Goal: Task Accomplishment & Management: Manage account settings

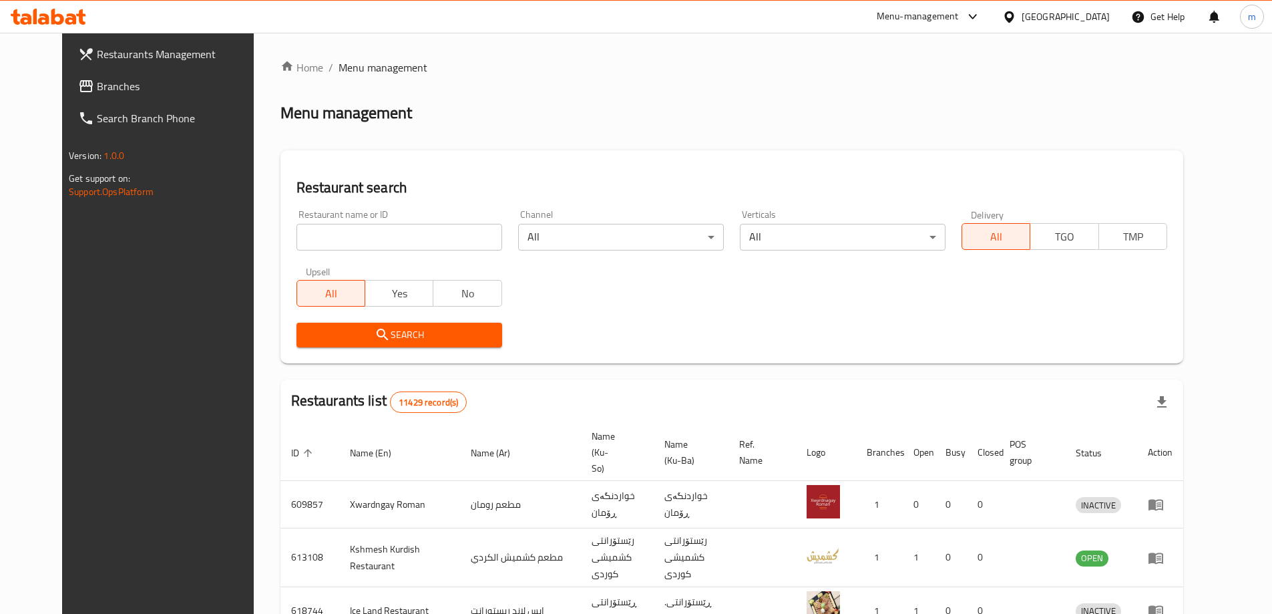
click at [325, 234] on input "search" at bounding box center [399, 237] width 206 height 27
paste input "Makoulat Al Ibtisam, Alhartheya"
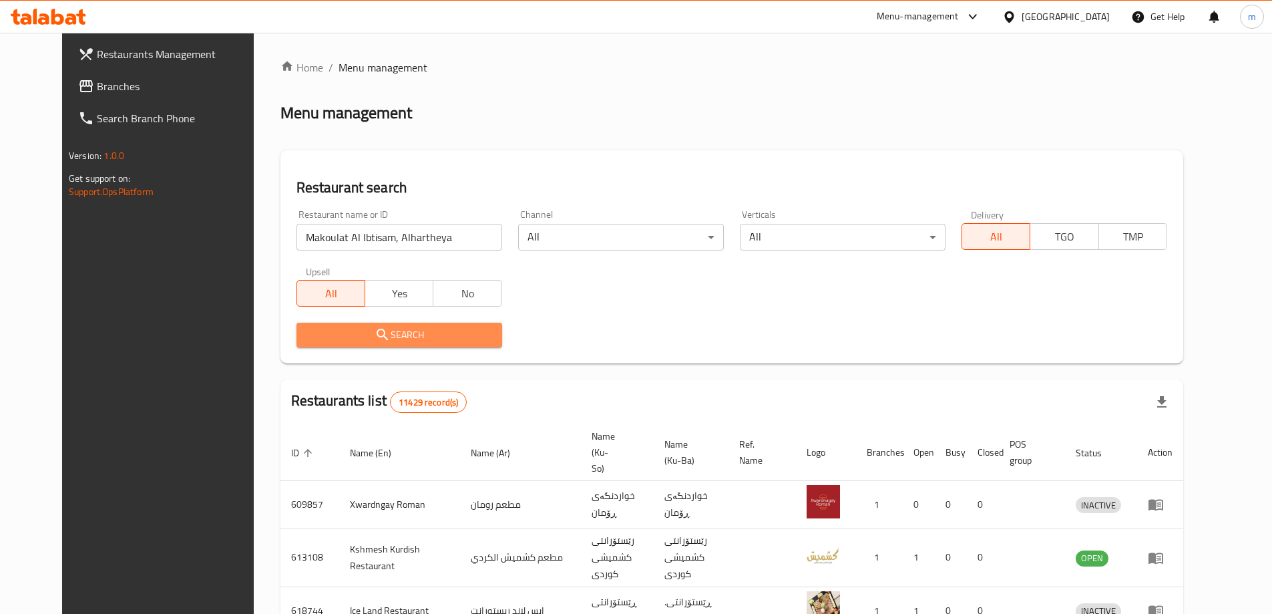
click at [413, 333] on span "Search" at bounding box center [399, 335] width 184 height 17
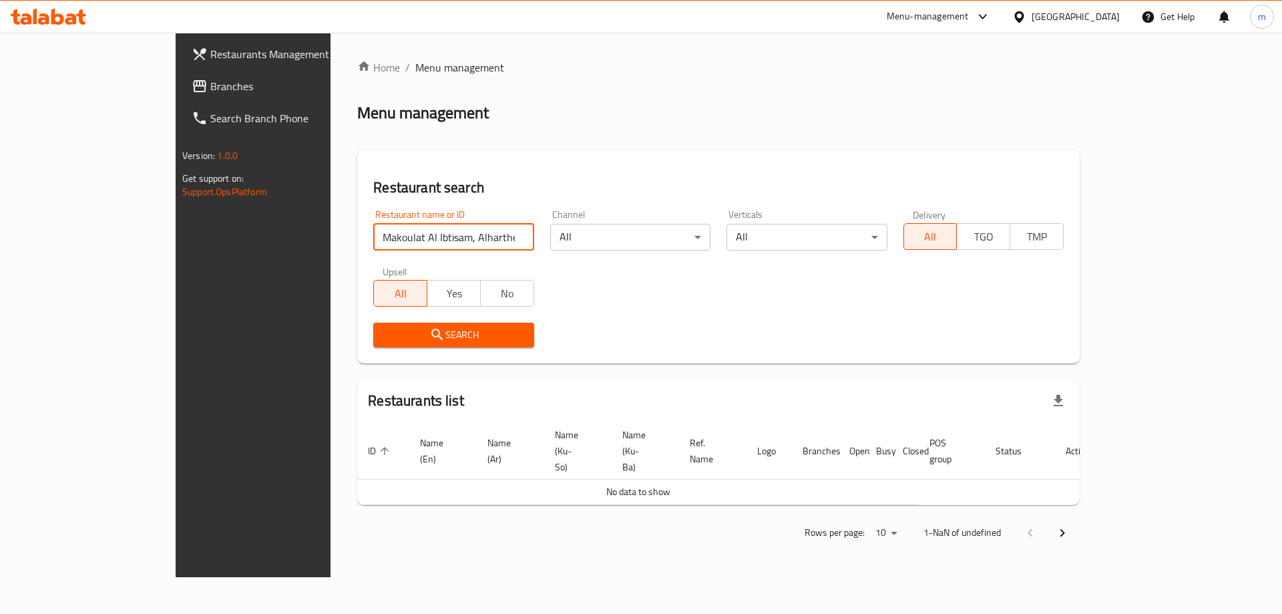
drag, startPoint x: 437, startPoint y: 239, endPoint x: 355, endPoint y: 249, distance: 83.4
click at [373, 249] on input "Makoulat Al [PERSON_NAME], Alhartheya" at bounding box center [453, 237] width 160 height 27
type input "Makoulat Al Ibtisam"
click at [365, 316] on div "Search" at bounding box center [453, 334] width 176 height 41
click at [373, 325] on button "Search" at bounding box center [453, 334] width 160 height 25
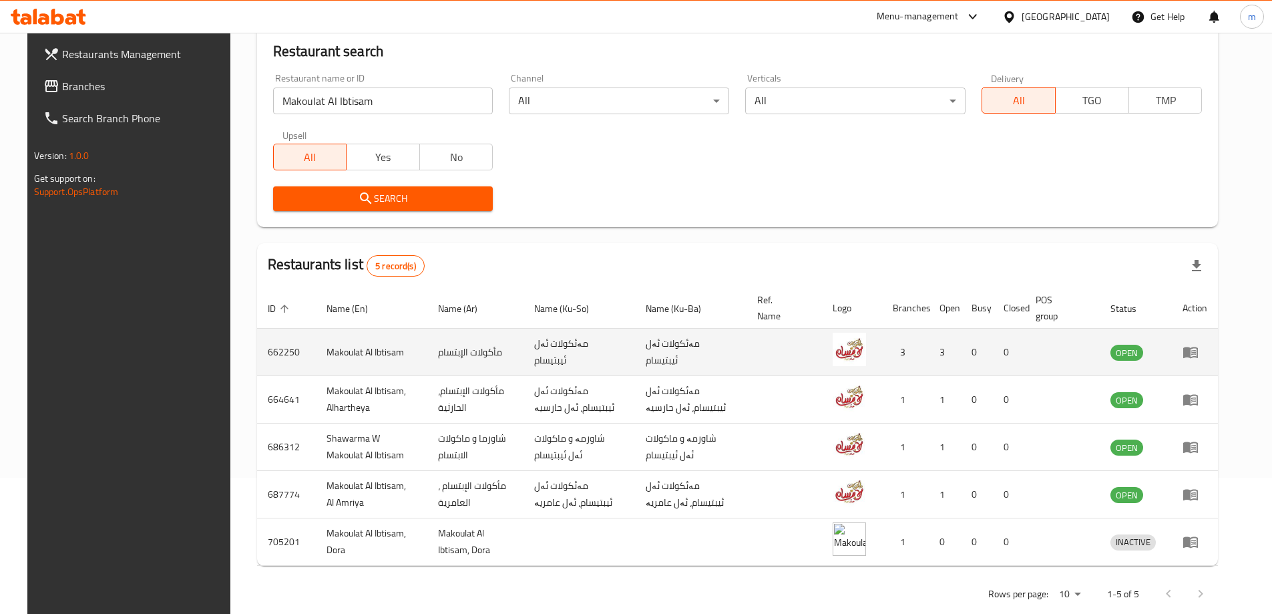
scroll to position [160, 0]
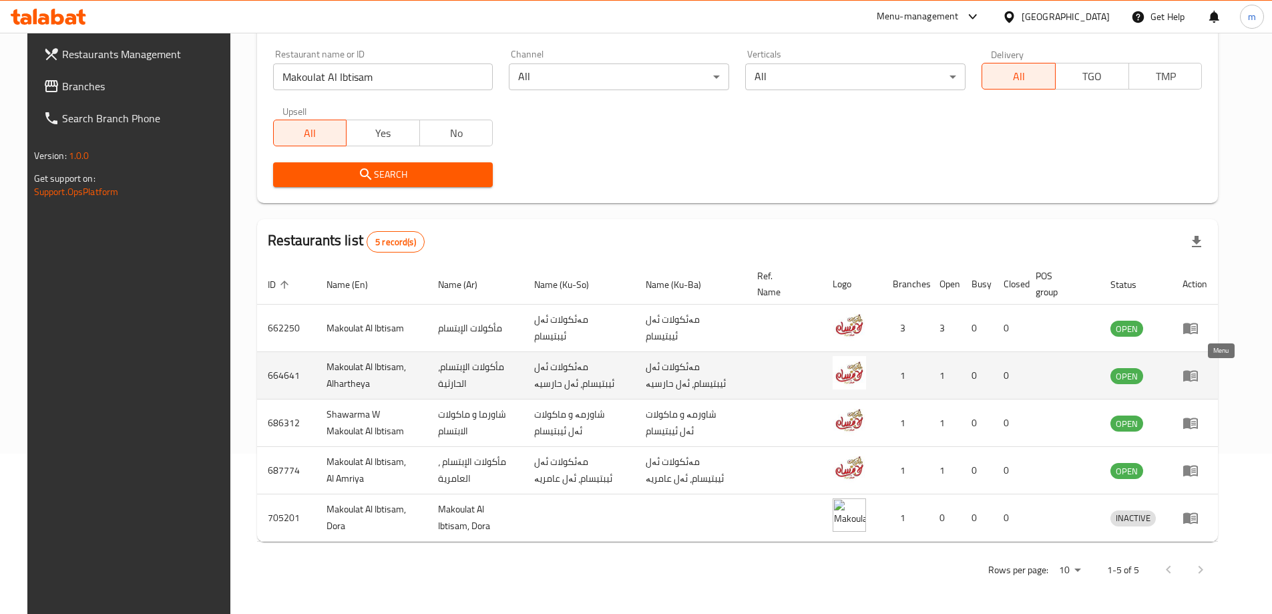
click at [1196, 376] on icon "enhanced table" at bounding box center [1193, 375] width 5 height 5
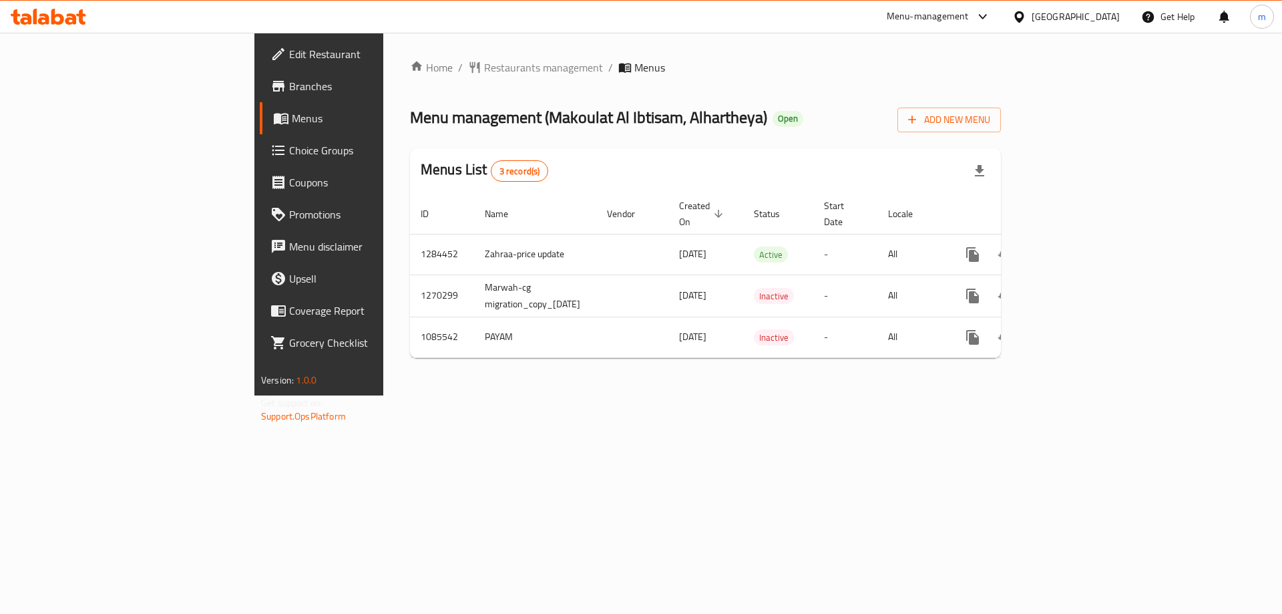
click at [289, 62] on span "Edit Restaurant" at bounding box center [373, 54] width 169 height 16
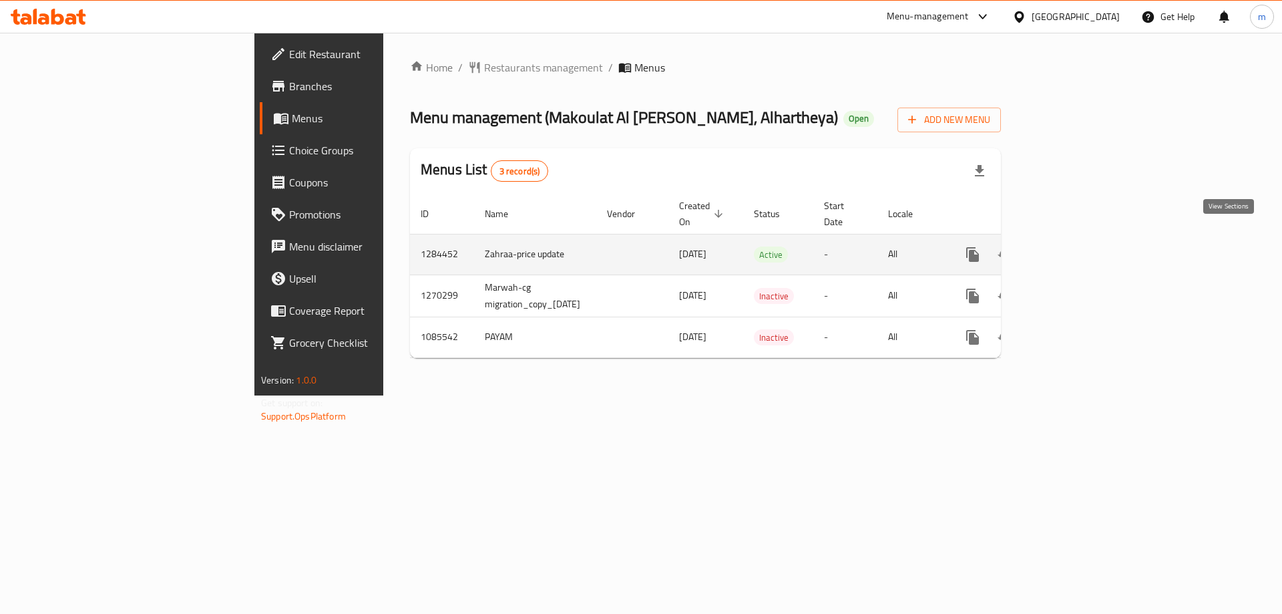
click at [1077, 246] on icon "enhanced table" at bounding box center [1069, 254] width 16 height 16
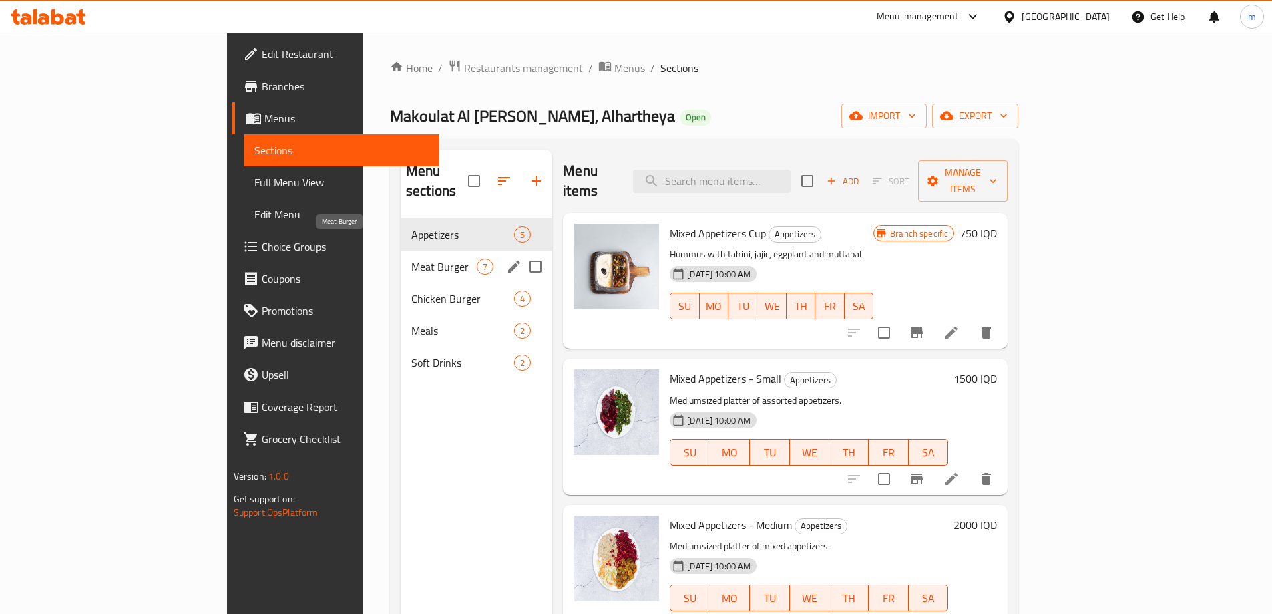
click at [411, 258] on span "Meat Burger" at bounding box center [443, 266] width 65 height 16
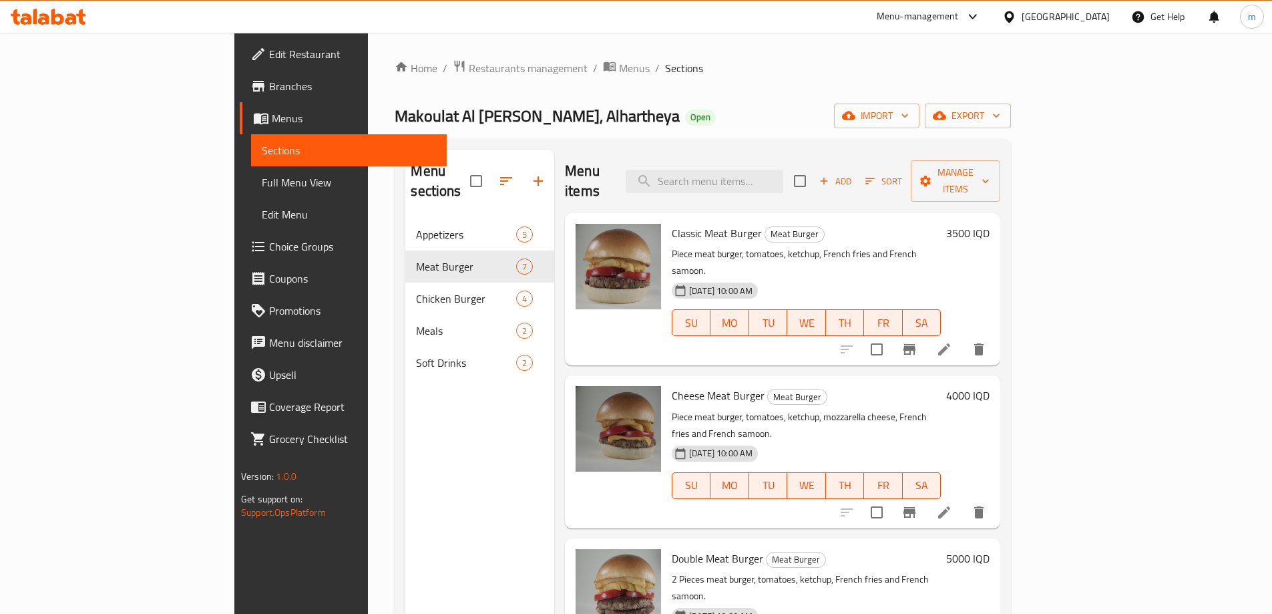
click at [269, 91] on span "Branches" at bounding box center [352, 86] width 167 height 16
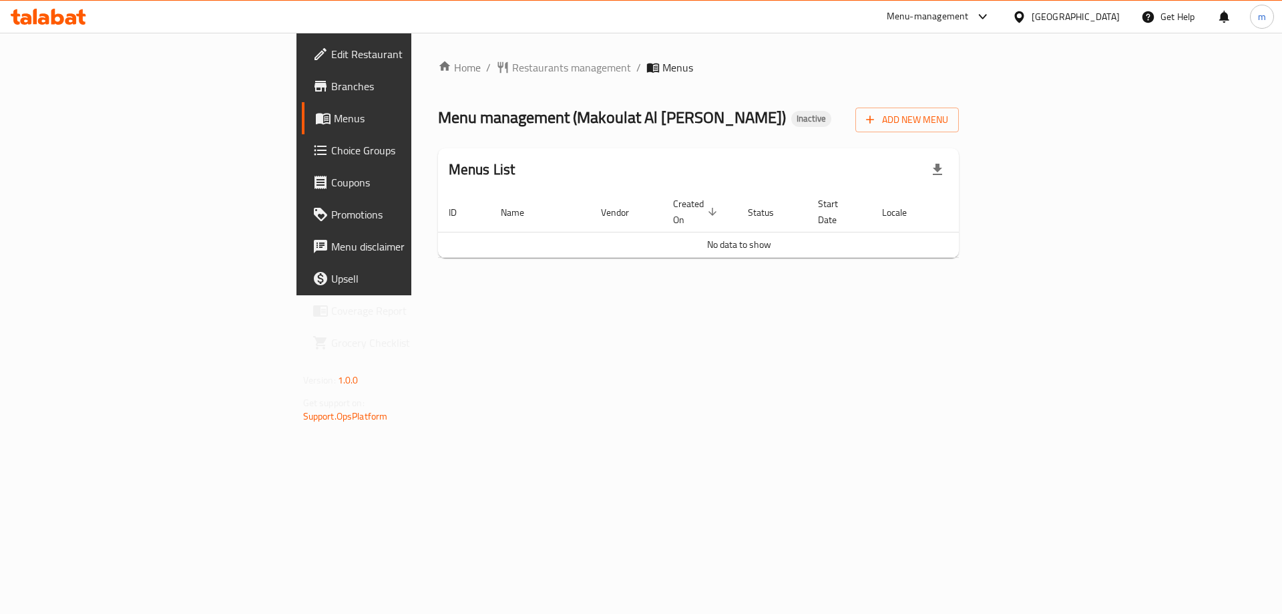
click at [331, 87] on span "Branches" at bounding box center [415, 86] width 169 height 16
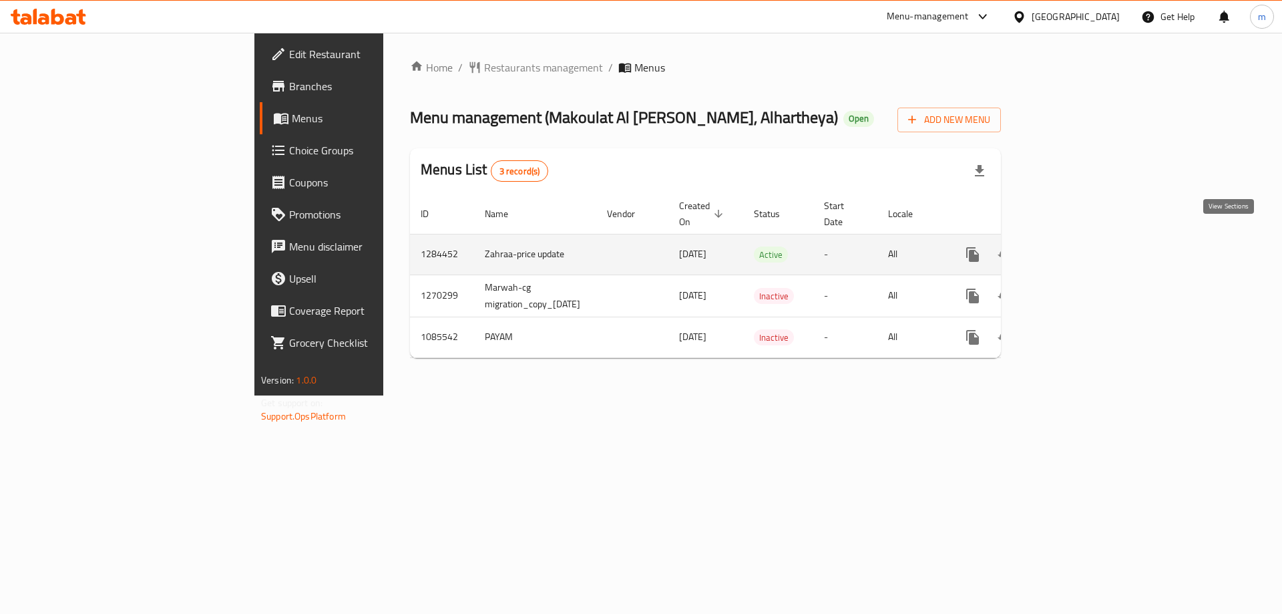
click at [1085, 241] on link "enhanced table" at bounding box center [1069, 254] width 32 height 32
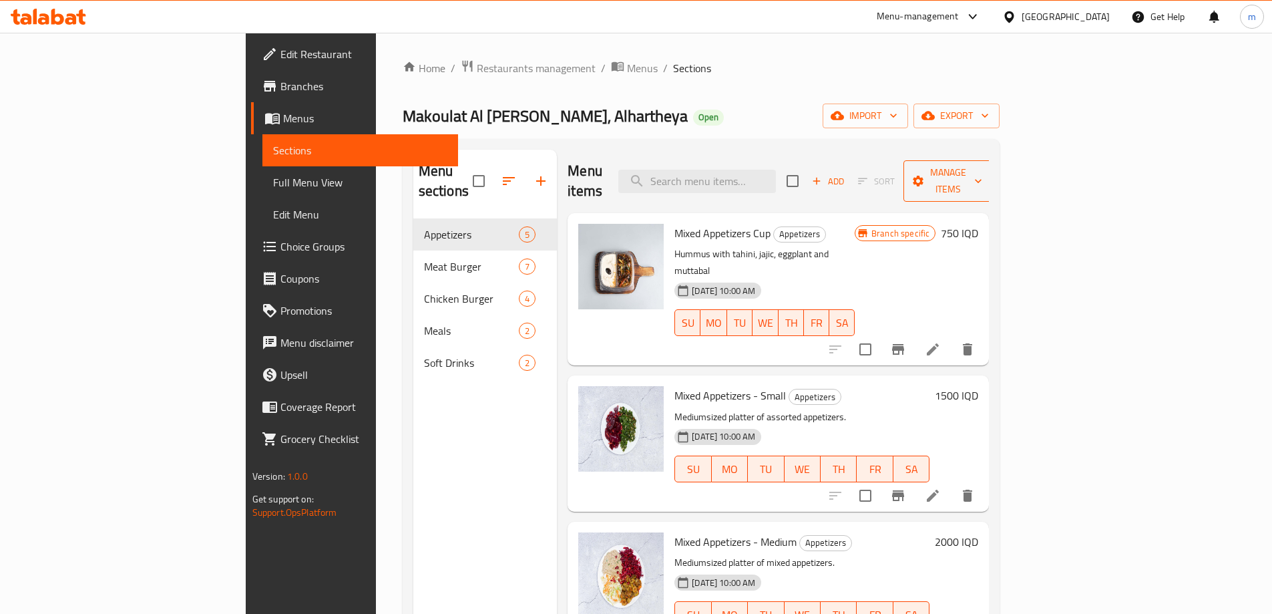
click at [985, 175] on icon "button" at bounding box center [977, 180] width 13 height 13
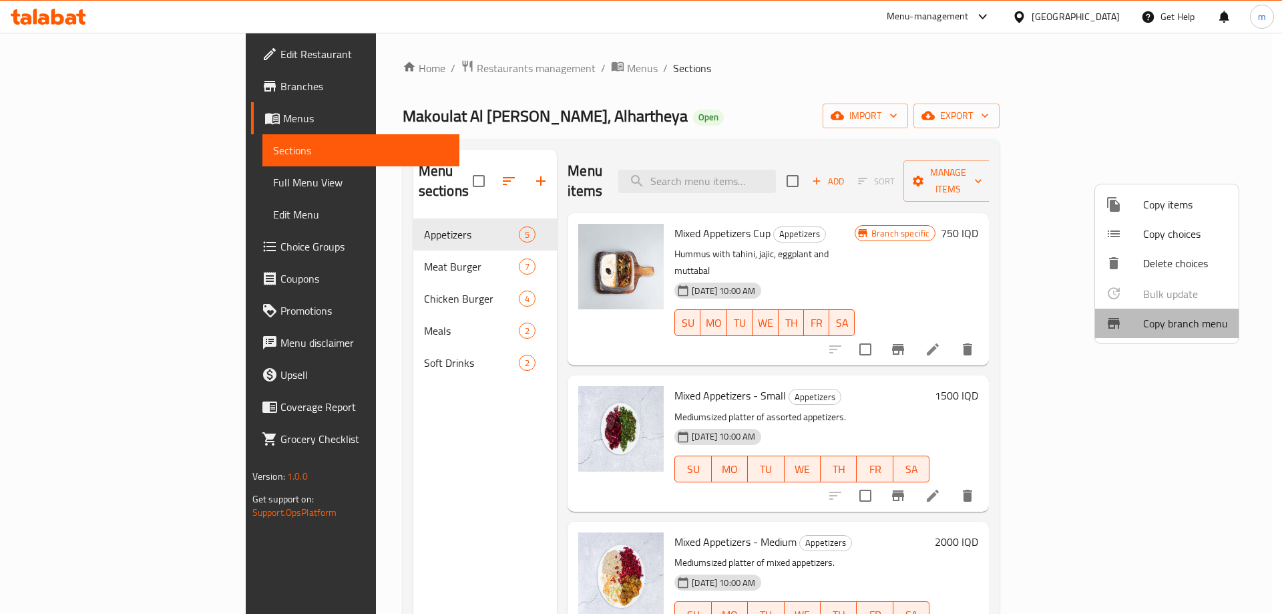
click at [1170, 329] on span "Copy branch menu" at bounding box center [1185, 323] width 85 height 16
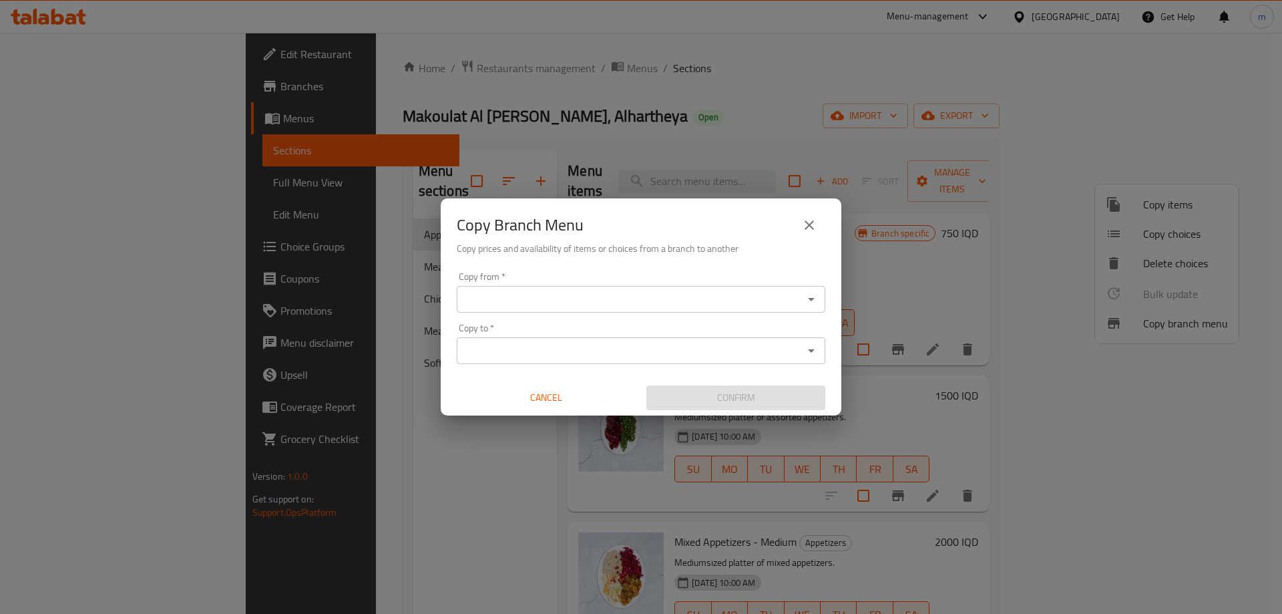
click at [645, 296] on input "Copy from   *" at bounding box center [630, 299] width 339 height 19
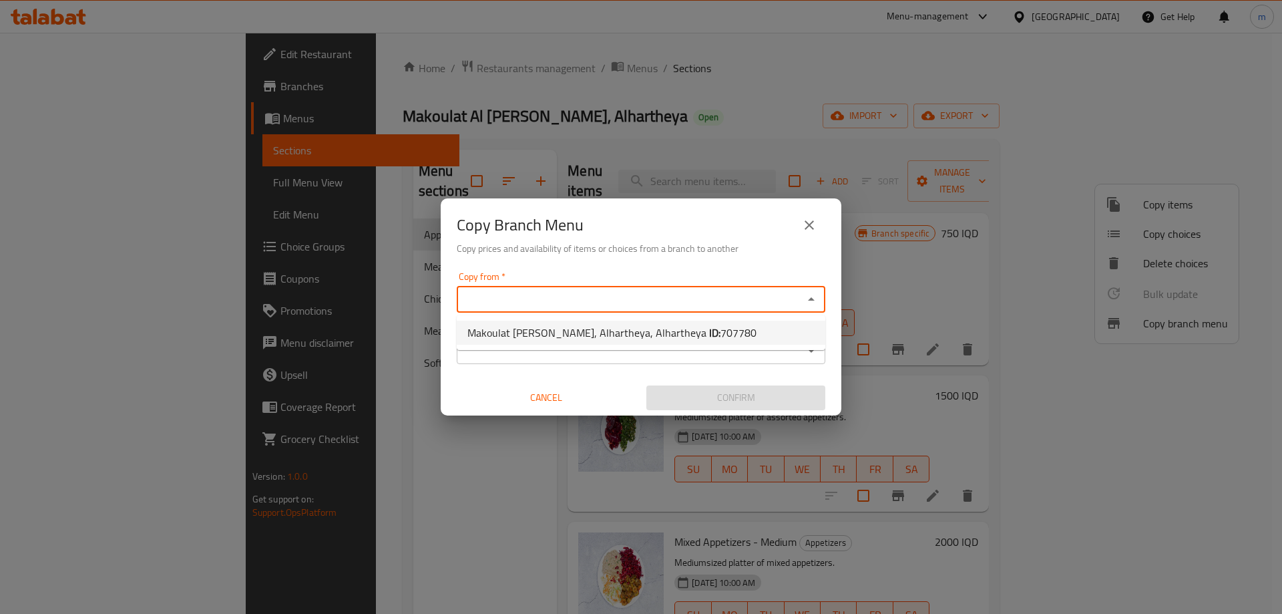
click at [614, 333] on span "Makoulat Al [PERSON_NAME], Alhartheya, Alhartheya ID: 707780" at bounding box center [611, 332] width 289 height 16
type input "Makoulat [PERSON_NAME], Alhartheya, Alhartheya"
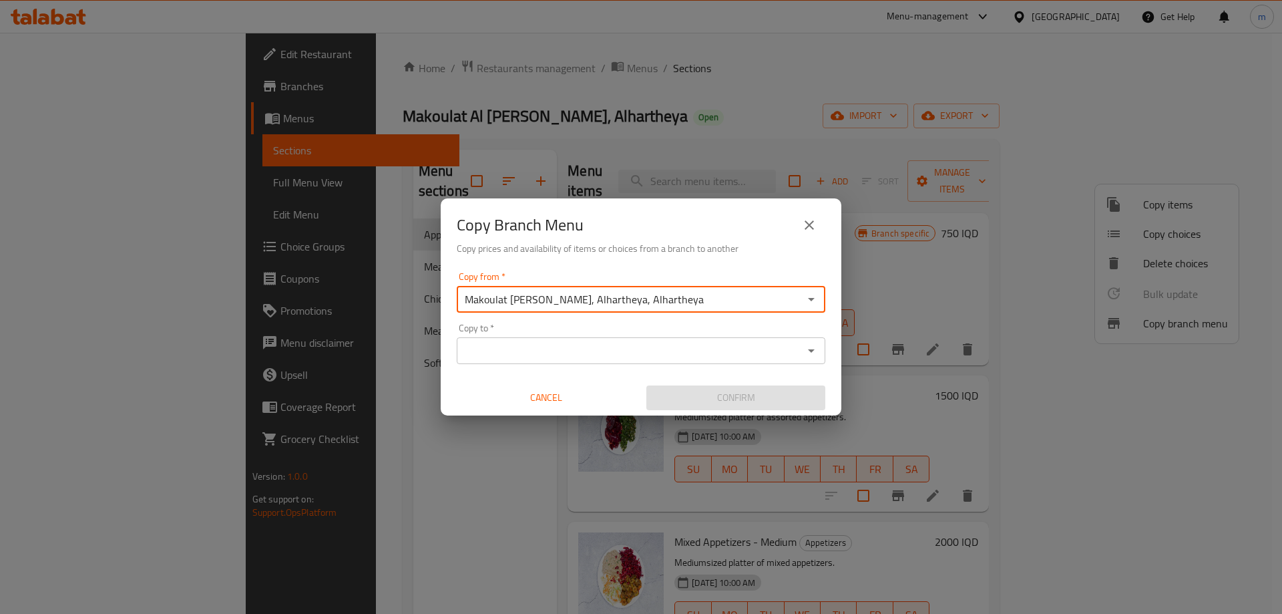
click at [549, 349] on input "Copy to   *" at bounding box center [630, 350] width 339 height 19
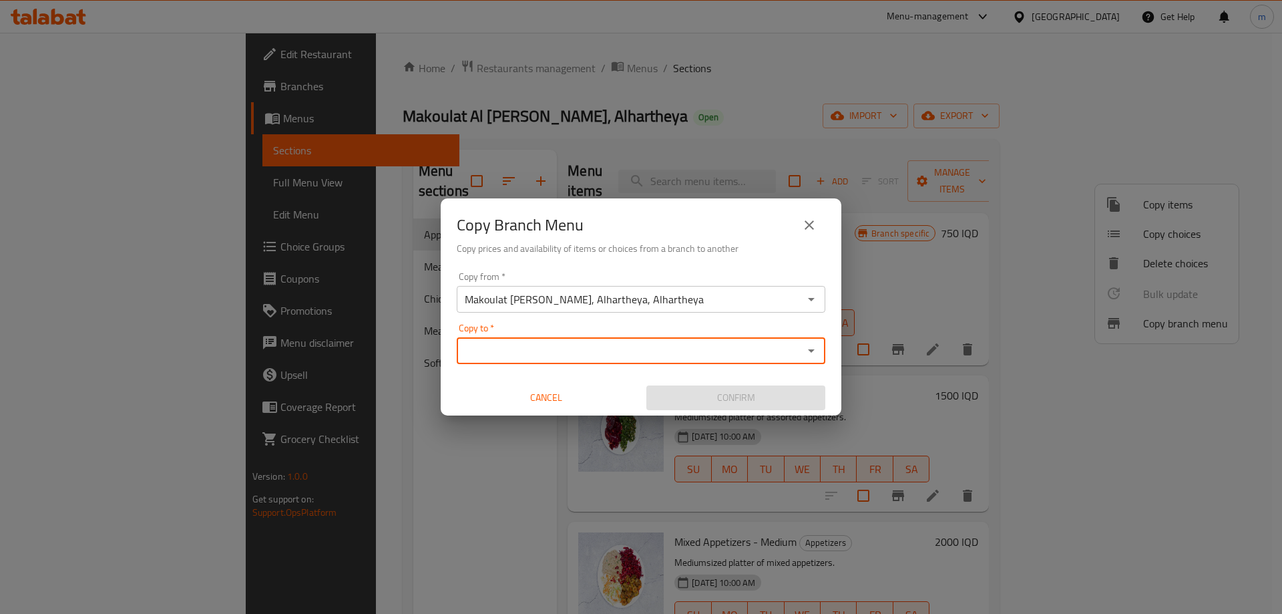
click at [524, 353] on input "Copy to   *" at bounding box center [630, 350] width 339 height 19
paste input "705201"
click at [574, 326] on div "Copy to   * 705201 Copy to *" at bounding box center [641, 343] width 369 height 41
click at [555, 330] on div "Copy to   * 705201 Copy to *" at bounding box center [641, 343] width 369 height 41
type input "705201"
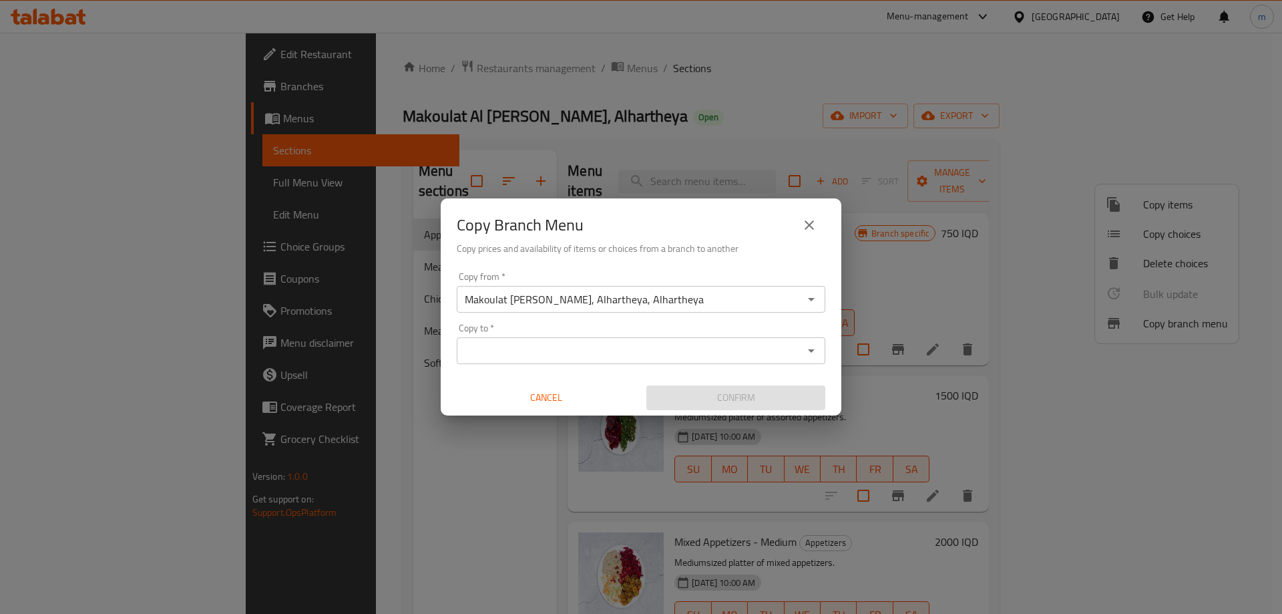
click at [575, 315] on div "Copy from   * Makoulat Al Ibtisam, Alhartheya, Alhartheya Copy from * Copy to  …" at bounding box center [641, 340] width 401 height 149
click at [548, 339] on div "Copy to *" at bounding box center [641, 350] width 369 height 27
click at [541, 349] on input "Copy to   *" at bounding box center [630, 350] width 339 height 19
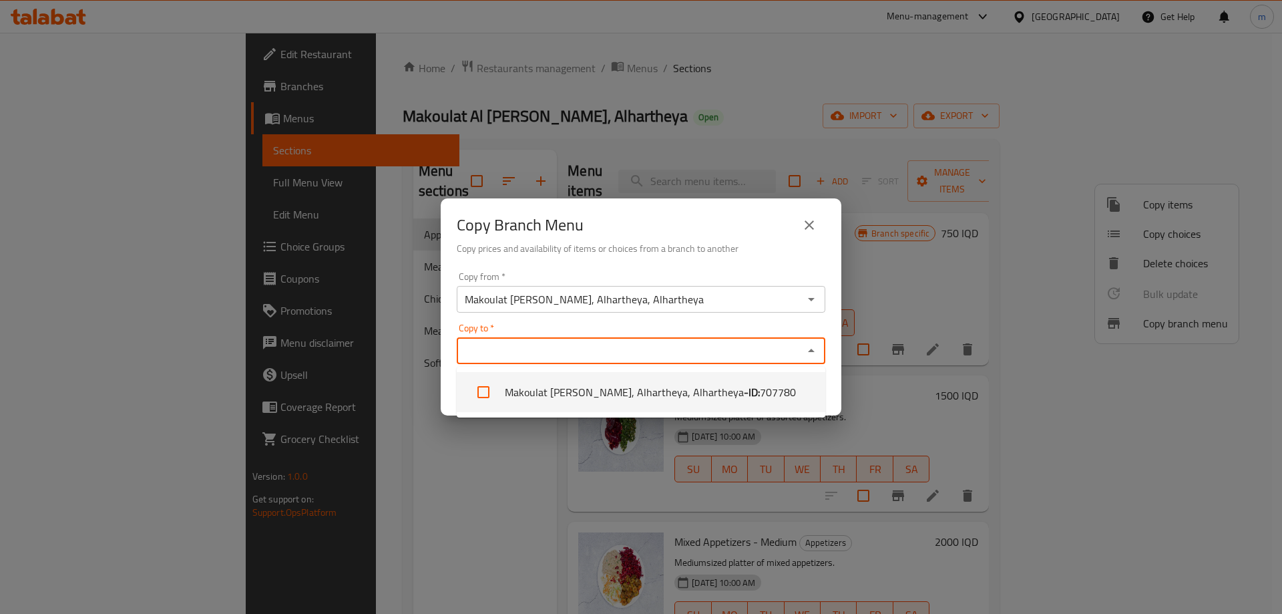
paste input "705201"
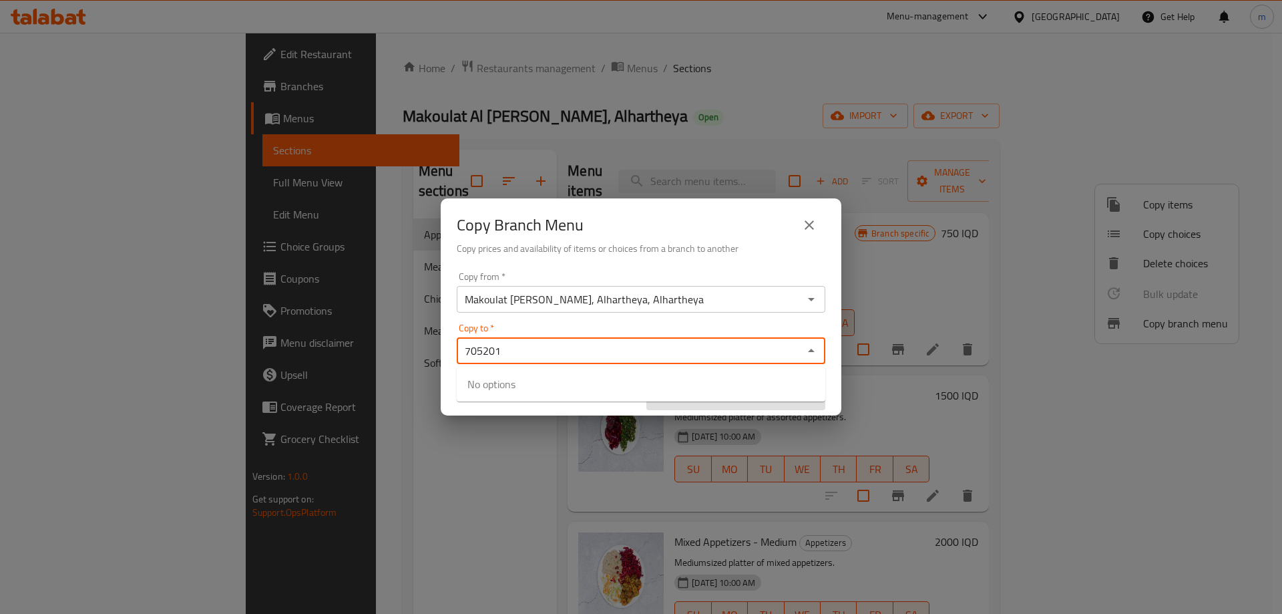
click at [546, 329] on div "Copy to   * 705201 Copy to *" at bounding box center [641, 343] width 369 height 41
click at [544, 325] on div "Copy to   * 705201 Copy to *" at bounding box center [641, 343] width 369 height 41
click at [553, 325] on div "Copy to   * 705201 Copy to *" at bounding box center [641, 343] width 369 height 41
type input "705201"
click at [538, 318] on div "Copy from   * Makoulat Al Ibtisam, Alhartheya, Alhartheya Copy from * Copy to  …" at bounding box center [641, 340] width 401 height 149
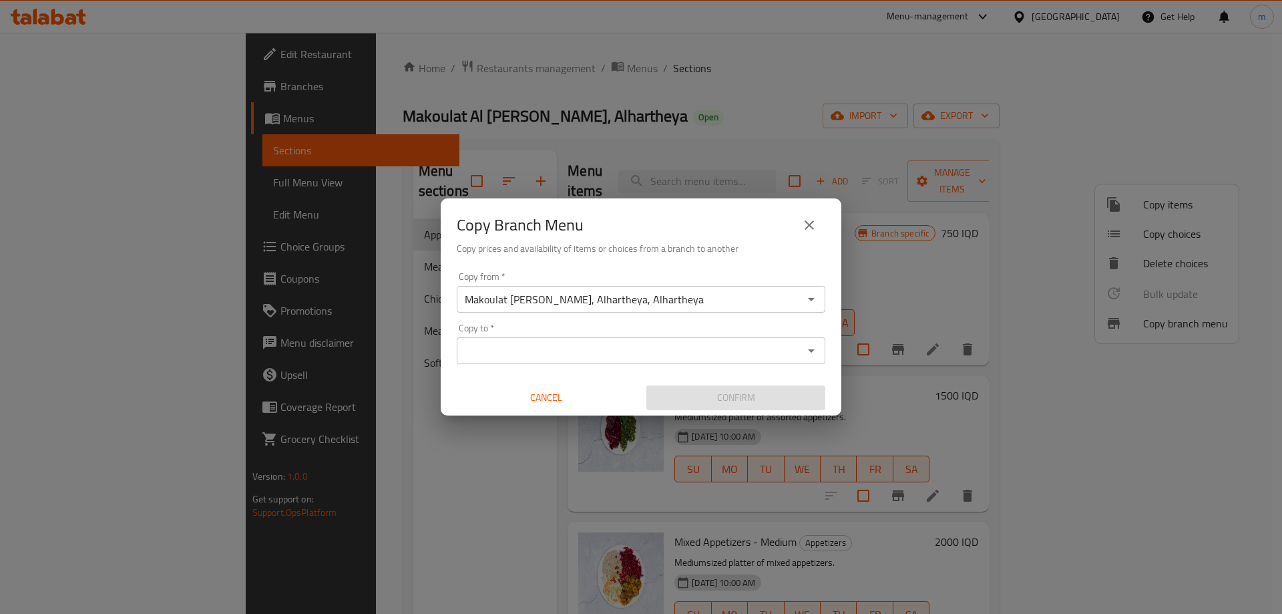
click at [525, 341] on div "Copy to *" at bounding box center [641, 350] width 369 height 27
paste input "705201"
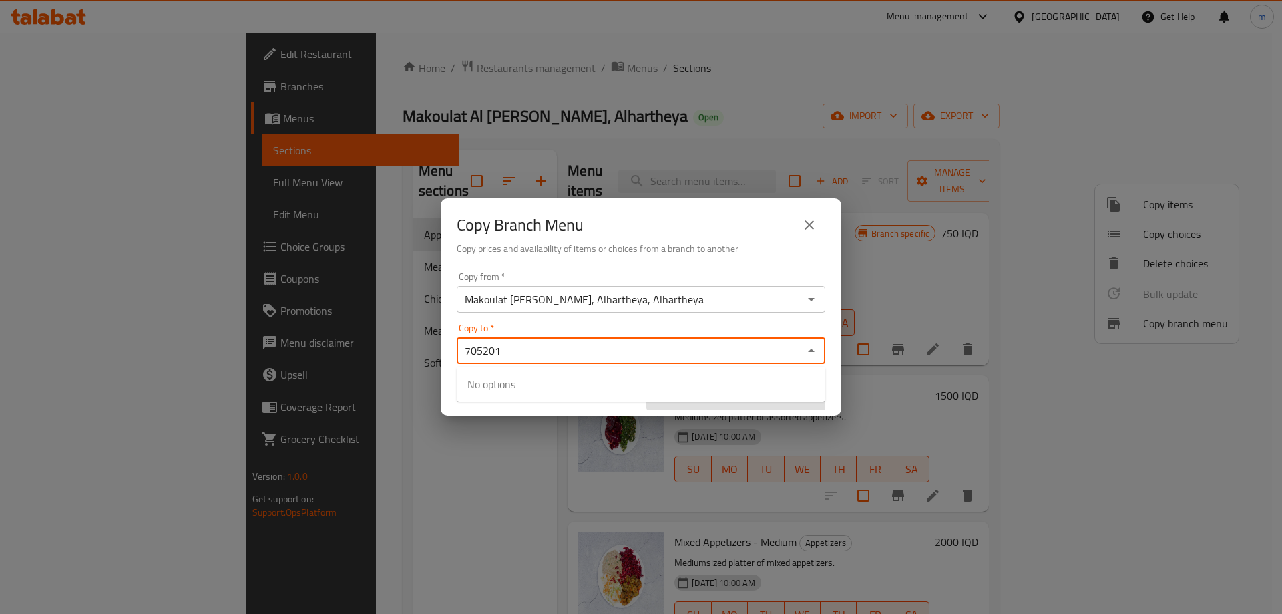
click at [527, 327] on div "Copy to   * 705201 Copy to *" at bounding box center [641, 343] width 369 height 41
click at [527, 325] on div "Copy to   * 705201 Copy to *" at bounding box center [641, 343] width 369 height 41
click at [562, 324] on div "Copy to   * 705201 Copy to *" at bounding box center [641, 343] width 369 height 41
click at [805, 327] on div "Copy to   * 705201 Copy to *" at bounding box center [641, 343] width 369 height 41
type input "705201"
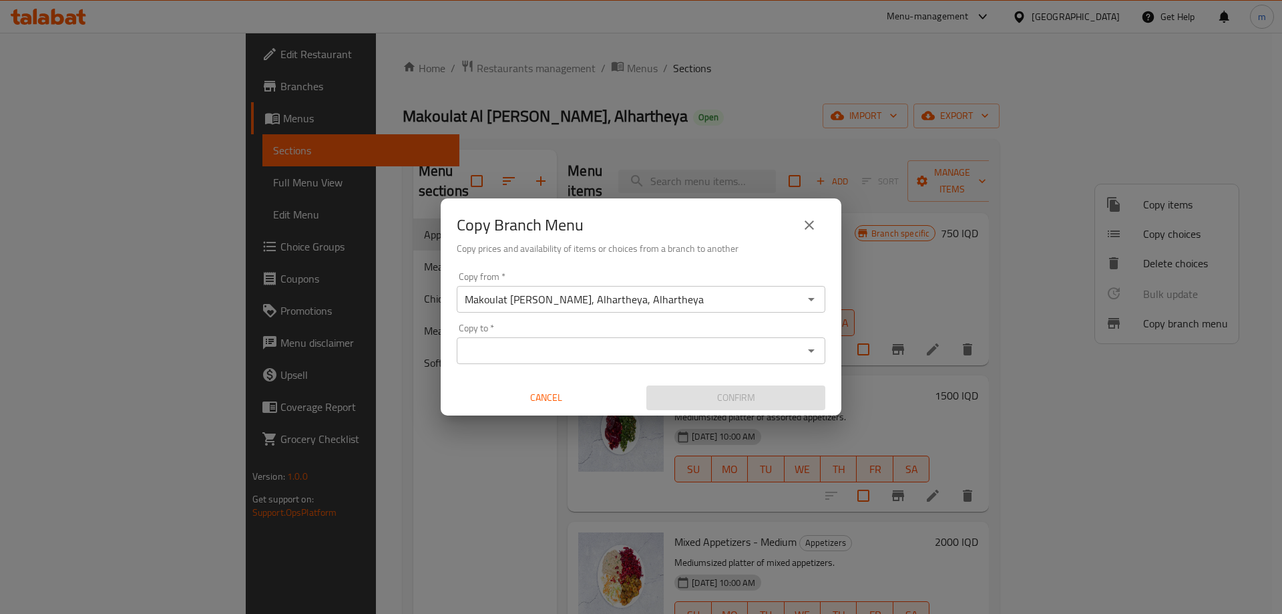
click at [806, 318] on div "Copy from   * Makoulat Al Ibtisam, Alhartheya, Alhartheya Copy from * Copy to  …" at bounding box center [641, 340] width 401 height 149
click at [807, 322] on div "Copy from   * Makoulat Al Ibtisam, Alhartheya, Alhartheya Copy from * Copy to  …" at bounding box center [641, 340] width 401 height 149
click at [811, 347] on icon "Open" at bounding box center [811, 351] width 16 height 16
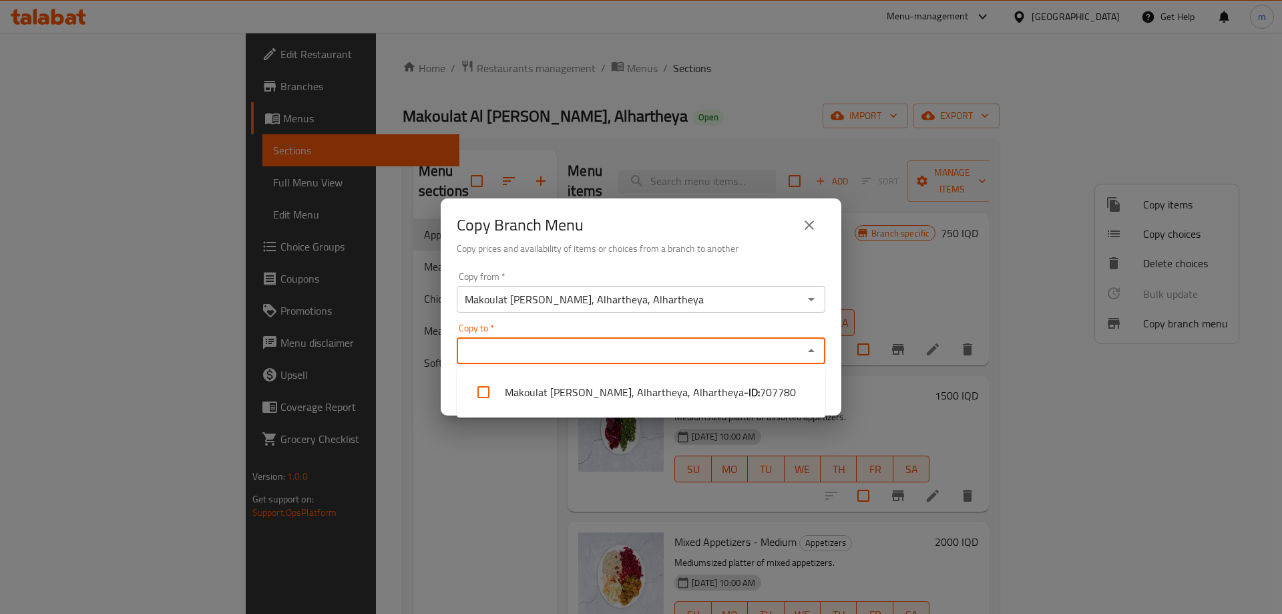
click at [676, 341] on div "Copy to *" at bounding box center [641, 350] width 369 height 27
paste input "Makoulat Al Ibtisam, Alhartheya"
type input "Makoulat Al Ibtisam,"
click at [612, 357] on input "Copy to   *" at bounding box center [630, 350] width 339 height 19
paste input "Makoulat Al Ibtisam, Alhartheya"
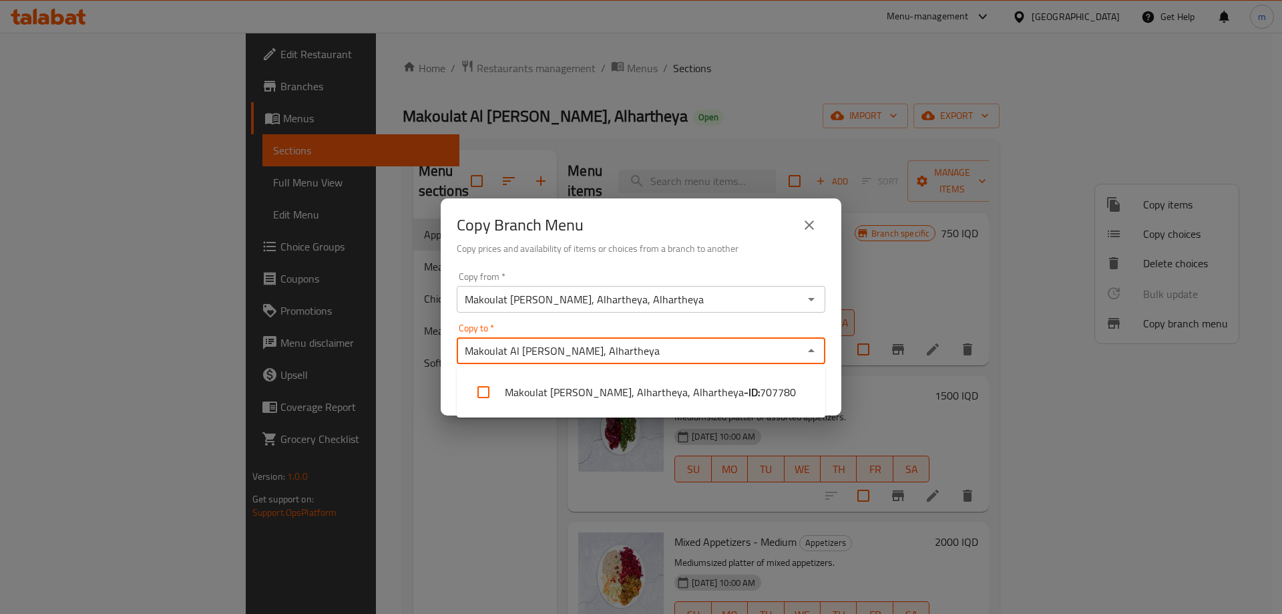
click at [612, 357] on input "Makoulat Al Ibtisam, Alhartheya" at bounding box center [630, 350] width 339 height 19
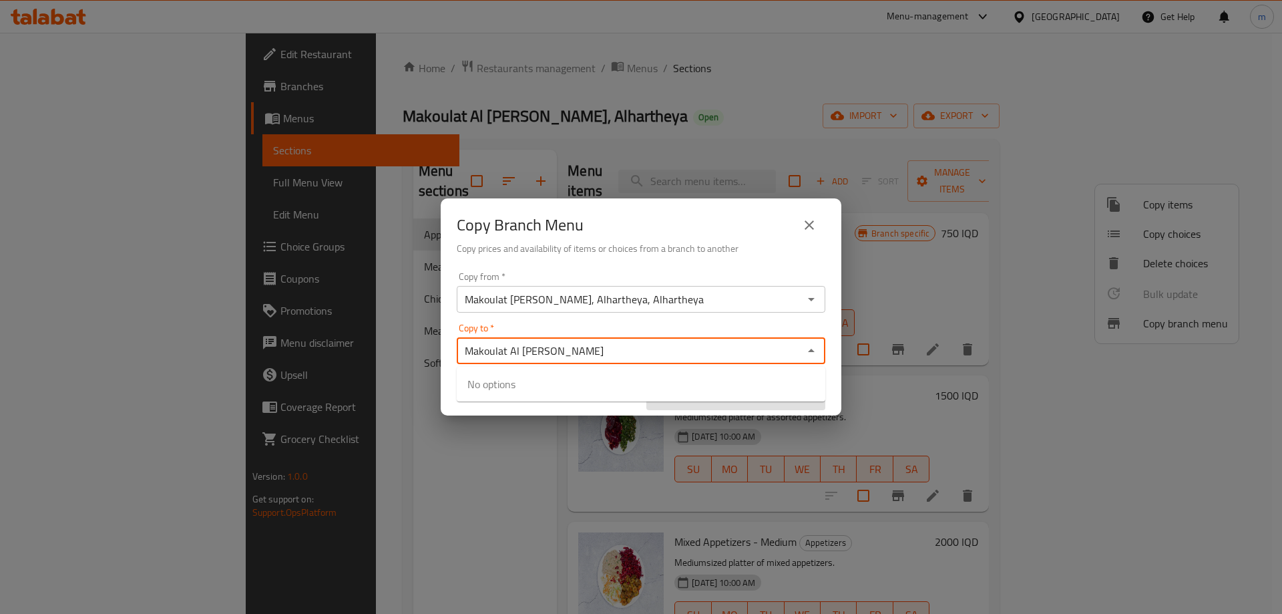
type input "Makoulat Al Ibtisam"
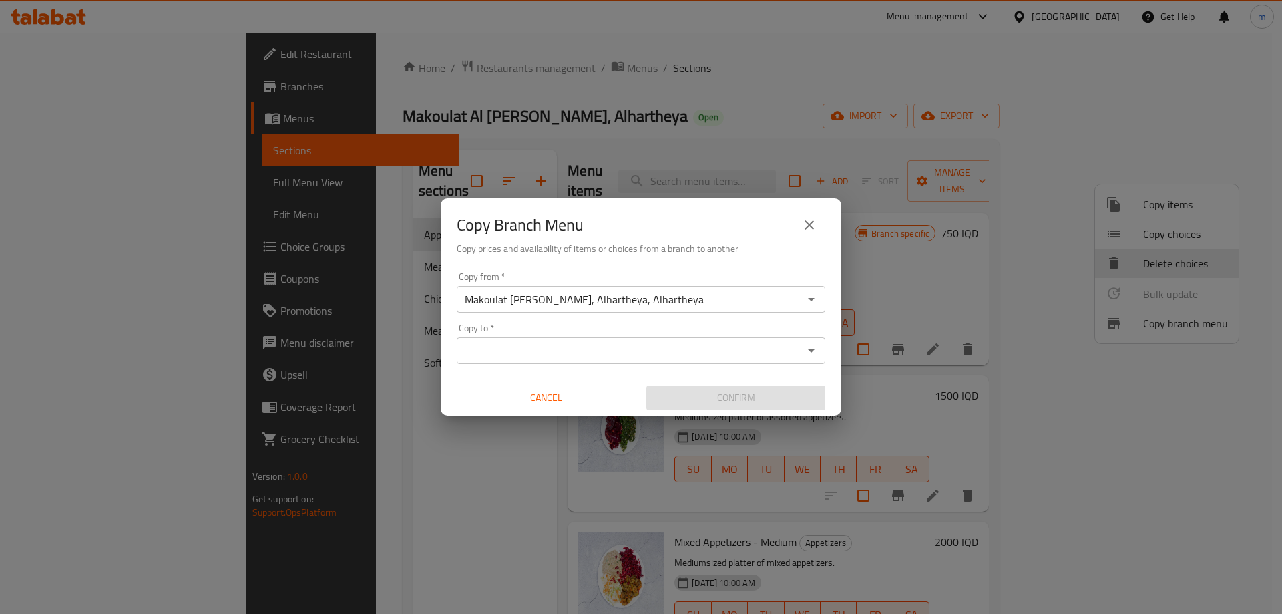
click at [798, 214] on button "close" at bounding box center [809, 225] width 32 height 32
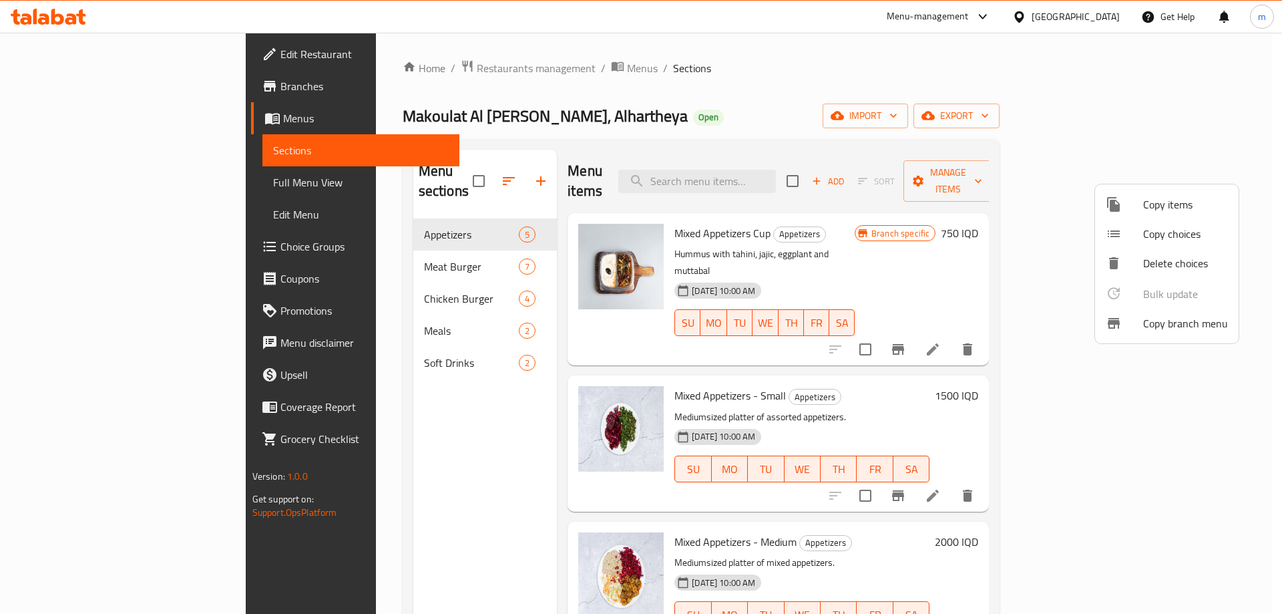
click at [957, 112] on div at bounding box center [641, 307] width 1282 height 614
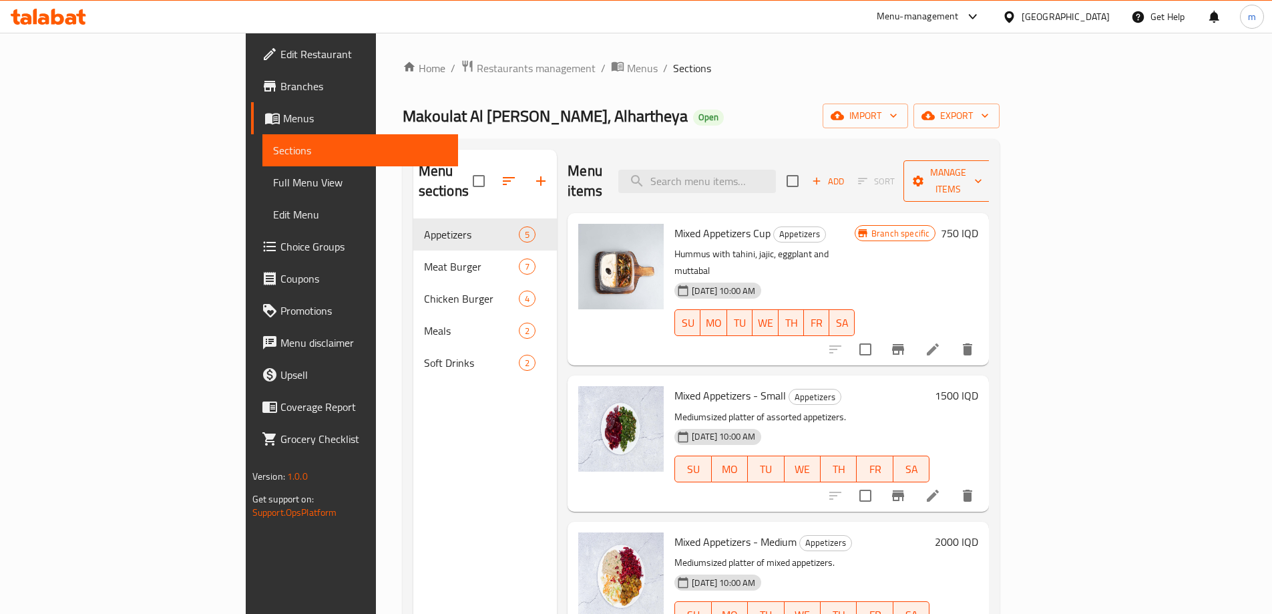
click at [982, 180] on icon "button" at bounding box center [978, 182] width 7 height 4
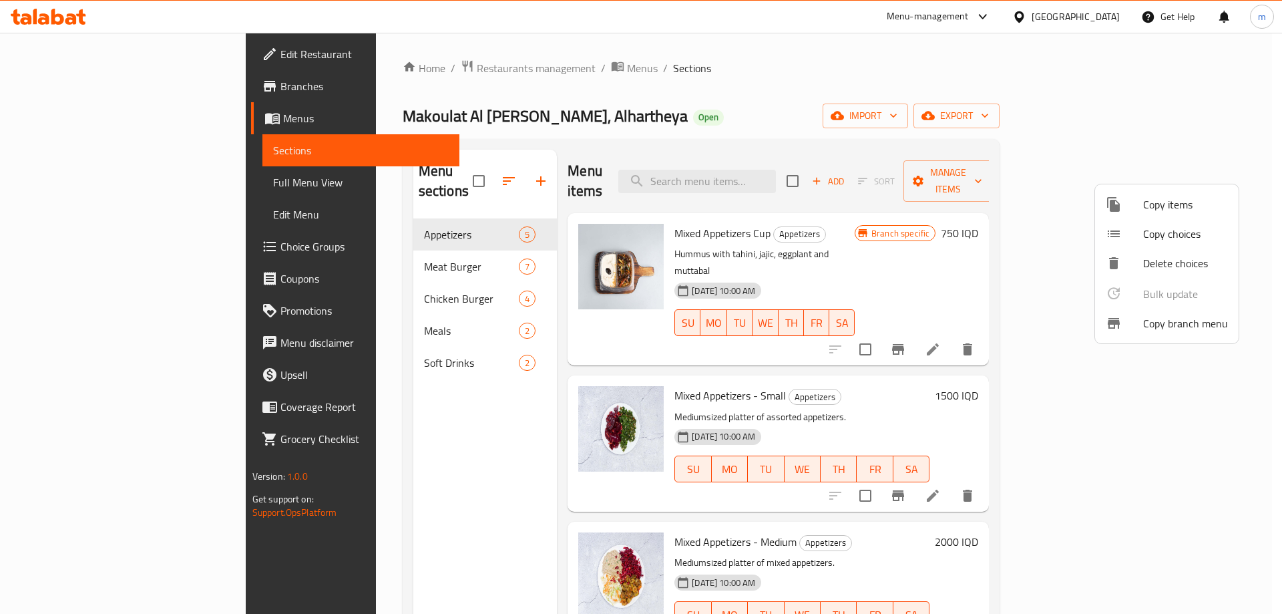
click at [1117, 320] on icon at bounding box center [1114, 323] width 12 height 11
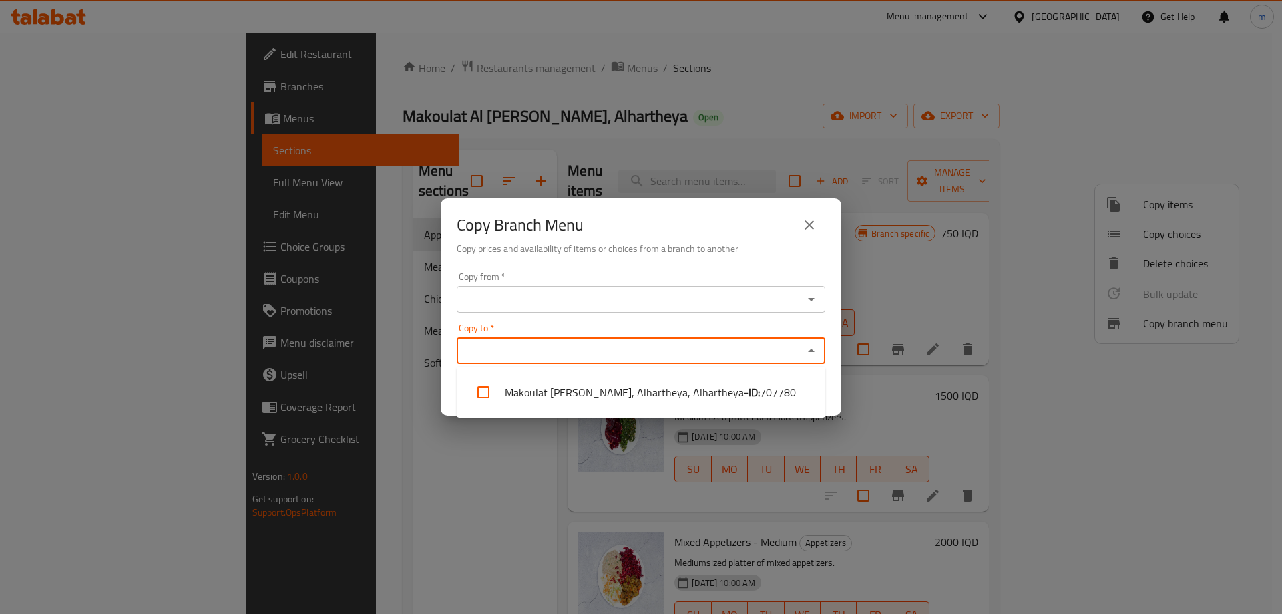
click at [588, 357] on input "Copy to   *" at bounding box center [630, 350] width 339 height 19
paste input "Makoulat Al Ibtisam, Alhartheya"
type input "Makoulat Al Ibtisam, Alhartheya"
click at [612, 320] on div "Copy from   * Copy from * Copy to   * Copy to * Cancel Confirm" at bounding box center [641, 340] width 401 height 149
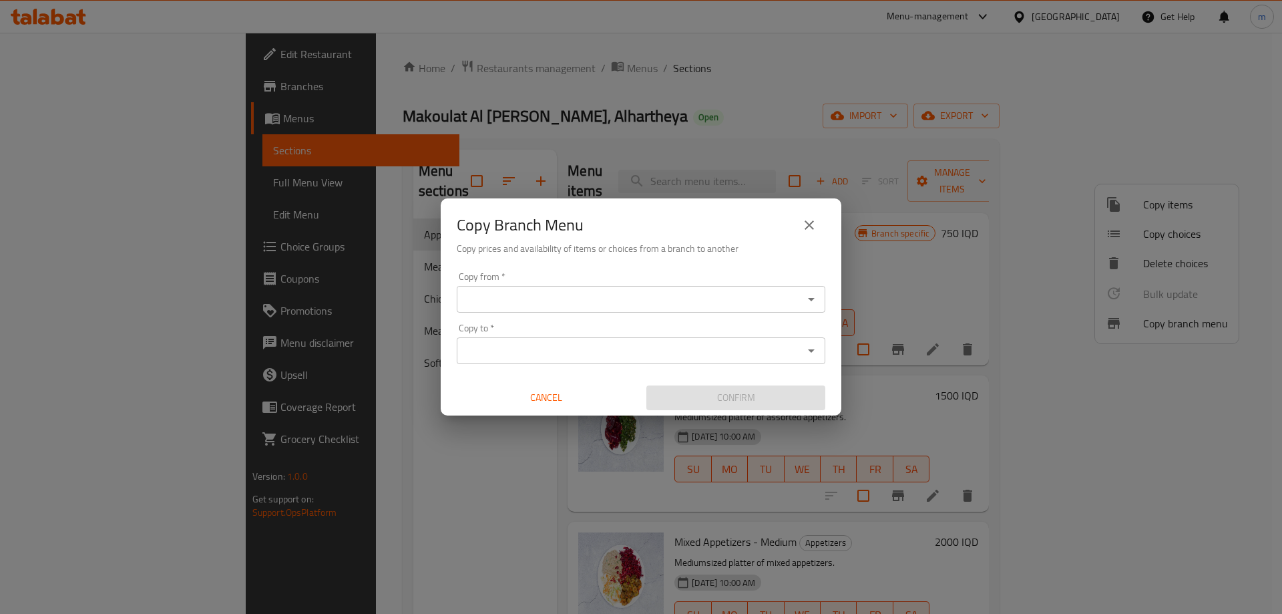
click at [566, 284] on div "Copy from   * Copy from *" at bounding box center [641, 292] width 369 height 41
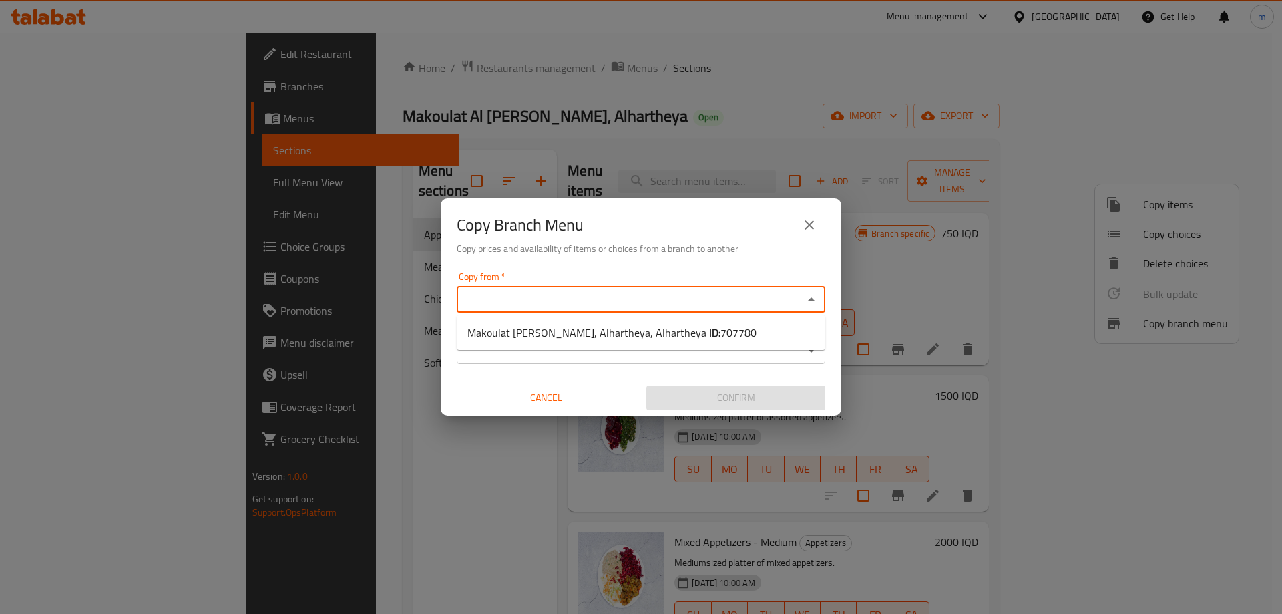
click at [566, 295] on input "Copy from   *" at bounding box center [630, 299] width 339 height 19
paste input "Makoulat Al Ibtisam, Alhartheya"
click at [635, 332] on span "Makoulat Al [PERSON_NAME], Alhartheya, Alhartheya ID: 707780" at bounding box center [611, 332] width 289 height 16
type input "Makoulat [PERSON_NAME], Alhartheya, Alhartheya"
click at [580, 347] on input "Copy to   *" at bounding box center [630, 350] width 339 height 19
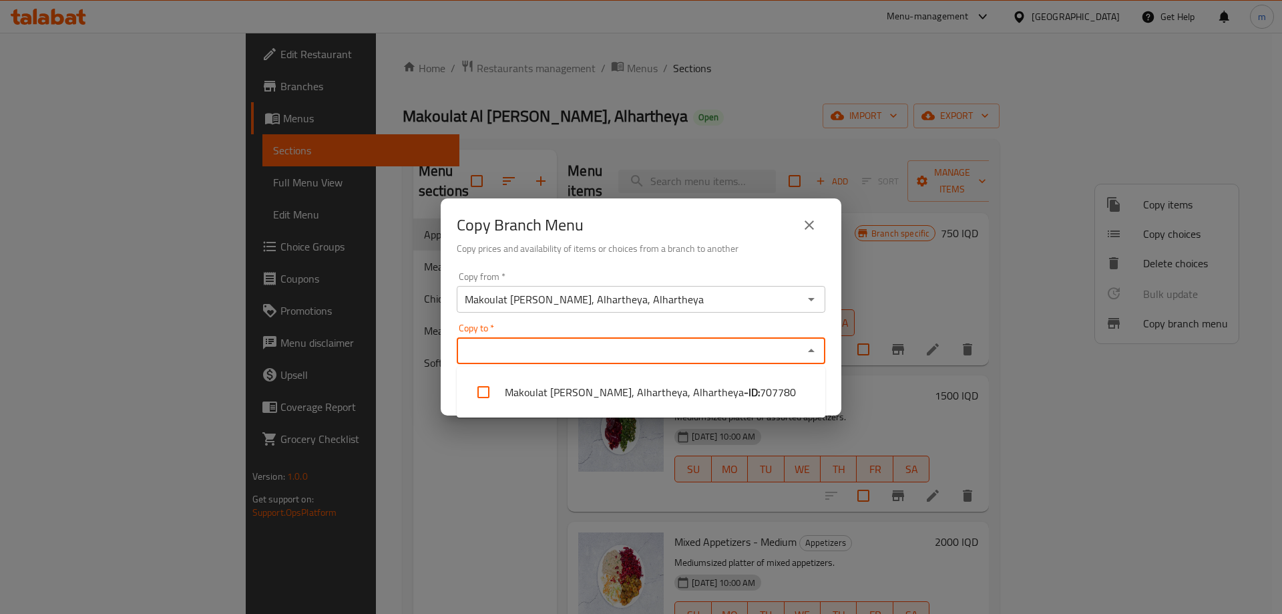
click at [589, 344] on input "Copy to   *" at bounding box center [630, 350] width 339 height 19
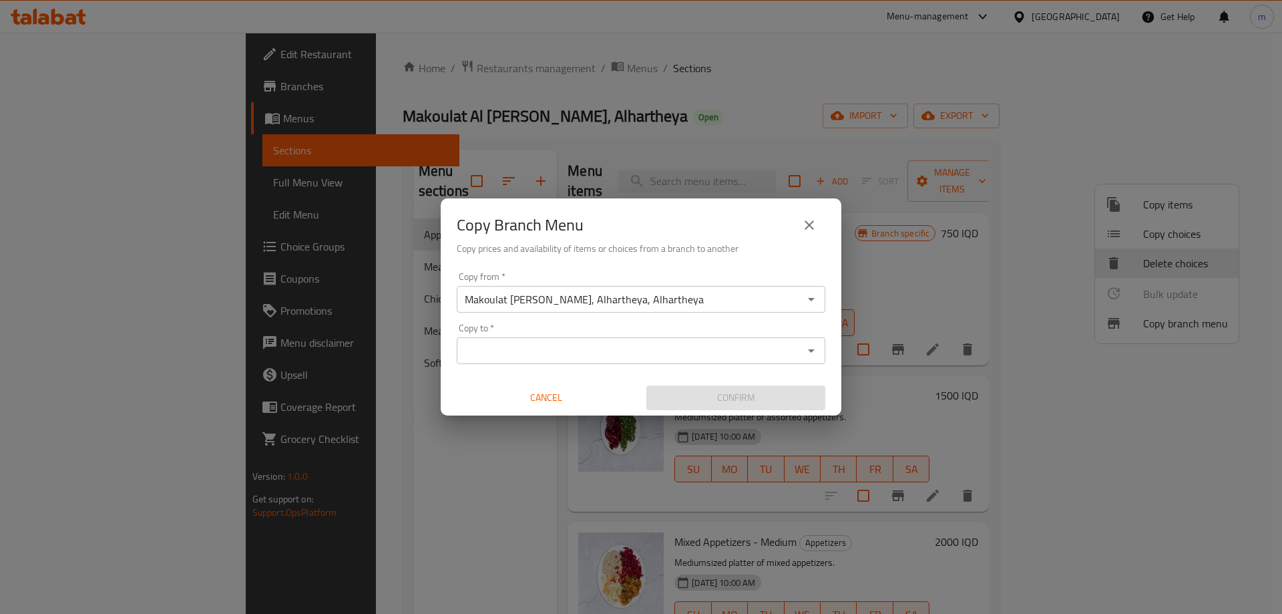
click at [590, 359] on input "Copy to   *" at bounding box center [630, 350] width 339 height 19
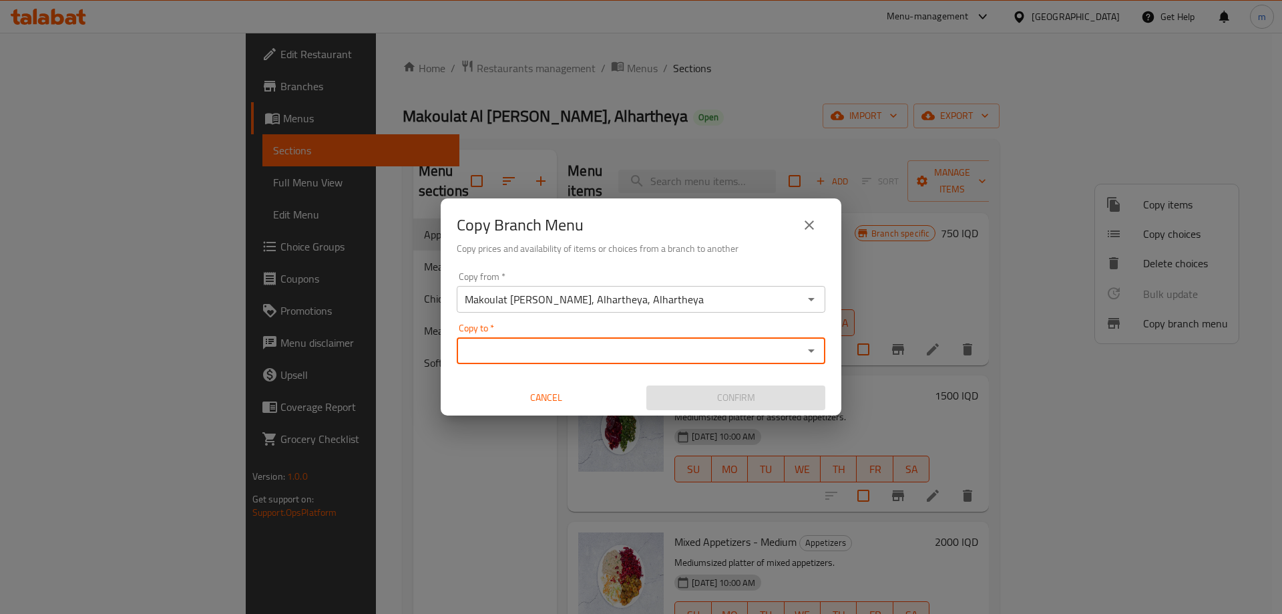
paste input "Makoulat Al Ibtisam, [PERSON_NAME], Al [PERSON_NAME]"
click at [618, 328] on div "Copy to   * Makoulat Al Ibtisam, [PERSON_NAME], [PERSON_NAME] to *" at bounding box center [641, 343] width 369 height 41
click at [629, 327] on div "Copy to   * Makoulat Al Ibtisam, [PERSON_NAME], [PERSON_NAME] to *" at bounding box center [641, 343] width 369 height 41
click at [632, 335] on div "Copy to   * Makoulat Al Ibtisam, [PERSON_NAME], [PERSON_NAME] to *" at bounding box center [641, 343] width 369 height 41
click at [639, 323] on div "Copy to   * Makoulat Al Ibtisam, [PERSON_NAME], [PERSON_NAME] to *" at bounding box center [641, 343] width 369 height 41
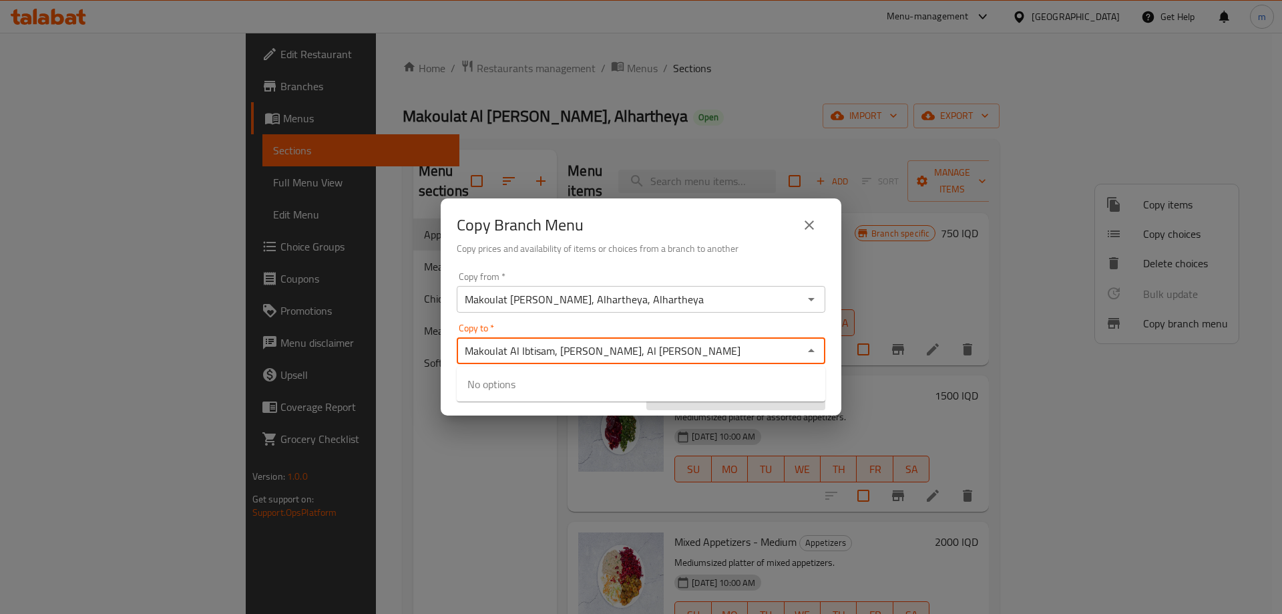
type input "Makoulat Al Ibtisam, [PERSON_NAME], Al [PERSON_NAME]"
click at [652, 322] on div "Copy from   * Makoulat Al Ibtisam, Alhartheya, Alhartheya Copy from * Copy to  …" at bounding box center [641, 340] width 401 height 149
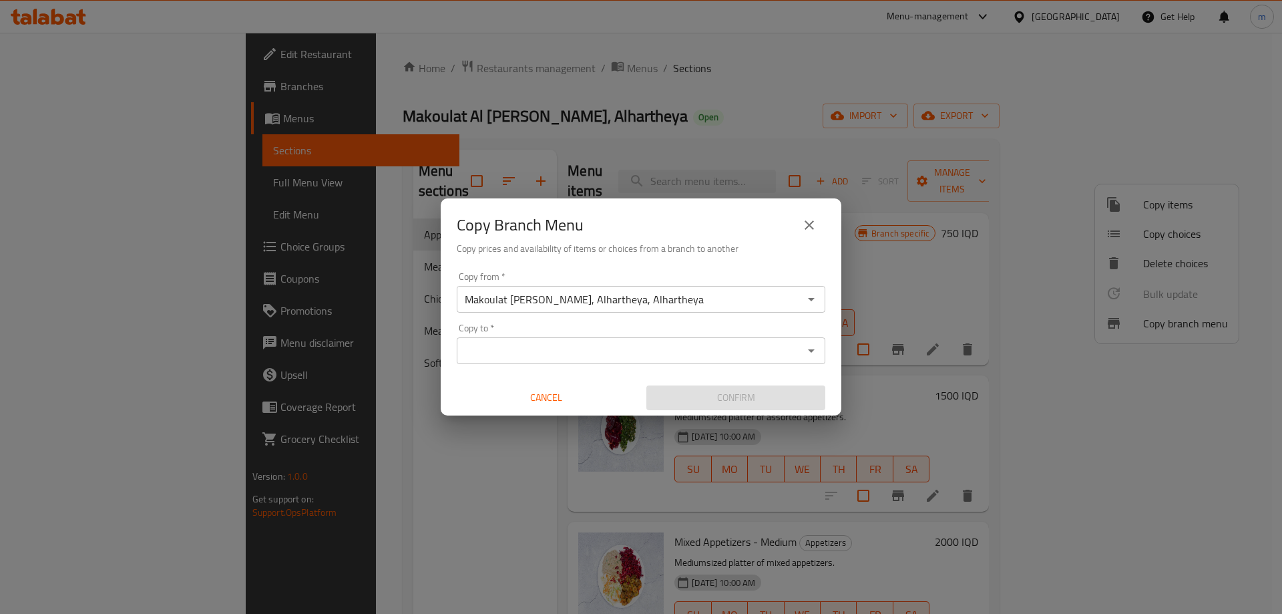
click at [618, 347] on input "Copy to   *" at bounding box center [630, 350] width 339 height 19
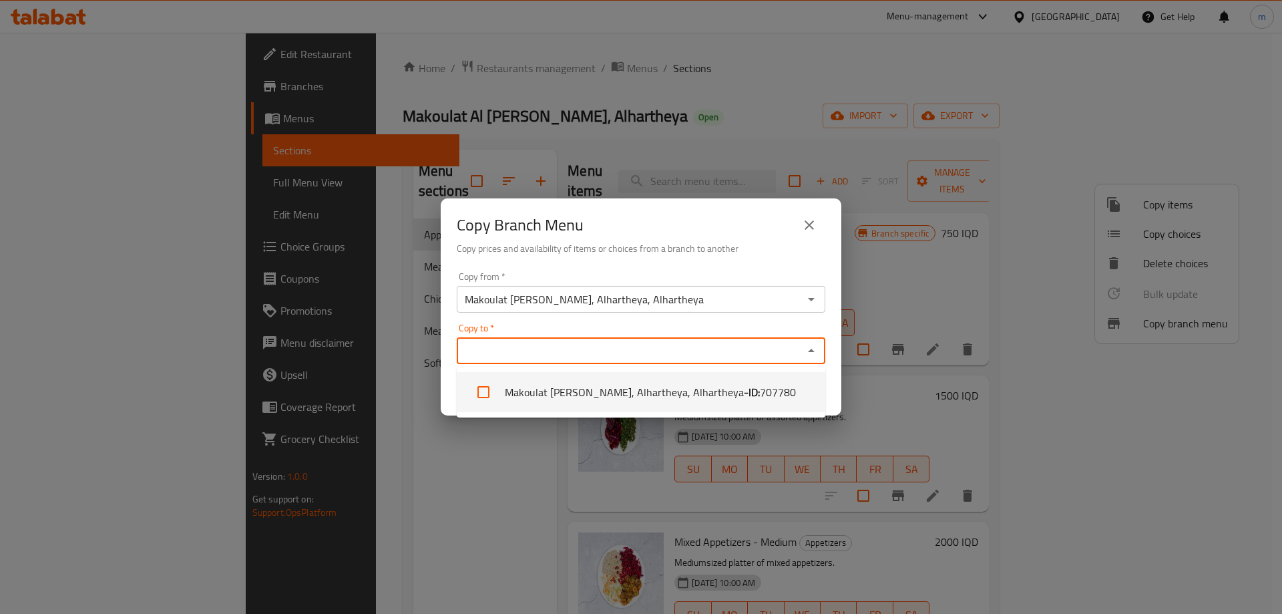
click at [592, 324] on div "Copy to   * Copy to *" at bounding box center [641, 343] width 369 height 41
click at [811, 227] on icon "close" at bounding box center [809, 224] width 9 height 9
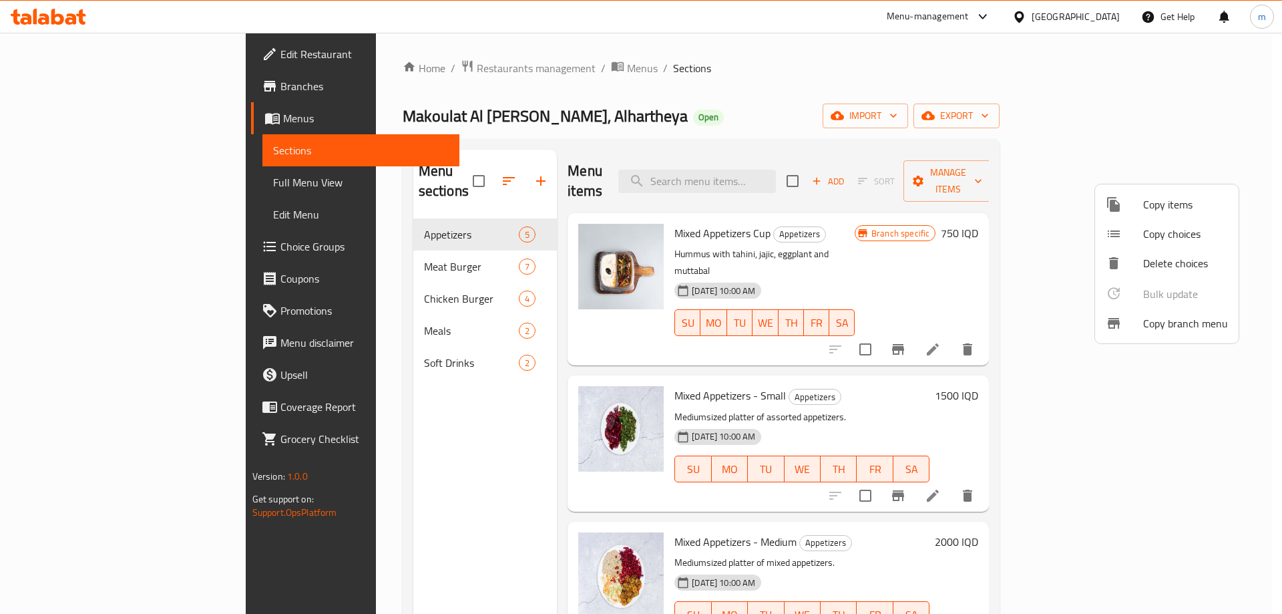
click at [318, 136] on div at bounding box center [641, 307] width 1282 height 614
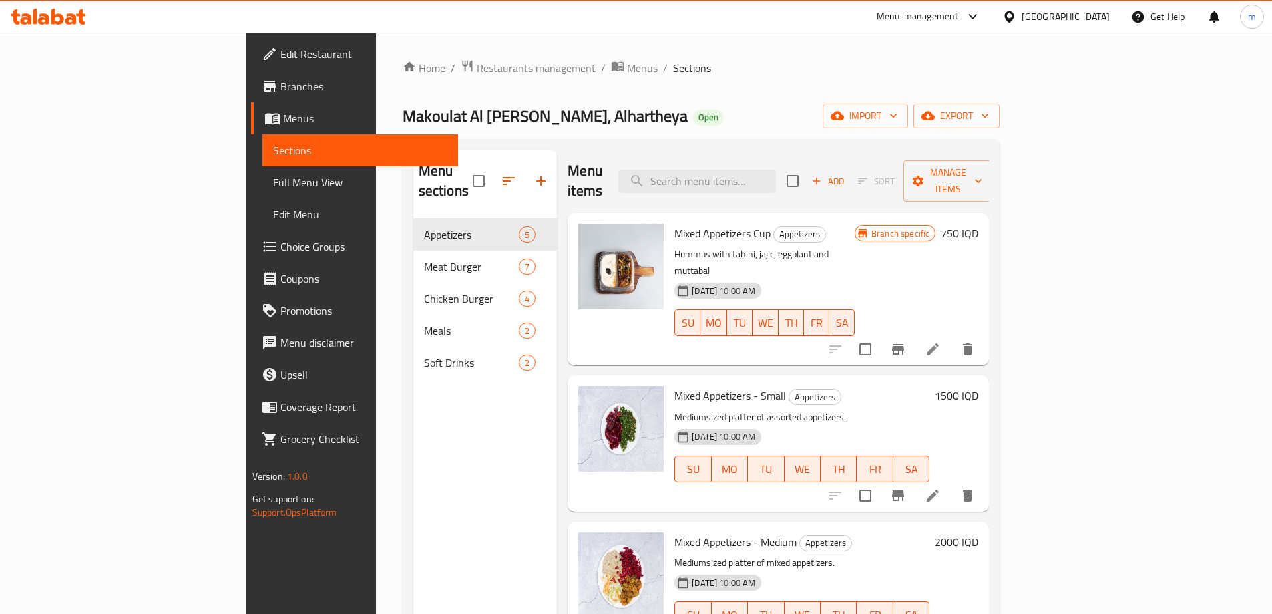
click at [283, 122] on span "Menus" at bounding box center [365, 118] width 164 height 16
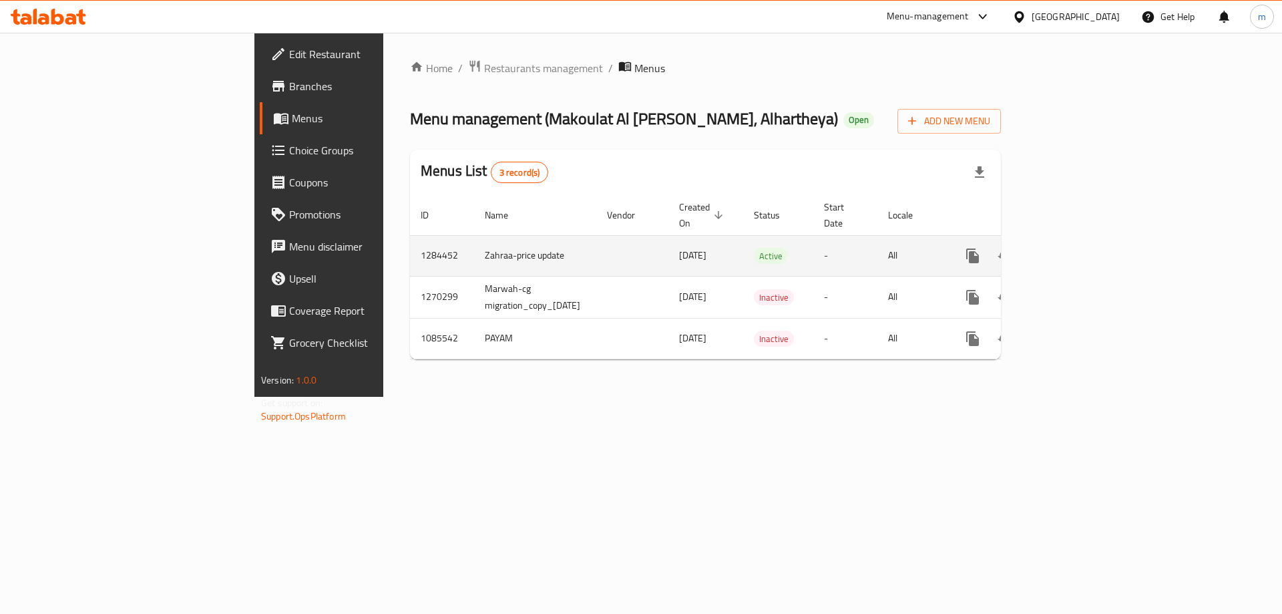
click at [979, 248] on icon "more" at bounding box center [972, 255] width 13 height 15
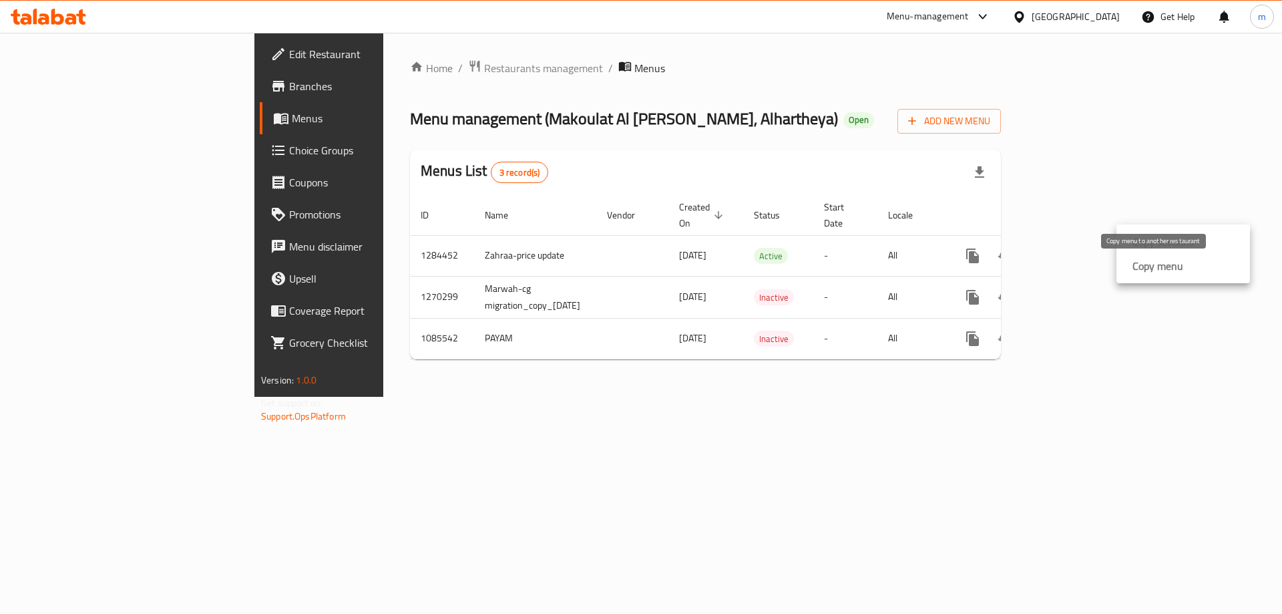
click at [1136, 264] on strong "Copy menu" at bounding box center [1157, 266] width 51 height 16
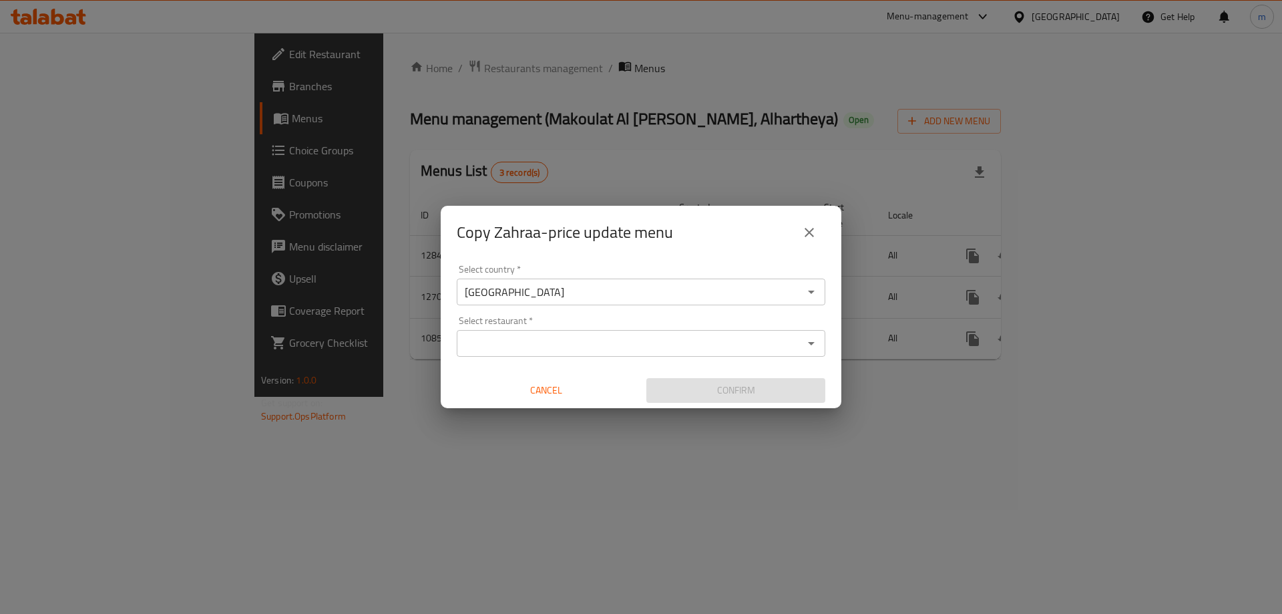
click at [539, 343] on input "Select restaurant   *" at bounding box center [630, 343] width 339 height 19
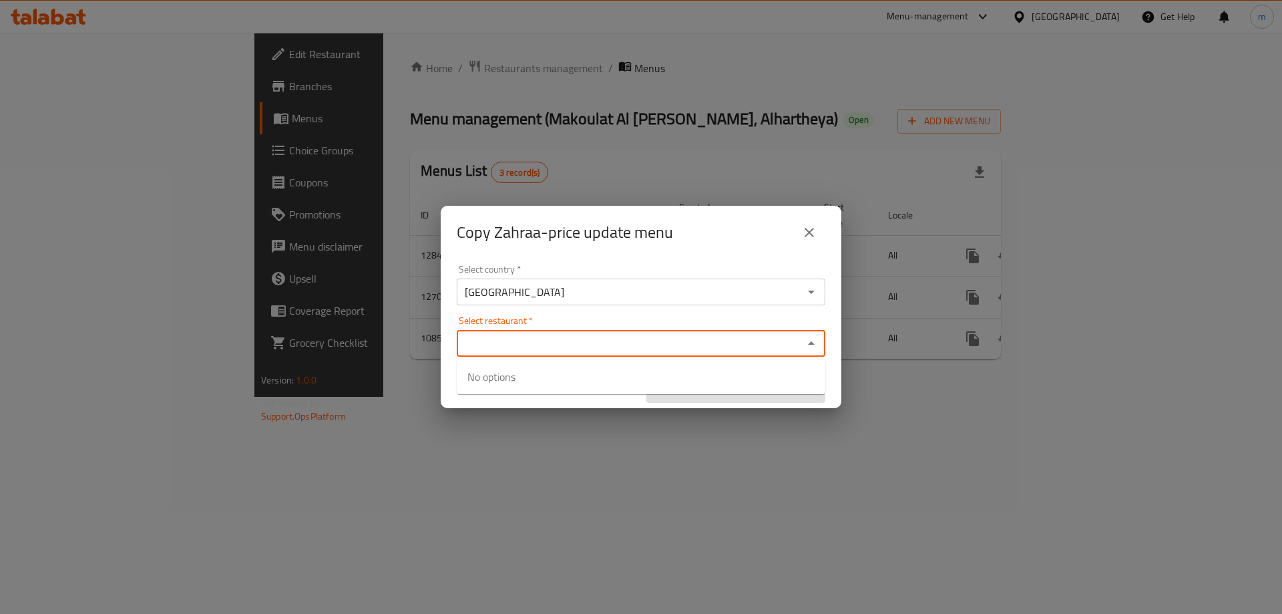
paste input "Makoulat Al Ibtisam, Dora, Al Dora"
type input "Makoulat Al Ibtisam, Dora, Al Dora"
click at [837, 201] on div at bounding box center [641, 307] width 1282 height 614
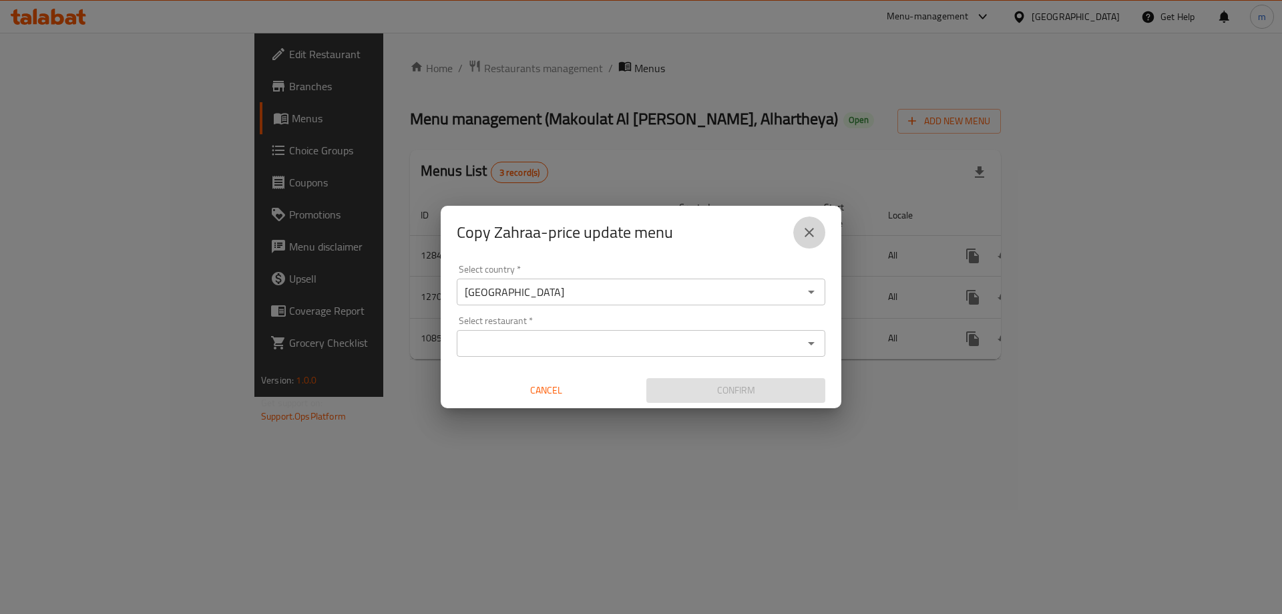
click at [812, 229] on icon "close" at bounding box center [809, 232] width 9 height 9
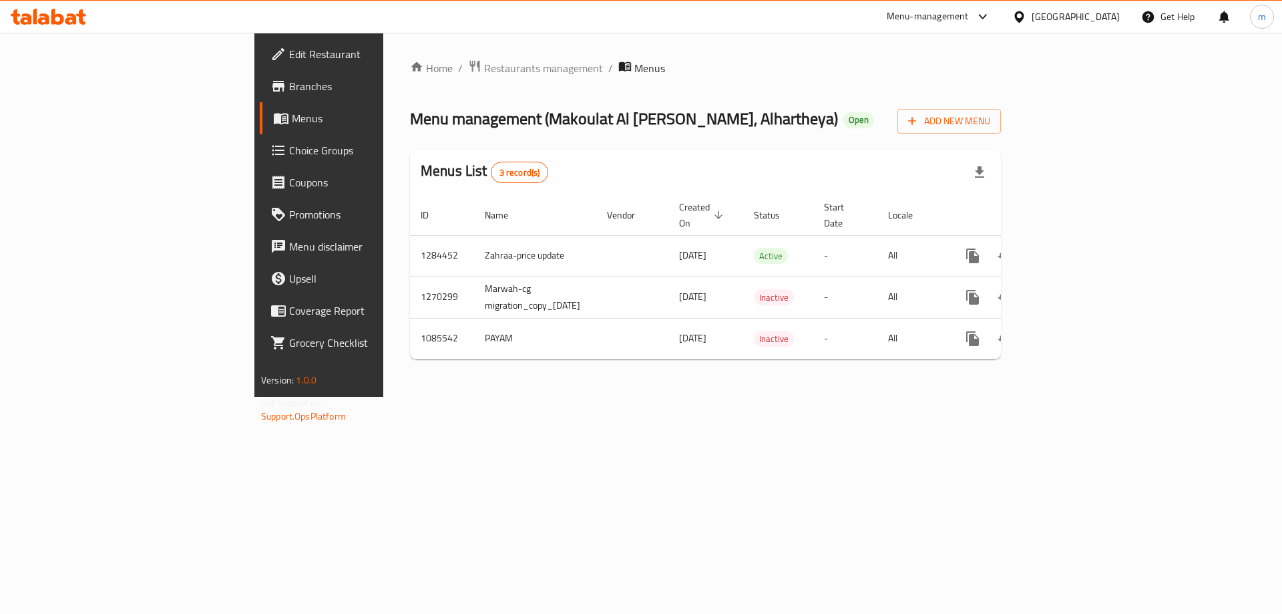
click at [703, 48] on div "Home / Restaurants management / Menus Menu management ( Makoulat Al Ibtisam, Al…" at bounding box center [705, 215] width 644 height 364
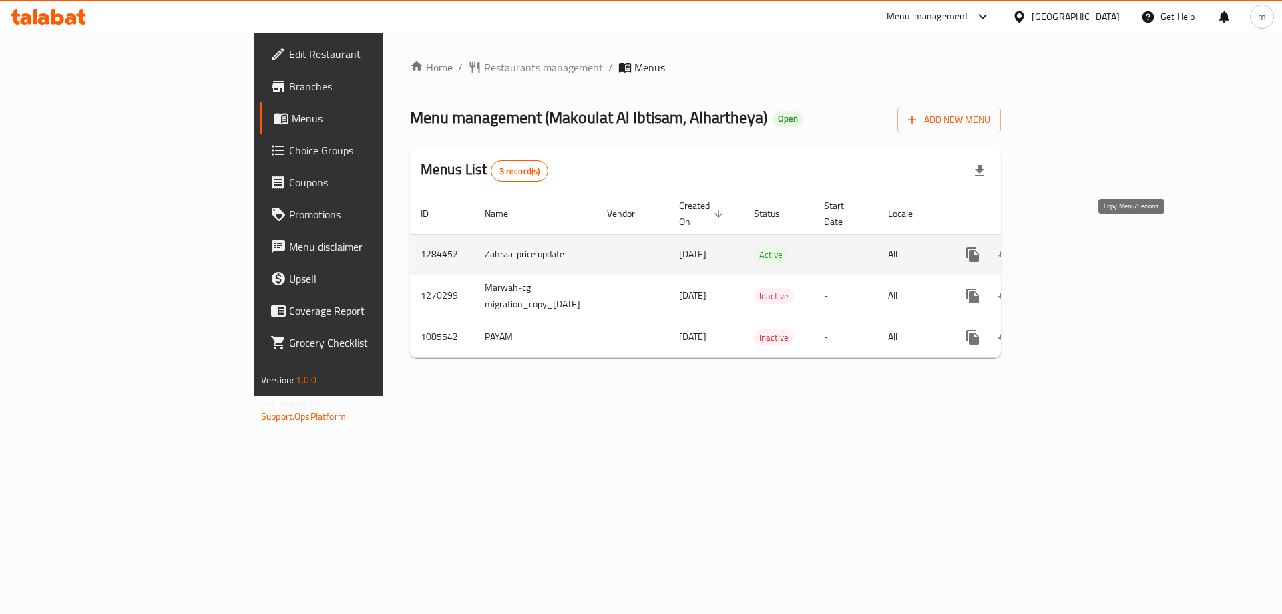
click at [979, 247] on icon "more" at bounding box center [972, 254] width 13 height 15
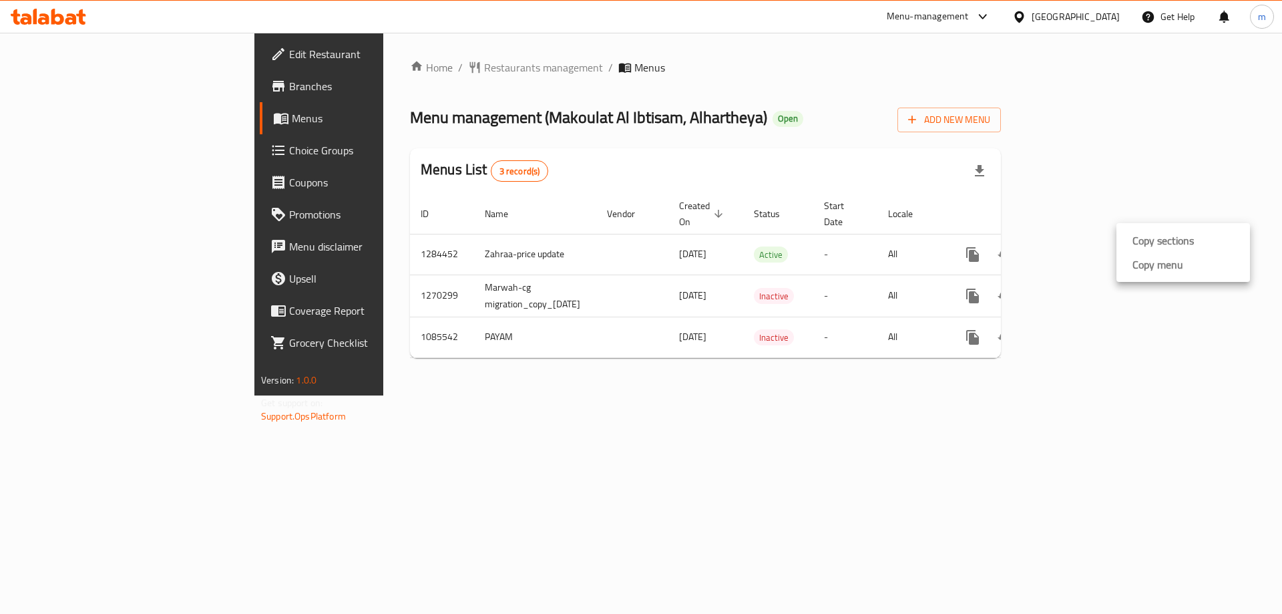
click at [981, 155] on div at bounding box center [641, 307] width 1282 height 614
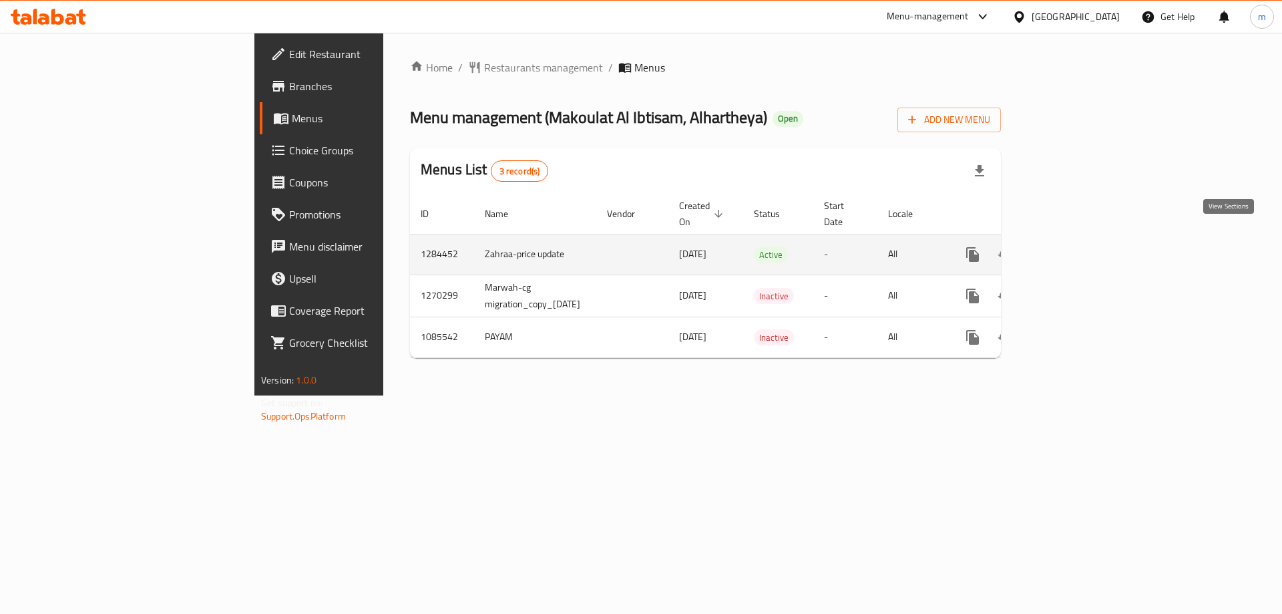
click at [1077, 246] on icon "enhanced table" at bounding box center [1069, 254] width 16 height 16
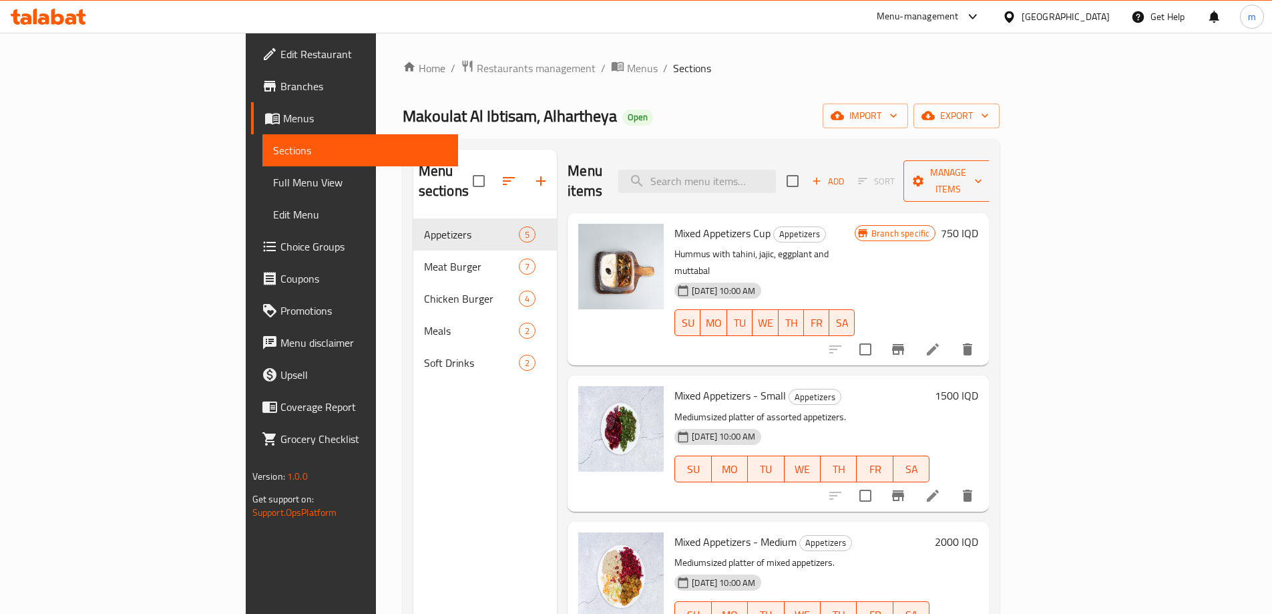
click at [982, 168] on span "Manage items" at bounding box center [948, 180] width 68 height 33
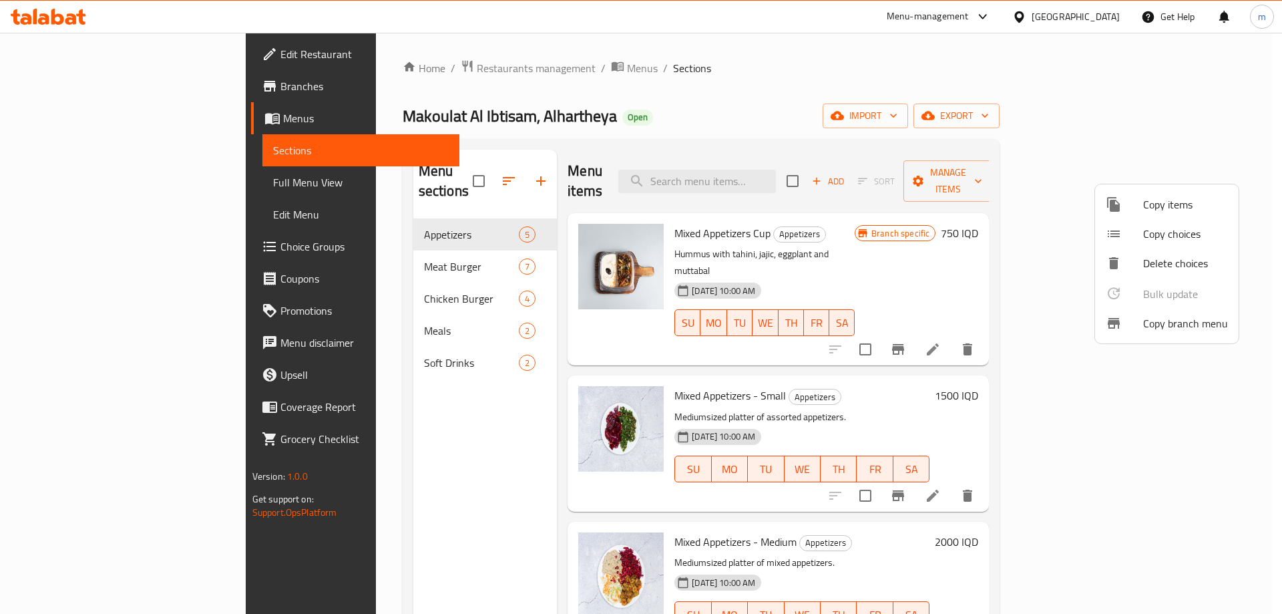
click at [1155, 321] on span "Copy branch menu" at bounding box center [1185, 323] width 85 height 16
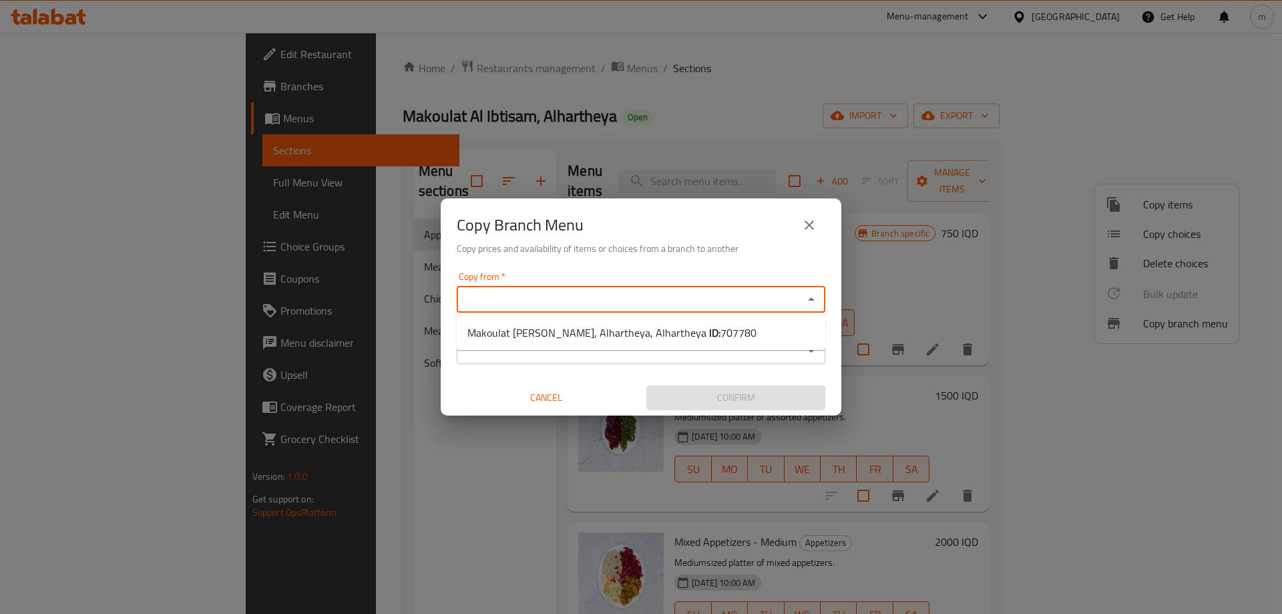
click at [614, 296] on input "Copy from   *" at bounding box center [630, 299] width 339 height 19
click at [614, 333] on span "Makoulat Al Ibtisam, Alhartheya, Alhartheya ID: 707780" at bounding box center [611, 332] width 289 height 16
type input "Makoulat Al Ibtisam, Alhartheya, Alhartheya"
click at [570, 353] on input "Copy to   *" at bounding box center [630, 350] width 339 height 19
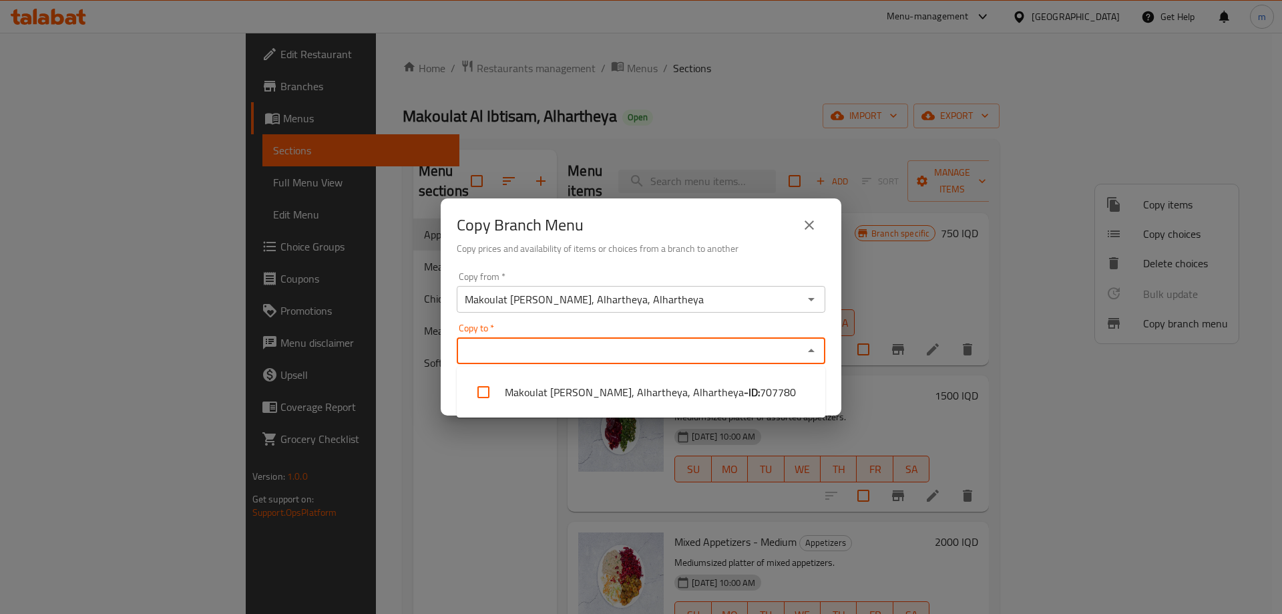
paste input "Makoulat Al Ibtisam, Dora, Al Dora"
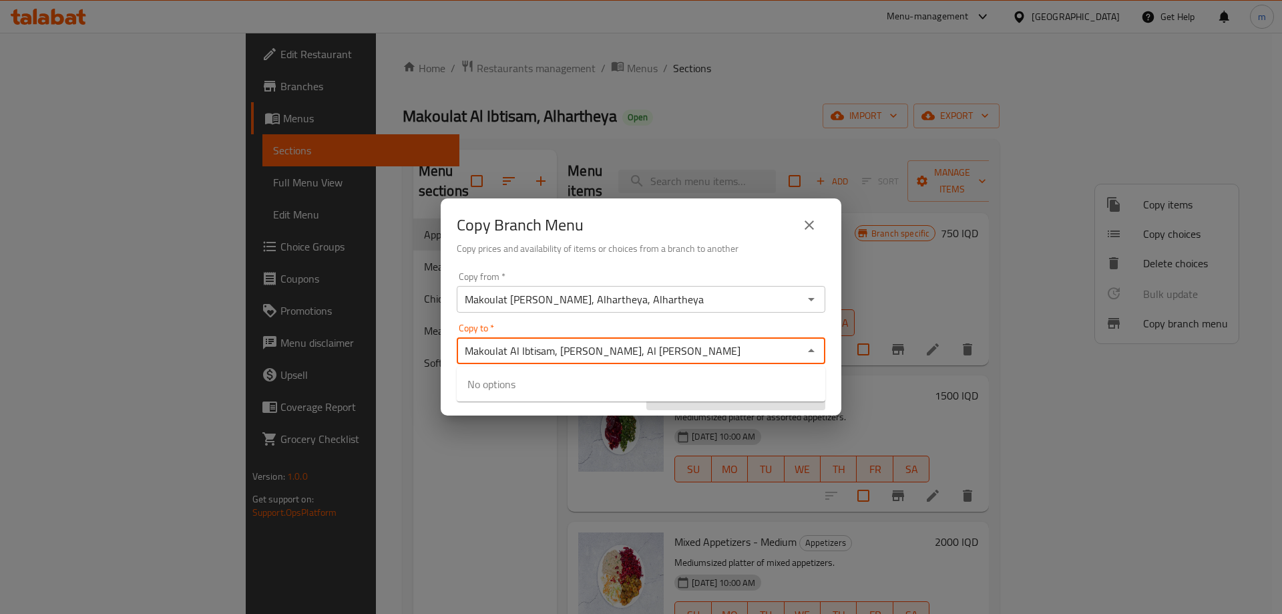
click at [523, 332] on div "Copy to   * Makoulat Al Ibtisam, Dora, Al Dora Copy to *" at bounding box center [641, 343] width 369 height 41
click at [513, 326] on div "Copy to   * Makoulat Al Ibtisam, Dora, Al Dora Copy to *" at bounding box center [641, 343] width 369 height 41
type input "Makoulat Al Ibtisam, [PERSON_NAME], Al [PERSON_NAME]"
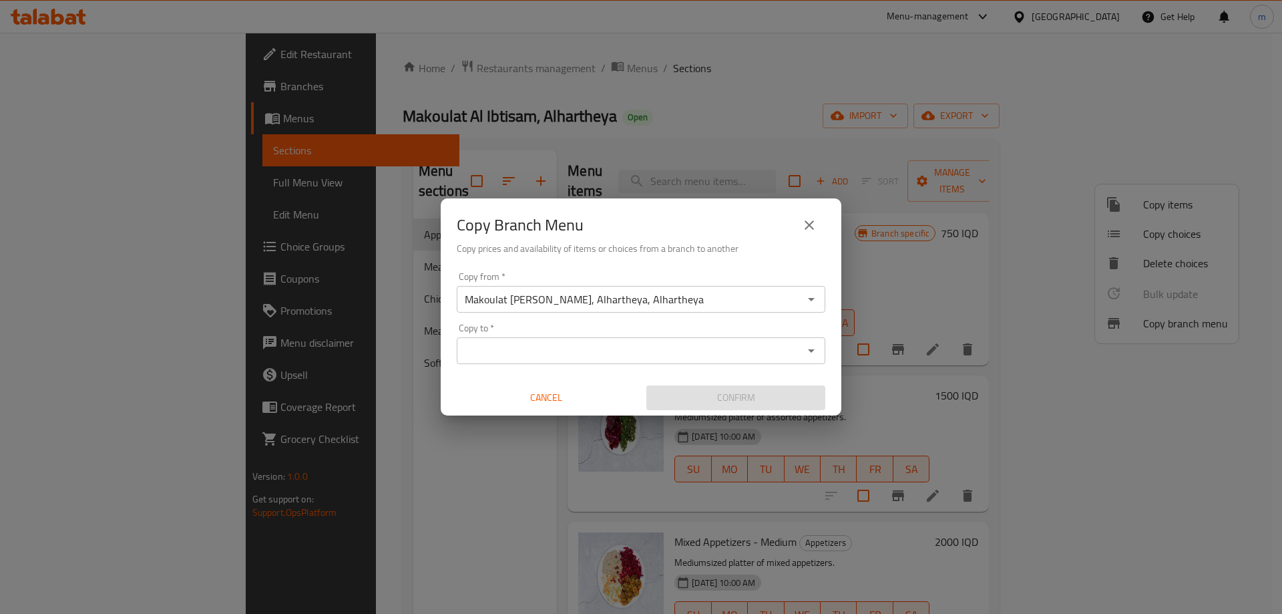
drag, startPoint x: 555, startPoint y: 319, endPoint x: 566, endPoint y: 319, distance: 11.4
click at [556, 319] on div "Copy from   * Makoulat Al Ibtisam, Alhartheya, Alhartheya Copy from * Copy to  …" at bounding box center [641, 340] width 401 height 149
click at [574, 355] on input "Copy to   *" at bounding box center [630, 350] width 339 height 19
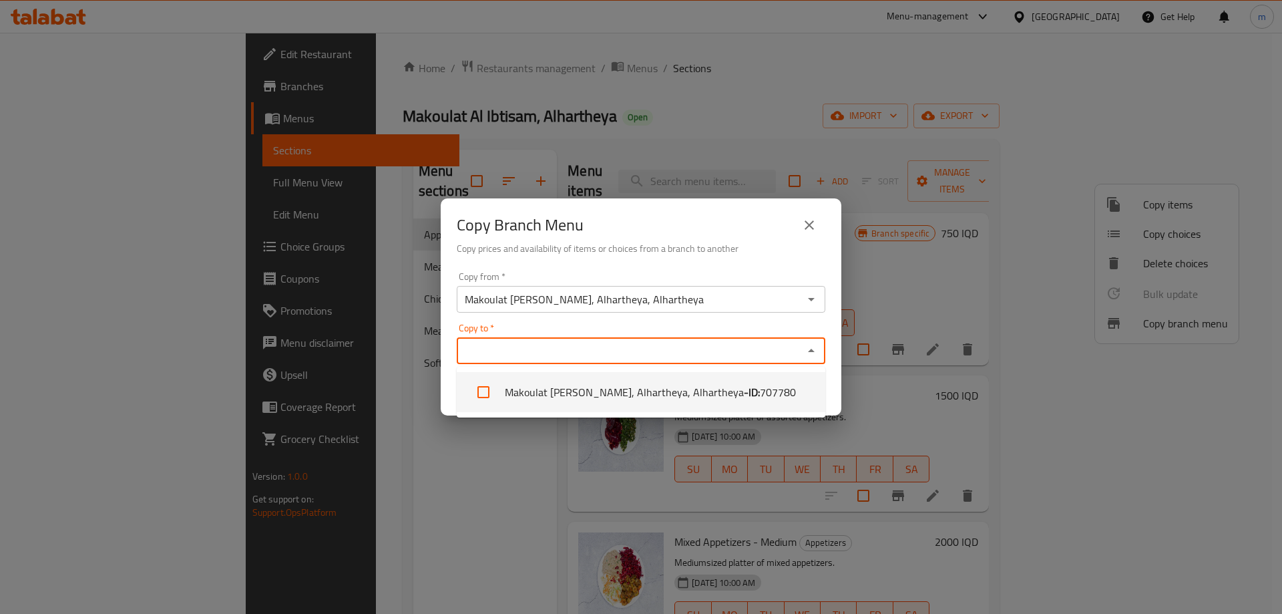
paste input "705201"
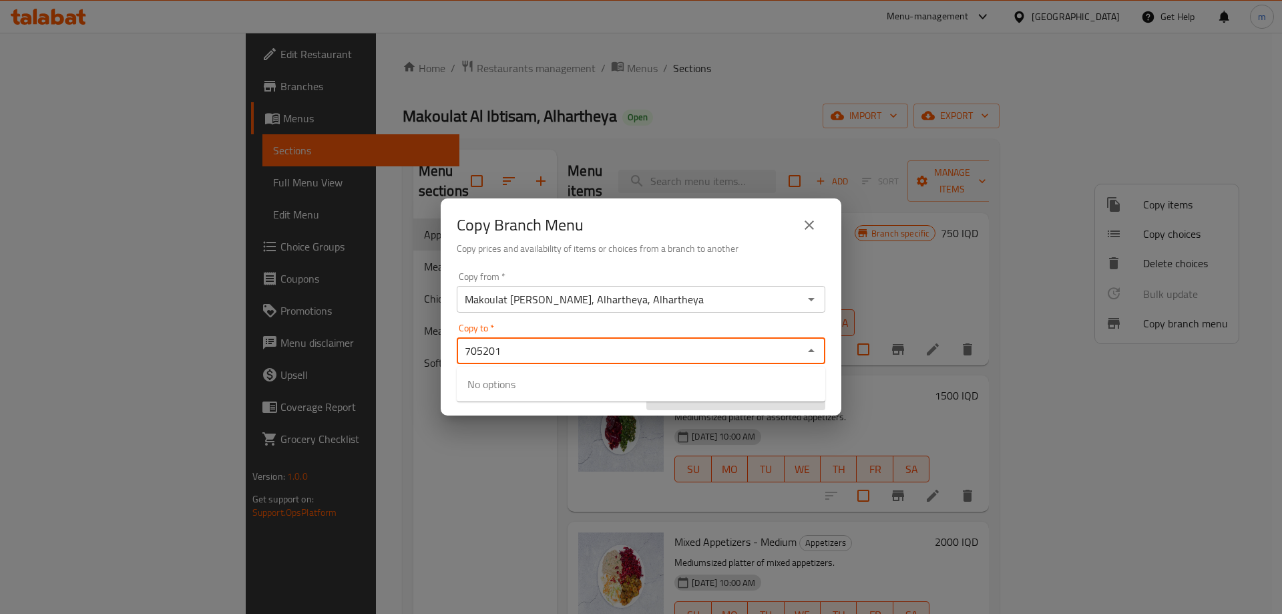
type input "705201"
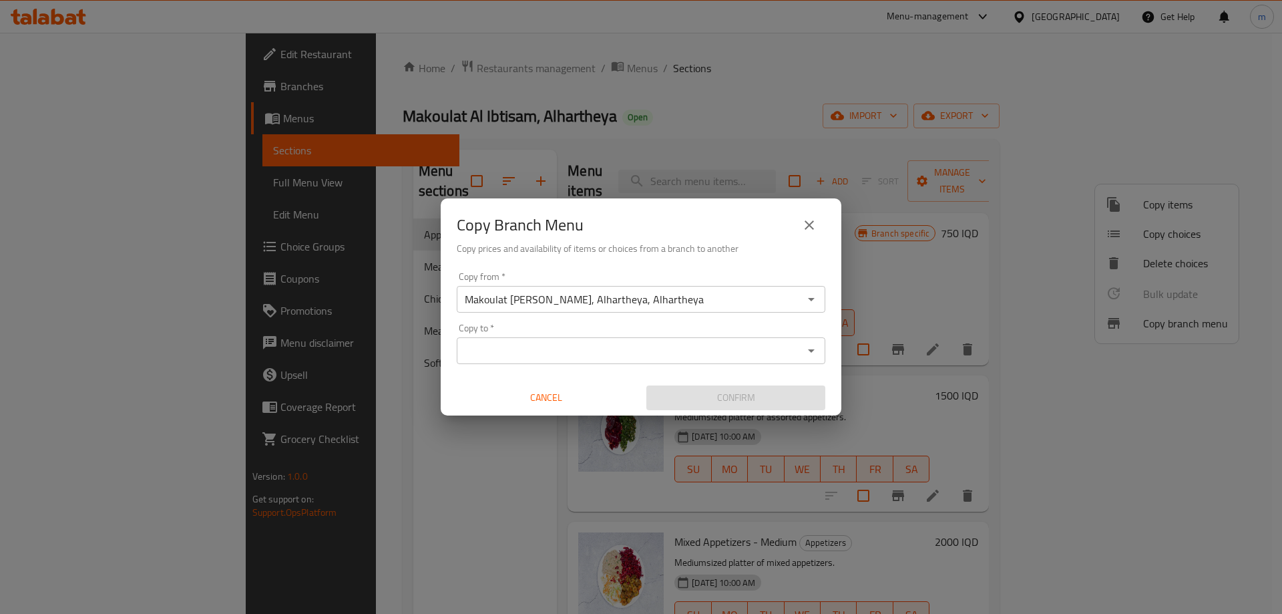
click at [510, 351] on input "Copy to   *" at bounding box center [630, 350] width 339 height 19
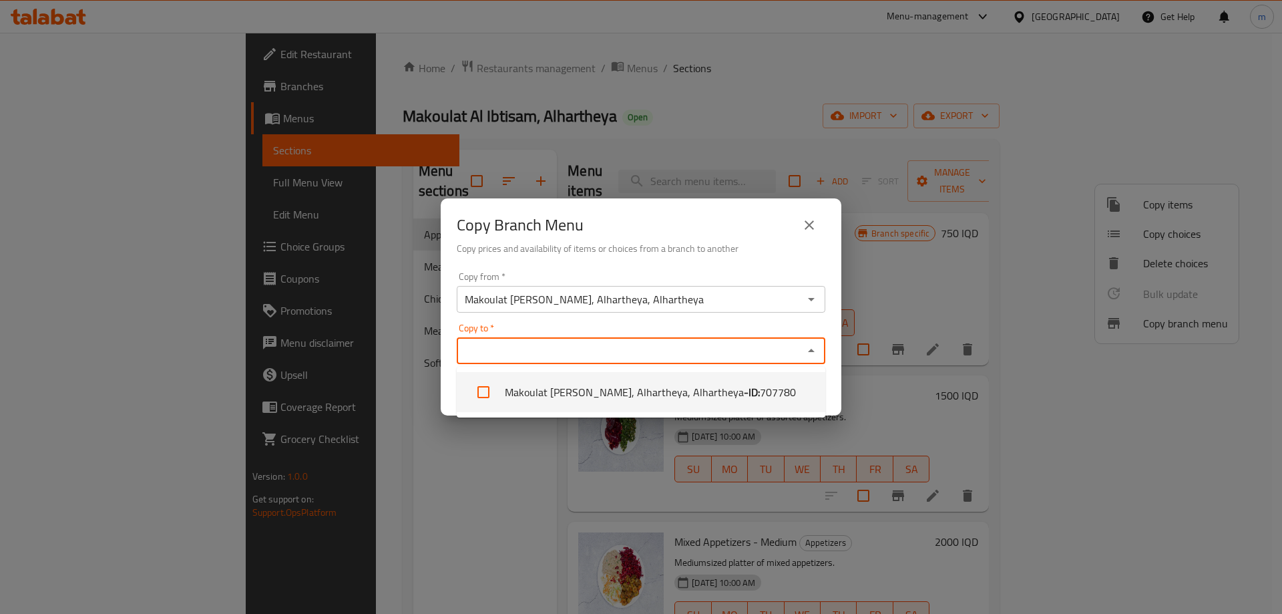
click at [624, 331] on div "Copy to   * Copy to *" at bounding box center [641, 343] width 369 height 41
click at [803, 224] on icon "close" at bounding box center [809, 225] width 16 height 16
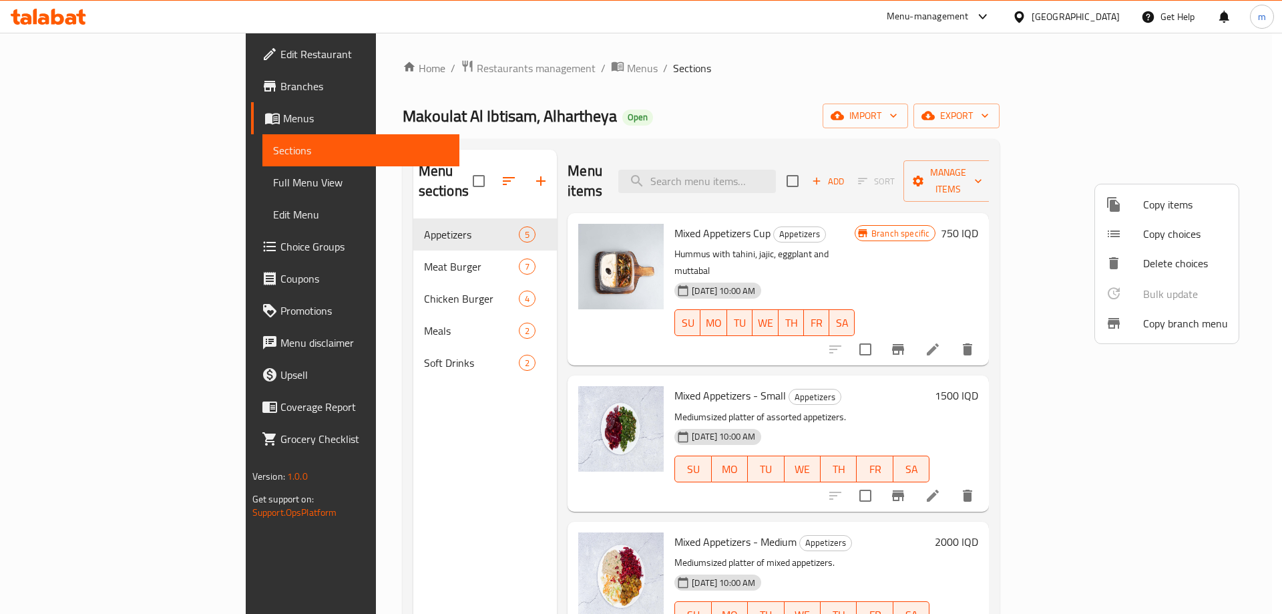
click at [464, 63] on div at bounding box center [641, 307] width 1282 height 614
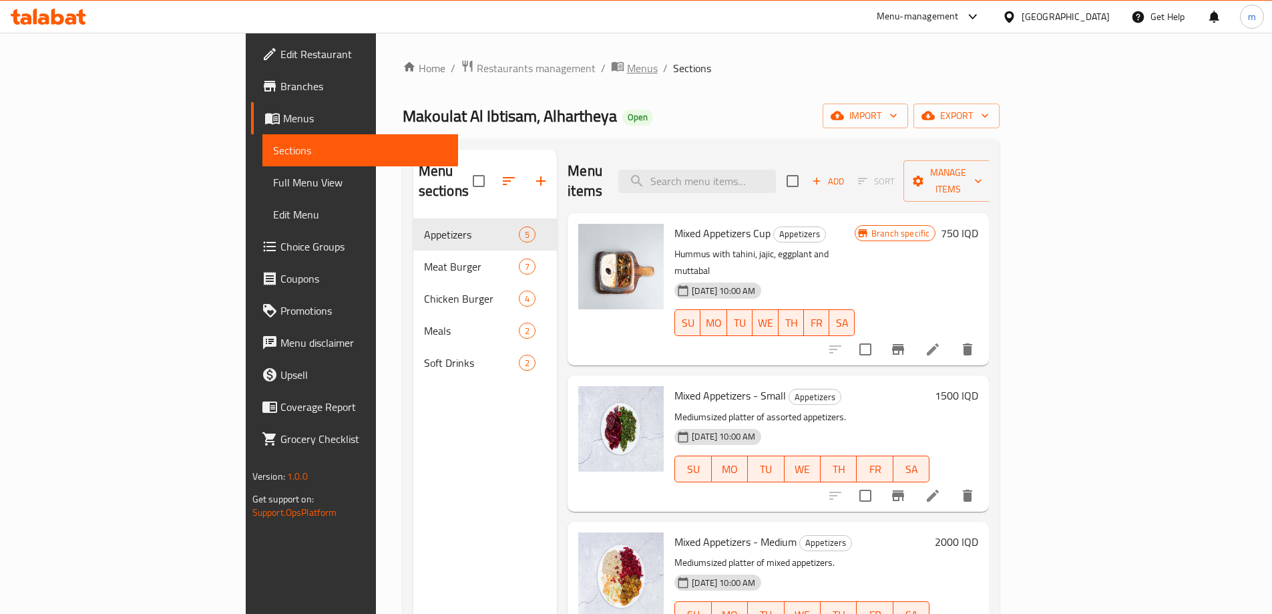
click at [627, 69] on span "Menus" at bounding box center [642, 68] width 31 height 16
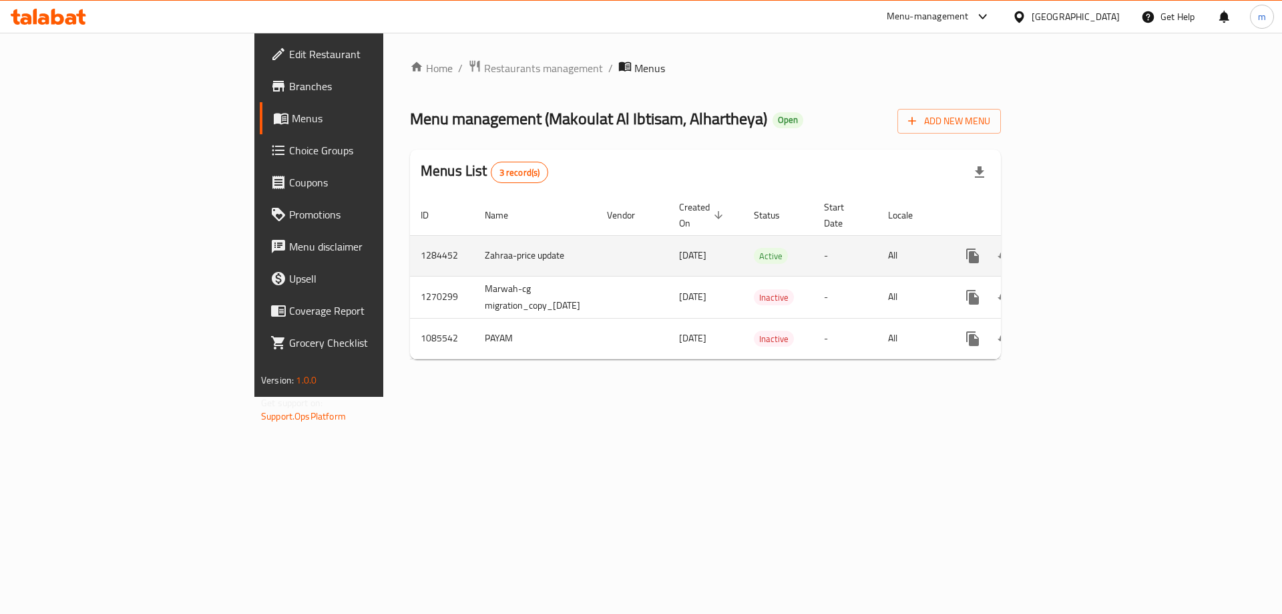
click at [979, 248] on icon "more" at bounding box center [972, 255] width 13 height 15
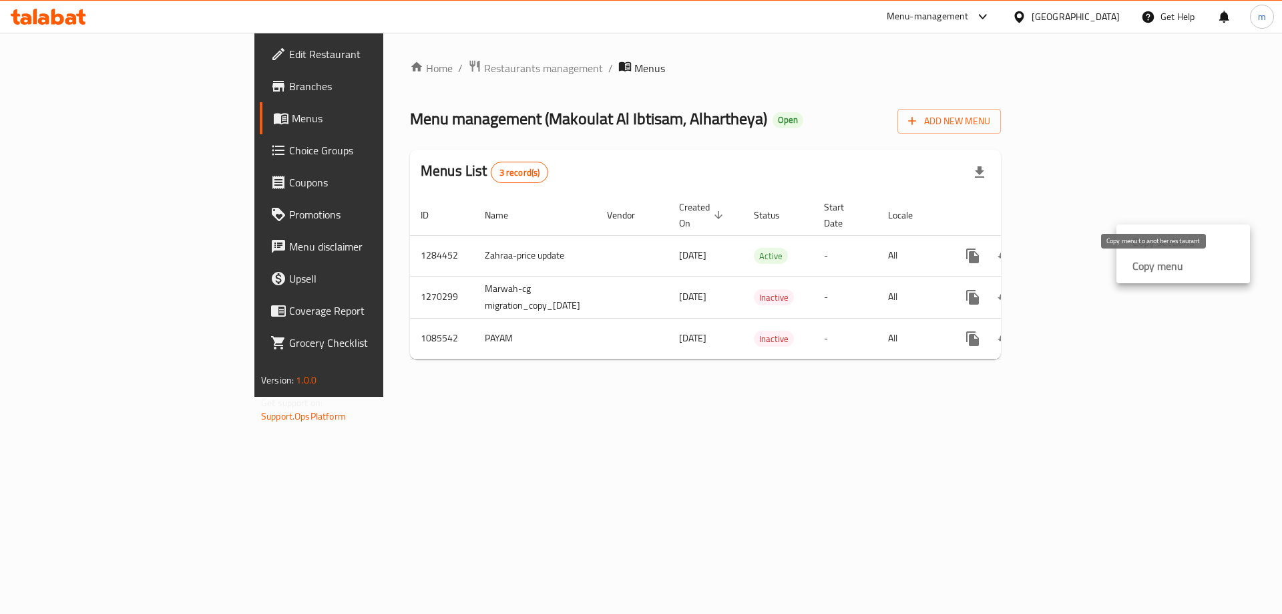
click at [1136, 261] on strong "Copy menu" at bounding box center [1157, 266] width 51 height 16
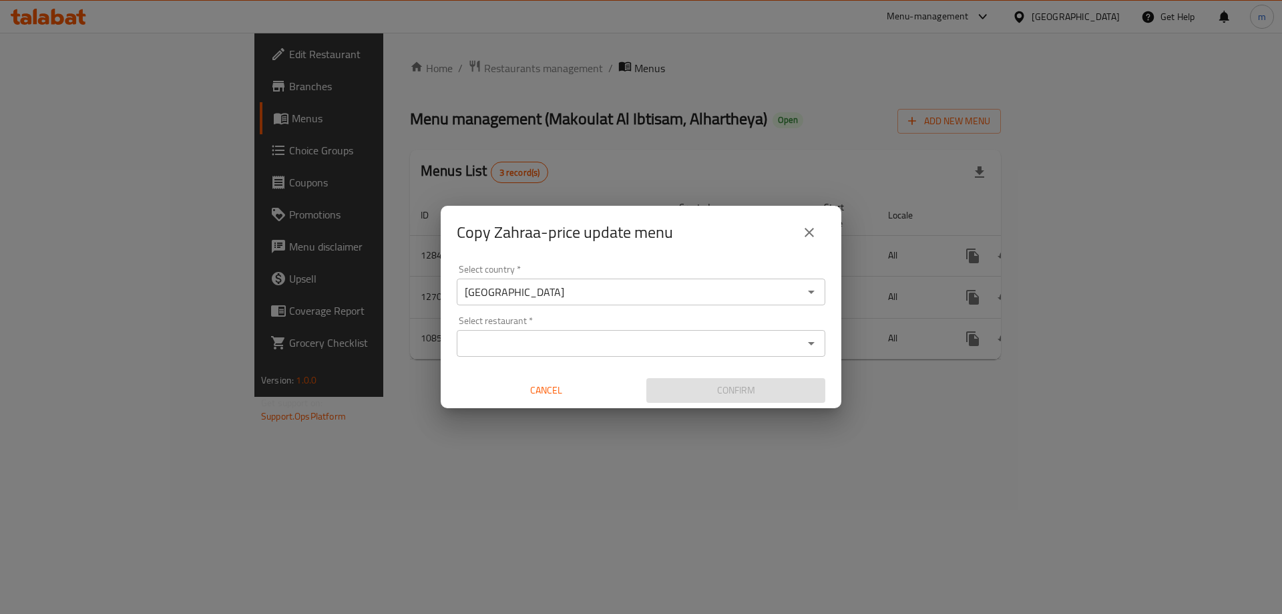
click at [524, 346] on input "Select restaurant   *" at bounding box center [630, 343] width 339 height 19
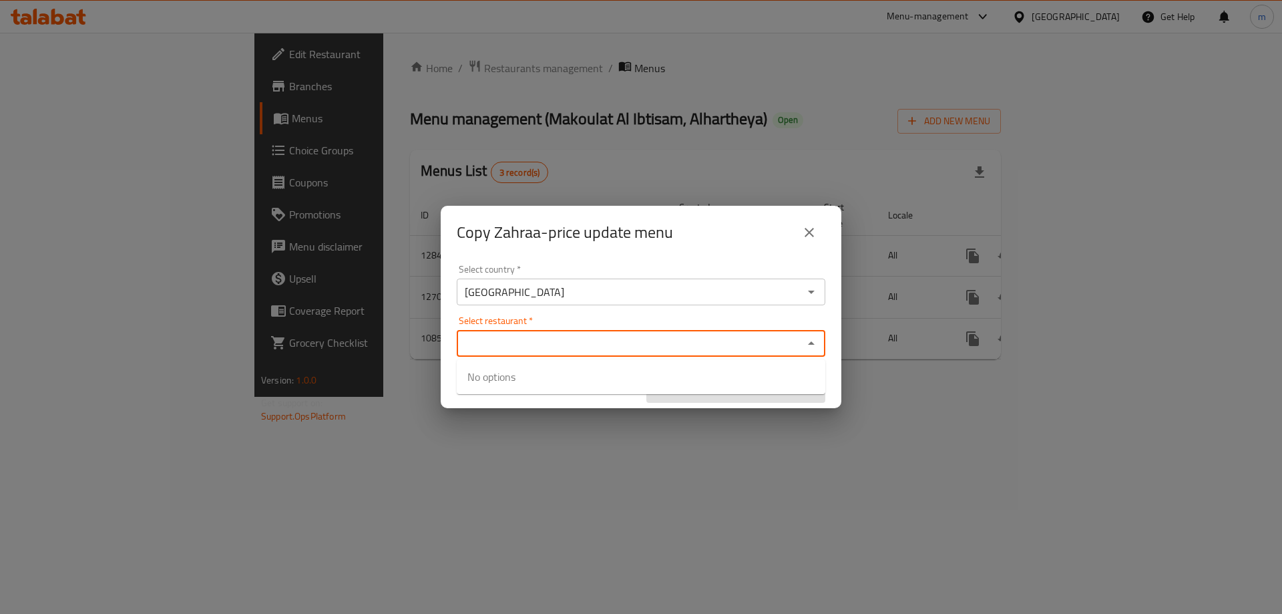
paste input "705201"
click at [577, 317] on div "Select restaurant   * 705201 Select restaurant *" at bounding box center [641, 336] width 369 height 41
click at [555, 356] on div "705201 Select restaurant *" at bounding box center [641, 343] width 369 height 27
click at [554, 356] on div "705201 Select restaurant *" at bounding box center [641, 343] width 369 height 27
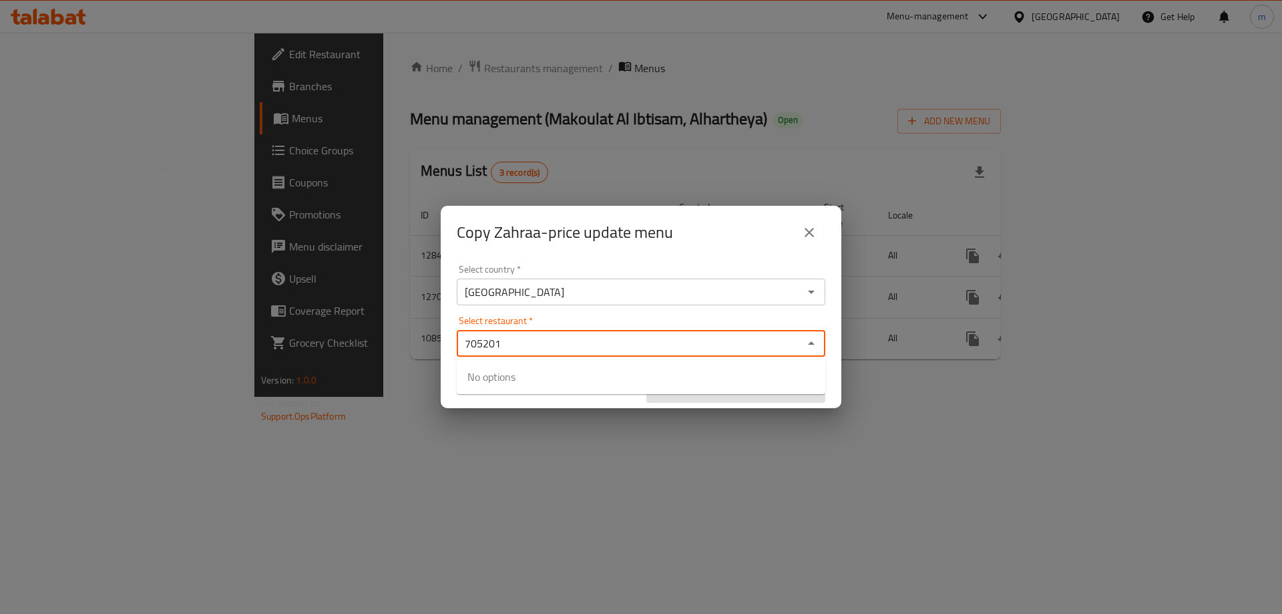
type input "705201"
click at [552, 347] on input "Select restaurant   *" at bounding box center [630, 343] width 339 height 19
click at [577, 324] on div "Select restaurant   * Select restaurant *" at bounding box center [641, 336] width 369 height 41
click at [565, 348] on input "Select restaurant   *" at bounding box center [630, 343] width 339 height 19
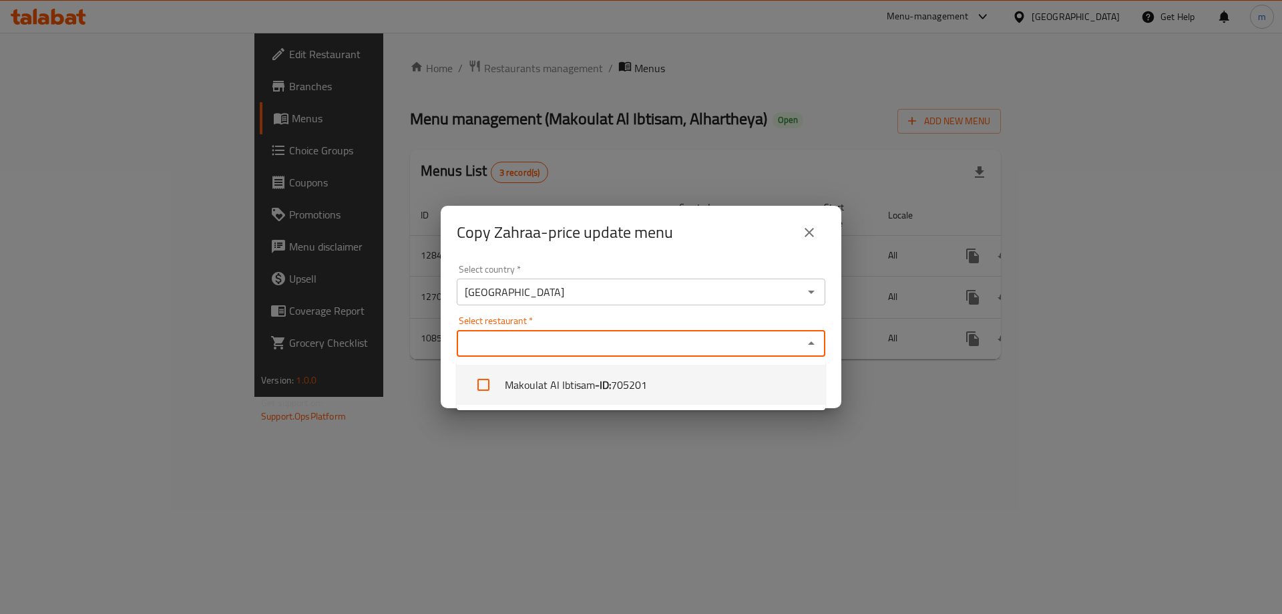
click at [554, 379] on li "Makoulat Al Ibtisam - ID: 705201" at bounding box center [641, 385] width 369 height 40
checkbox input "true"
click at [617, 308] on div "Select country   * Iraq Select country * Select restaurant   * Makoulat Al Ibti…" at bounding box center [641, 333] width 401 height 149
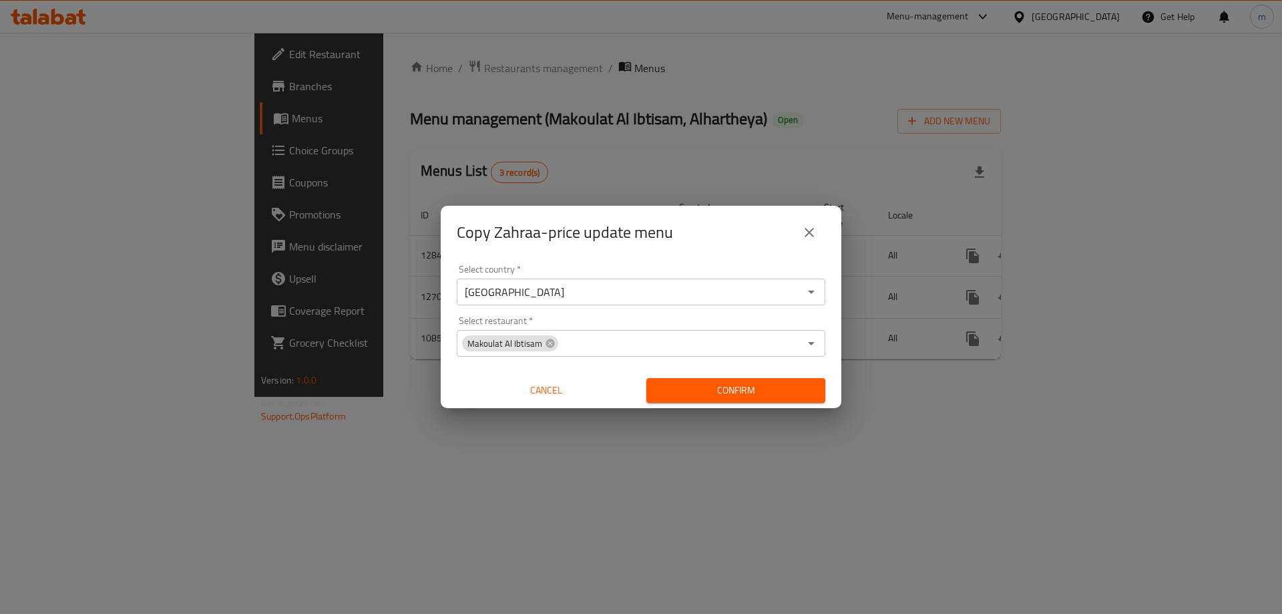
click at [804, 226] on icon "close" at bounding box center [809, 232] width 16 height 16
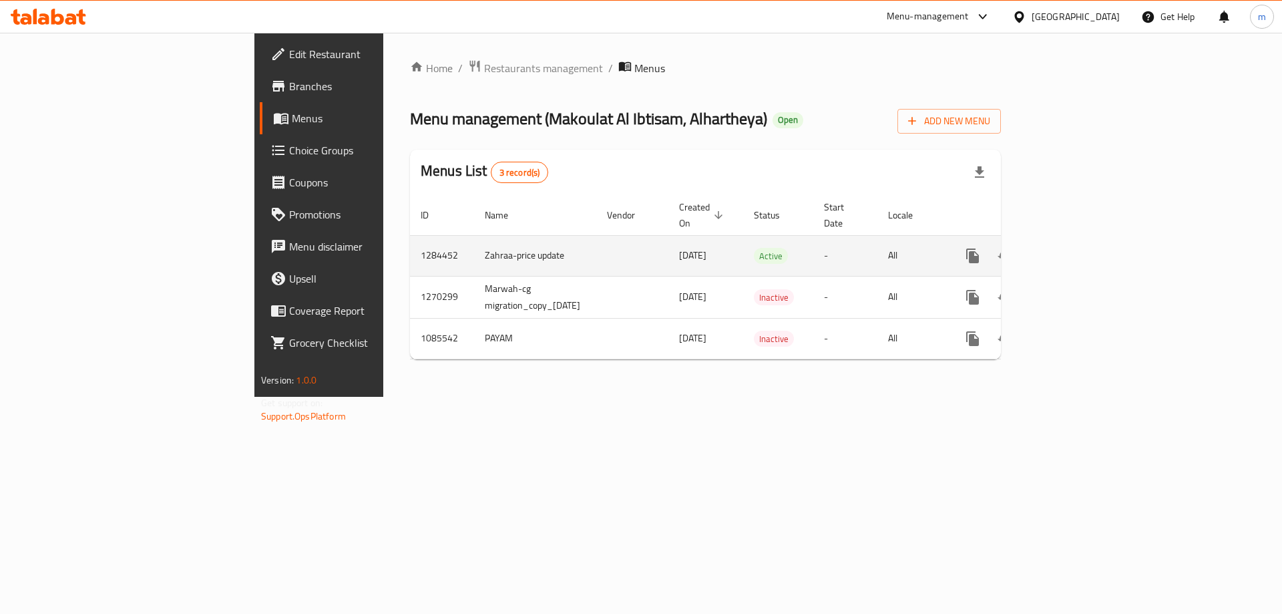
click at [1077, 248] on icon "enhanced table" at bounding box center [1069, 256] width 16 height 16
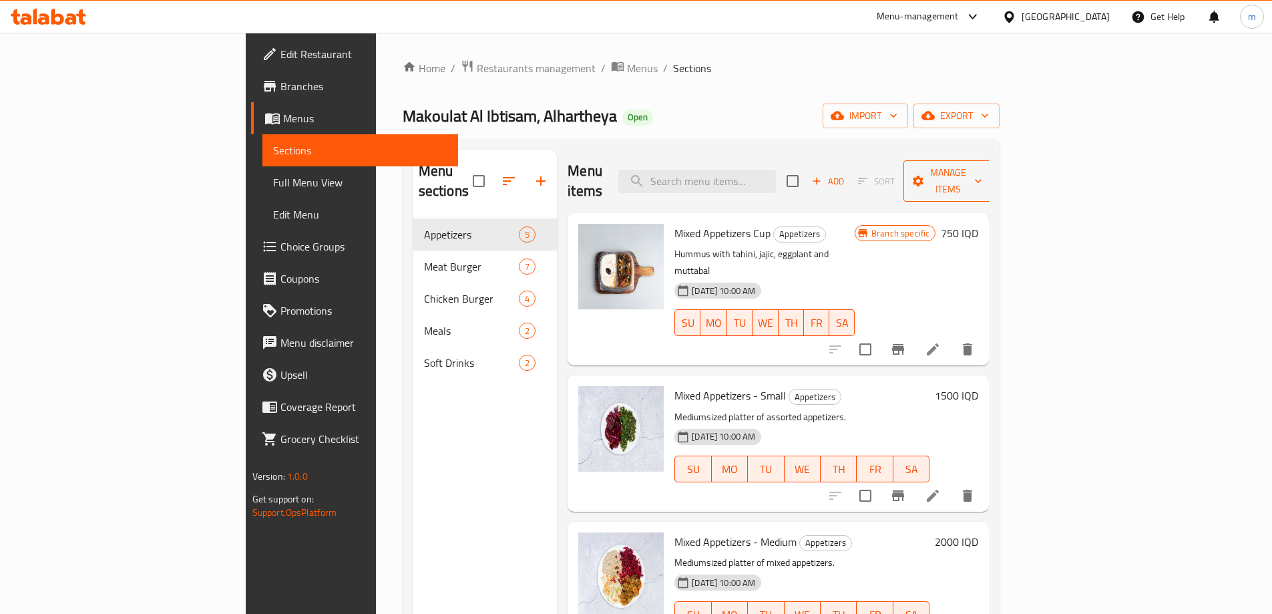
click at [982, 166] on span "Manage items" at bounding box center [948, 180] width 68 height 33
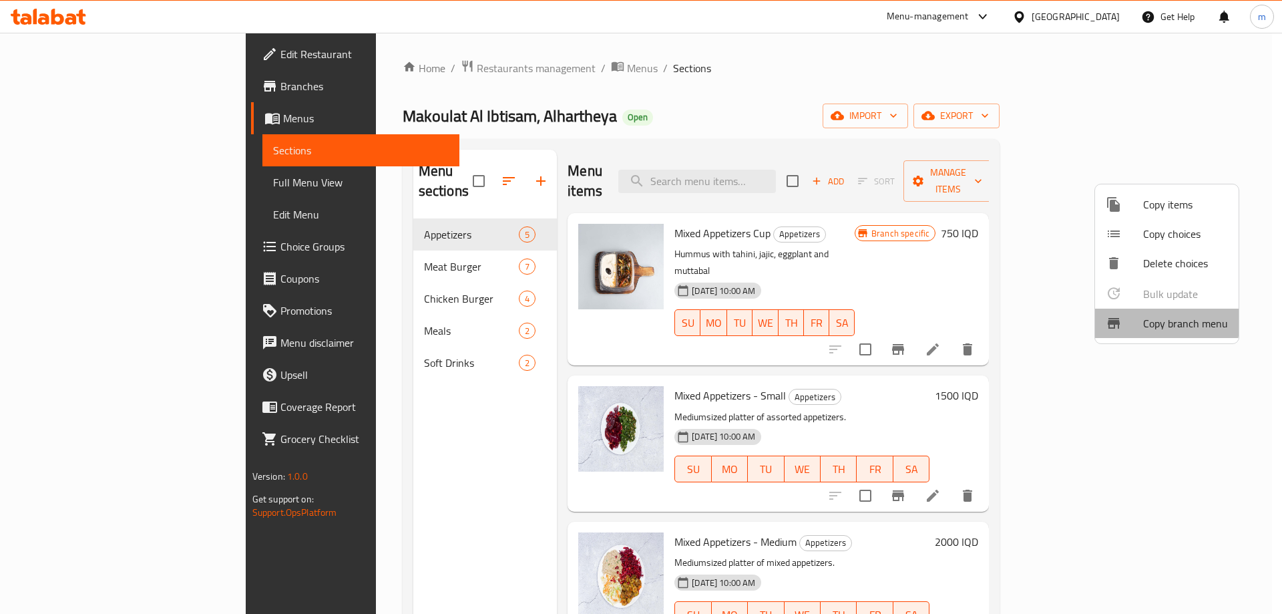
click at [1159, 322] on span "Copy branch menu" at bounding box center [1185, 323] width 85 height 16
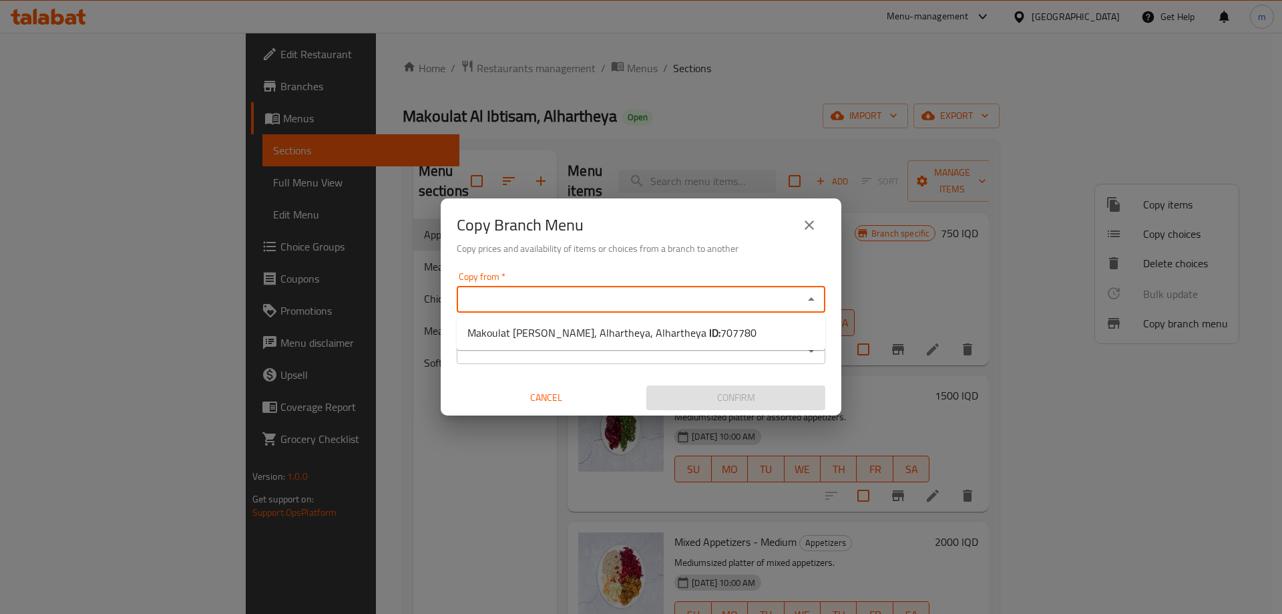
click at [616, 305] on input "Copy from   *" at bounding box center [630, 299] width 339 height 19
click at [567, 326] on span "Makoulat Al [PERSON_NAME], Alhartheya, Alhartheya ID: 707780" at bounding box center [611, 332] width 289 height 16
type input "Makoulat [PERSON_NAME], Alhartheya, Alhartheya"
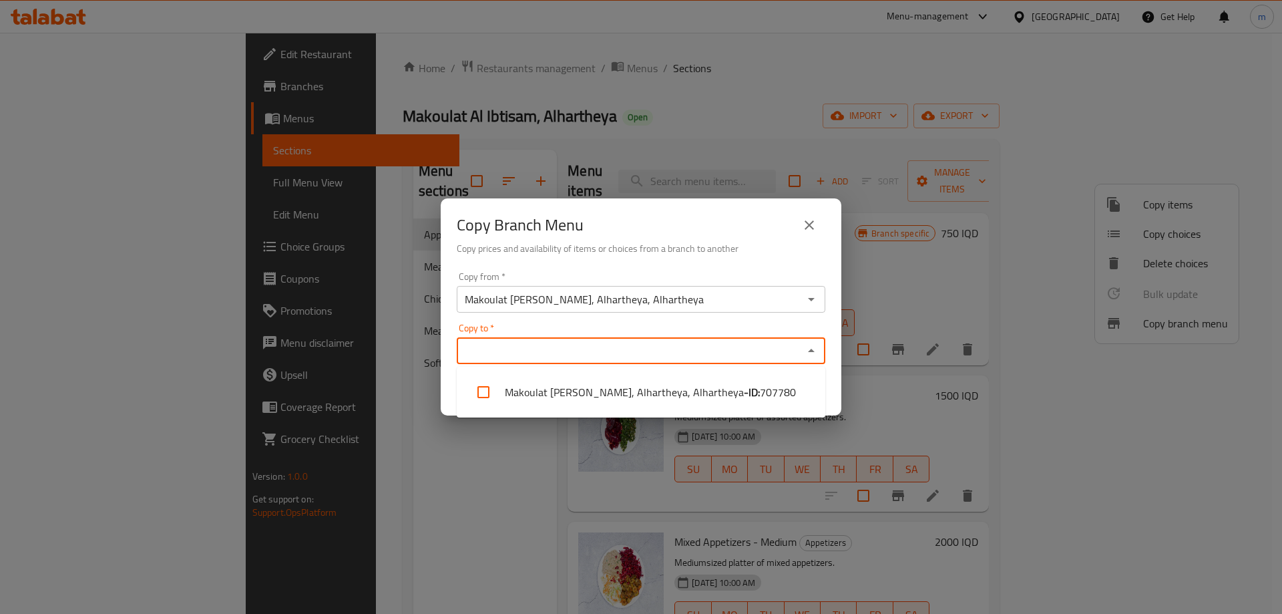
click at [566, 342] on input "Copy to   *" at bounding box center [630, 350] width 339 height 19
paste input "776336"
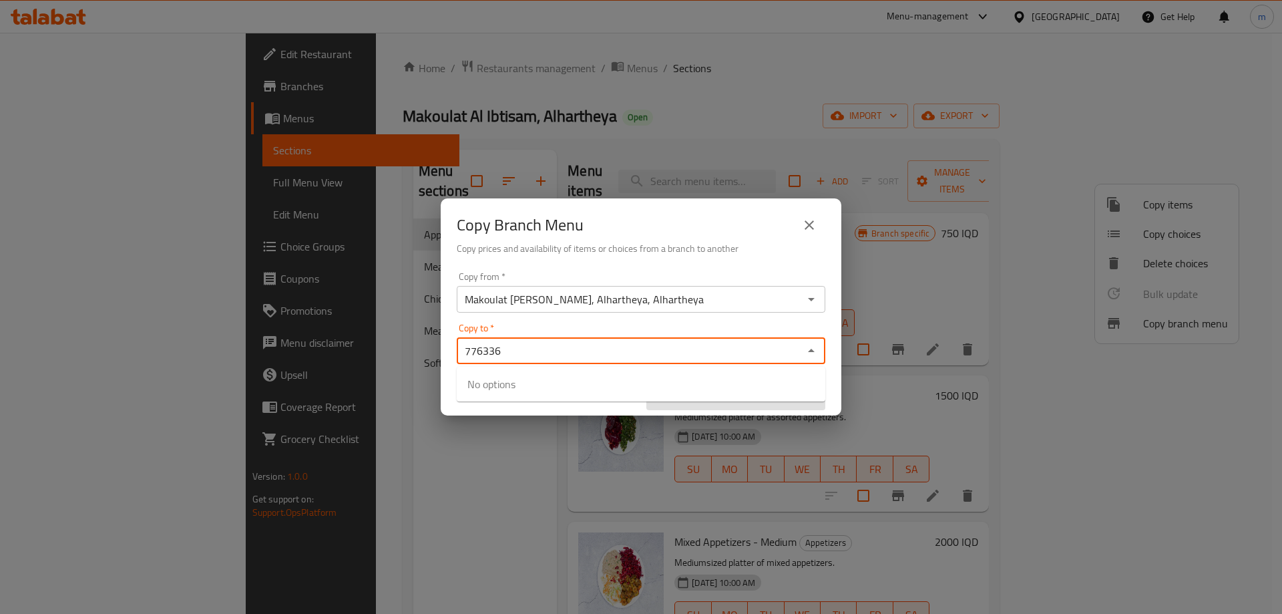
type input "776336"
click at [569, 320] on div "Copy from   * Makoulat Al Ibtisam, Alhartheya, Alhartheya Copy from * Copy to  …" at bounding box center [641, 340] width 401 height 149
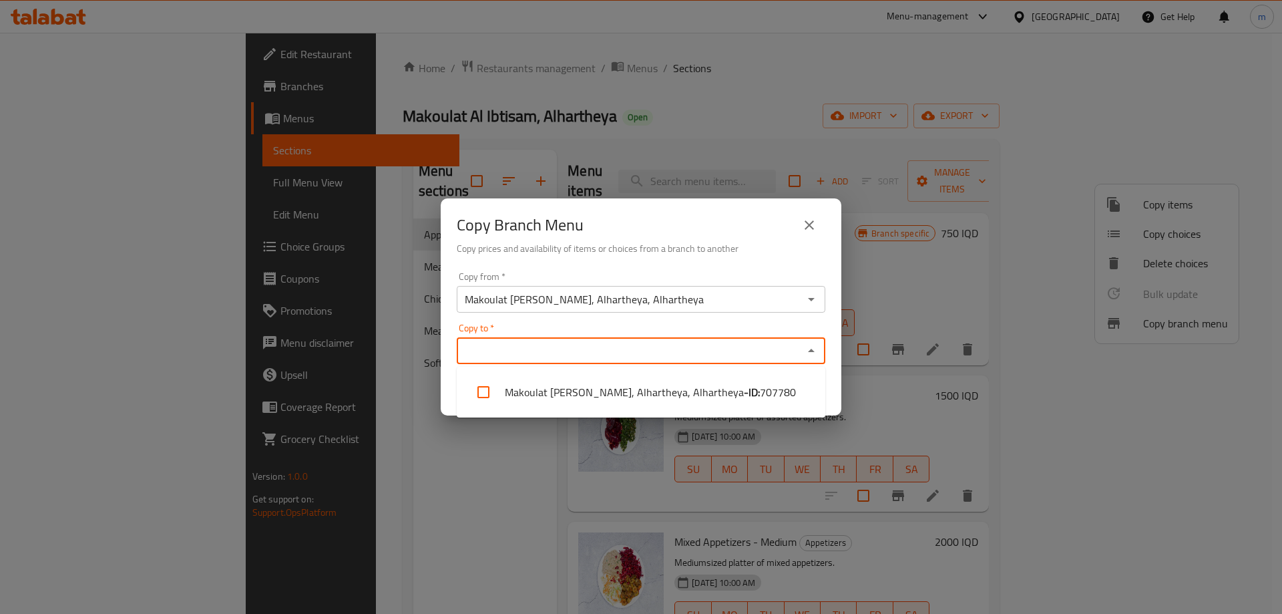
click at [533, 344] on input "Copy to   *" at bounding box center [630, 350] width 339 height 19
paste input "776336"
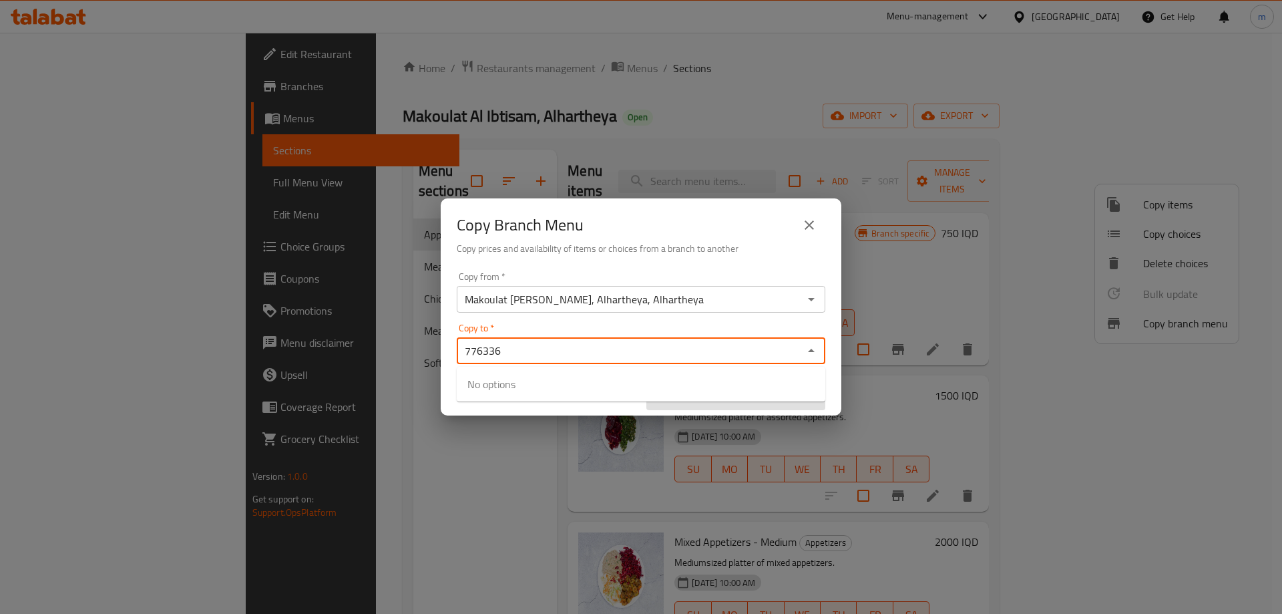
type input "776336"
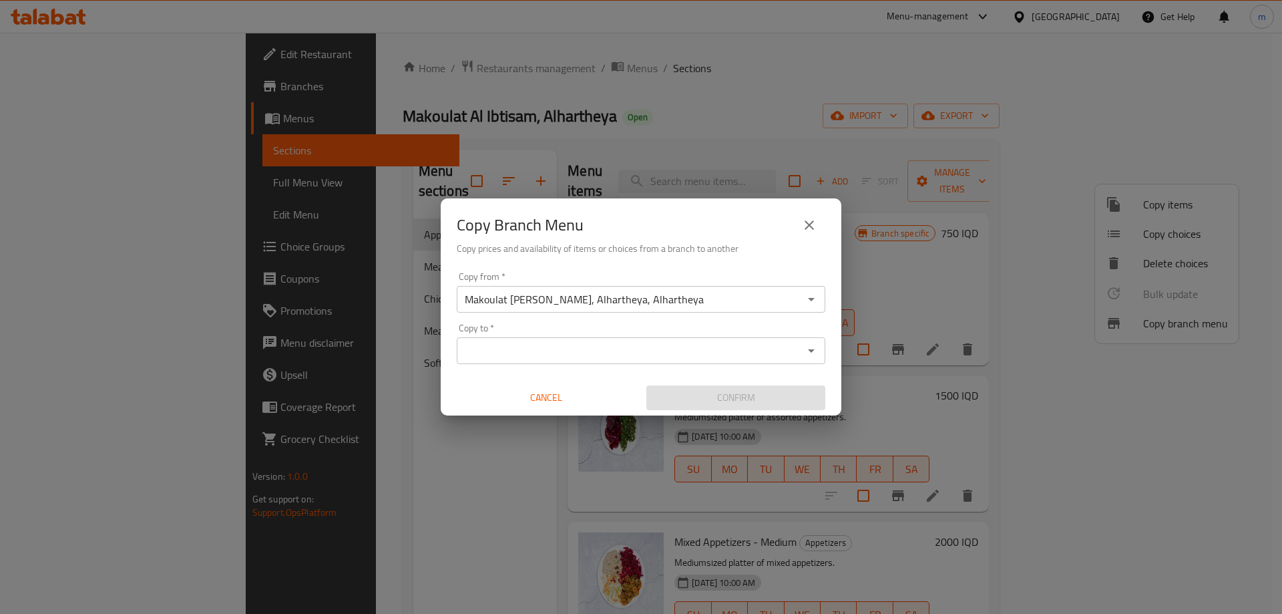
click at [543, 348] on input "Copy to   *" at bounding box center [630, 350] width 339 height 19
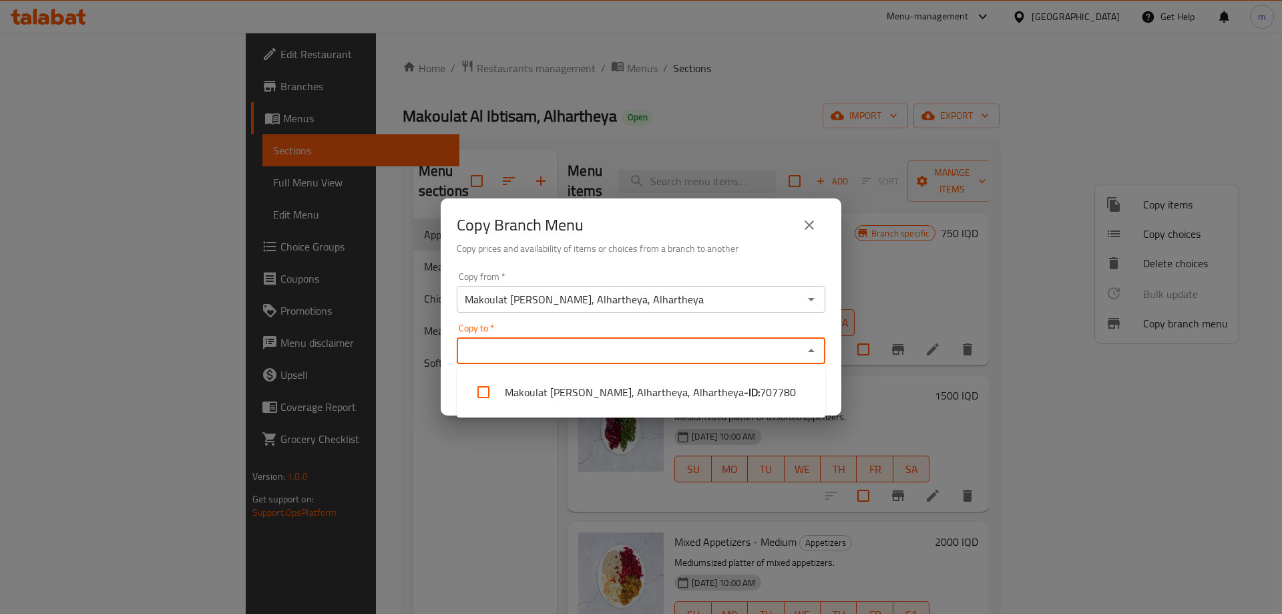
click at [543, 348] on input "Copy to   *" at bounding box center [630, 350] width 339 height 19
paste input "776336"
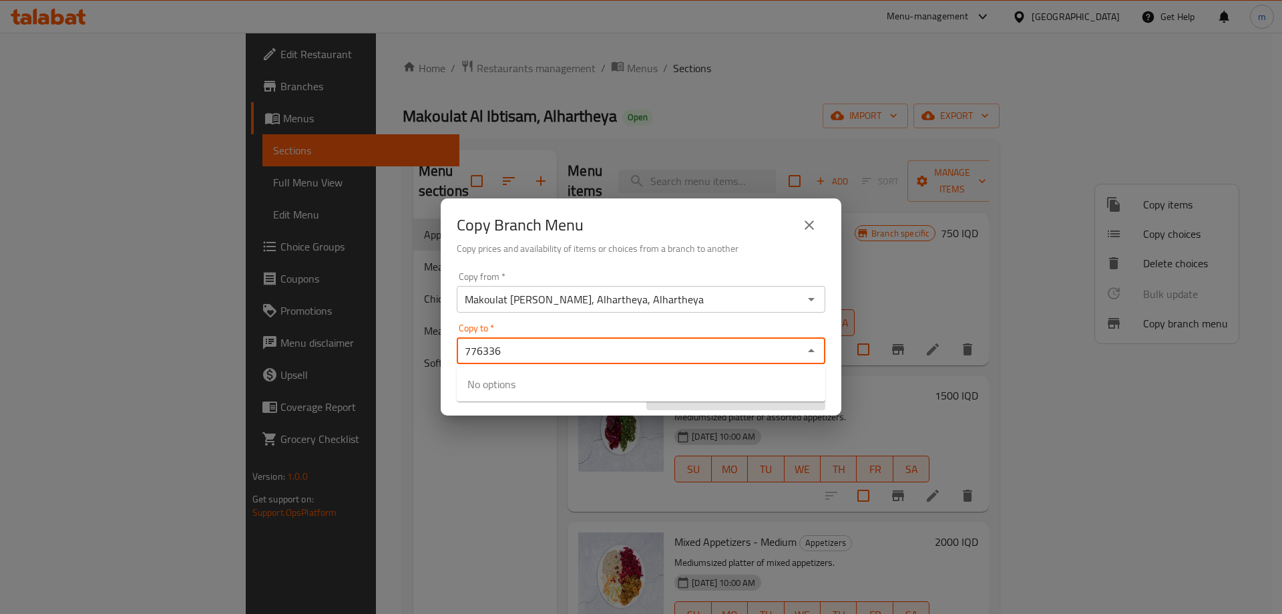
click at [612, 326] on div "Copy to   * 776336 Copy to *" at bounding box center [641, 343] width 369 height 41
click at [611, 331] on div "Copy to   * 776336 Copy to *" at bounding box center [641, 343] width 369 height 41
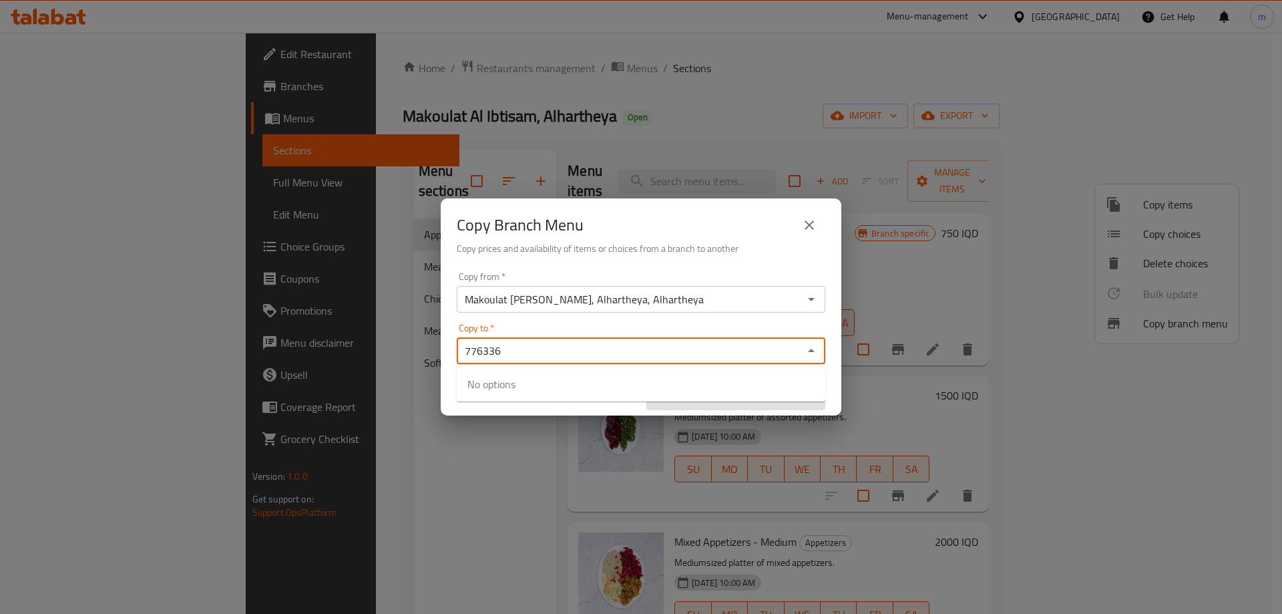
click at [613, 323] on div "Copy to   * 776336 Copy to *" at bounding box center [641, 343] width 369 height 41
click at [780, 338] on div "776336 Copy to *" at bounding box center [641, 350] width 369 height 27
click at [781, 334] on div "Copy to   * 776336 Copy to *" at bounding box center [641, 343] width 369 height 41
click at [781, 332] on div "Copy to   * 776336 Copy to *" at bounding box center [641, 343] width 369 height 41
click at [781, 331] on div "Copy to   * 776336 Copy to *" at bounding box center [641, 343] width 369 height 41
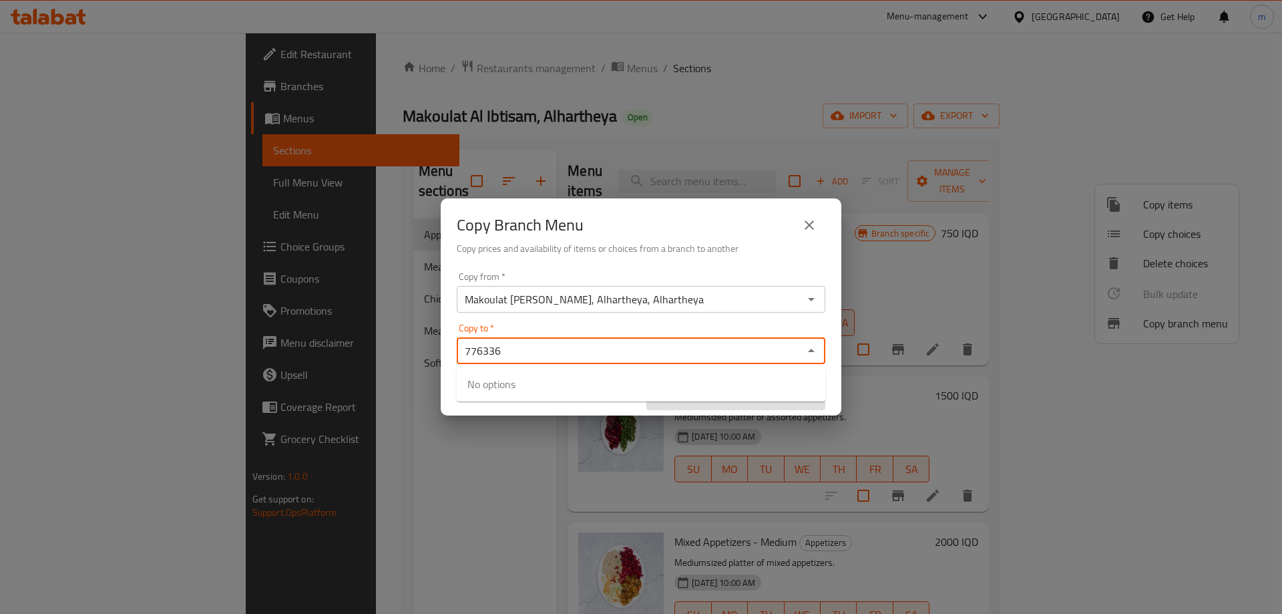
type input "776336"
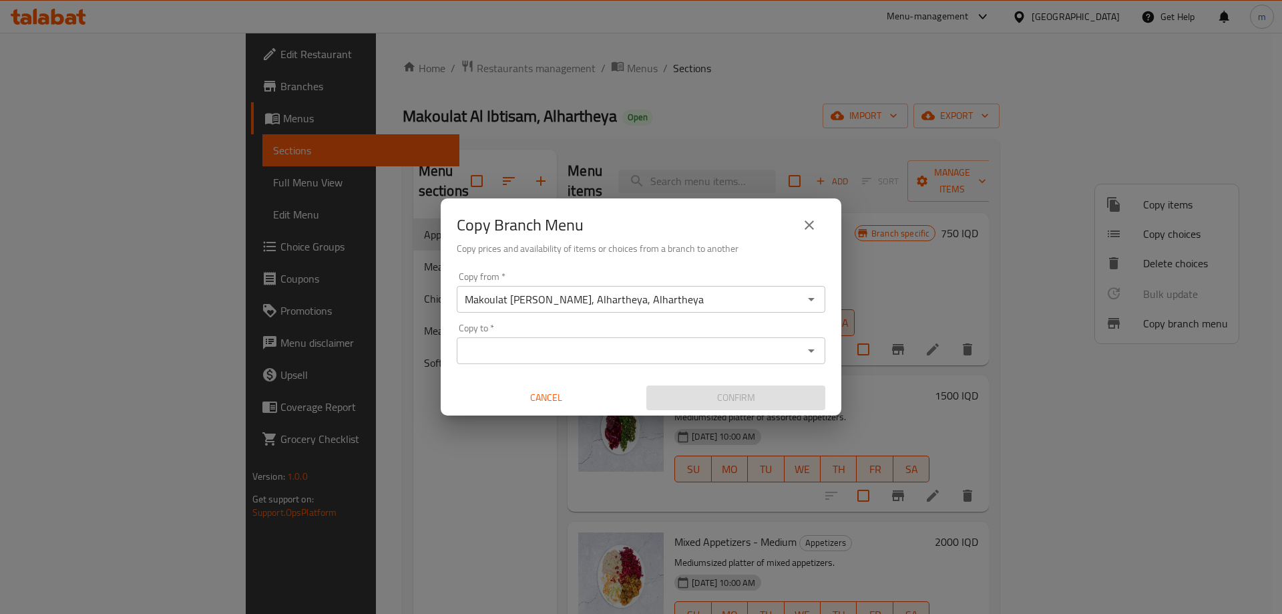
click at [793, 320] on div "Copy from   * Makoulat Al Ibtisam, Alhartheya, Alhartheya Copy from * Copy to  …" at bounding box center [641, 340] width 401 height 149
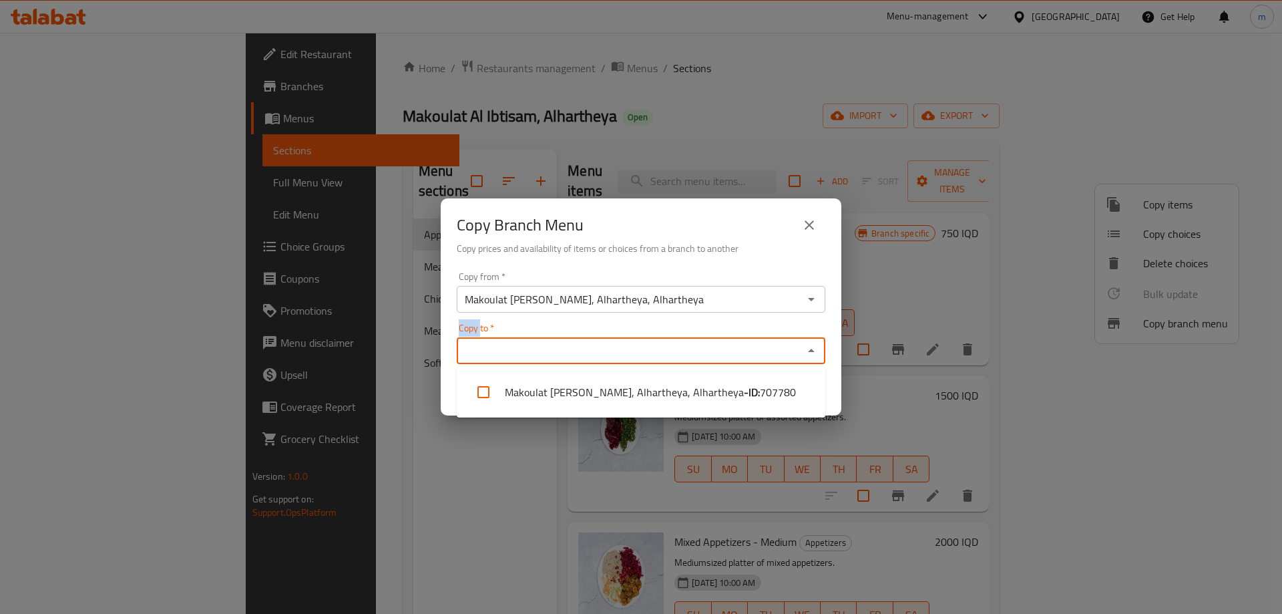
click at [651, 351] on input "Copy to   *" at bounding box center [630, 350] width 339 height 19
click at [812, 226] on icon "close" at bounding box center [809, 225] width 16 height 16
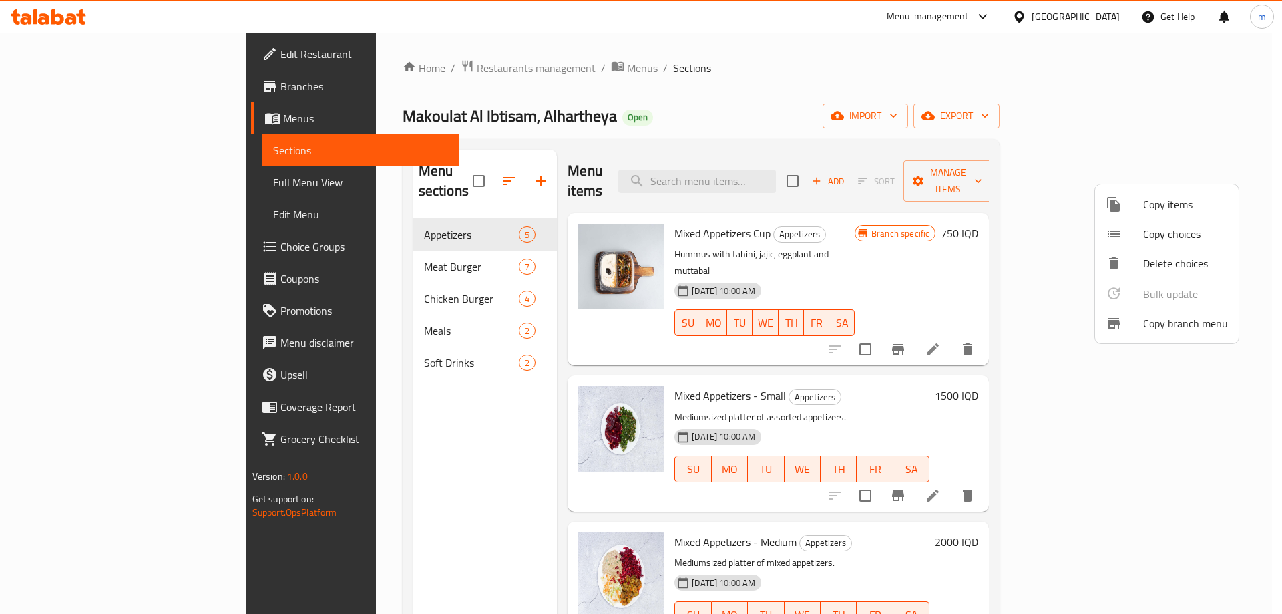
click at [98, 120] on div at bounding box center [641, 307] width 1282 height 614
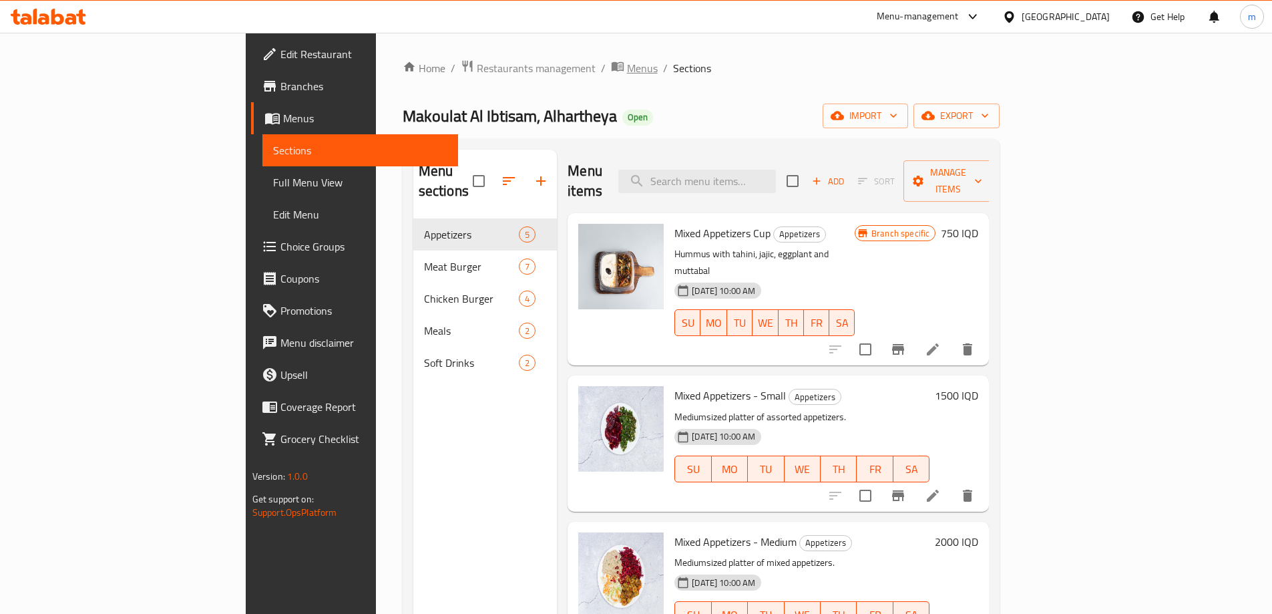
click at [627, 70] on span "Menus" at bounding box center [642, 68] width 31 height 16
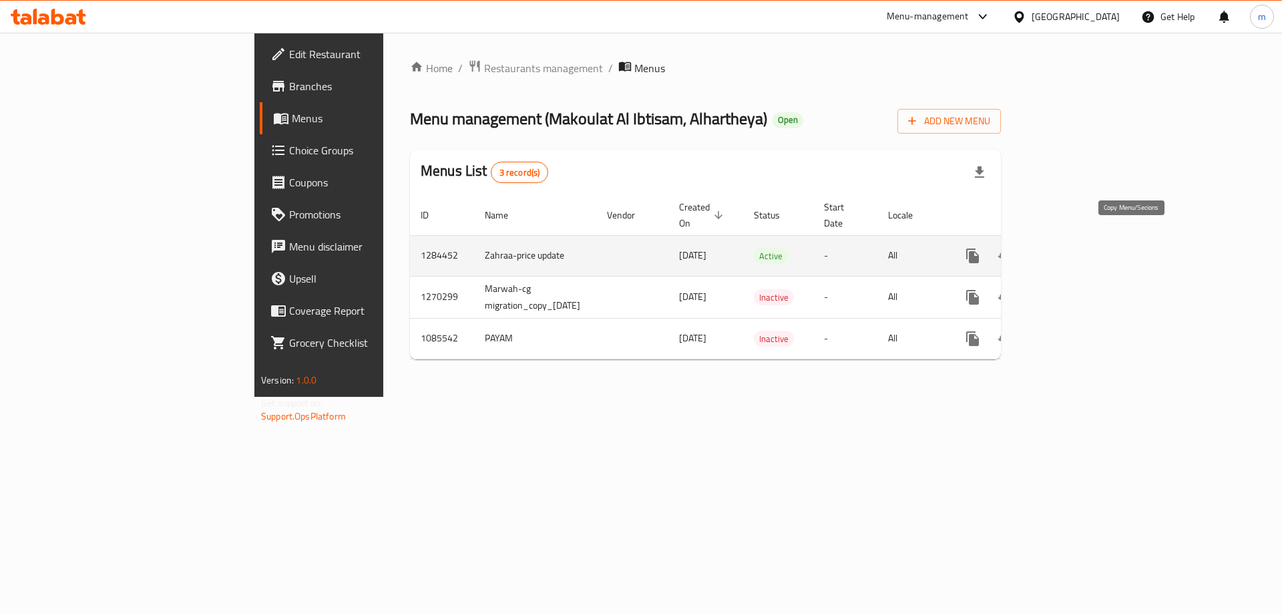
click at [981, 248] on icon "more" at bounding box center [973, 256] width 16 height 16
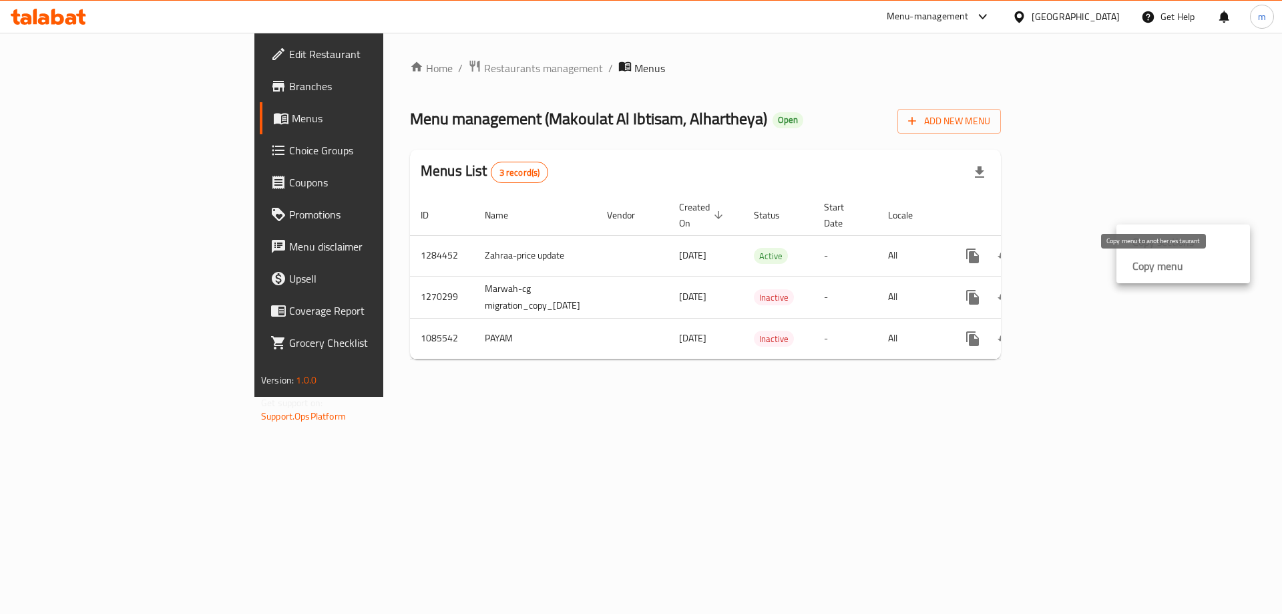
click at [1136, 271] on strong "Copy menu" at bounding box center [1157, 266] width 51 height 16
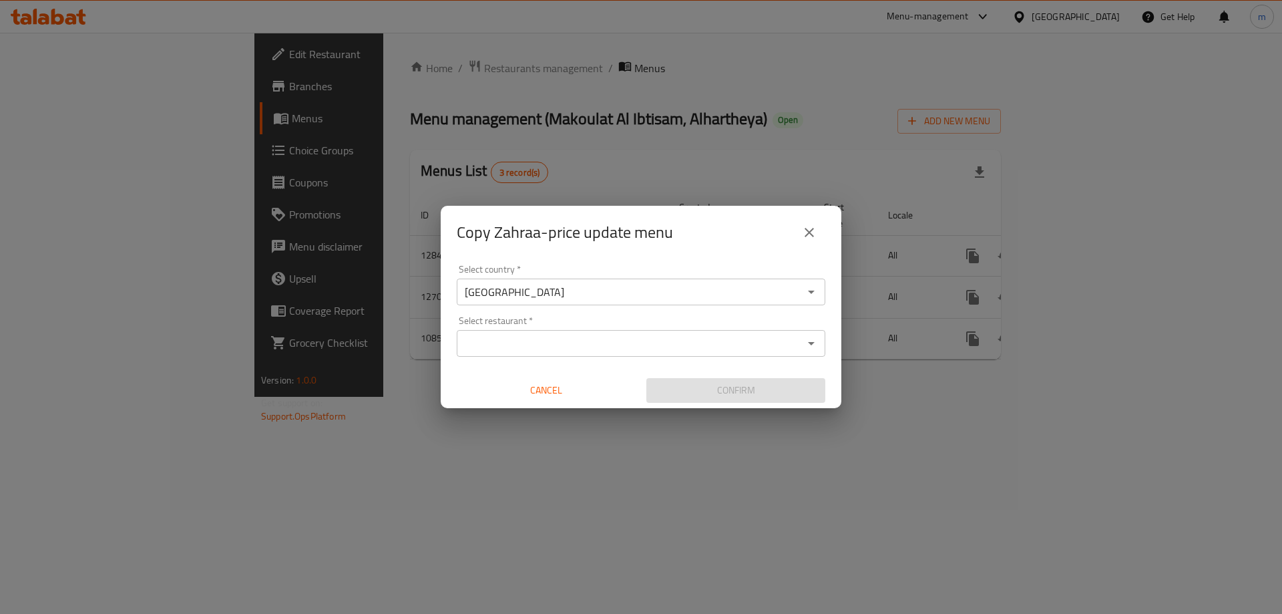
click at [525, 324] on div "Select restaurant   * Select restaurant *" at bounding box center [641, 336] width 369 height 41
click at [524, 335] on input "Select restaurant   *" at bounding box center [630, 343] width 339 height 19
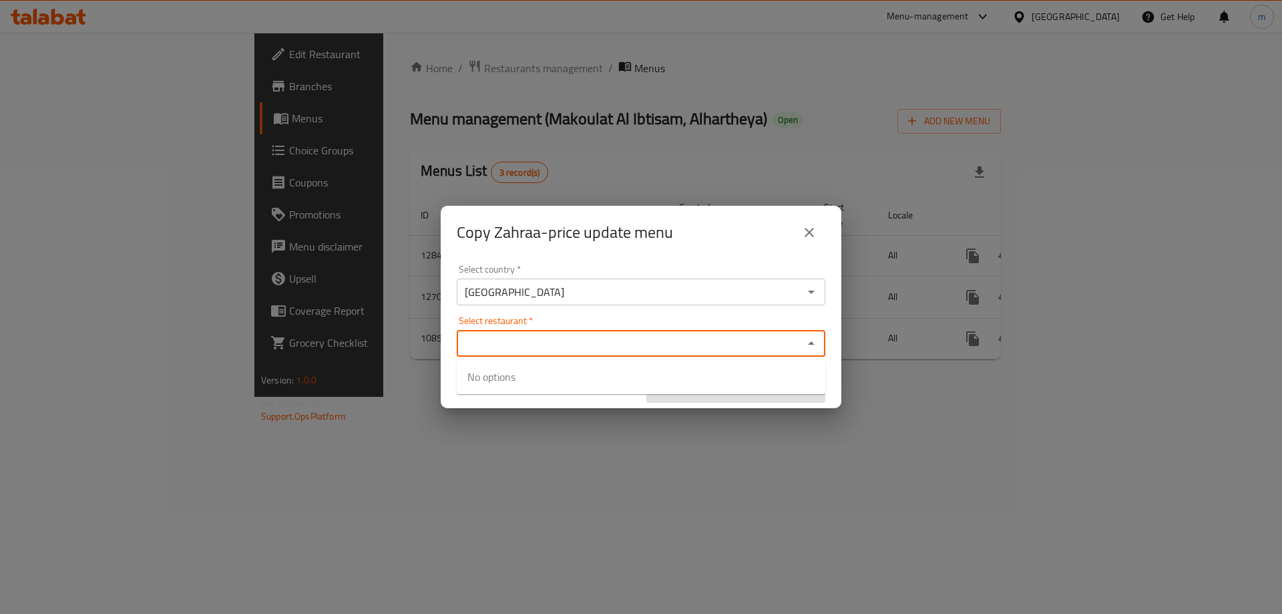
paste input "776336"
type input "776336"
click at [554, 314] on div "Select country   * Iraq Select country * Select restaurant   * Select restauran…" at bounding box center [641, 333] width 401 height 149
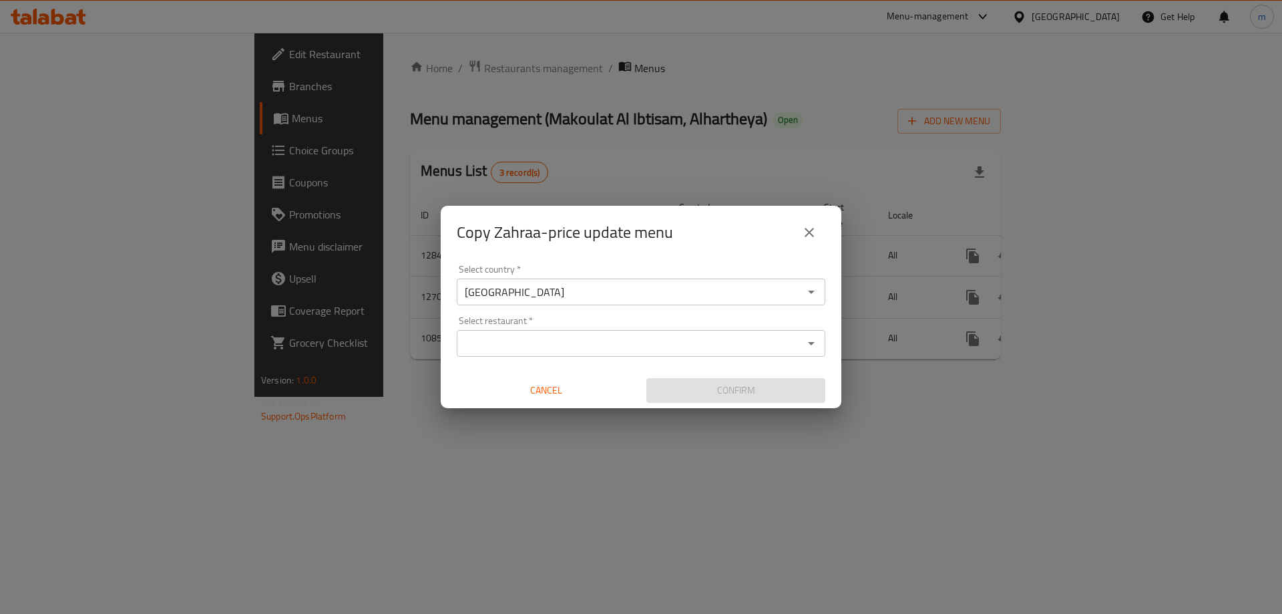
click at [542, 339] on input "Select restaurant   *" at bounding box center [630, 343] width 339 height 19
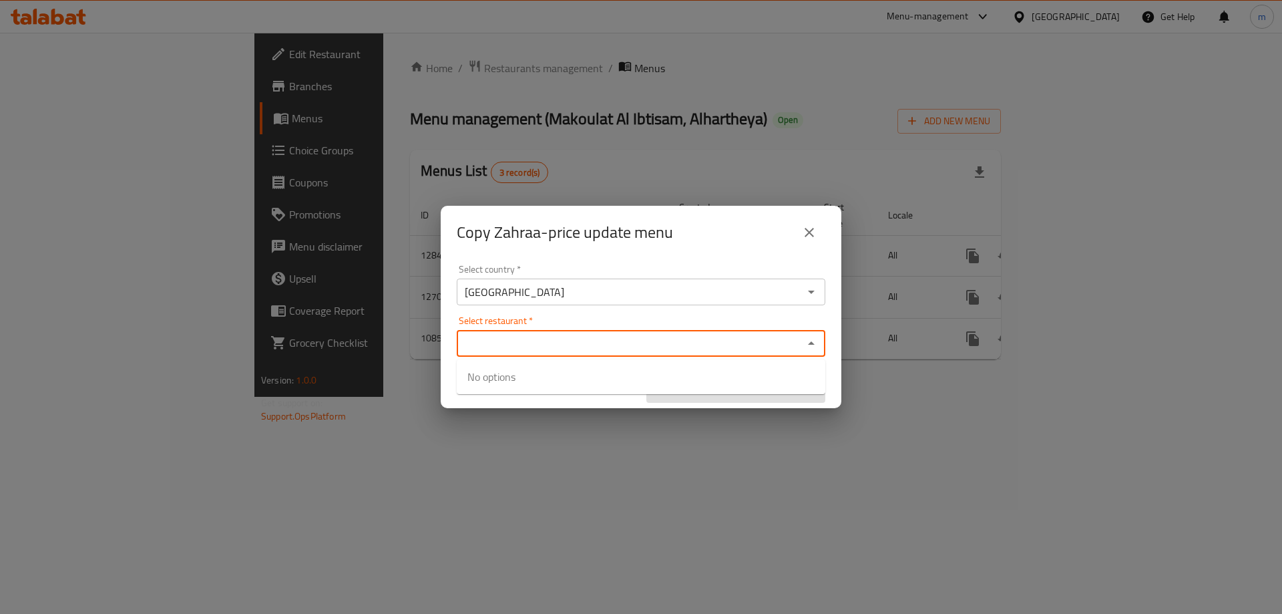
paste input "776336"
type input "776336"
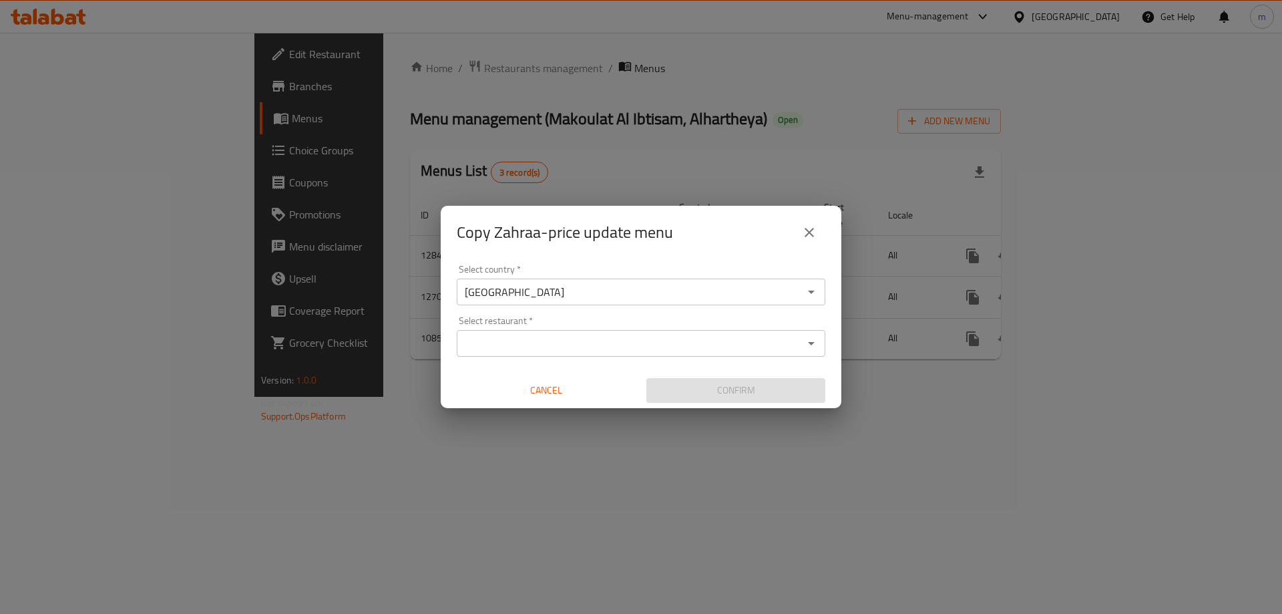
click at [579, 310] on div "Select country   * Iraq Select country * Select restaurant   * Select restauran…" at bounding box center [641, 333] width 401 height 149
click at [547, 340] on input "Select restaurant   *" at bounding box center [630, 343] width 339 height 19
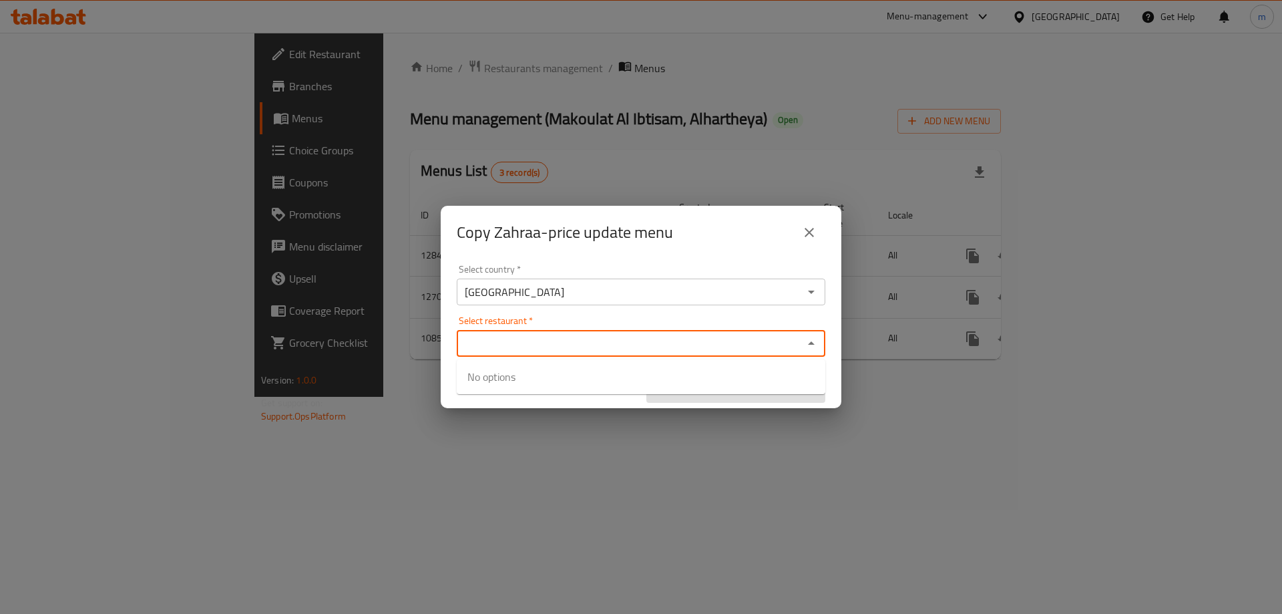
paste input "776336"
type input "776336"
click at [558, 310] on div "Select country   * Iraq Select country * Select restaurant   * Select restauran…" at bounding box center [641, 333] width 401 height 149
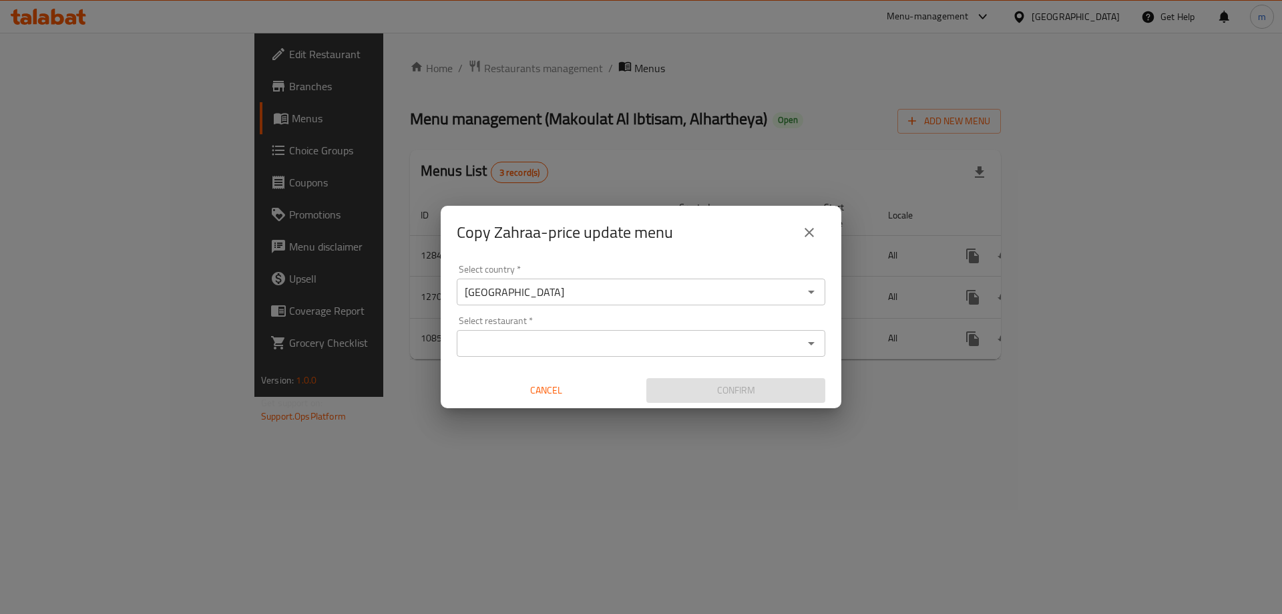
click at [558, 310] on div "Select country   * Iraq Select country * Select restaurant   * Select restauran…" at bounding box center [641, 333] width 401 height 149
click at [562, 350] on input "Select restaurant   *" at bounding box center [630, 343] width 339 height 19
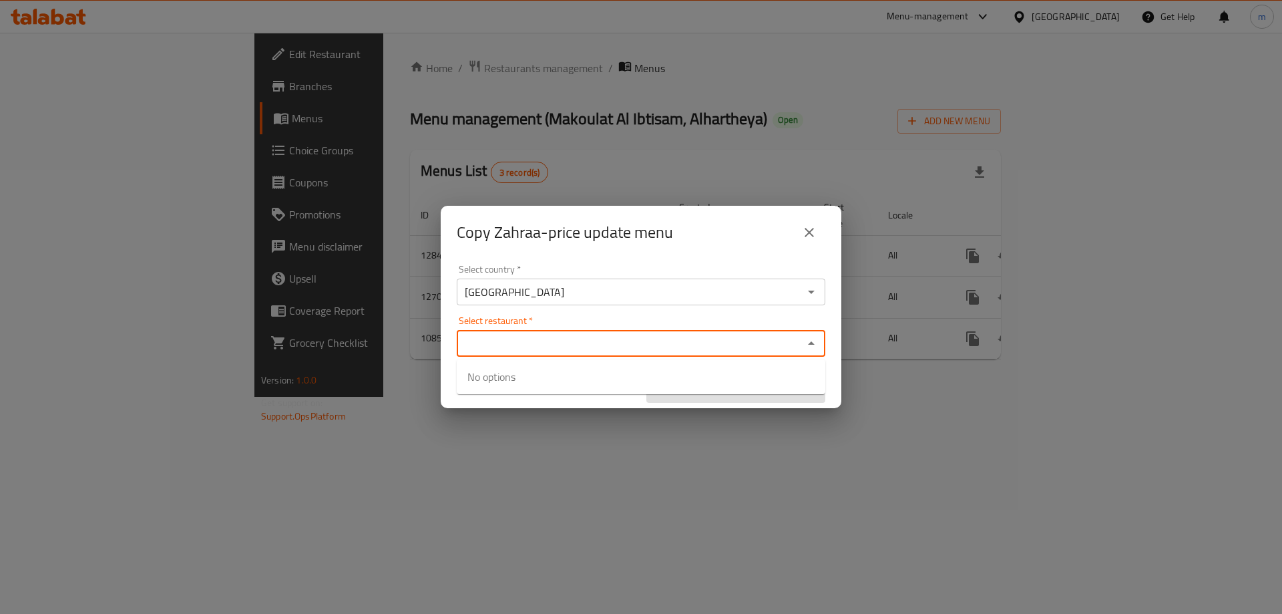
paste input "776336"
click at [766, 324] on div "Select restaurant   * 776336 Select restaurant *" at bounding box center [641, 336] width 369 height 41
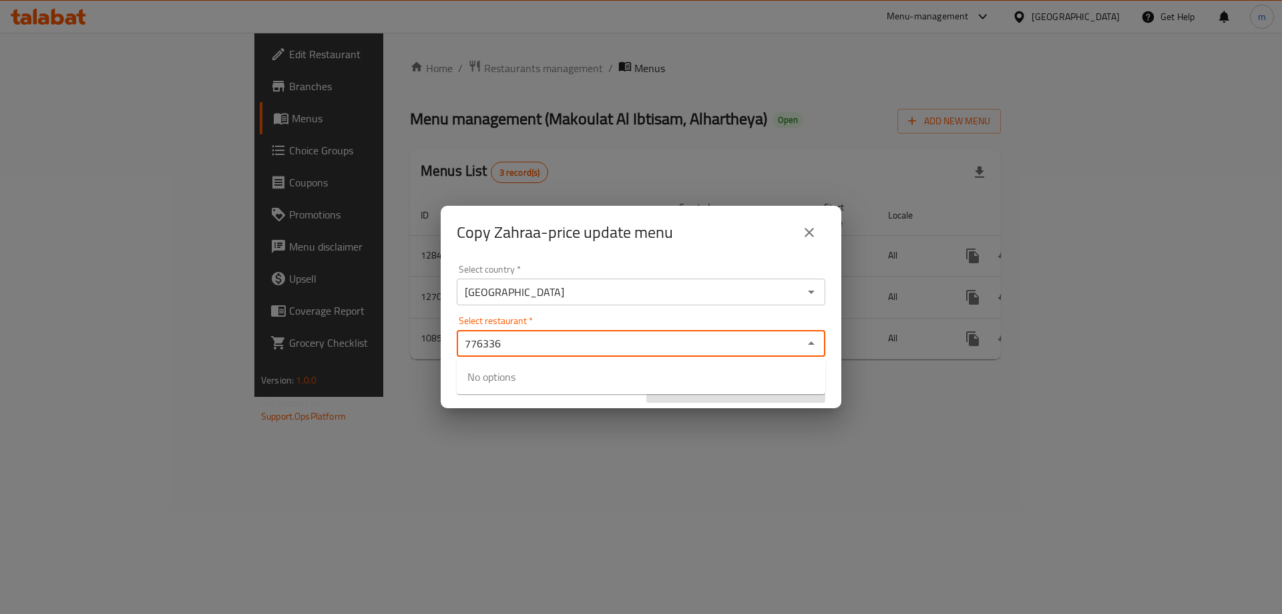
click at [765, 320] on div "Select restaurant   * 776336 Select restaurant *" at bounding box center [641, 336] width 369 height 41
type input "776336"
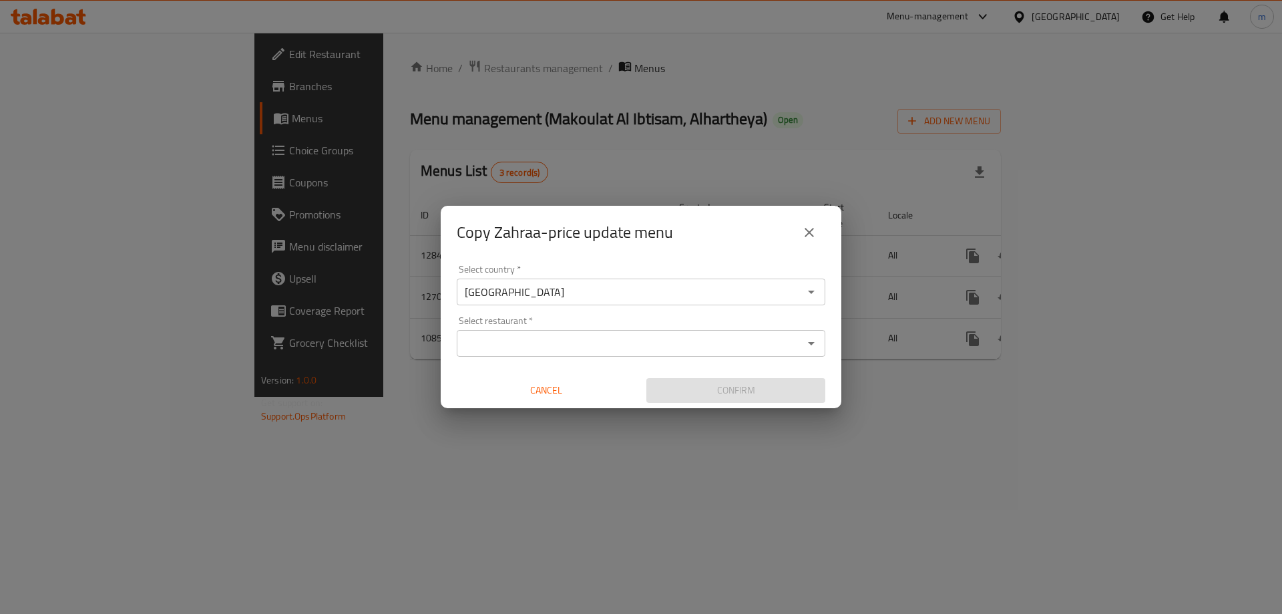
click at [830, 318] on div "Select country   * Iraq Select country * Select restaurant   * Select restauran…" at bounding box center [641, 333] width 401 height 149
click at [582, 391] on span "Cancel" at bounding box center [546, 390] width 168 height 17
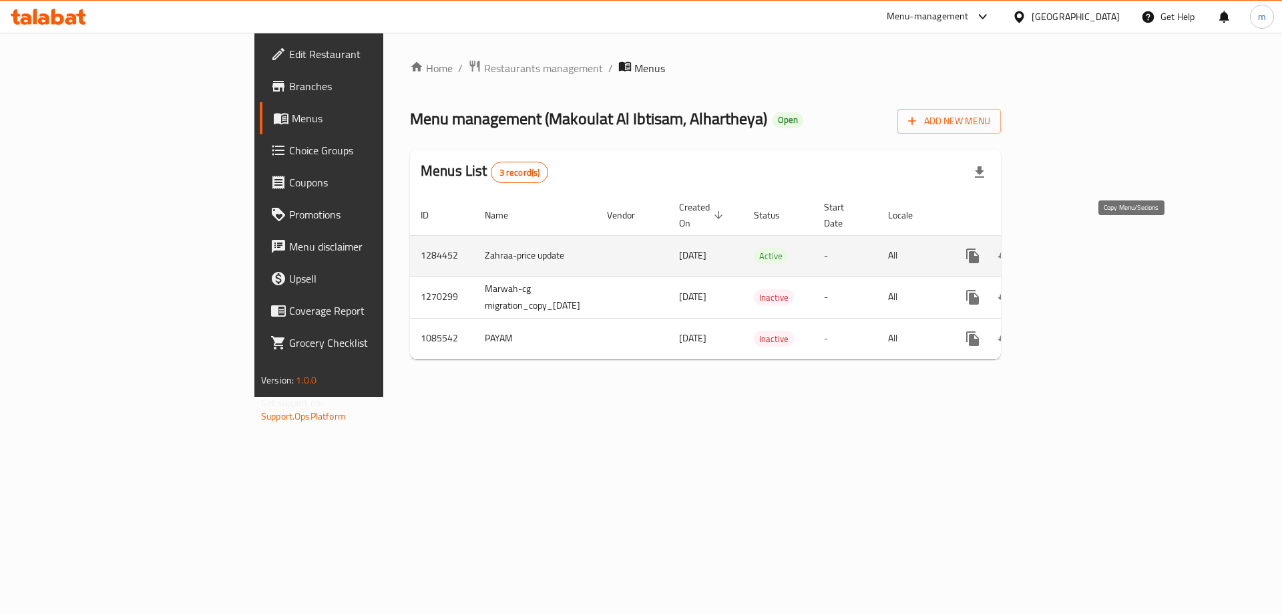
click at [979, 248] on icon "more" at bounding box center [972, 255] width 13 height 15
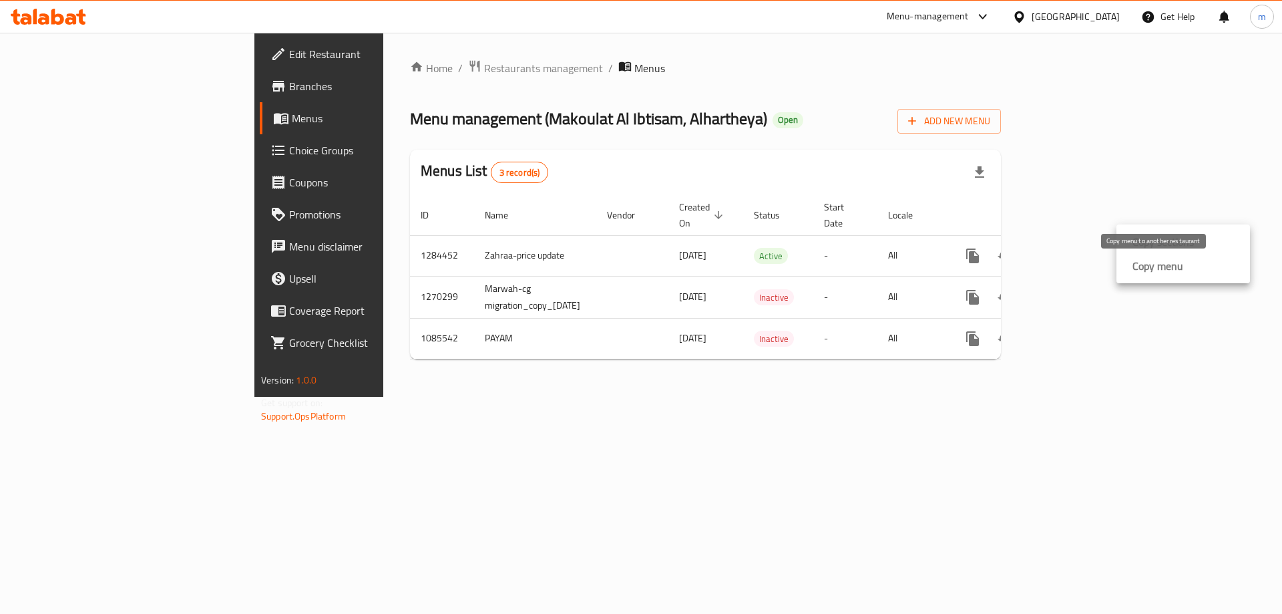
click at [1167, 268] on strong "Copy menu" at bounding box center [1157, 266] width 51 height 16
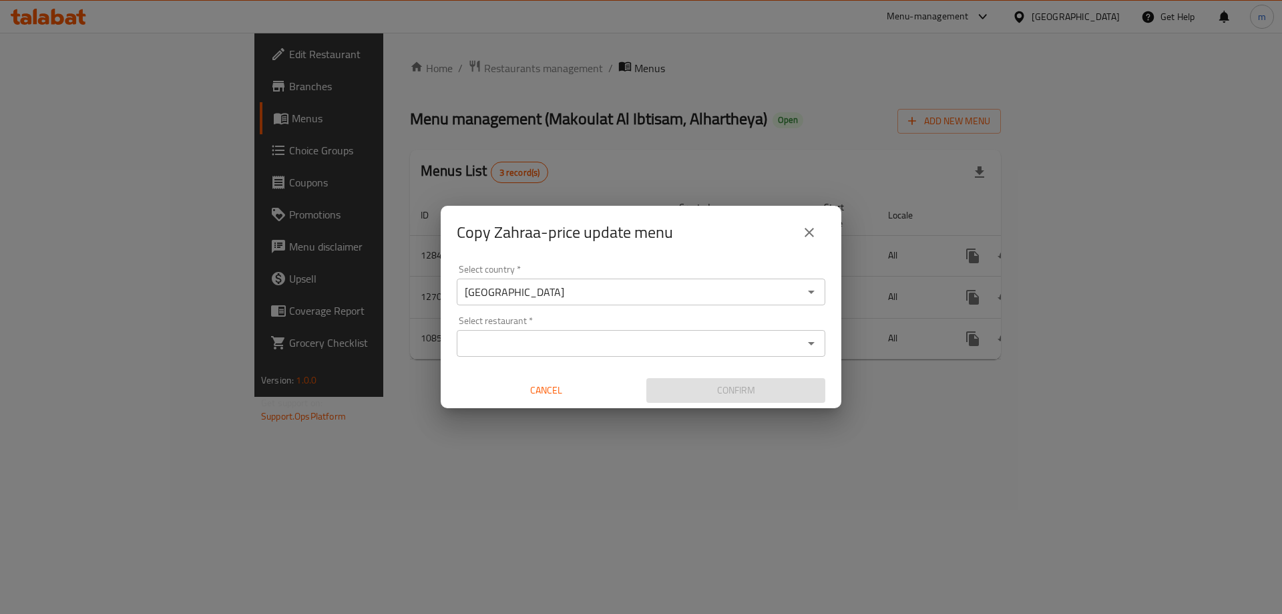
click at [609, 288] on input "[GEOGRAPHIC_DATA]" at bounding box center [630, 291] width 339 height 19
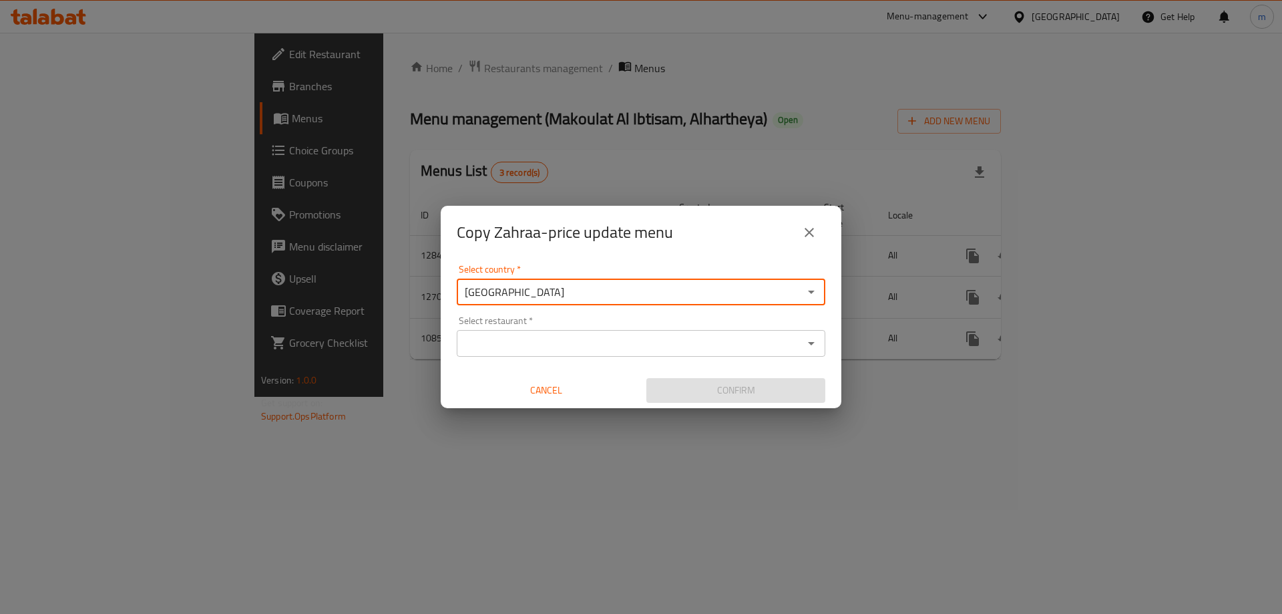
click at [787, 299] on input "[GEOGRAPHIC_DATA]" at bounding box center [630, 291] width 339 height 19
click at [816, 286] on icon "Open" at bounding box center [811, 292] width 16 height 16
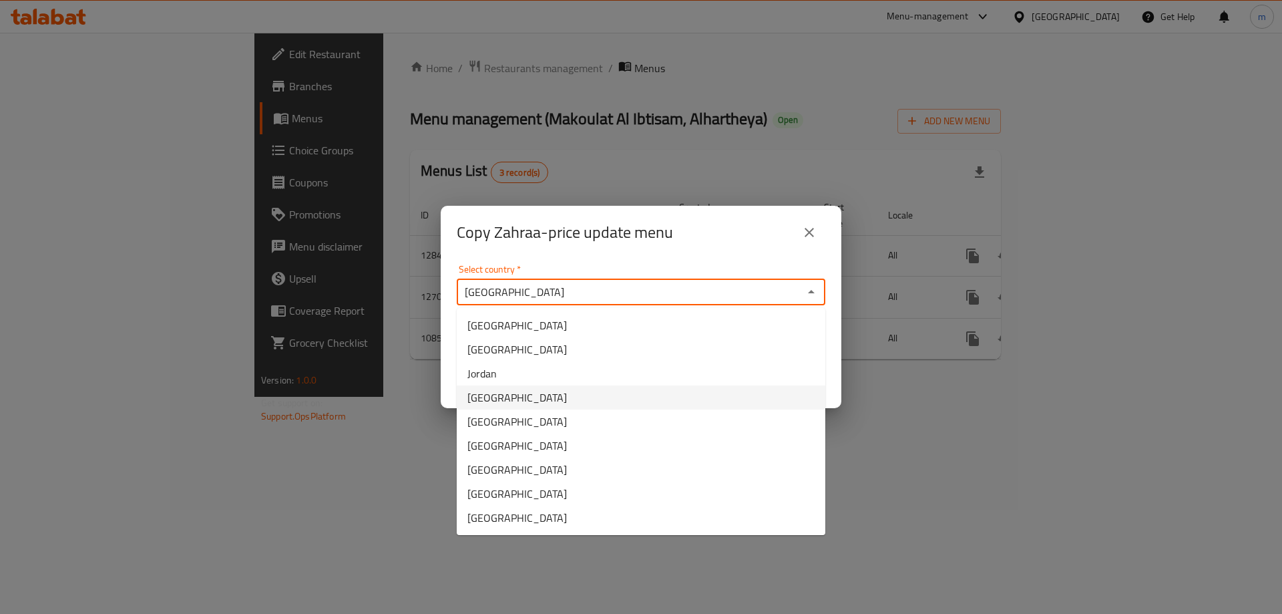
click at [489, 397] on li "[GEOGRAPHIC_DATA]" at bounding box center [641, 397] width 369 height 24
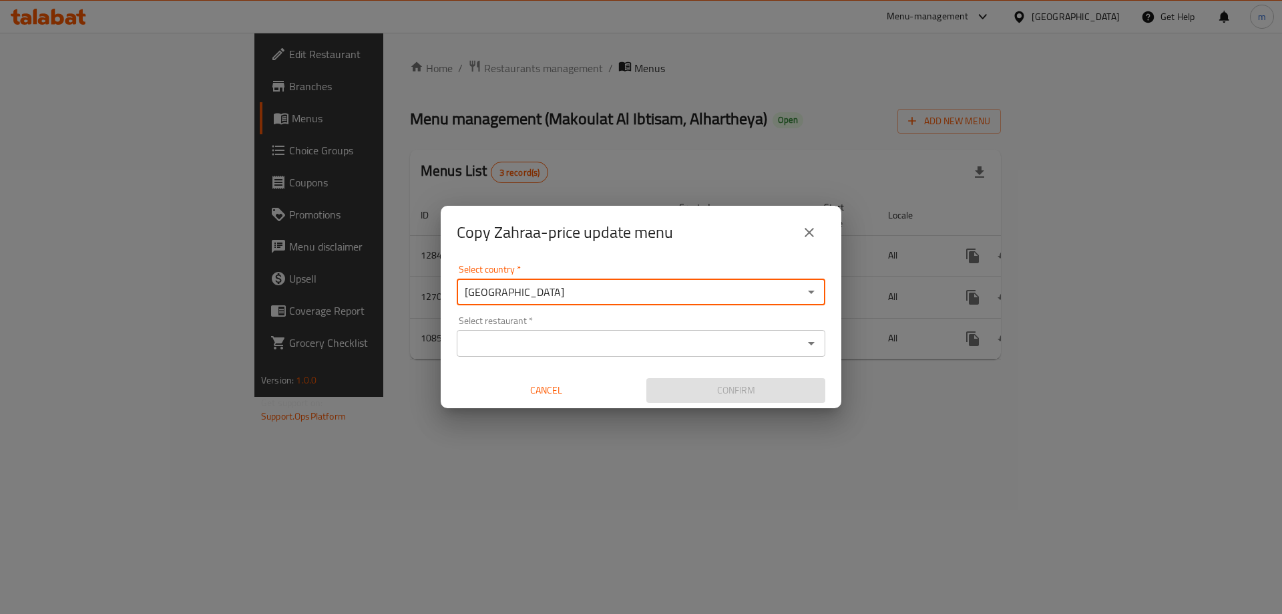
click at [544, 325] on div "Select restaurant   * Select restaurant *" at bounding box center [641, 336] width 369 height 41
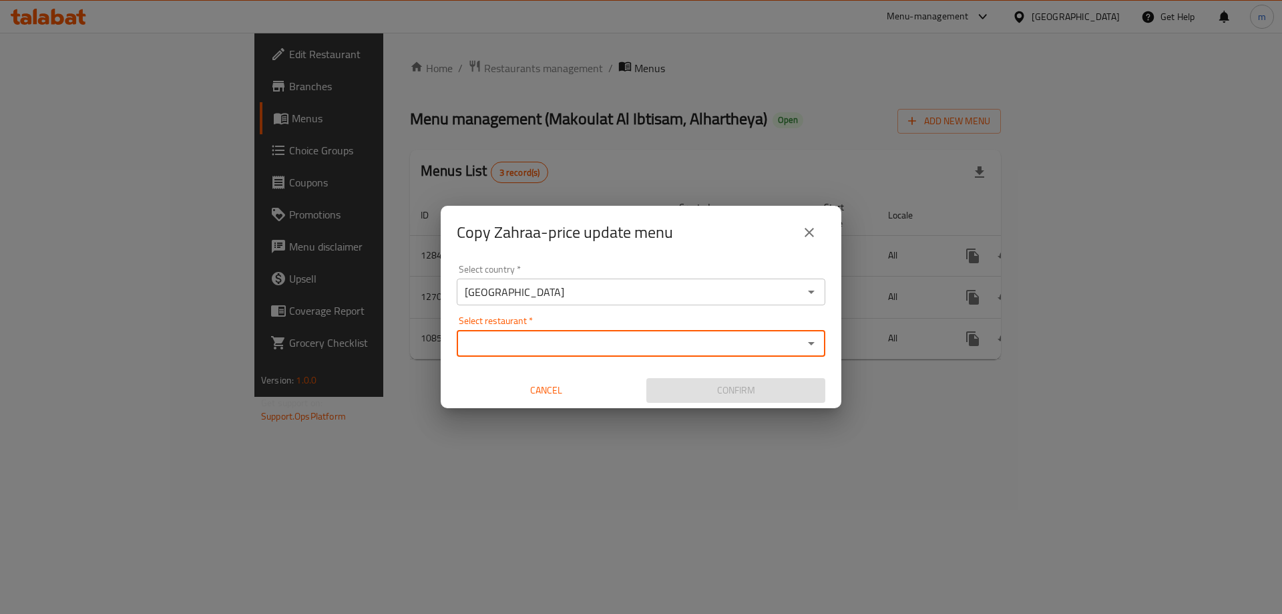
click at [545, 338] on input "Select restaurant   *" at bounding box center [630, 343] width 339 height 19
paste input "Mohammed Alzangana"
type input "Mohammed Alzangana"
click at [549, 355] on div "Select restaurant *" at bounding box center [641, 343] width 369 height 27
paste input "Makoulat Al Ibtisam, Dora, Al Dora"
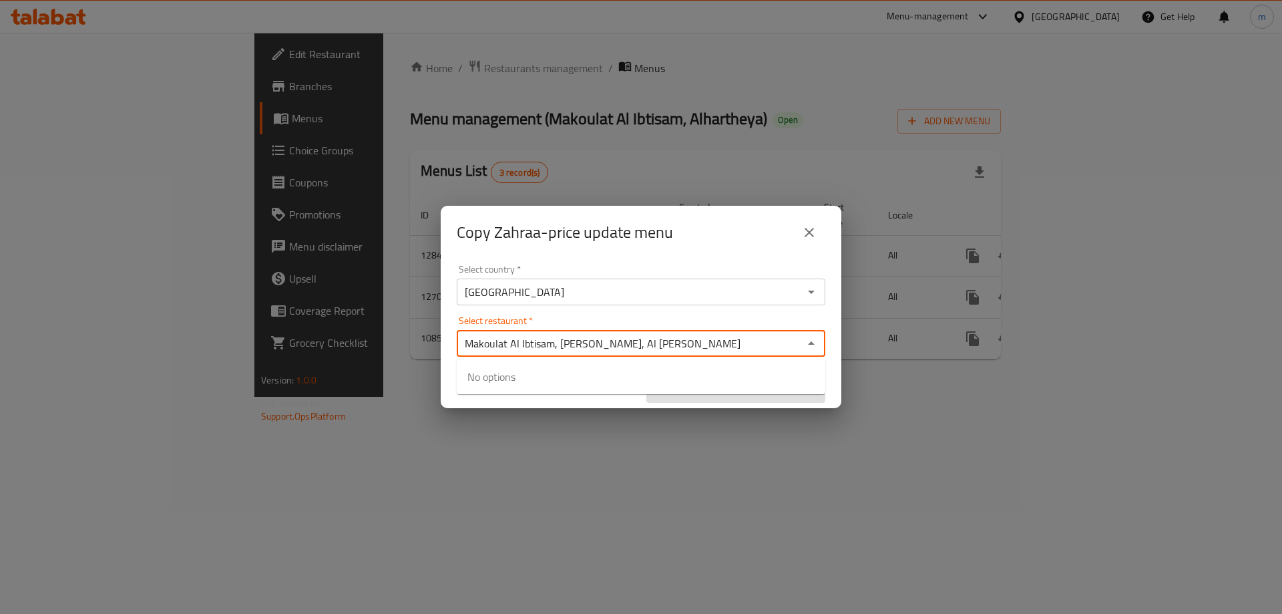
type input "Makoulat Al Ibtisam, Dora, Al Dora"
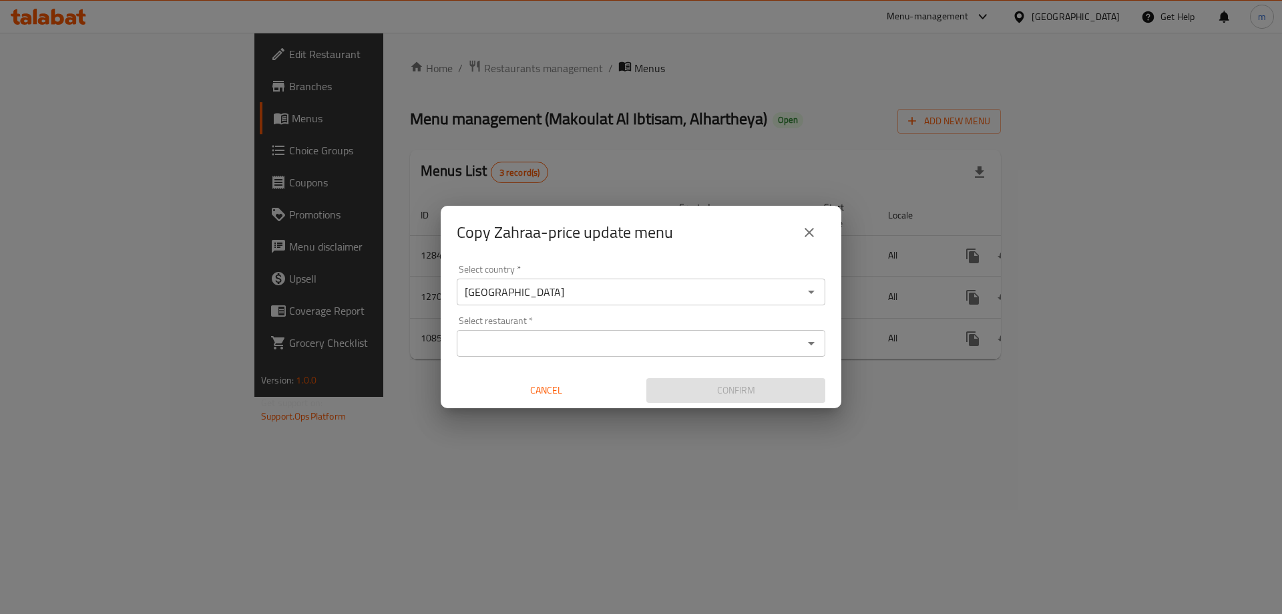
click at [527, 309] on div "Select country   * Iraq Select country * Select restaurant   * Select restauran…" at bounding box center [641, 333] width 401 height 149
click at [524, 341] on input "Select restaurant   *" at bounding box center [630, 343] width 339 height 19
click at [525, 349] on input "Select restaurant   *" at bounding box center [630, 343] width 339 height 19
click at [550, 341] on input "Select restaurant   *" at bounding box center [630, 343] width 339 height 19
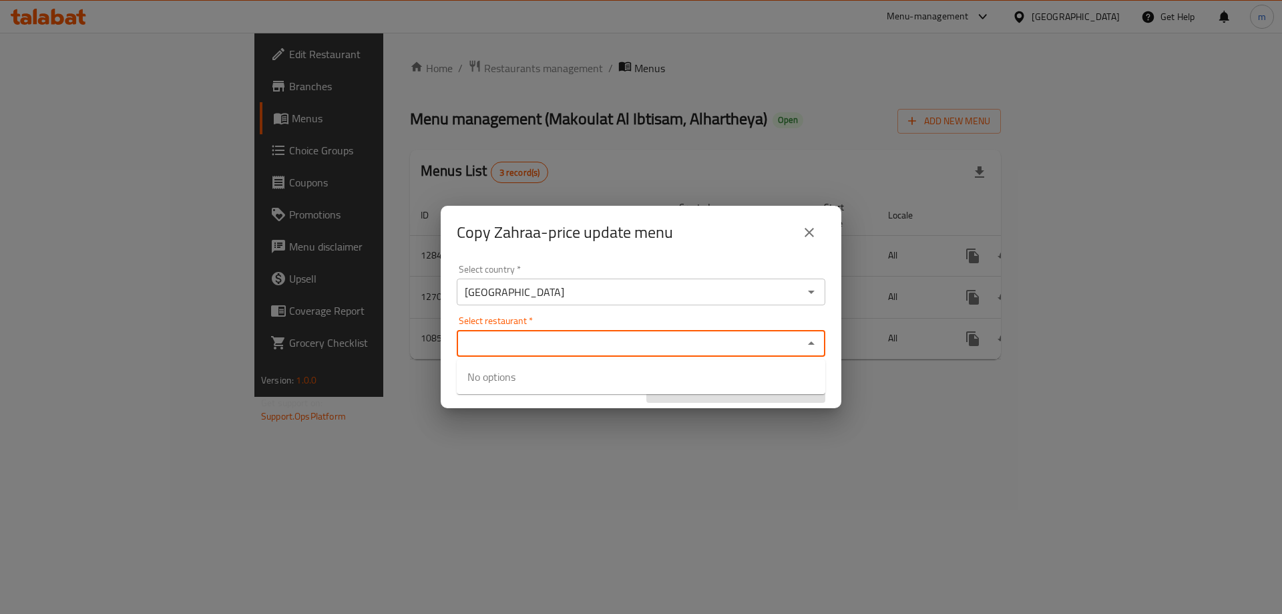
paste input "776336"
type input "776336"
click at [574, 314] on div "Select country   * Iraq Select country * Select restaurant   * Select restauran…" at bounding box center [641, 333] width 401 height 149
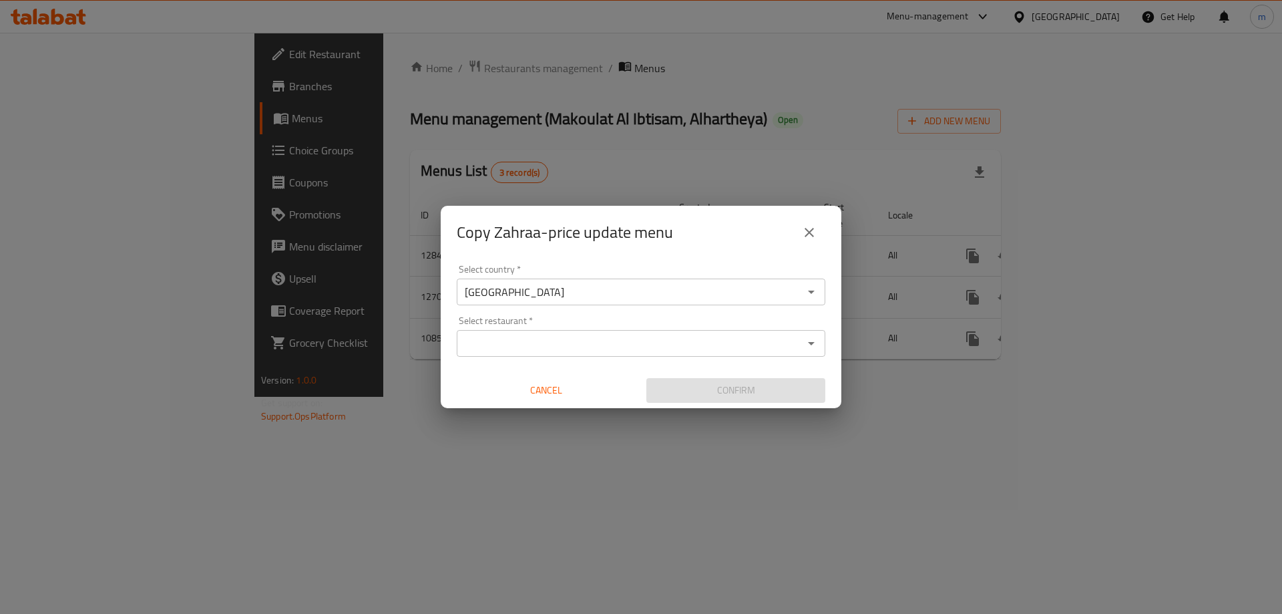
click at [575, 315] on div "Select country   * Iraq Select country * Select restaurant   * Select restauran…" at bounding box center [641, 333] width 401 height 149
click at [574, 346] on input "Select restaurant   *" at bounding box center [630, 343] width 339 height 19
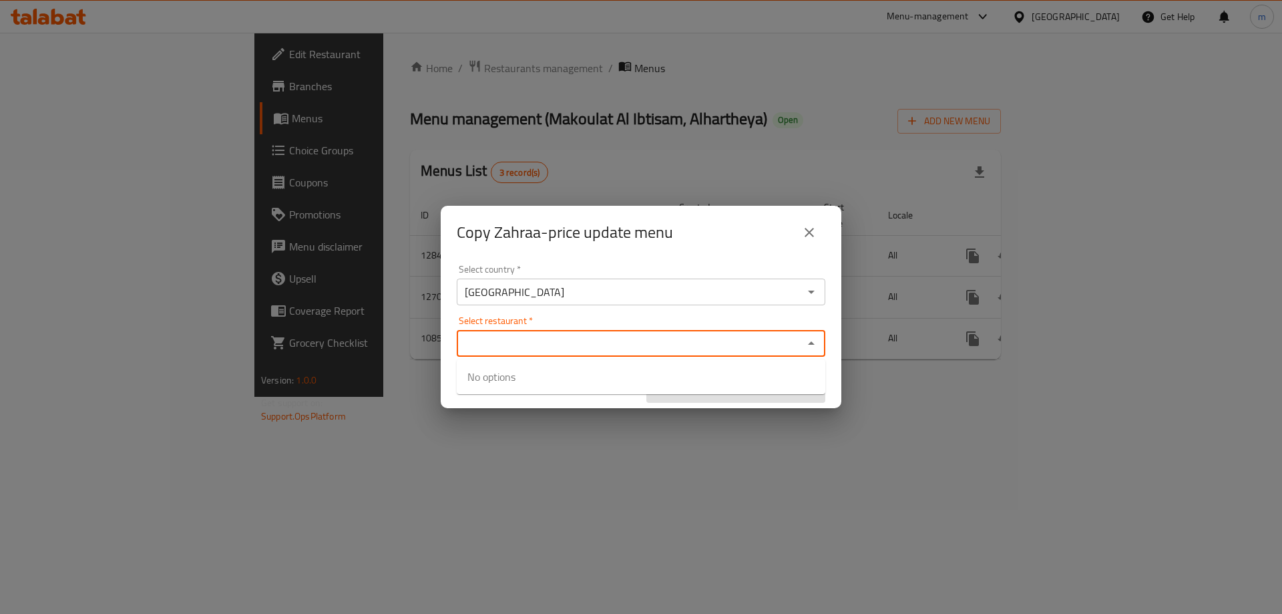
click at [507, 316] on div "Select restaurant   * Select restaurant *" at bounding box center [641, 336] width 369 height 41
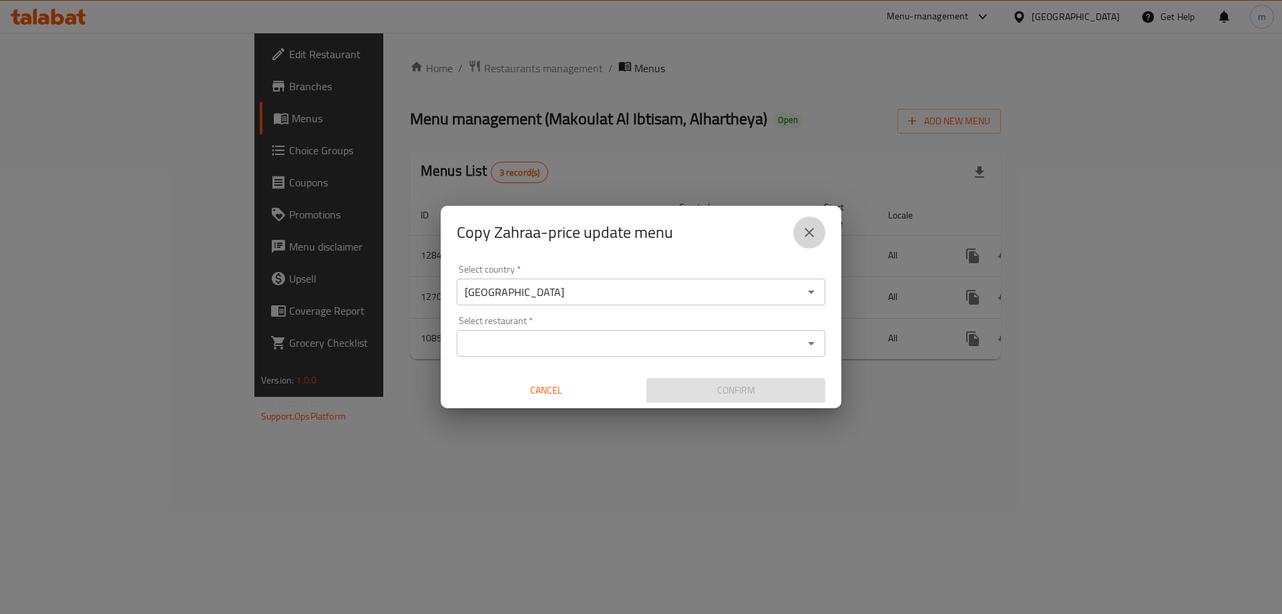
click at [813, 231] on icon "close" at bounding box center [809, 232] width 16 height 16
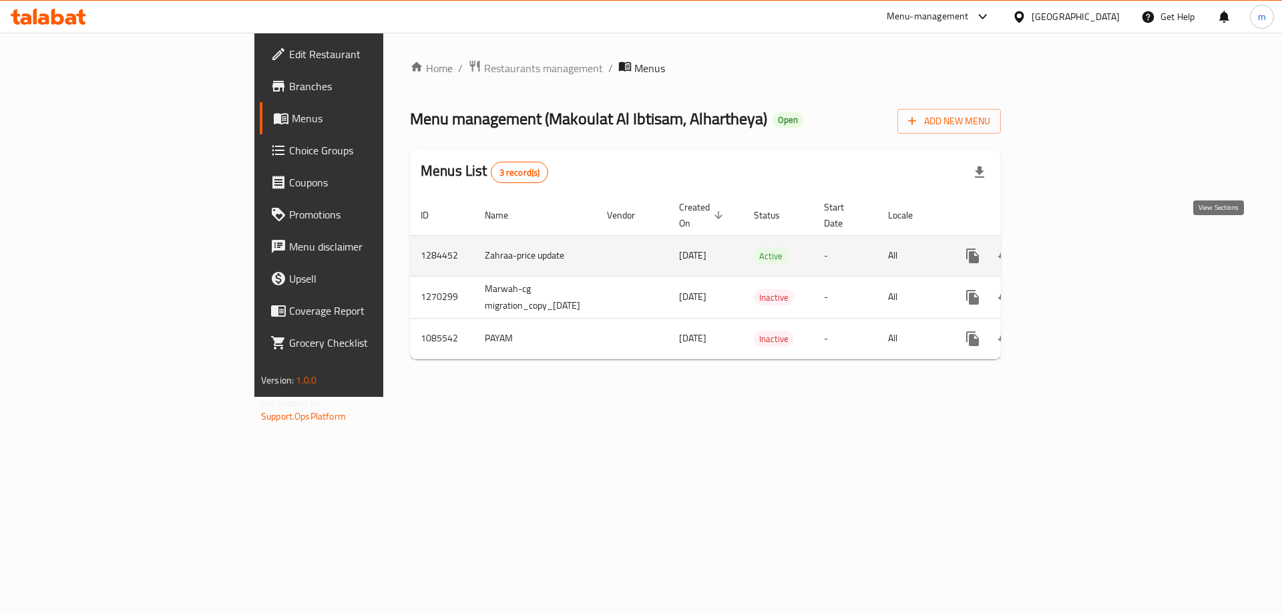
click at [1077, 248] on icon "enhanced table" at bounding box center [1069, 256] width 16 height 16
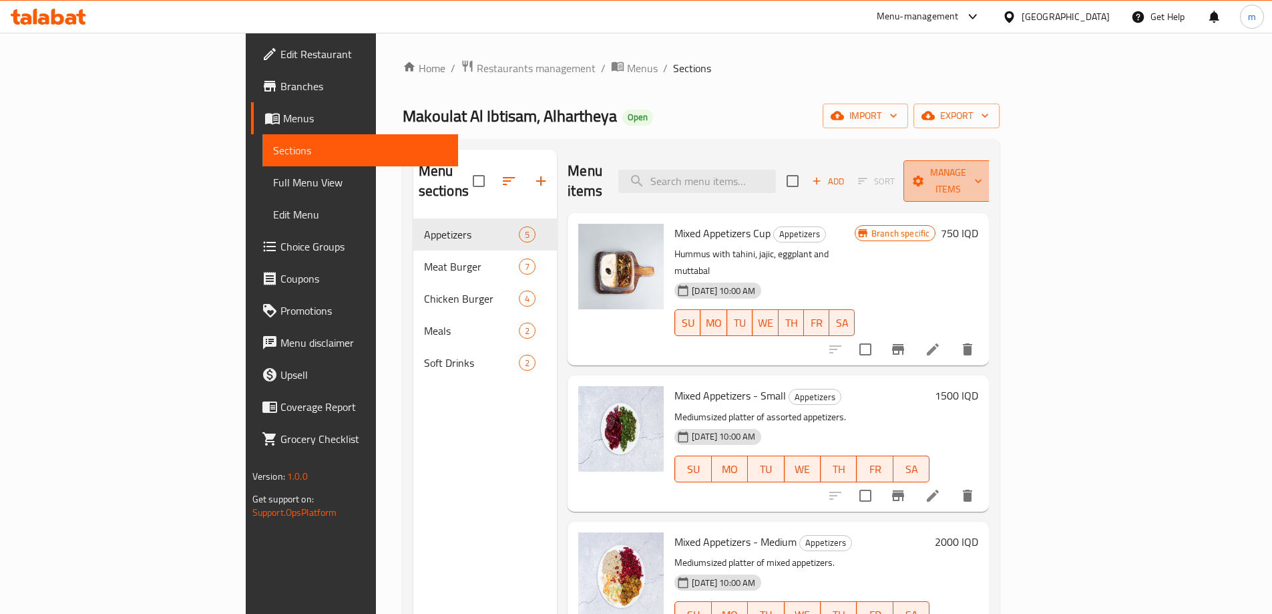
click at [993, 181] on button "Manage items" at bounding box center [947, 180] width 89 height 41
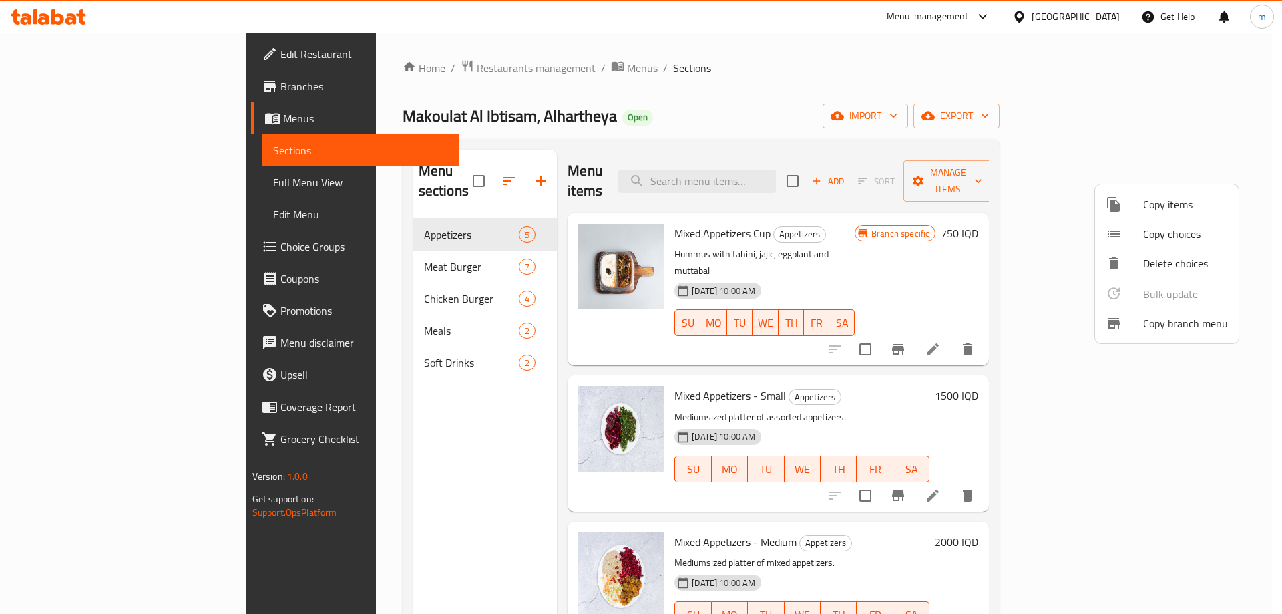
click at [1161, 325] on span "Copy branch menu" at bounding box center [1185, 323] width 85 height 16
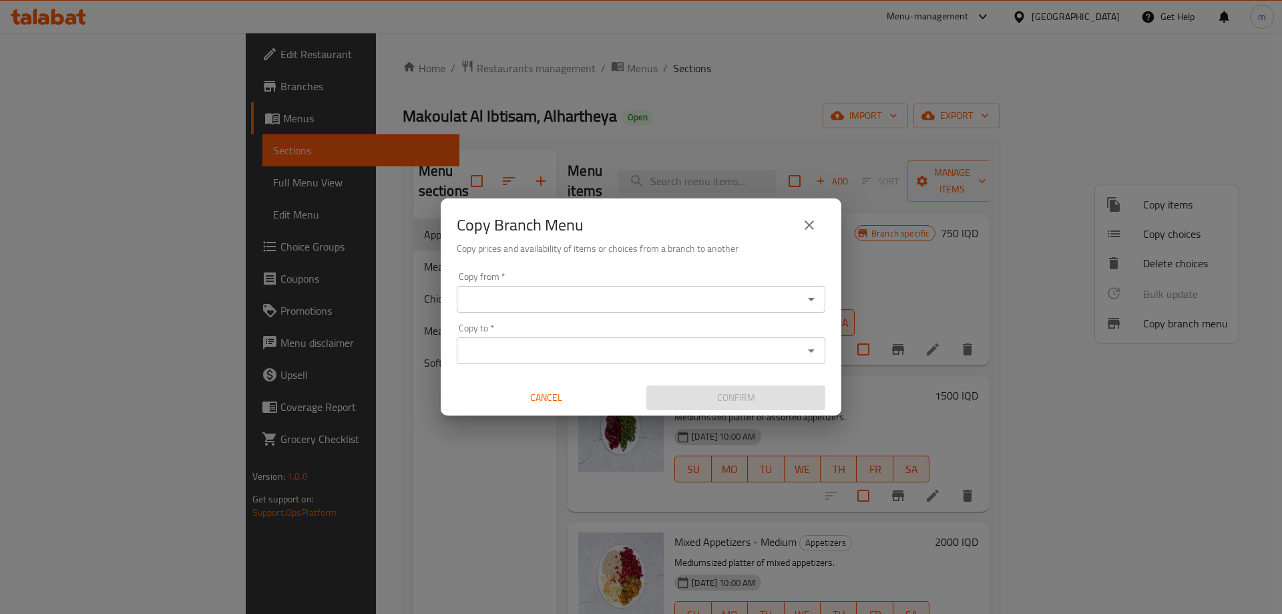
click at [808, 318] on div "Copy from   * Copy from * Copy to   * Copy to * Cancel Confirm" at bounding box center [641, 340] width 401 height 149
click at [809, 299] on icon "Open" at bounding box center [811, 299] width 16 height 16
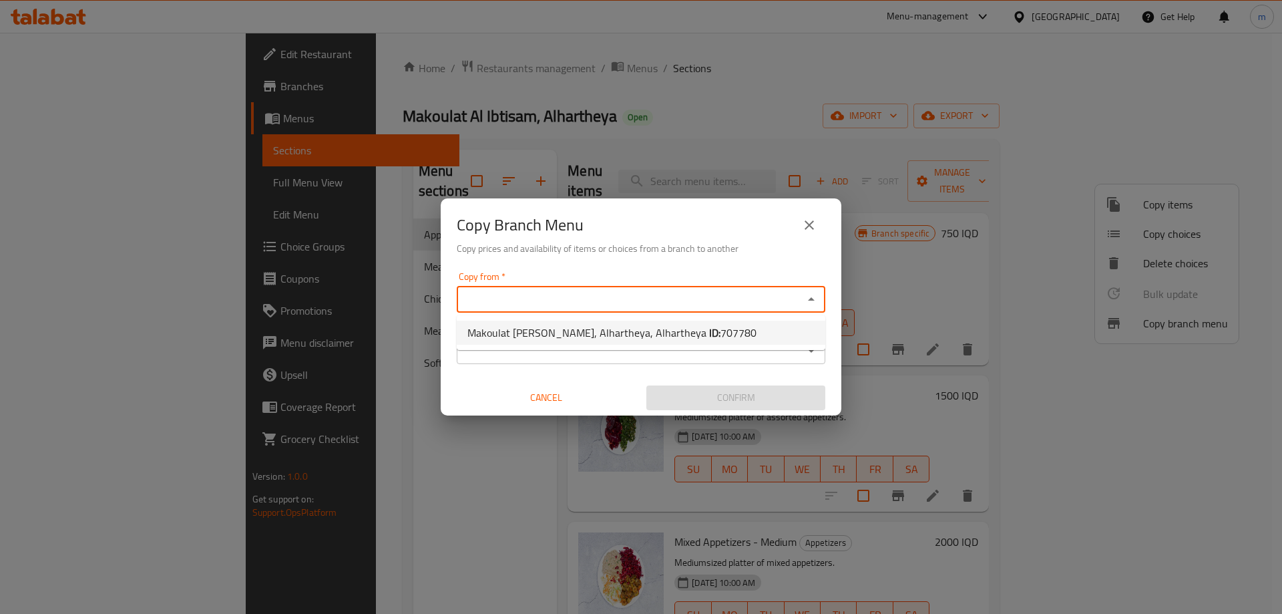
click at [720, 328] on span "707780" at bounding box center [738, 332] width 36 height 20
type input "Makoulat [PERSON_NAME], Alhartheya, Alhartheya"
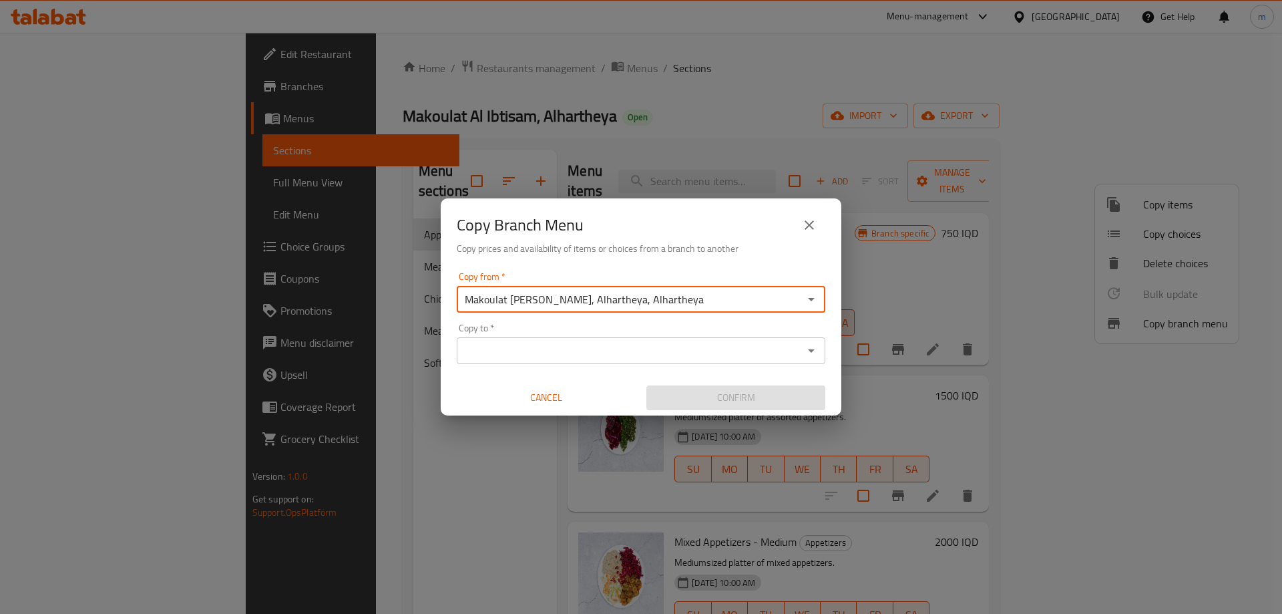
click at [811, 347] on icon "Open" at bounding box center [811, 351] width 16 height 16
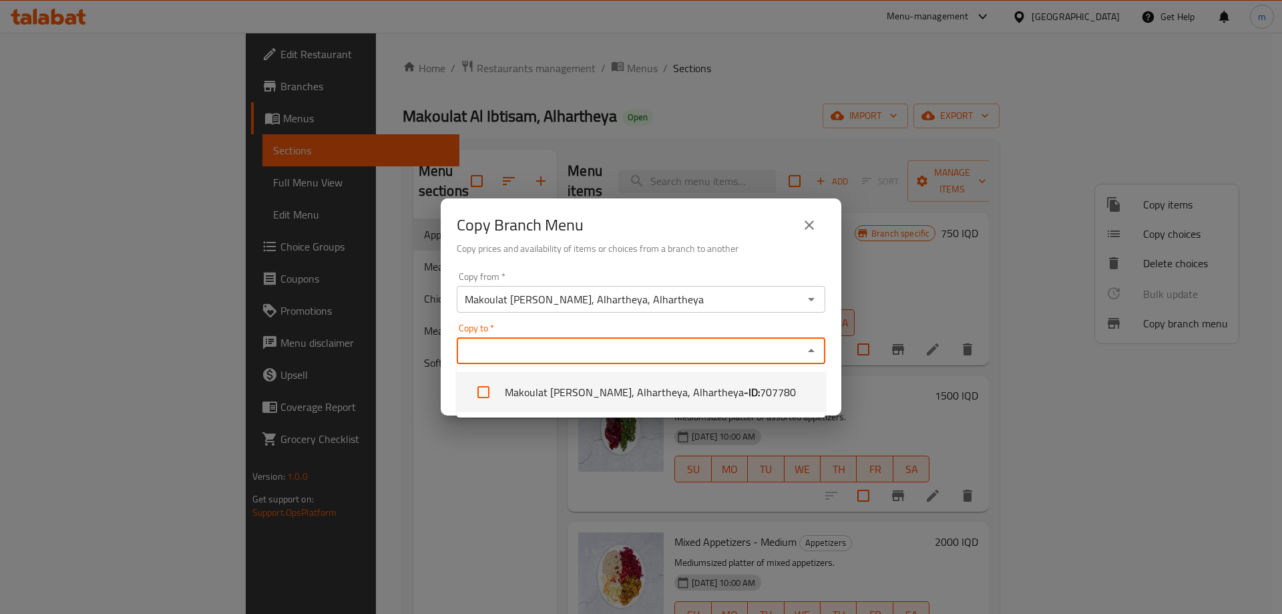
click at [483, 391] on input "checkbox" at bounding box center [483, 392] width 32 height 32
click at [484, 387] on input "checkbox" at bounding box center [483, 392] width 32 height 32
checkbox input "false"
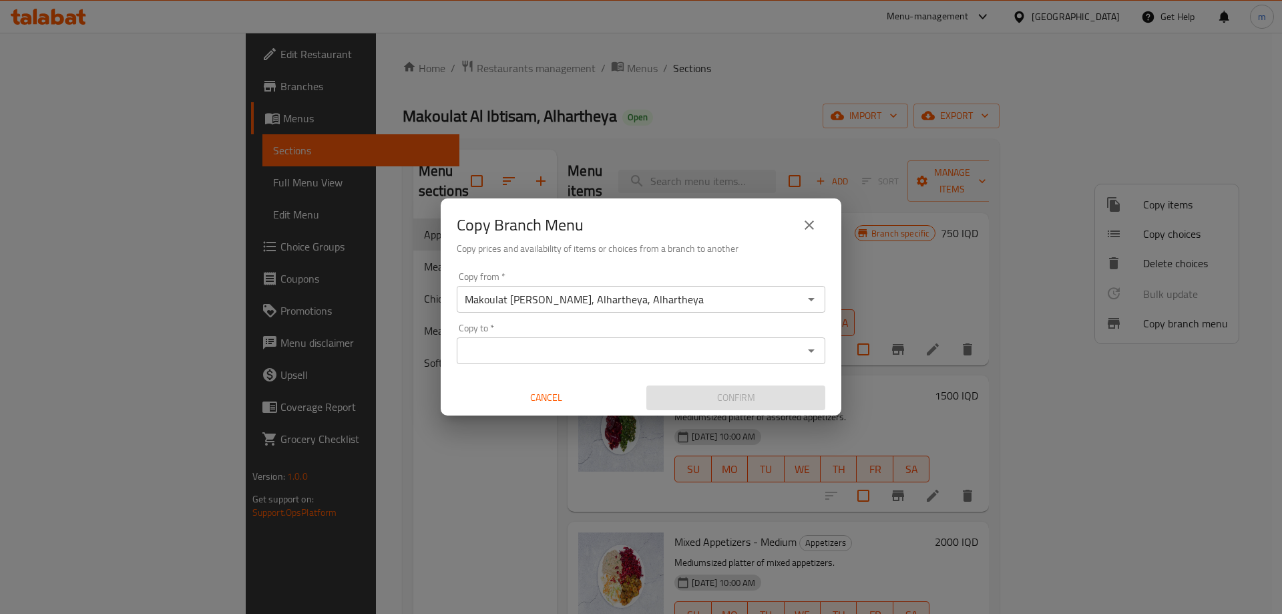
click at [547, 355] on input "Copy to   *" at bounding box center [630, 350] width 339 height 19
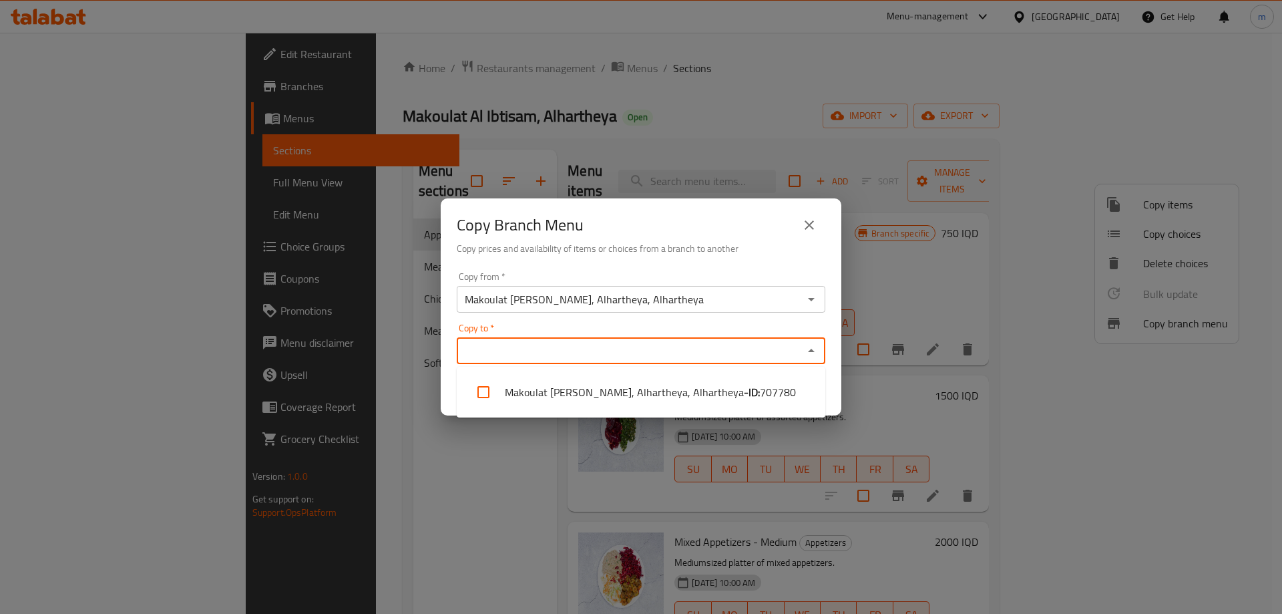
paste input "776336"
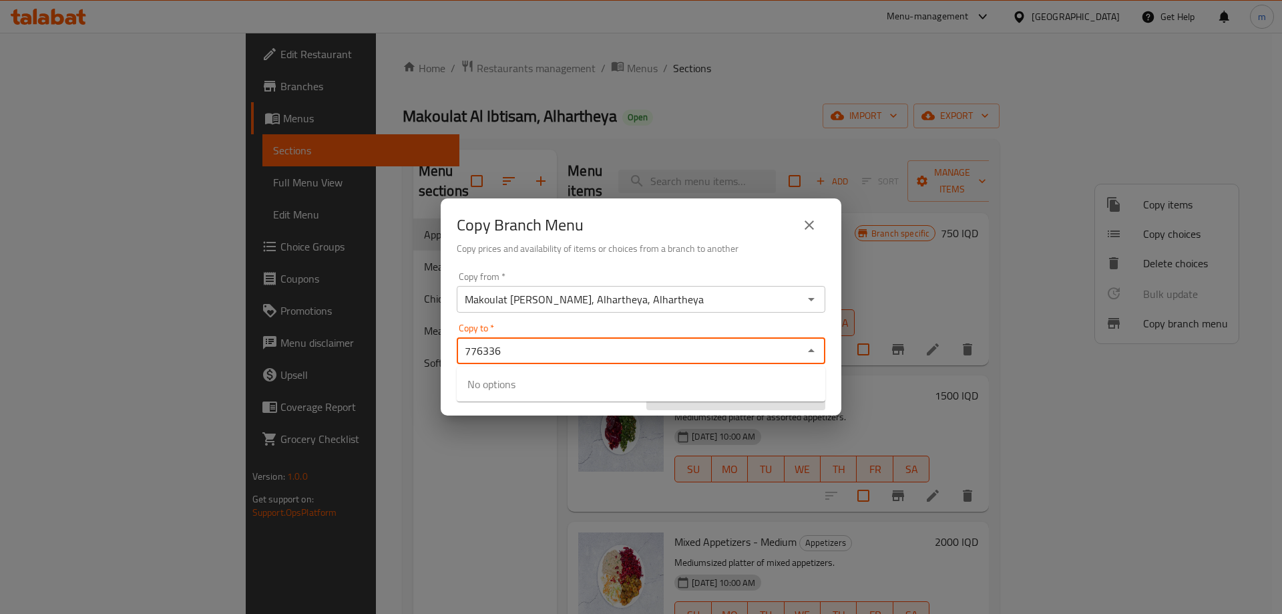
click at [581, 325] on div "Copy to   * 776336 Copy to *" at bounding box center [641, 343] width 369 height 41
click at [580, 326] on div "Copy to   * 776336 Copy to *" at bounding box center [641, 343] width 369 height 41
click at [591, 323] on div "Copy to   * 776336 Copy to *" at bounding box center [641, 343] width 369 height 41
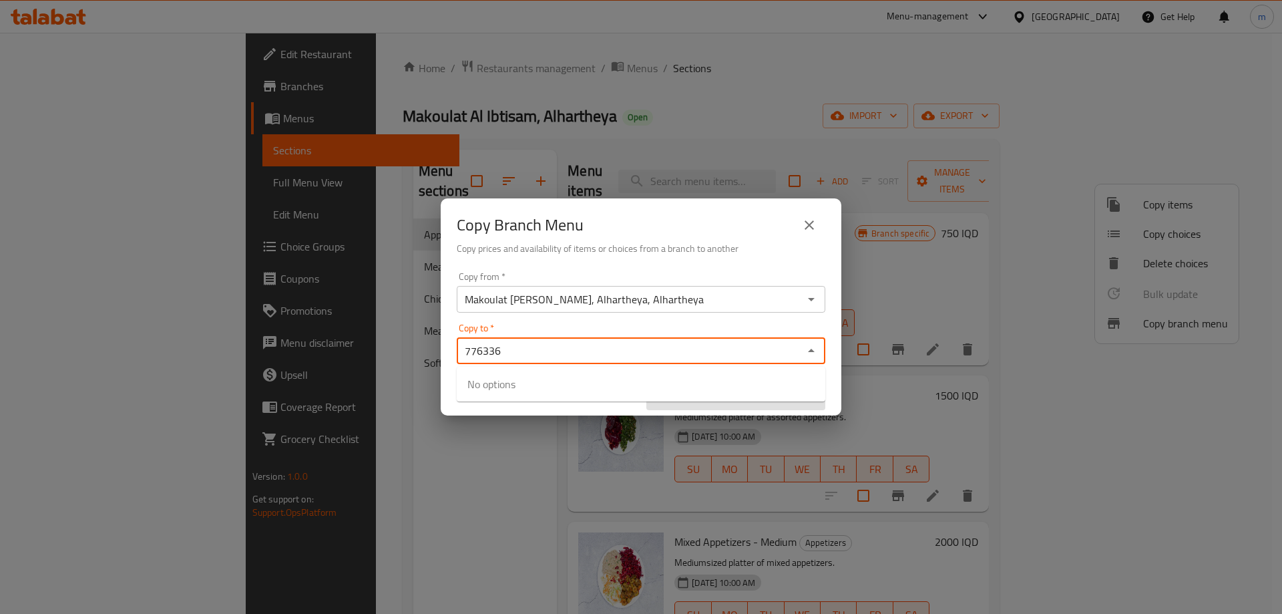
click at [602, 323] on div "Copy to   * 776336 Copy to *" at bounding box center [641, 343] width 369 height 41
click at [651, 323] on div "Copy to   * 776336 Copy to *" at bounding box center [641, 343] width 369 height 41
click at [652, 323] on div "Copy to   * 776336 Copy to *" at bounding box center [641, 343] width 369 height 41
type input "776336"
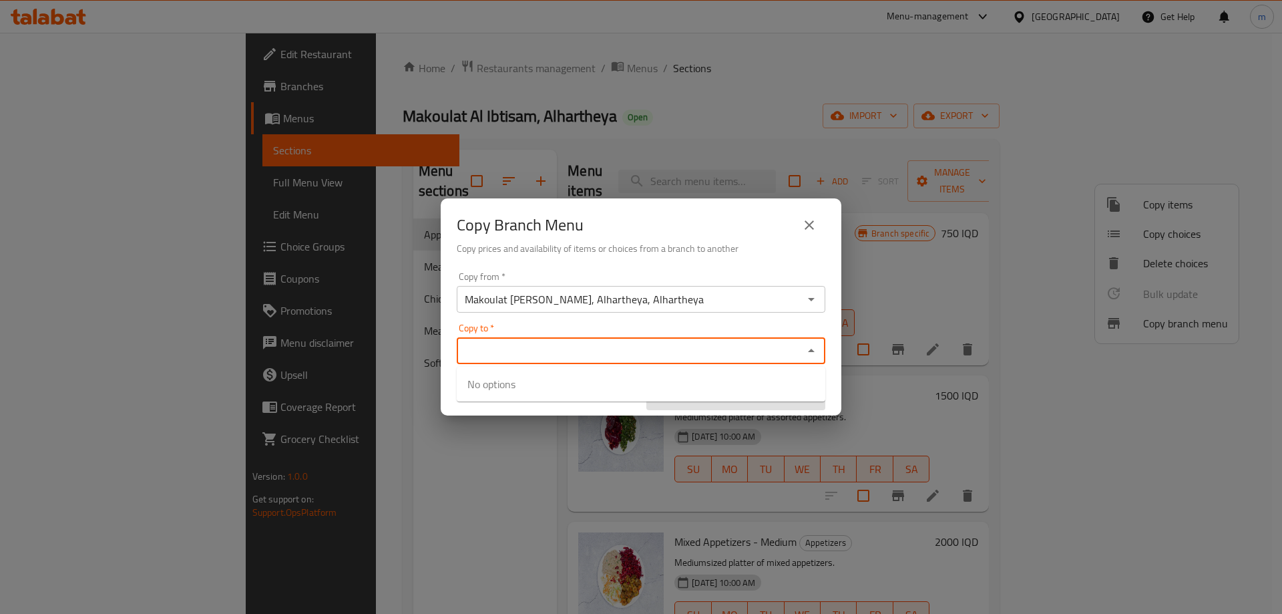
click at [654, 322] on div "Copy from   * Makoulat Al Ibtisam, Alhartheya, Alhartheya Copy from * Copy to  …" at bounding box center [641, 340] width 401 height 149
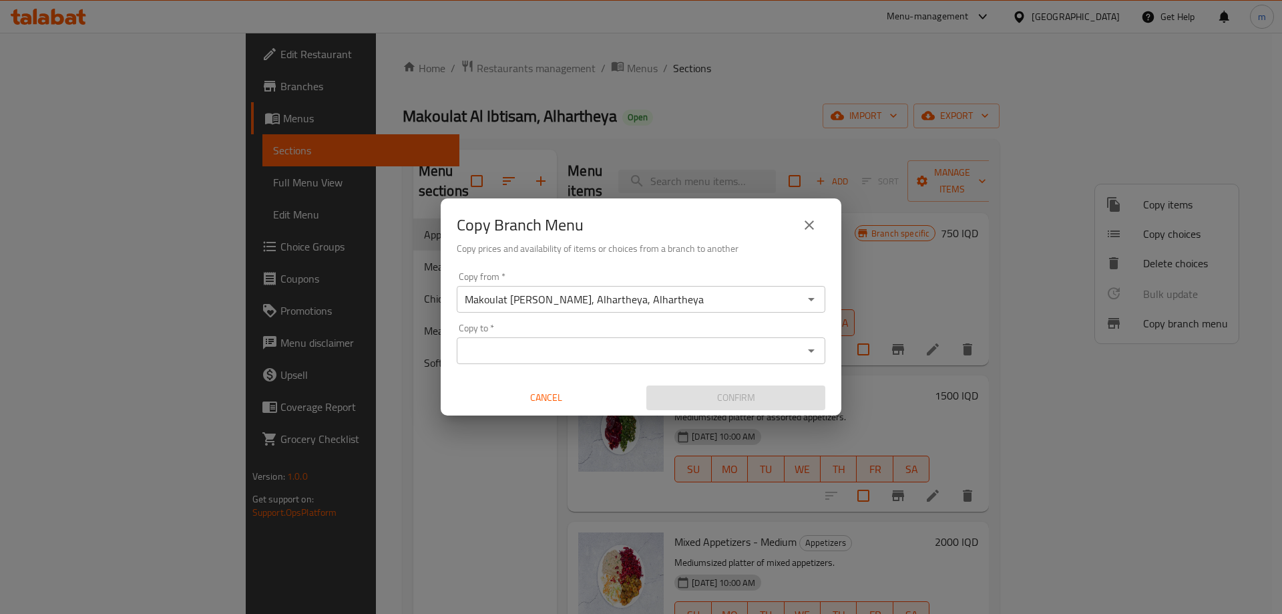
click at [658, 318] on div "Copy from   * Makoulat Al Ibtisam, Alhartheya, Alhartheya Copy from * Copy to  …" at bounding box center [641, 340] width 401 height 149
click at [756, 345] on input "Copy to   *" at bounding box center [630, 350] width 339 height 19
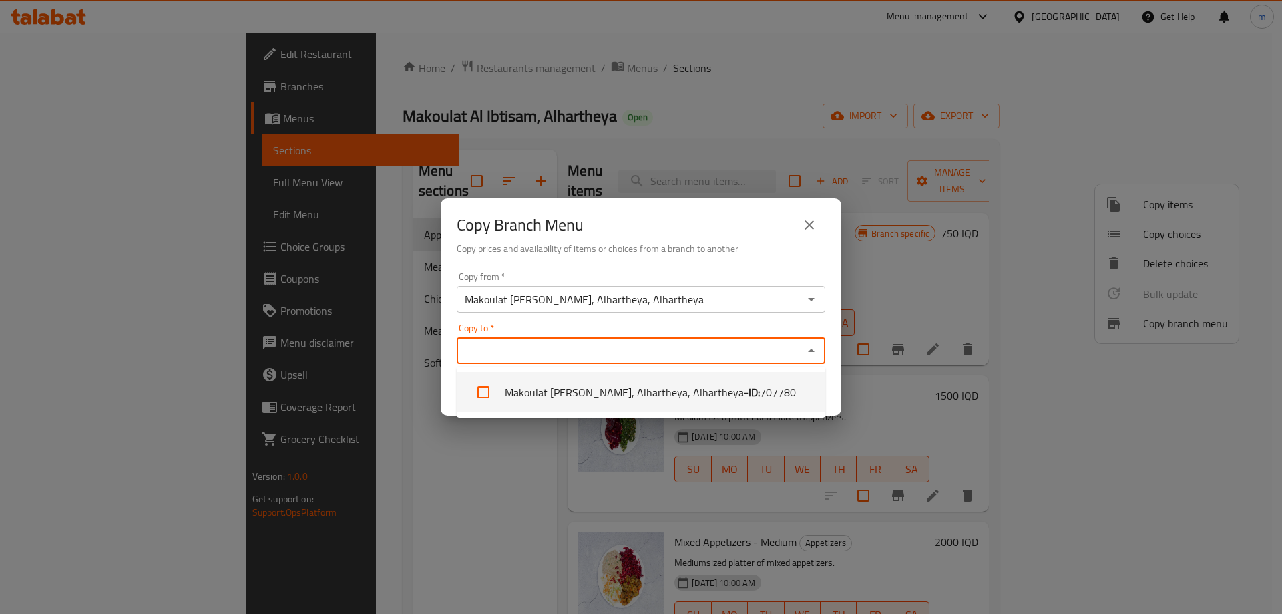
paste input "Makoulat Al Ibtisam, Dora, Al Dora"
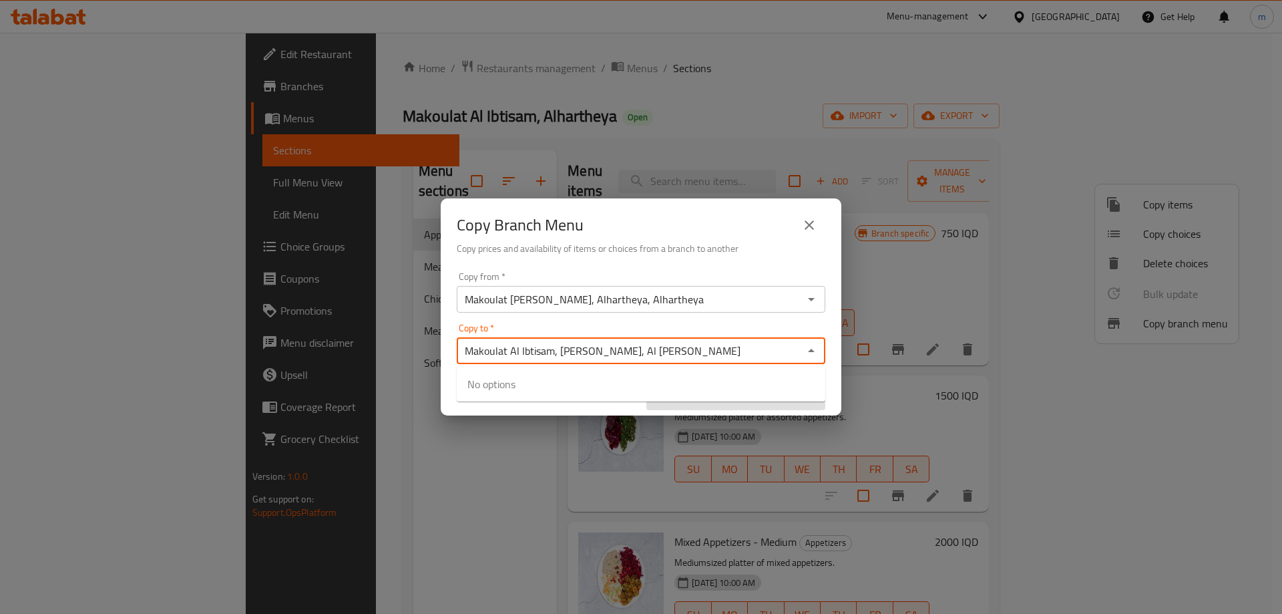
type input "Makoulat Al Ibtisam, Dora, Al Dora"
click at [610, 319] on div "Copy from   * Makoulat Al Ibtisam, Alhartheya, Alhartheya Copy from * Copy to  …" at bounding box center [641, 340] width 401 height 149
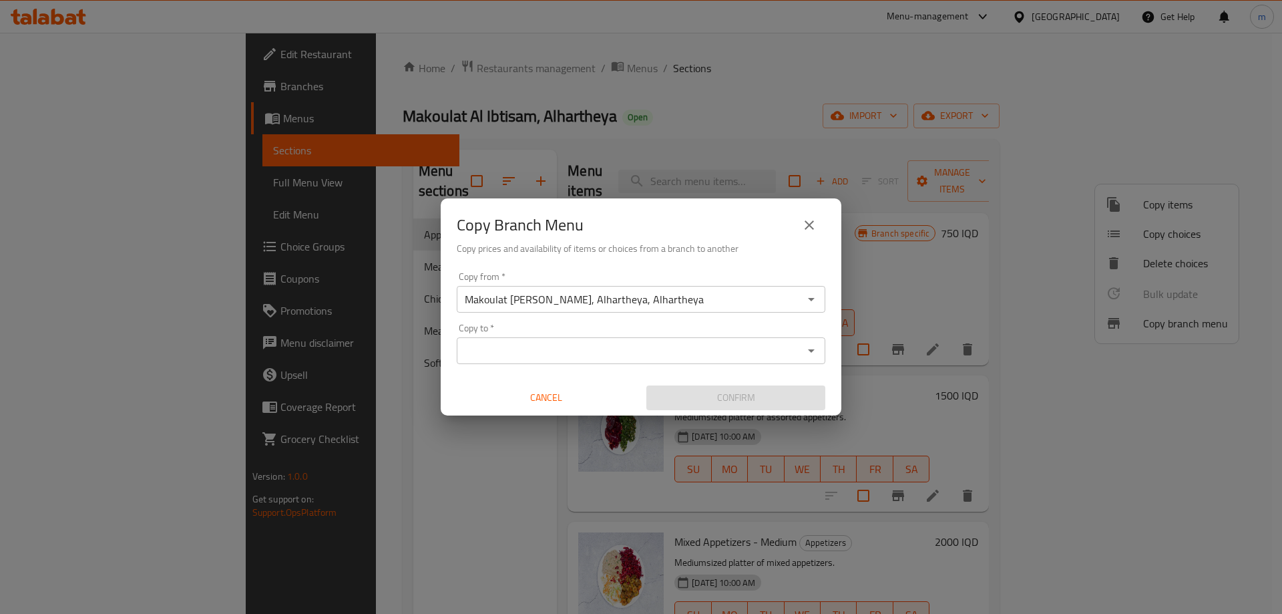
click at [610, 319] on div "Copy from   * Makoulat Al Ibtisam, Alhartheya, Alhartheya Copy from * Copy to  …" at bounding box center [641, 340] width 401 height 149
click at [589, 355] on input "Copy to   *" at bounding box center [630, 350] width 339 height 19
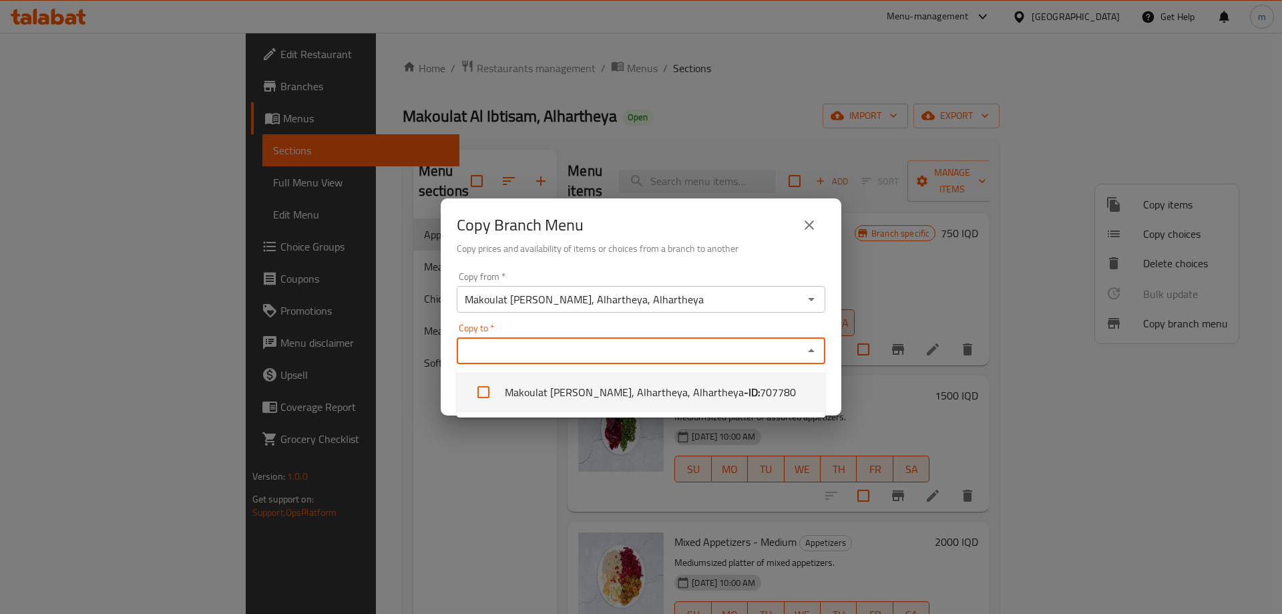
click at [580, 337] on div "Copy to *" at bounding box center [641, 350] width 369 height 27
click at [808, 226] on icon "close" at bounding box center [809, 224] width 9 height 9
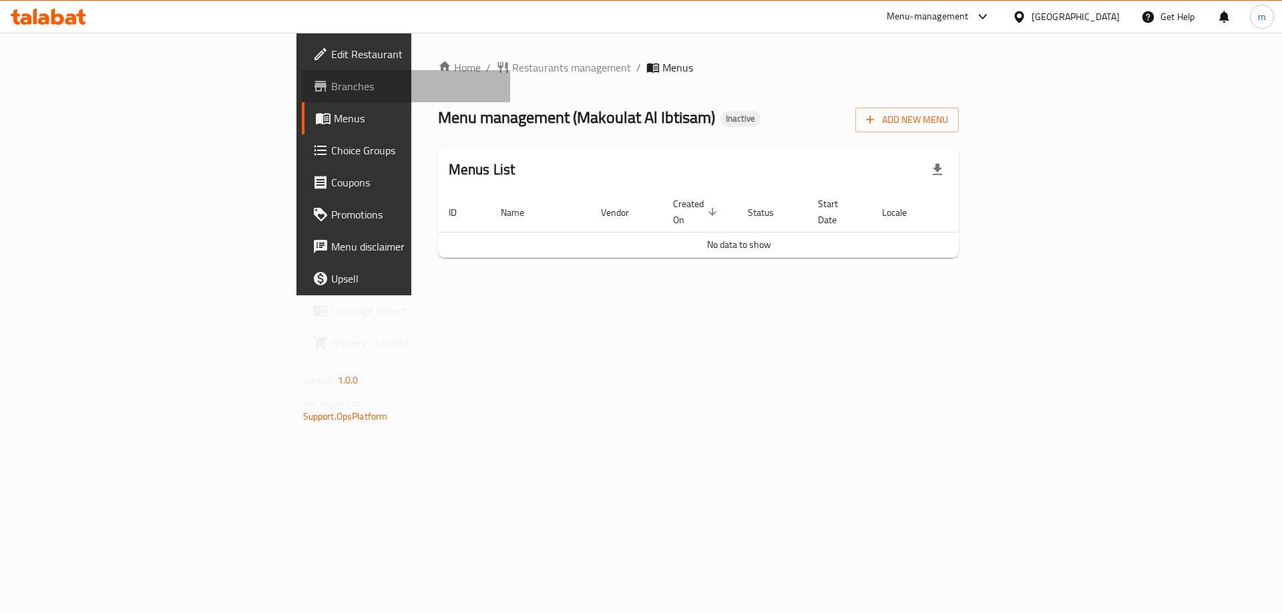
click at [331, 93] on span "Branches" at bounding box center [415, 86] width 169 height 16
click at [948, 121] on span "Add New Menu" at bounding box center [907, 120] width 82 height 17
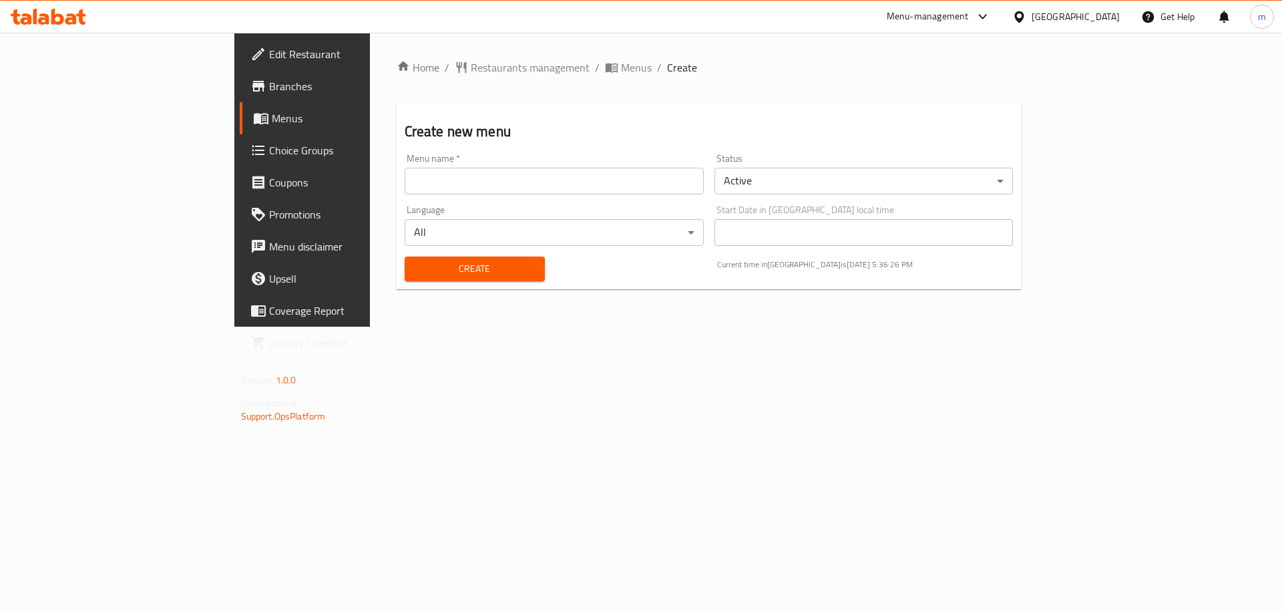
click at [405, 185] on input "text" at bounding box center [554, 181] width 299 height 27
type input "[PERSON_NAME]"
click at [405, 277] on button "Create" at bounding box center [475, 268] width 140 height 25
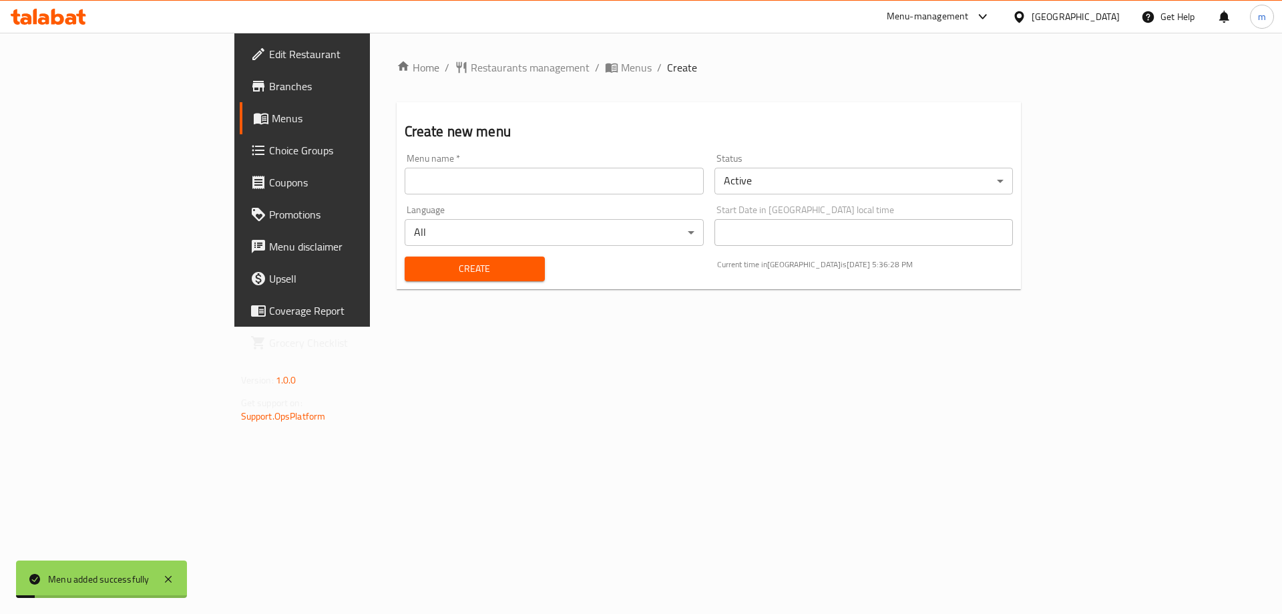
click at [272, 118] on span "Menus" at bounding box center [355, 118] width 166 height 16
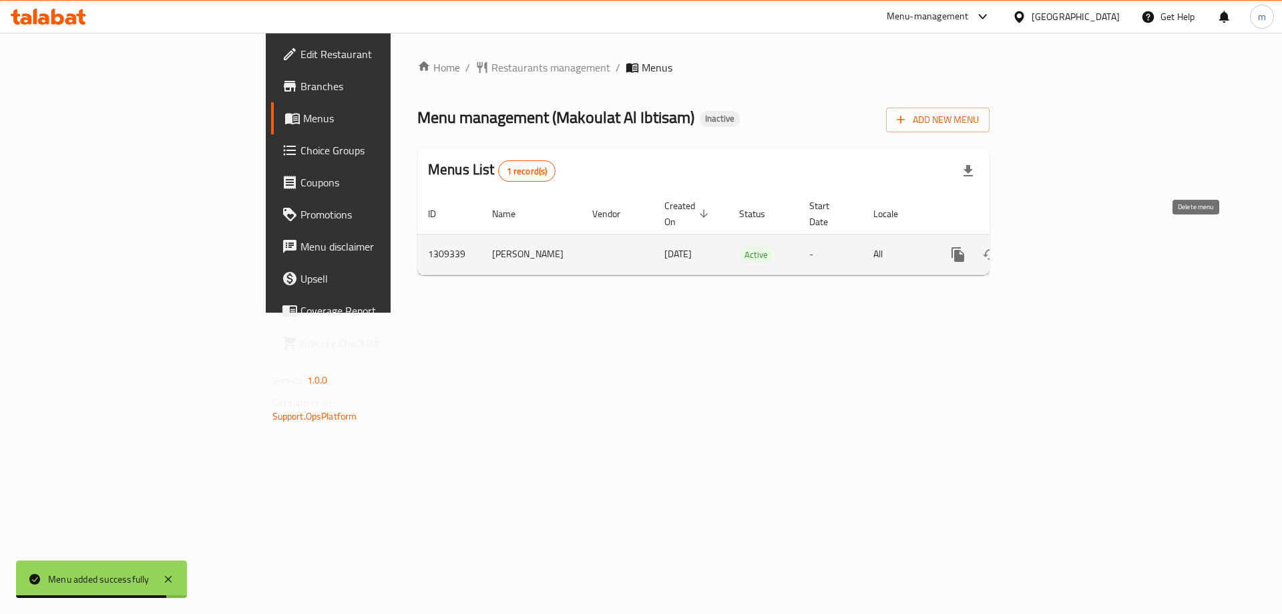
click at [1027, 248] on icon "enhanced table" at bounding box center [1022, 254] width 9 height 12
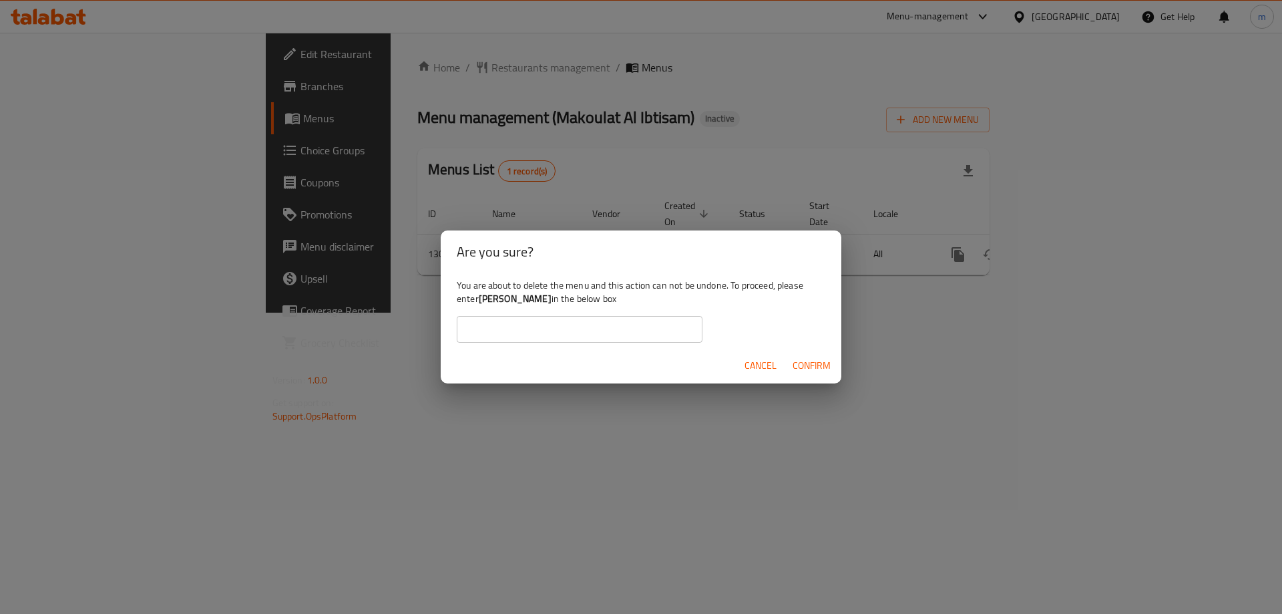
copy b "[PERSON_NAME]"
drag, startPoint x: 571, startPoint y: 298, endPoint x: 482, endPoint y: 304, distance: 89.1
click at [482, 304] on b "[PERSON_NAME]" at bounding box center [515, 298] width 73 height 17
click at [506, 331] on input "text" at bounding box center [580, 329] width 246 height 27
paste input "[PERSON_NAME]"
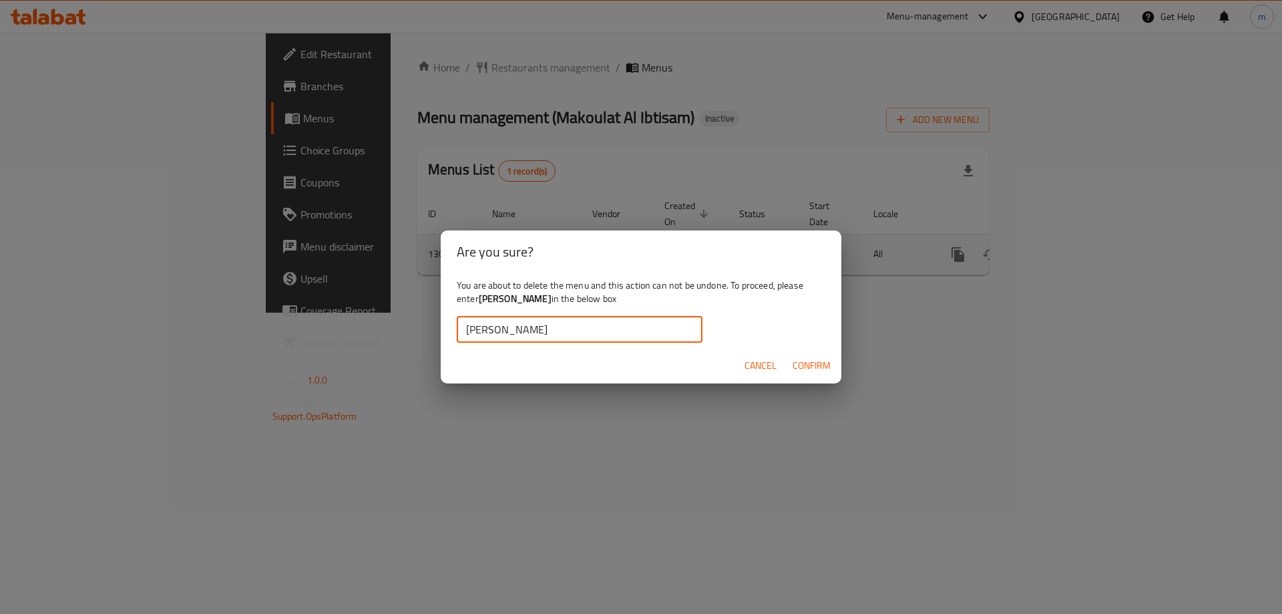
type input "[PERSON_NAME]"
click at [825, 369] on span "Confirm" at bounding box center [812, 365] width 38 height 17
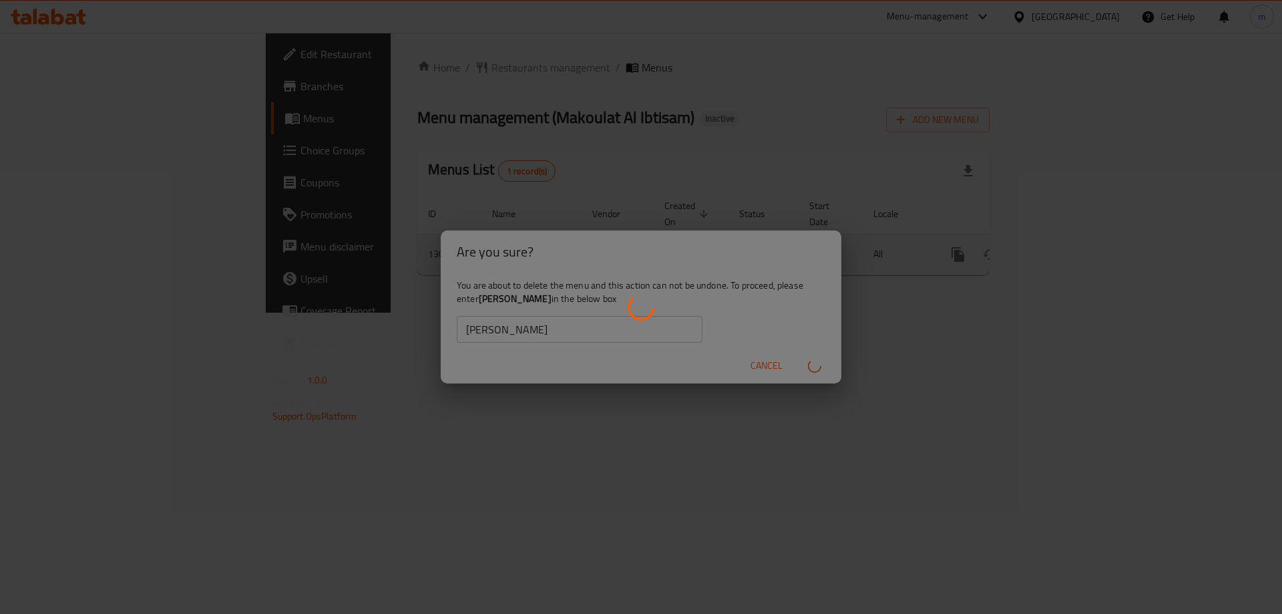
click at [99, 93] on div "enhanced table" at bounding box center [641, 307] width 1282 height 614
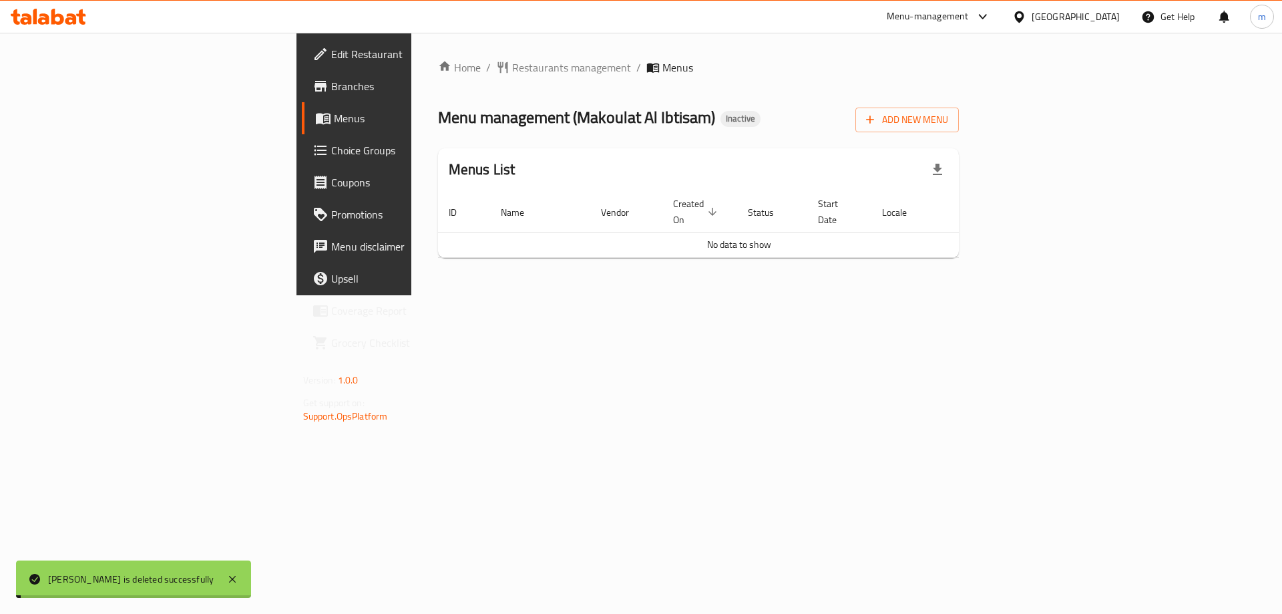
click at [331, 79] on span "Branches" at bounding box center [415, 86] width 169 height 16
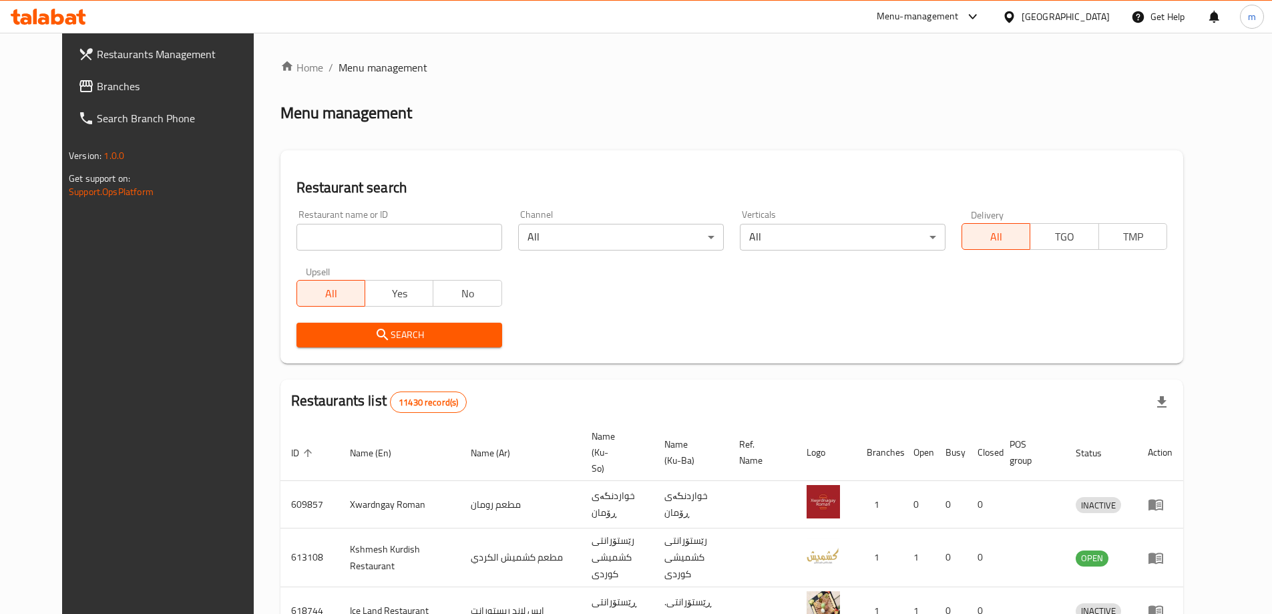
click at [367, 232] on input "search" at bounding box center [399, 237] width 206 height 27
paste input "Makoulat Al Ibtisam, [PERSON_NAME], Al [PERSON_NAME]"
drag, startPoint x: 429, startPoint y: 236, endPoint x: 353, endPoint y: 230, distance: 76.4
click at [353, 230] on input "Makoulat Al Ibtisam, [PERSON_NAME], Al [PERSON_NAME]" at bounding box center [399, 237] width 206 height 27
type input "Makoulat Al Ibtisam"
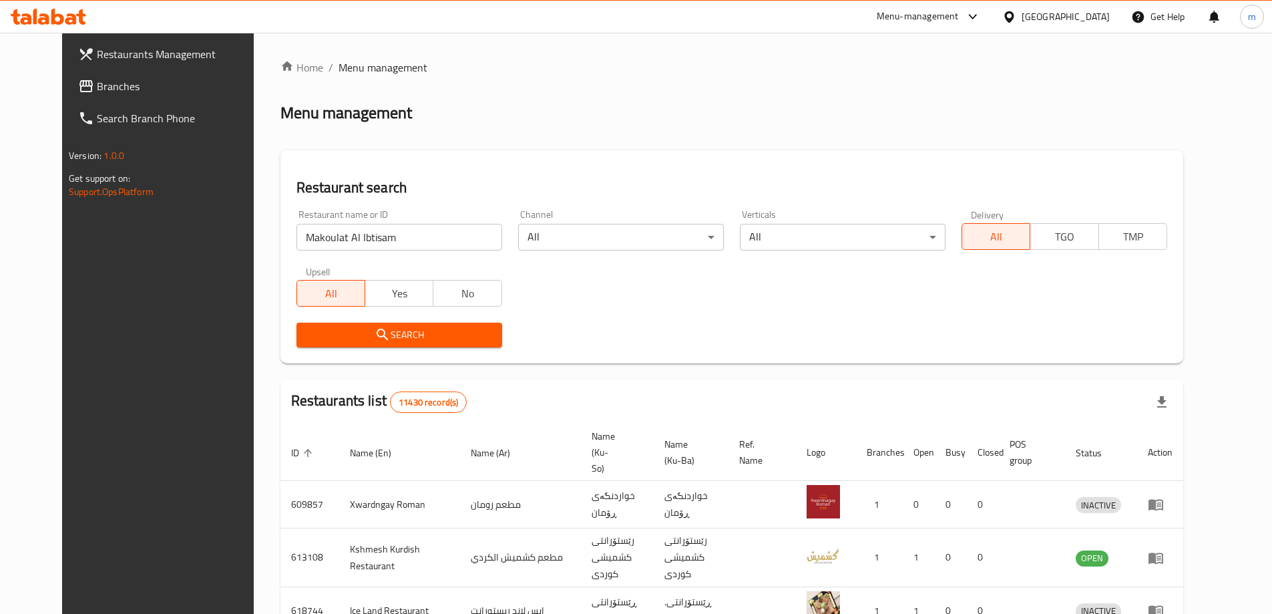
click at [413, 329] on span "Search" at bounding box center [399, 335] width 184 height 17
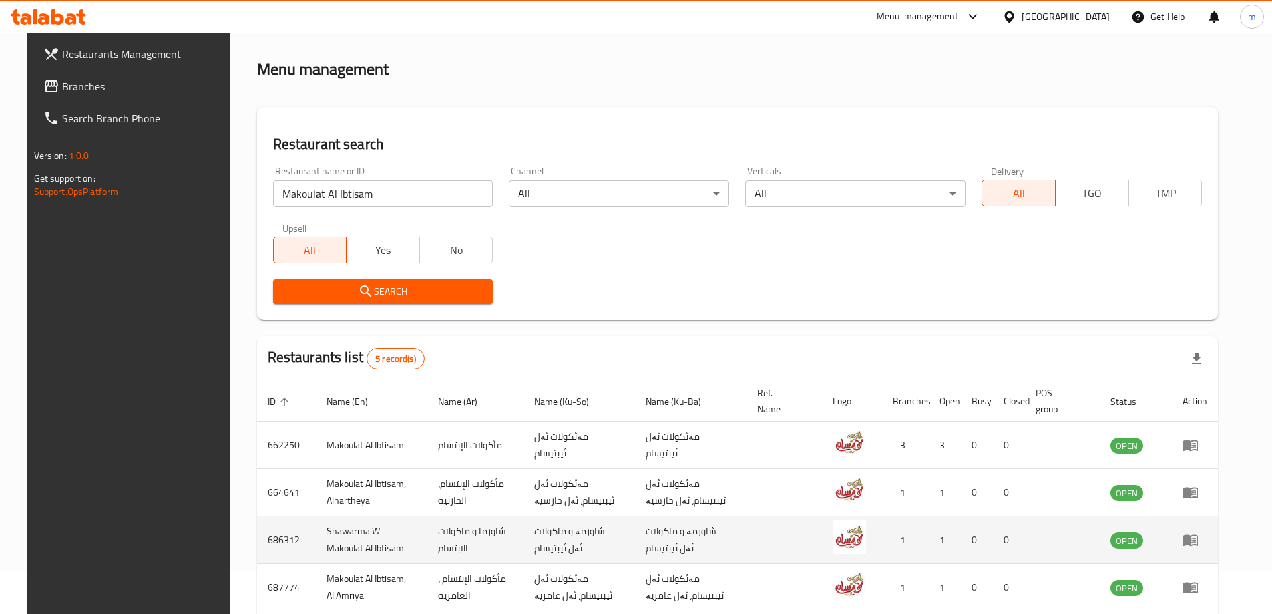
scroll to position [160, 0]
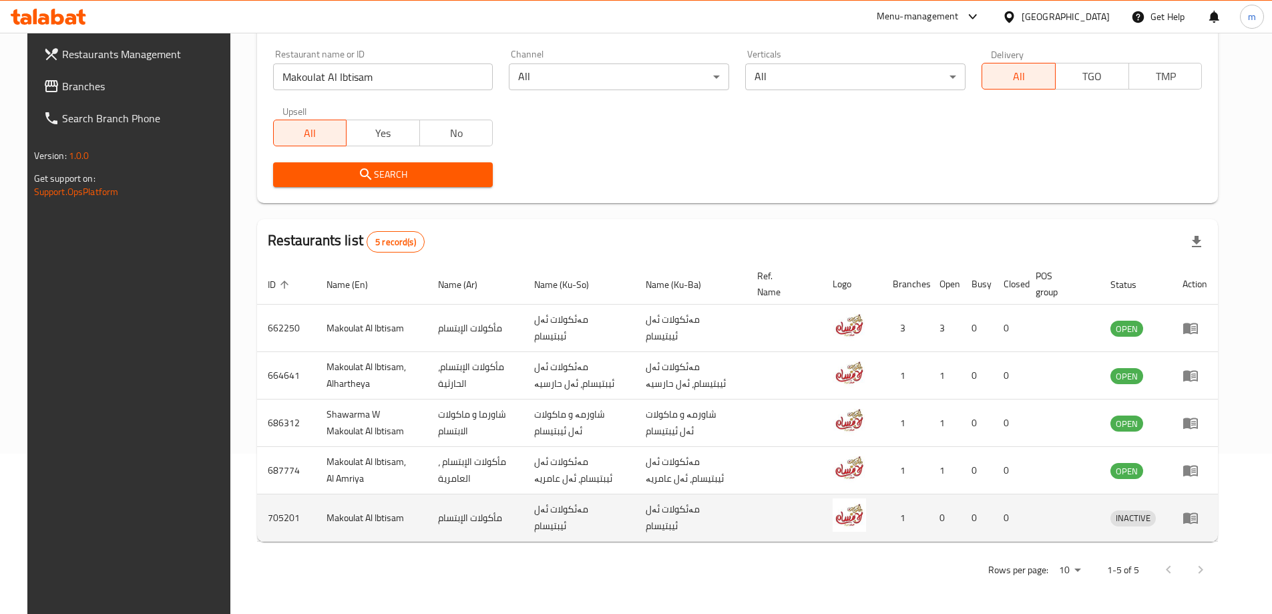
click at [1196, 516] on icon "enhanced table" at bounding box center [1193, 517] width 5 height 5
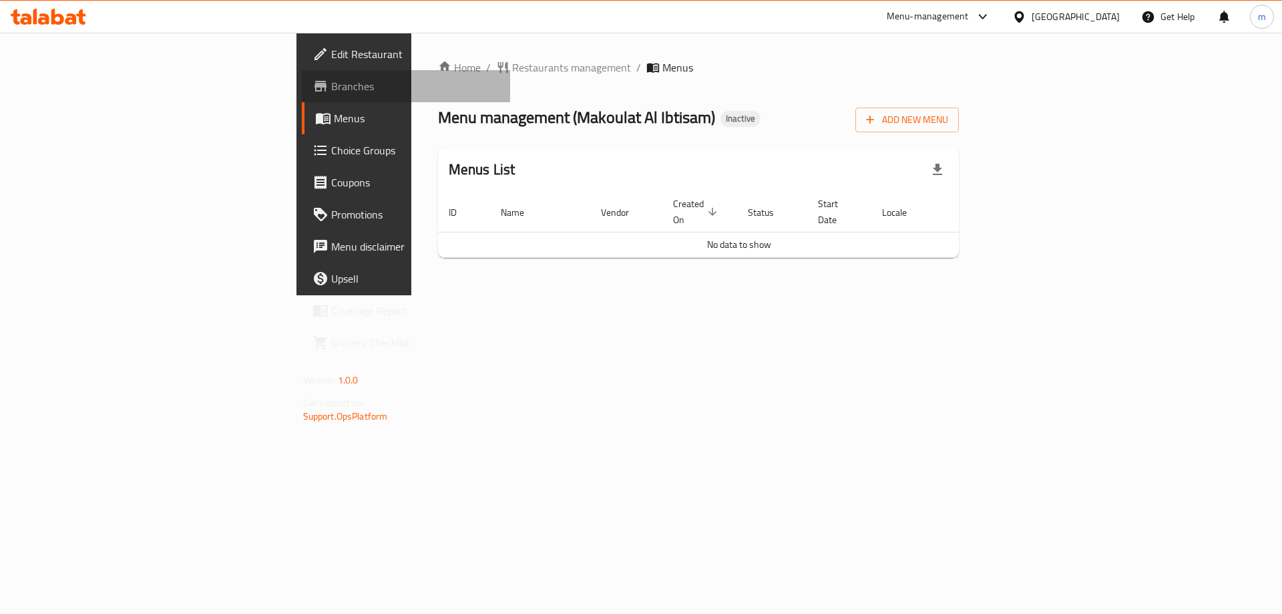
click at [331, 85] on span "Branches" at bounding box center [415, 86] width 169 height 16
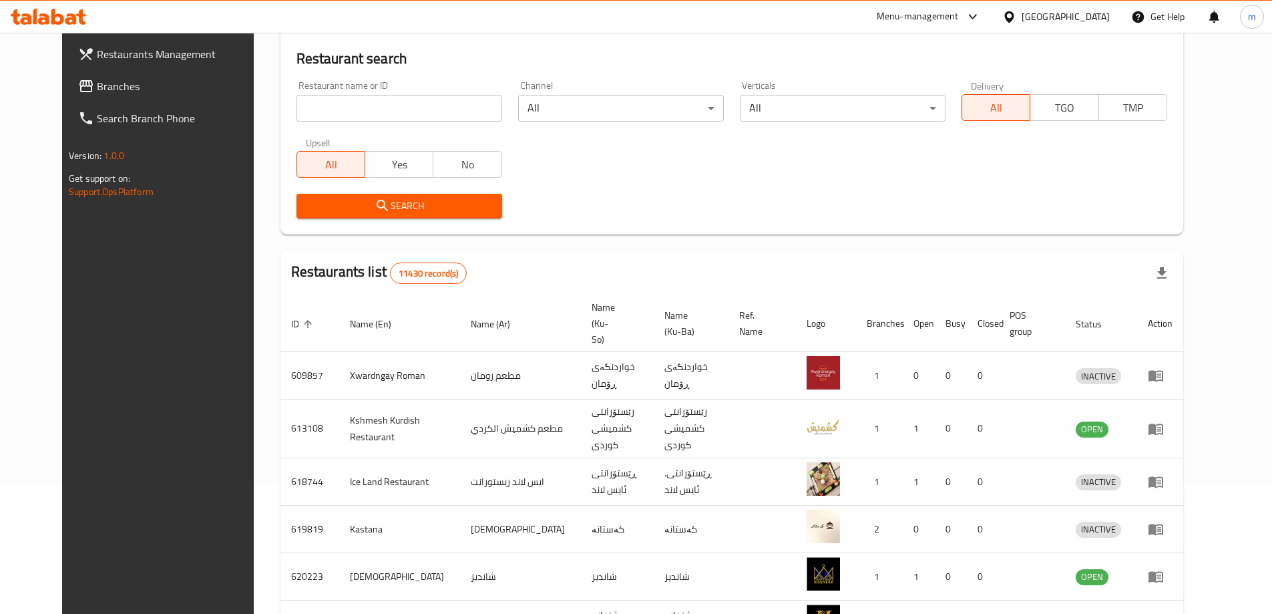
scroll to position [45, 0]
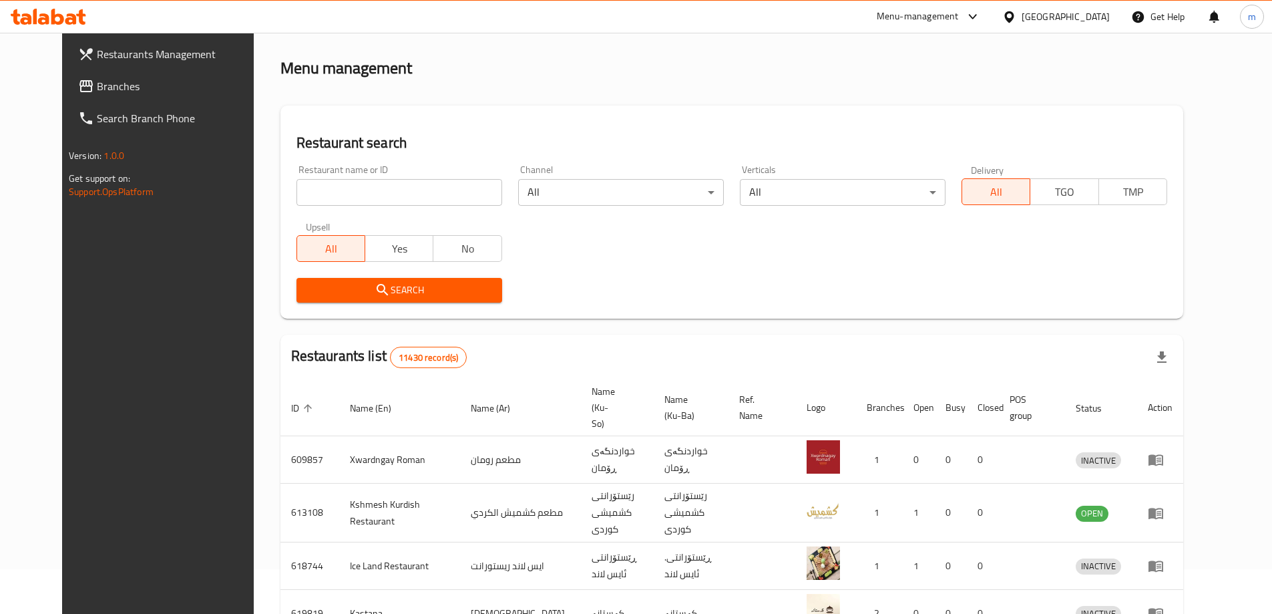
click at [359, 184] on input "search" at bounding box center [399, 192] width 206 height 27
click at [430, 184] on input "search" at bounding box center [399, 192] width 206 height 27
paste input "776336"
type input "776336"
paste input "Makoulat Al Ibtisam, [PERSON_NAME], Al [PERSON_NAME]"
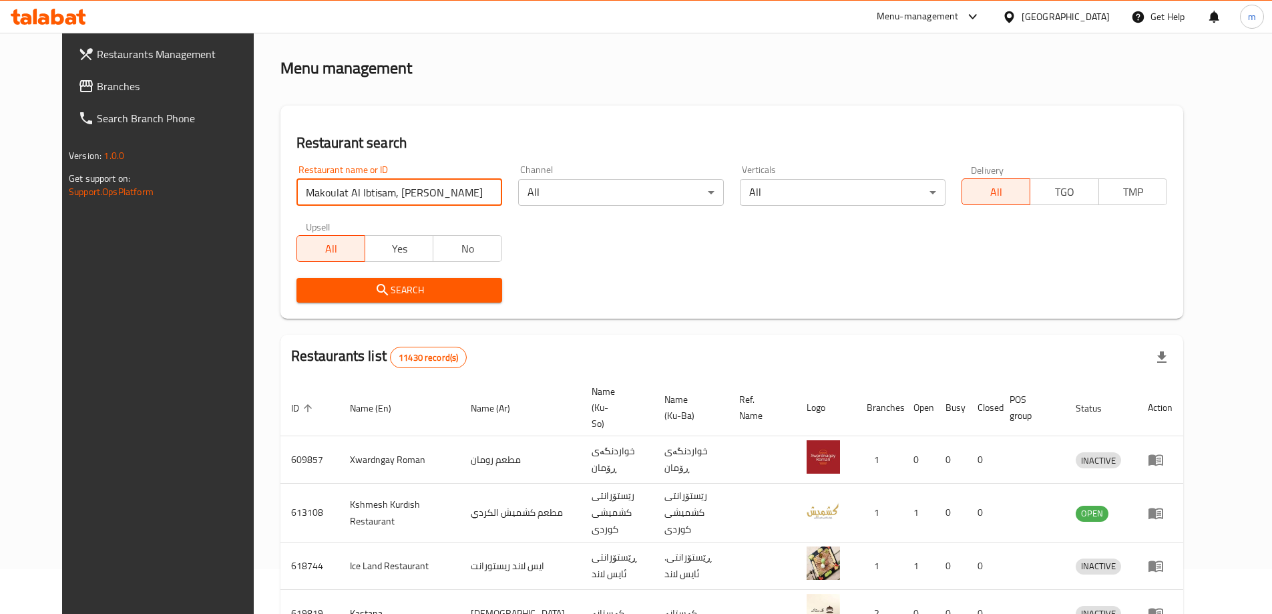
drag, startPoint x: 425, startPoint y: 196, endPoint x: 351, endPoint y: 188, distance: 75.2
click at [351, 188] on input "Makoulat Al Ibtisam, [PERSON_NAME], Al [PERSON_NAME]" at bounding box center [399, 192] width 206 height 27
type input "Makoulat Al Ibtisam"
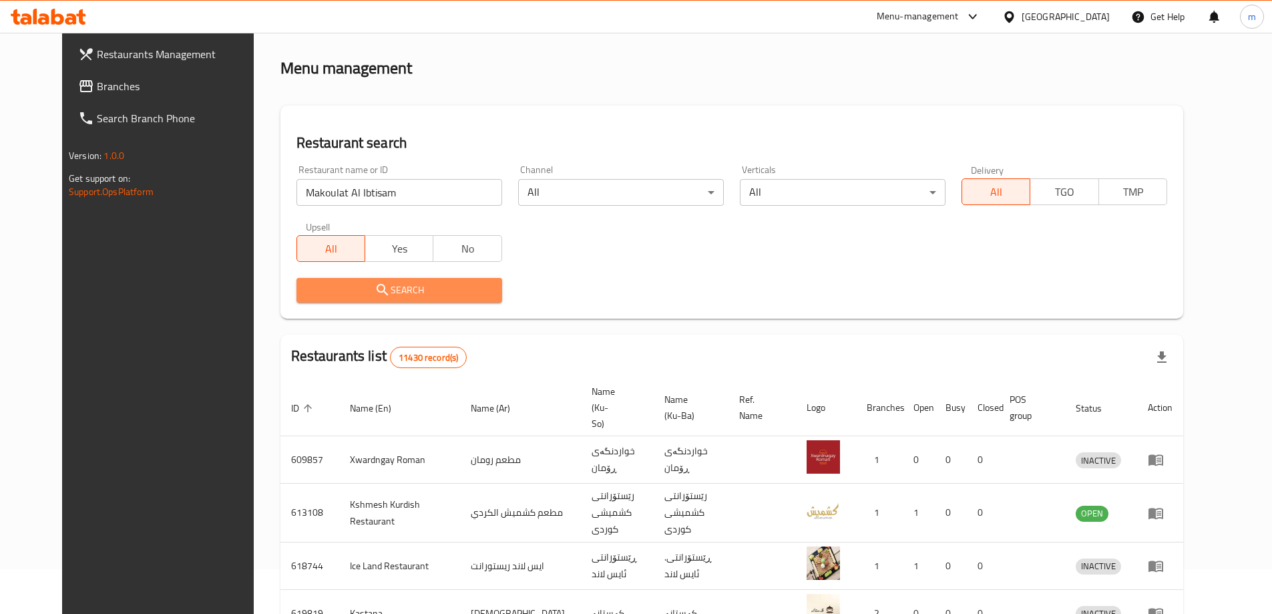
click at [370, 296] on span "Search" at bounding box center [399, 290] width 184 height 17
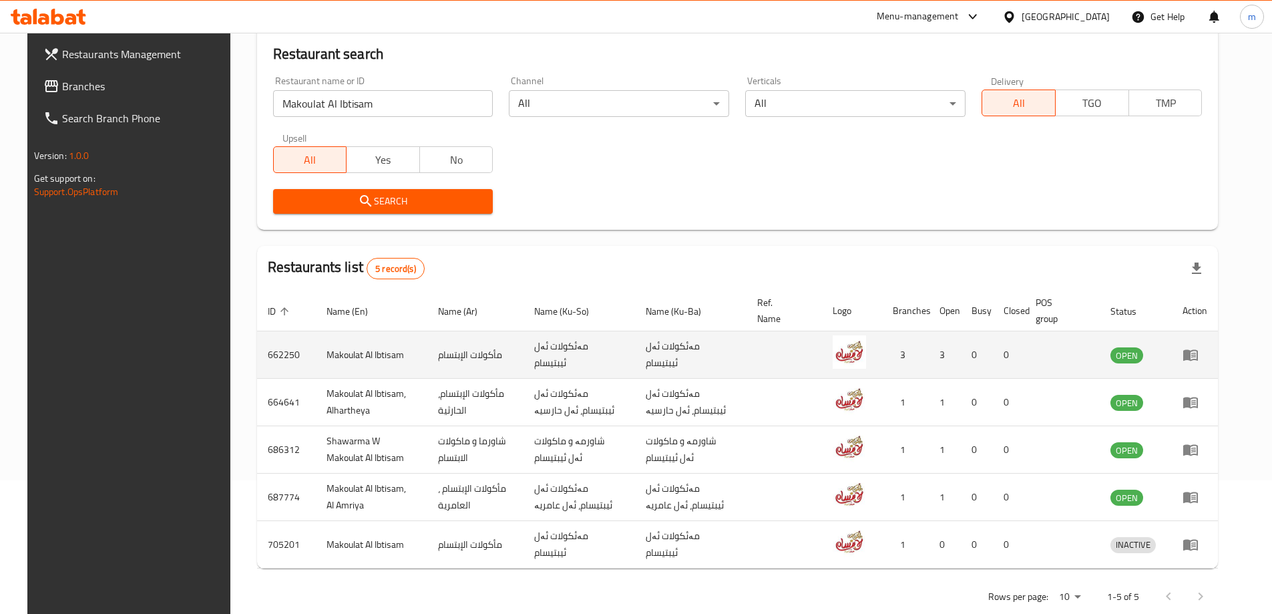
scroll to position [160, 0]
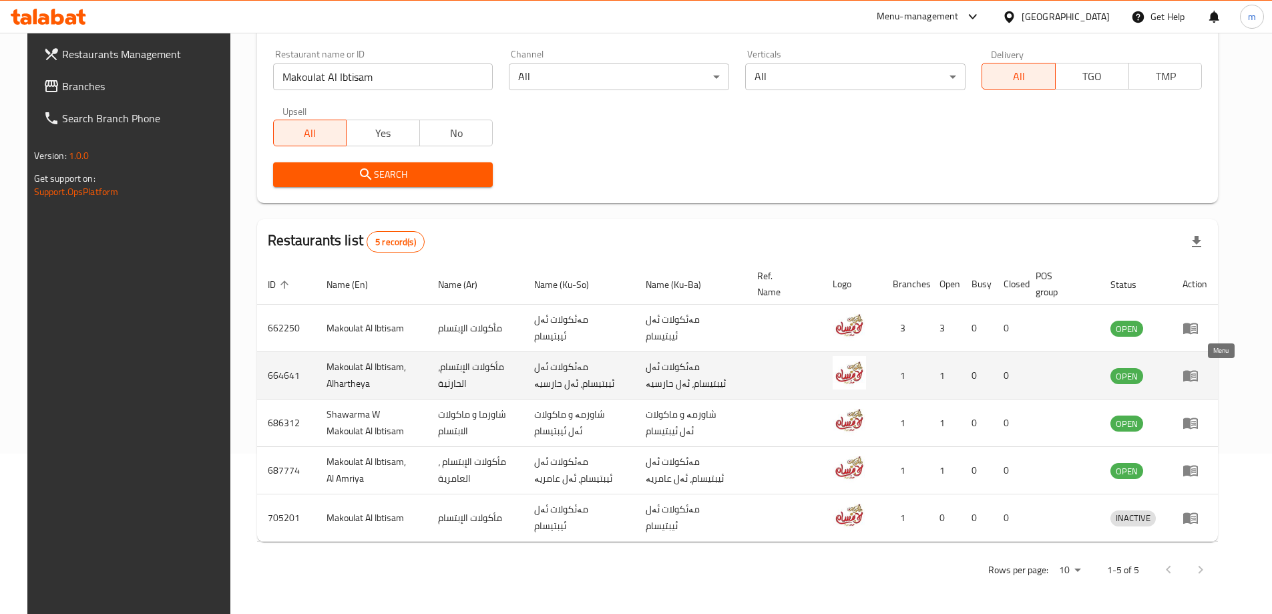
click at [1199, 370] on icon "enhanced table" at bounding box center [1190, 375] width 16 height 16
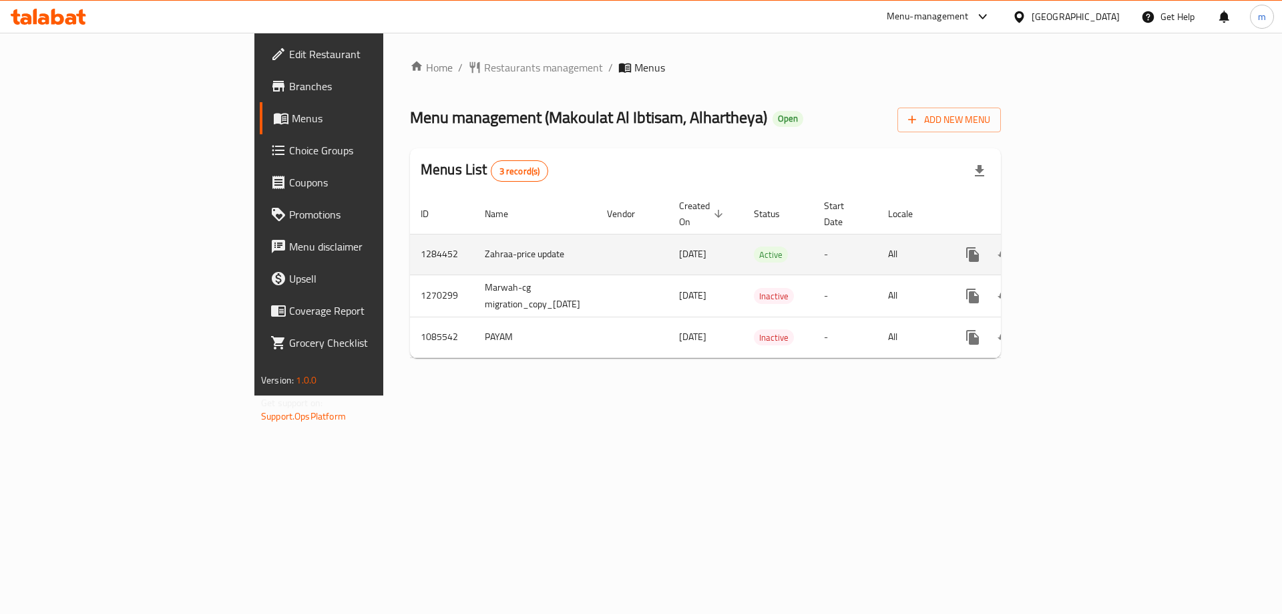
click at [979, 247] on icon "more" at bounding box center [972, 254] width 13 height 15
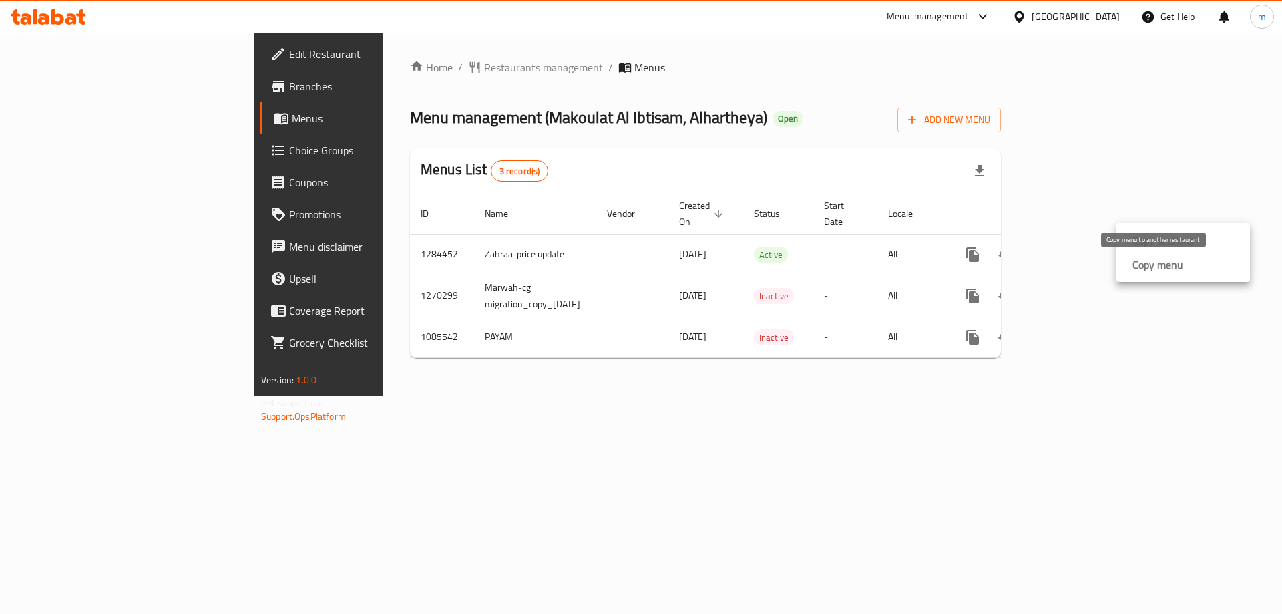
click at [1138, 263] on strong "Copy menu" at bounding box center [1157, 264] width 51 height 16
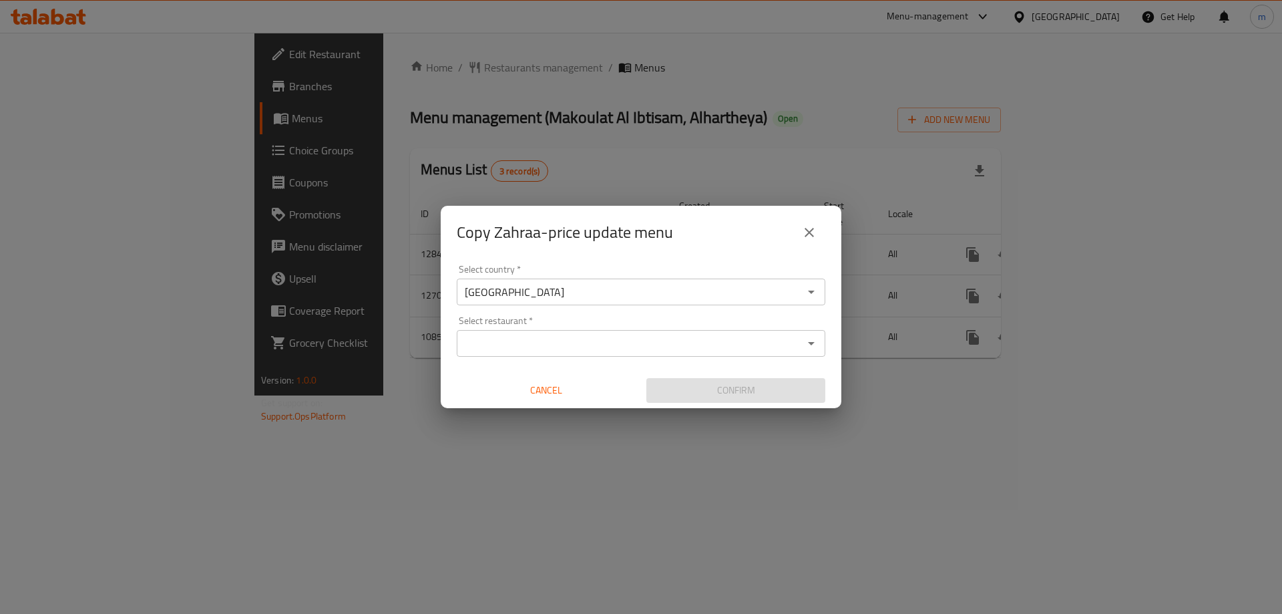
click at [598, 341] on input "Select restaurant   *" at bounding box center [630, 343] width 339 height 19
click at [554, 343] on input "Select restaurant   *" at bounding box center [630, 343] width 339 height 19
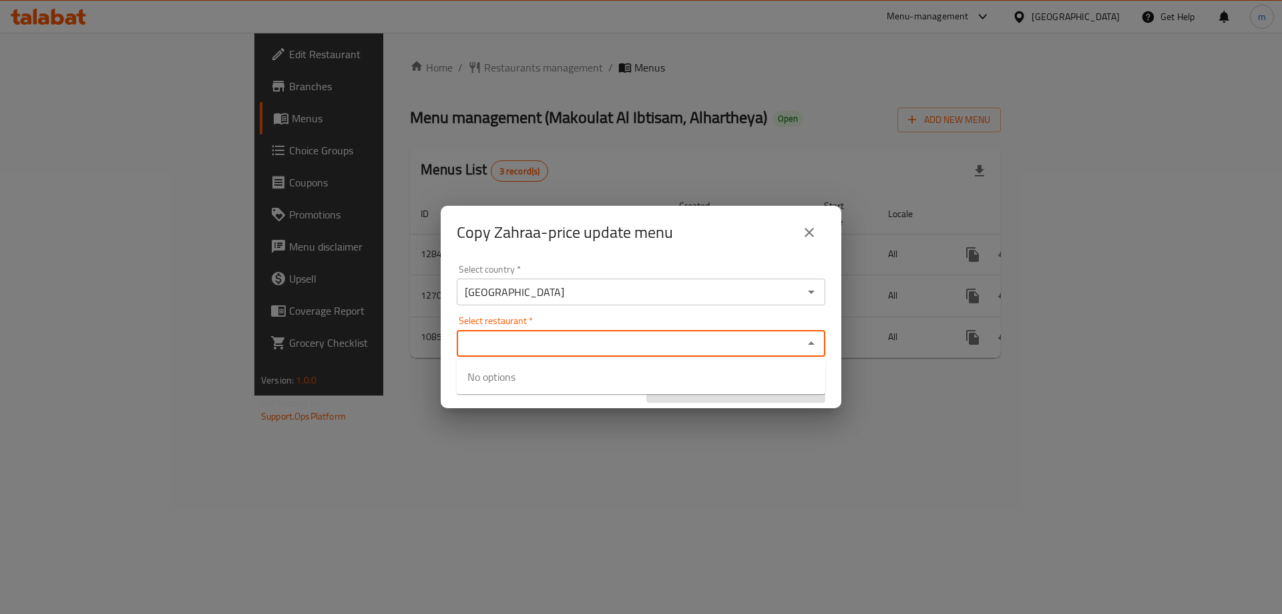
click at [553, 337] on input "Select restaurant   *" at bounding box center [630, 343] width 339 height 19
paste input "776336"
type input "776336"
click at [572, 314] on div "Select country   * [GEOGRAPHIC_DATA] Select country * Select restaurant   * Sel…" at bounding box center [641, 333] width 401 height 149
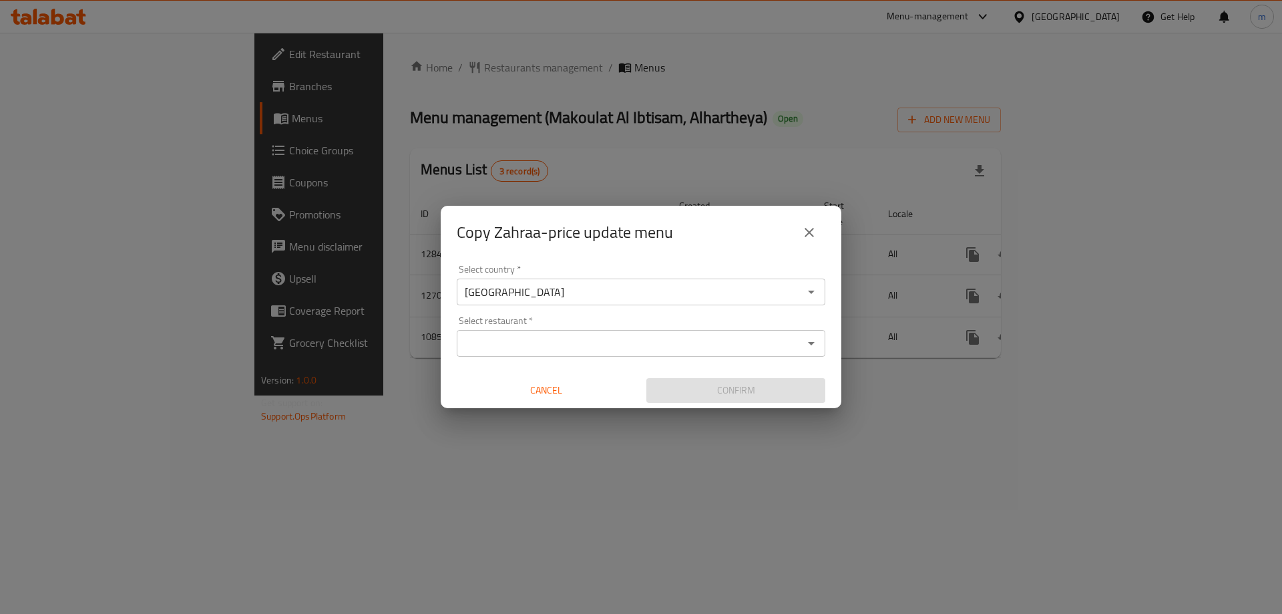
click at [572, 314] on div "Select country   * [GEOGRAPHIC_DATA] Select country * Select restaurant   * Sel…" at bounding box center [641, 333] width 401 height 149
click at [542, 344] on input "Select restaurant   *" at bounding box center [630, 343] width 339 height 19
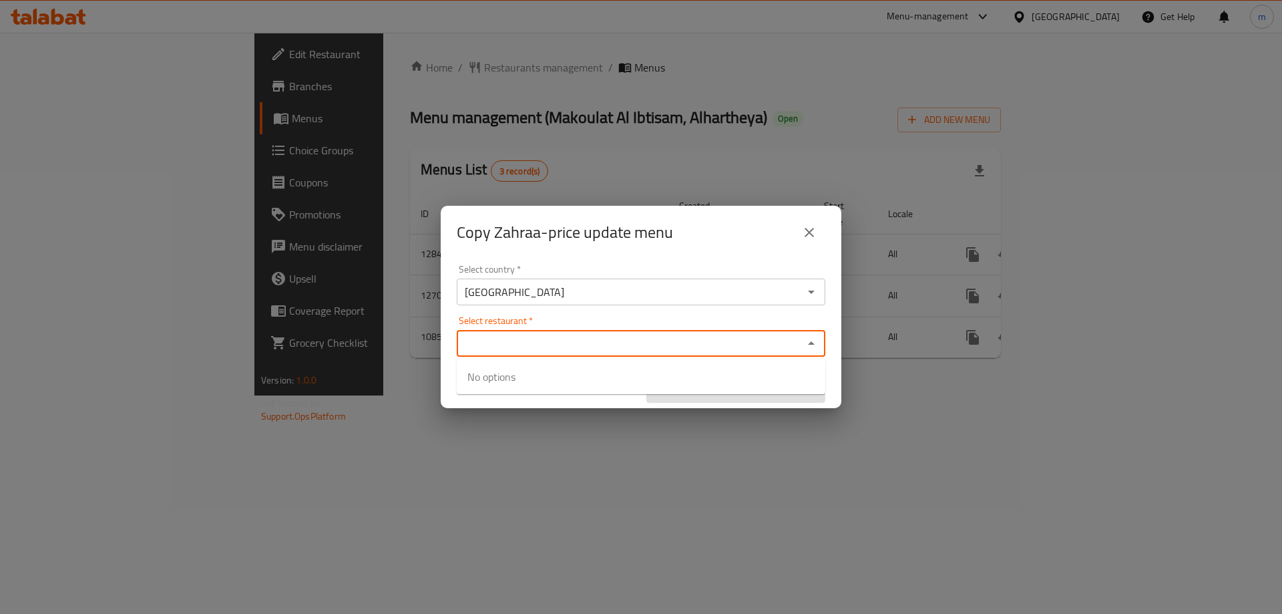
click at [542, 344] on input "Select restaurant   *" at bounding box center [630, 343] width 339 height 19
click at [545, 347] on input "Select restaurant   *" at bounding box center [630, 343] width 339 height 19
paste input "Makoulat Al Ibtisam, [PERSON_NAME], Al [PERSON_NAME]"
click at [582, 345] on input "Makoulat Al Ibtisam, Dora, Al Dora" at bounding box center [630, 343] width 339 height 19
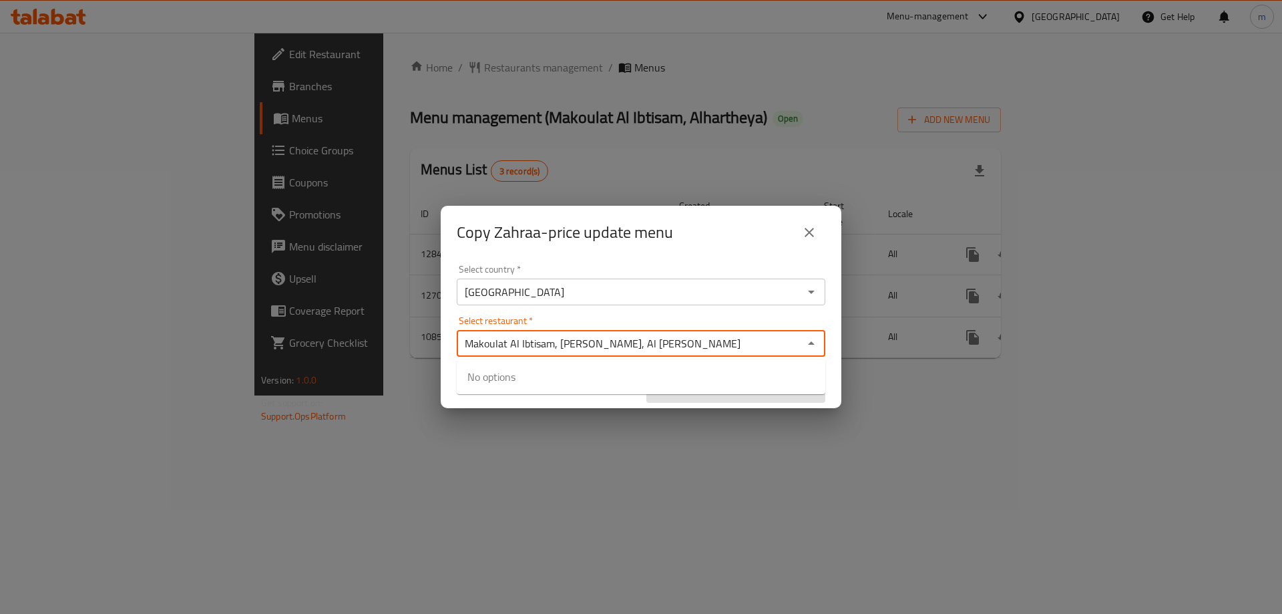
click at [582, 345] on input "Makoulat Al Ibtisam, Dora, Al Dora" at bounding box center [630, 343] width 339 height 19
click at [636, 342] on input "Makoulat Al Ibtisam, Dora, Al Dora" at bounding box center [630, 343] width 339 height 19
drag, startPoint x: 636, startPoint y: 342, endPoint x: 566, endPoint y: 342, distance: 70.1
click at [566, 342] on input "Makoulat Al Ibtisam, Dora, Al Dora" at bounding box center [630, 343] width 339 height 19
type input "Makoulat Al Ibtisam,"
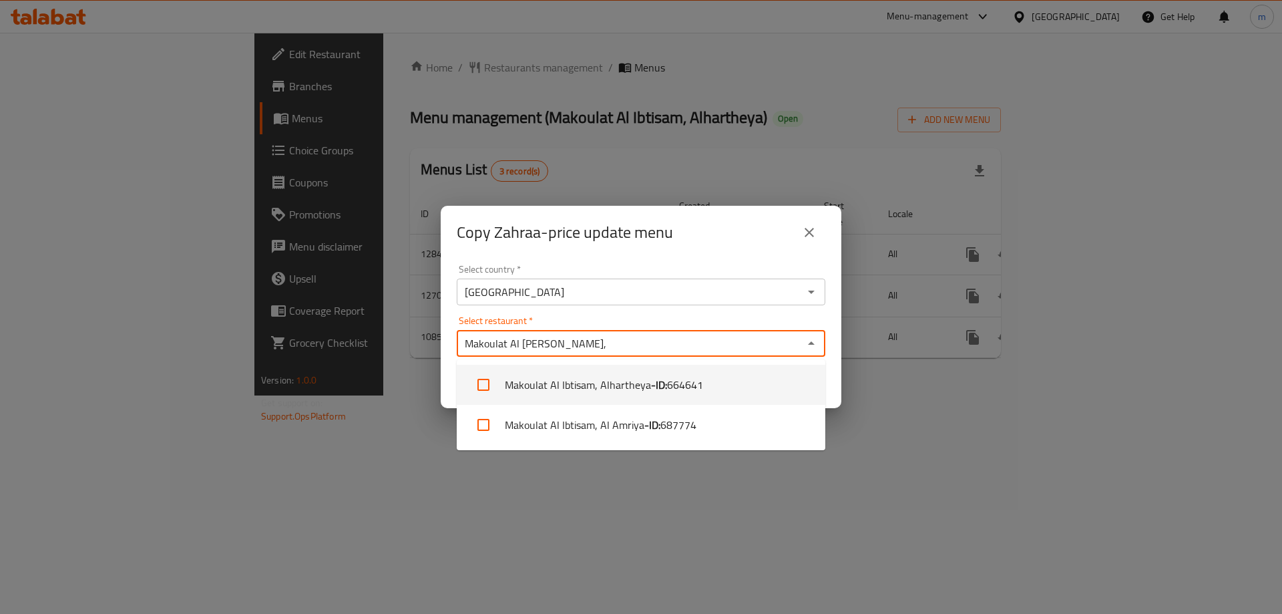
click at [481, 387] on input "checkbox" at bounding box center [483, 385] width 32 height 32
checkbox input "true"
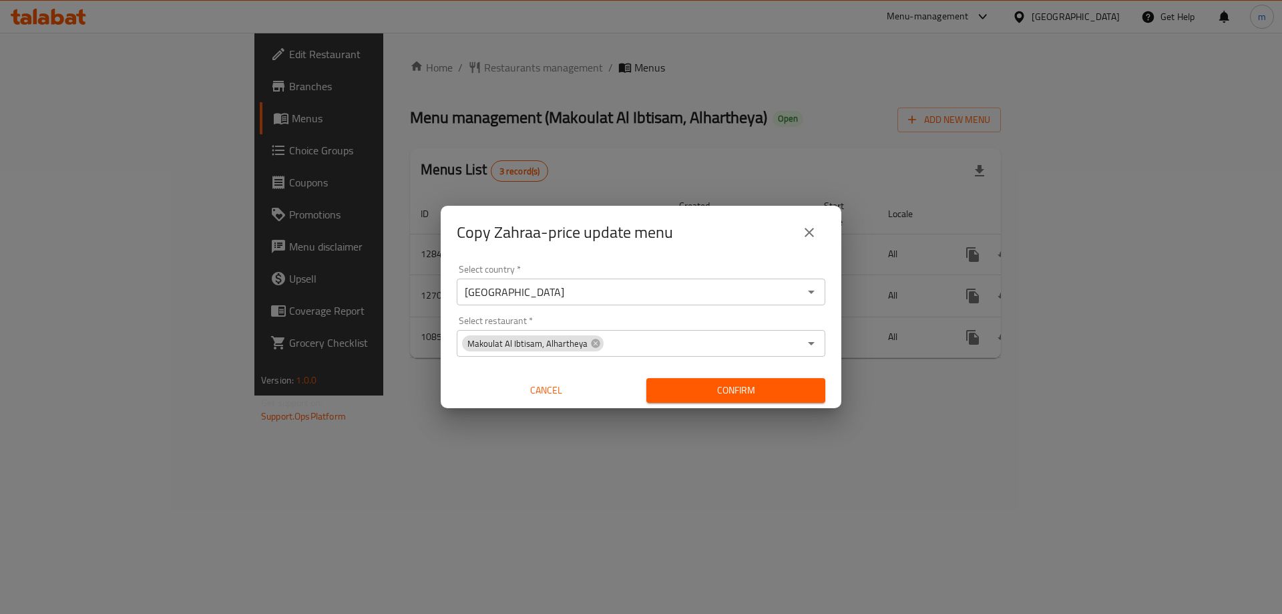
click at [571, 310] on div "Select country   * Iraq Select country * Select restaurant   * Makoulat Al Ibti…" at bounding box center [641, 333] width 401 height 149
click at [732, 390] on span "Confirm" at bounding box center [736, 390] width 158 height 17
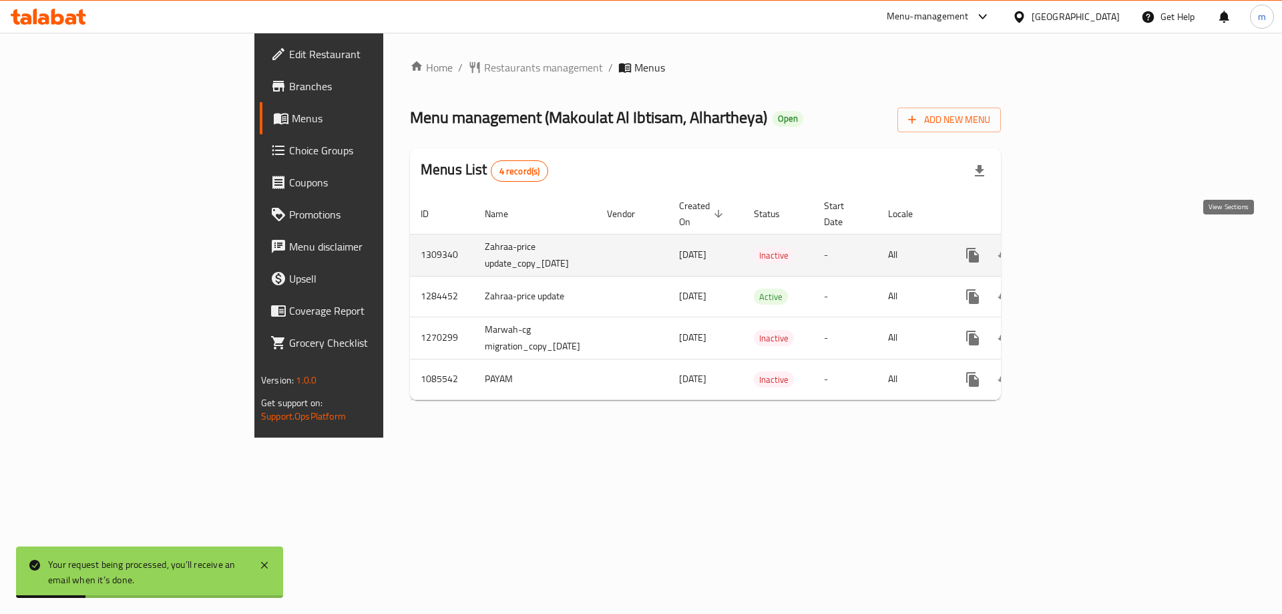
click at [1077, 247] on icon "enhanced table" at bounding box center [1069, 255] width 16 height 16
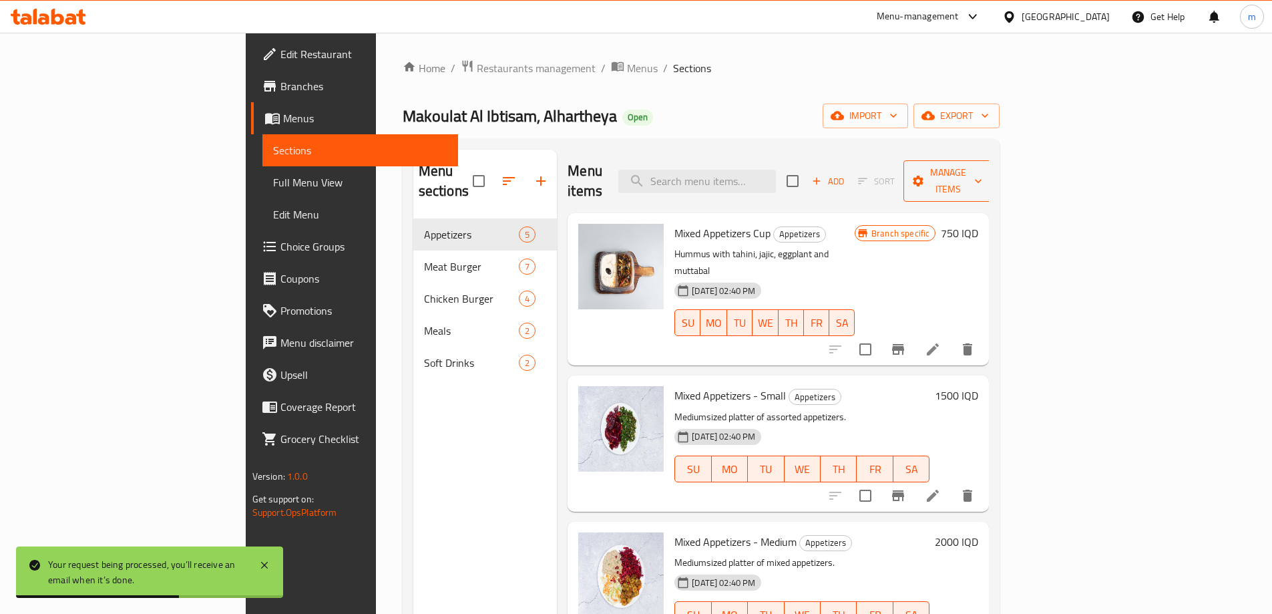
click at [982, 166] on span "Manage items" at bounding box center [948, 180] width 68 height 33
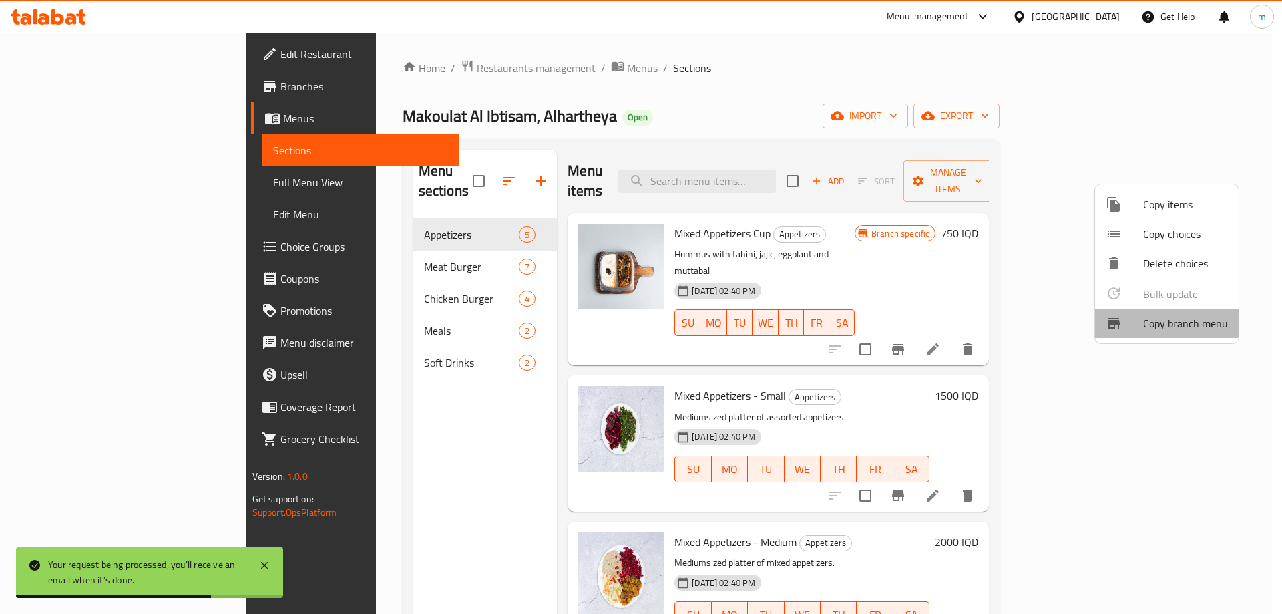
click at [1162, 318] on span "Copy branch menu" at bounding box center [1185, 323] width 85 height 16
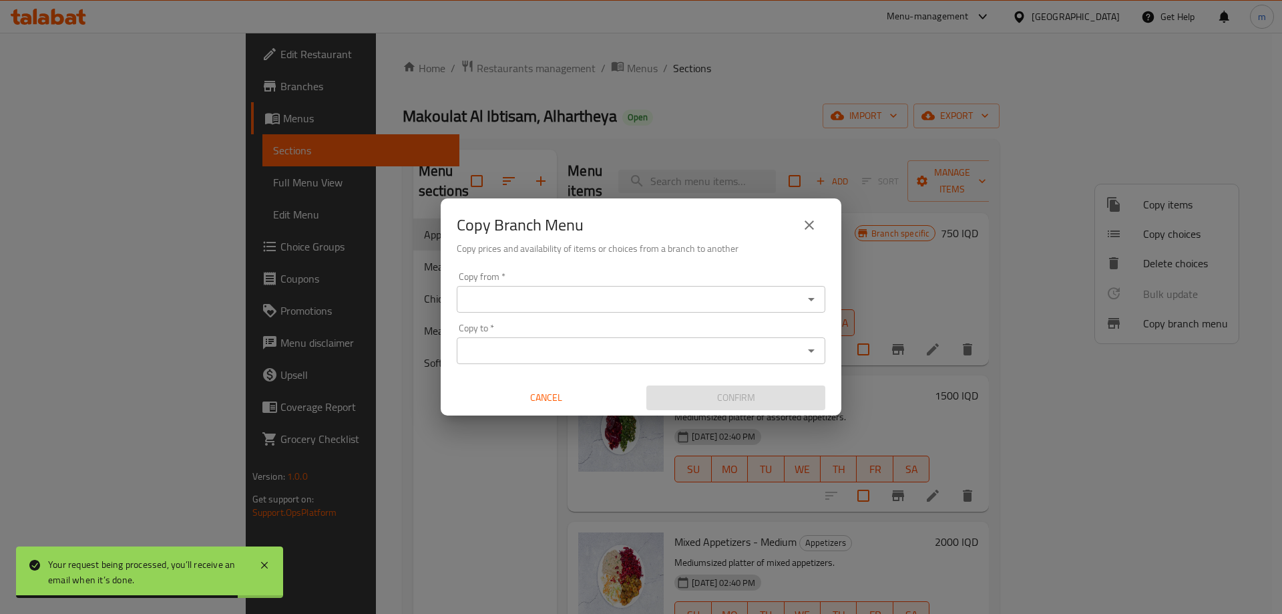
click at [810, 290] on button "Open" at bounding box center [811, 299] width 19 height 19
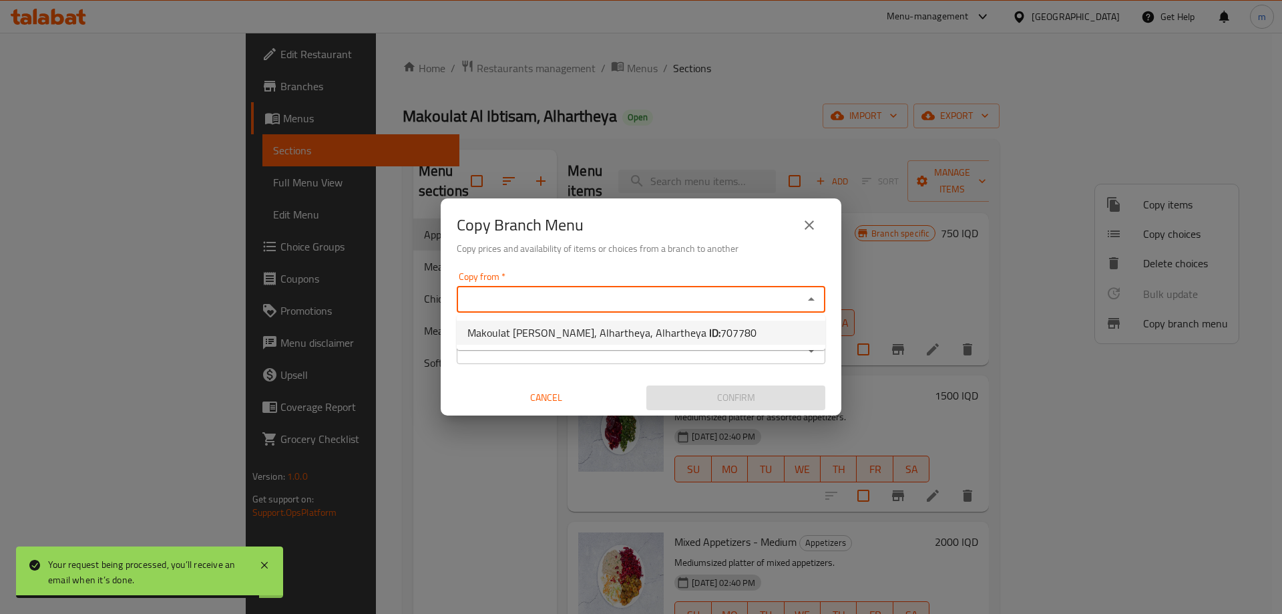
click at [570, 325] on span "Makoulat Al Ibtisam, Alhartheya, Alhartheya ID: 707780" at bounding box center [611, 332] width 289 height 16
type input "Makoulat [PERSON_NAME], Alhartheya, Alhartheya"
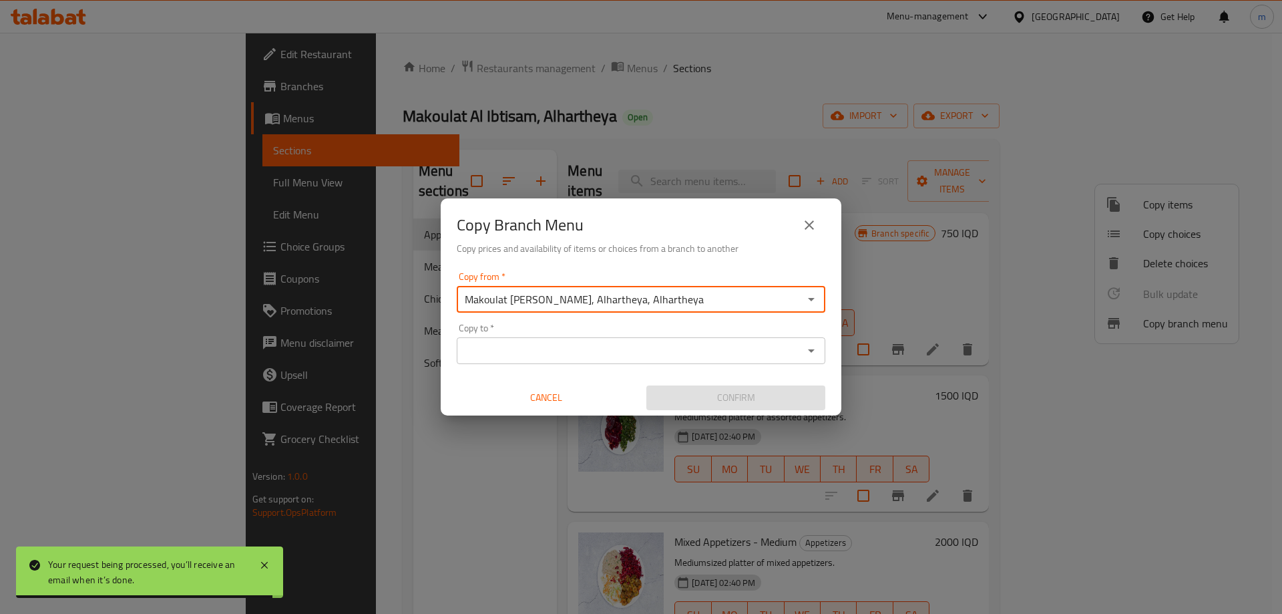
click at [652, 348] on input "Copy to   *" at bounding box center [630, 350] width 339 height 19
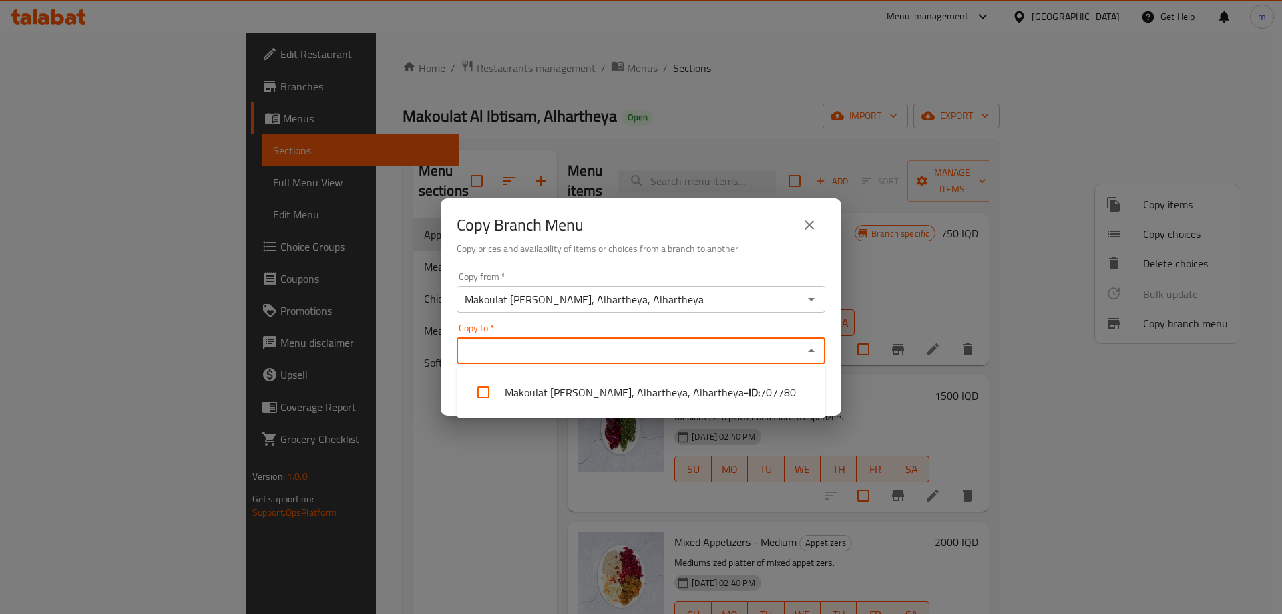
click at [770, 360] on div "Copy to *" at bounding box center [641, 350] width 369 height 27
click at [807, 351] on icon "Close" at bounding box center [811, 351] width 16 height 16
click at [810, 351] on icon "Open" at bounding box center [811, 350] width 7 height 3
click at [810, 351] on icon "Close" at bounding box center [811, 350] width 7 height 3
click at [810, 351] on icon "Open" at bounding box center [811, 350] width 7 height 3
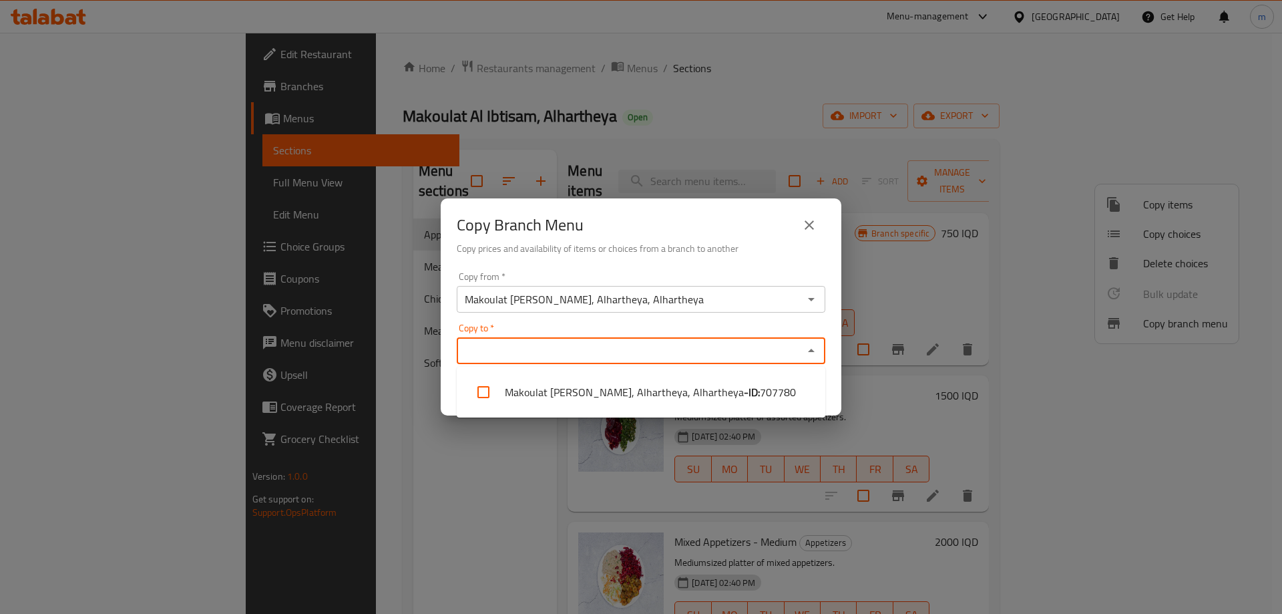
click at [810, 351] on icon "Close" at bounding box center [811, 350] width 7 height 3
click at [810, 351] on icon "Open" at bounding box center [811, 350] width 7 height 3
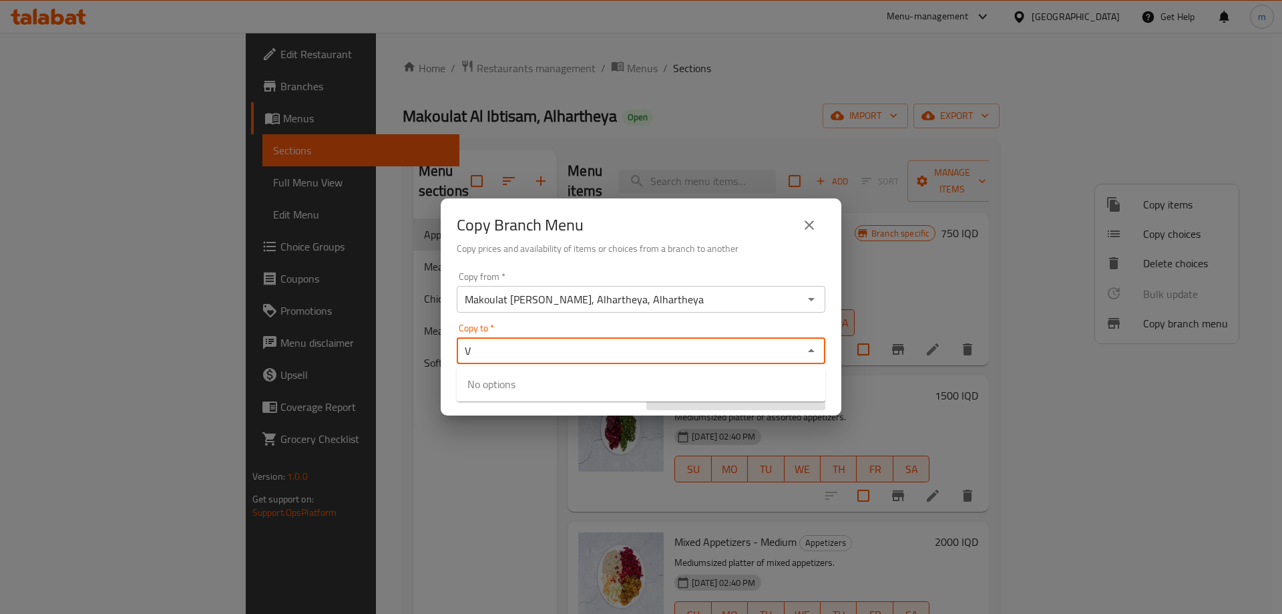
click at [703, 352] on input "V" at bounding box center [630, 350] width 339 height 19
paste input "Makoulat Al Ibtisam, [PERSON_NAME], Al Dora"
click at [598, 332] on div "Copy to   * Makoulat Al Ibtisam, Dora, Al Dora Copy to *" at bounding box center [641, 343] width 369 height 41
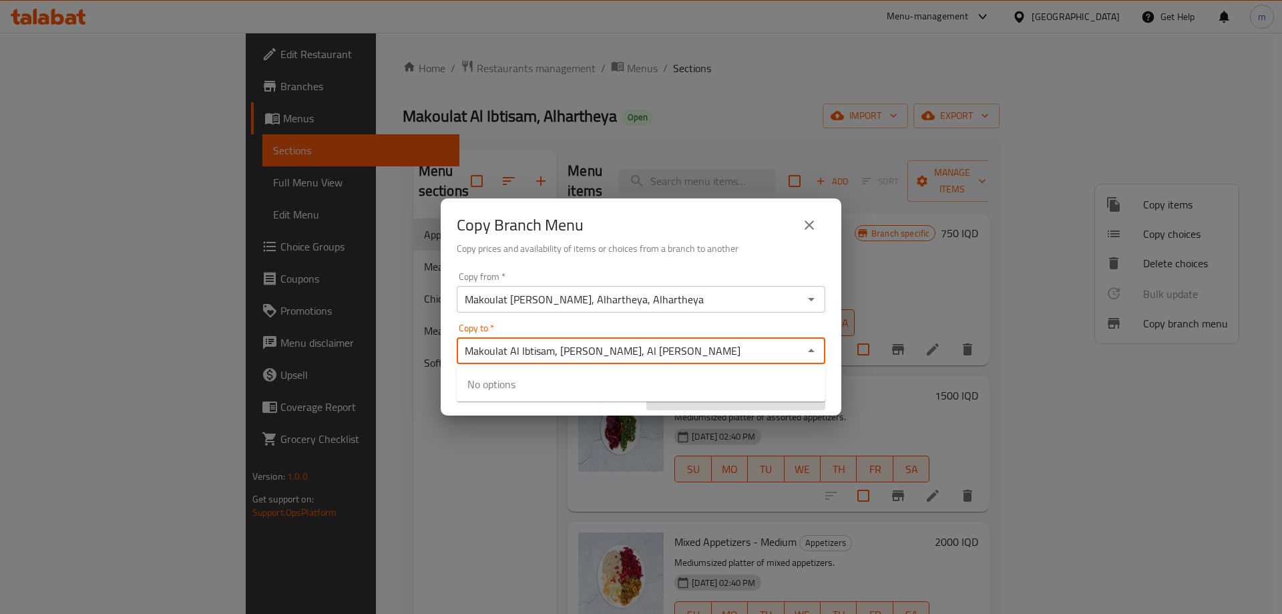
click at [616, 329] on div "Copy to   * Makoulat Al Ibtisam, Dora, Al Dora Copy to *" at bounding box center [641, 343] width 369 height 41
click at [618, 327] on div "Copy to   * Makoulat Al Ibtisam, Dora, Al Dora Copy to *" at bounding box center [641, 343] width 369 height 41
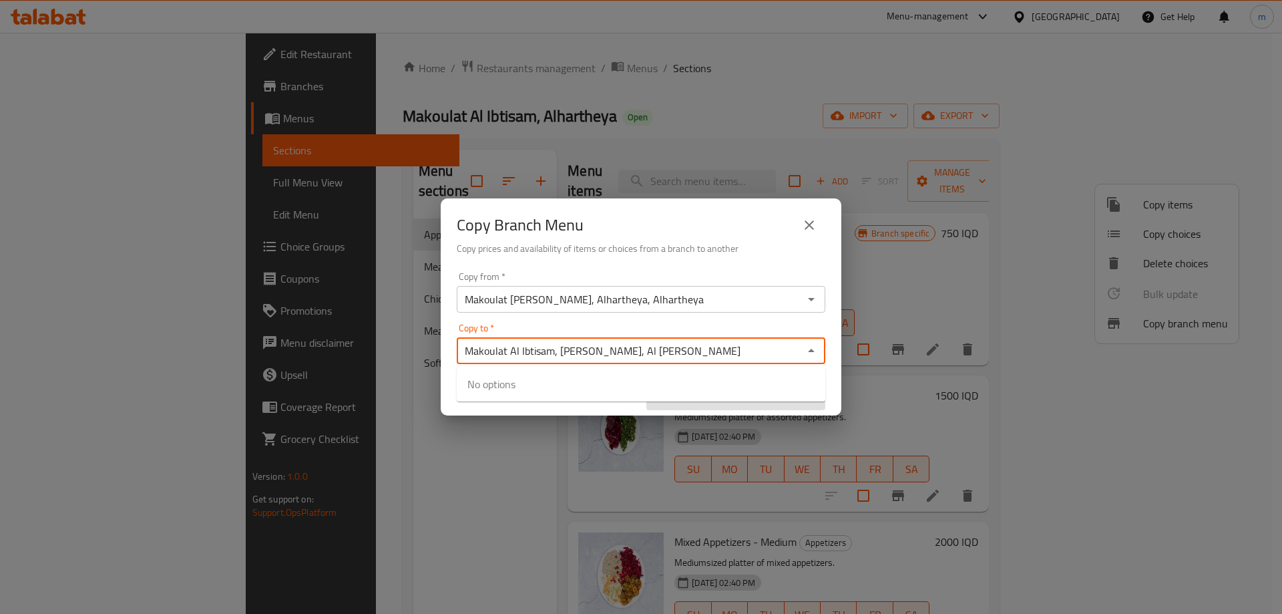
click at [650, 327] on div "Copy to   * Makoulat Al Ibtisam, Dora, Al Dora Copy to *" at bounding box center [641, 343] width 369 height 41
click at [633, 363] on div "Makoulat Al Ibtisam, Dora, Al Dora Copy to *" at bounding box center [641, 350] width 369 height 27
type input "Makoulat Al Ibtisam, [PERSON_NAME], Al Dora"
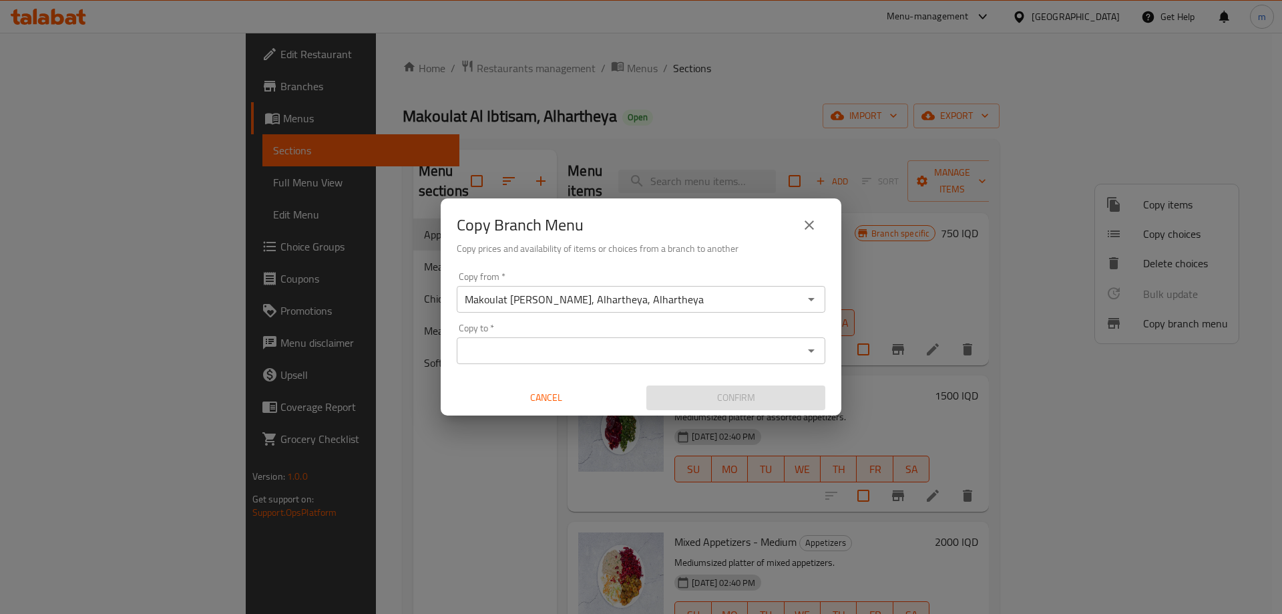
click at [531, 360] on div "Copy to *" at bounding box center [641, 350] width 369 height 27
click at [608, 361] on div "Copy to *" at bounding box center [641, 350] width 369 height 27
paste input "776336"
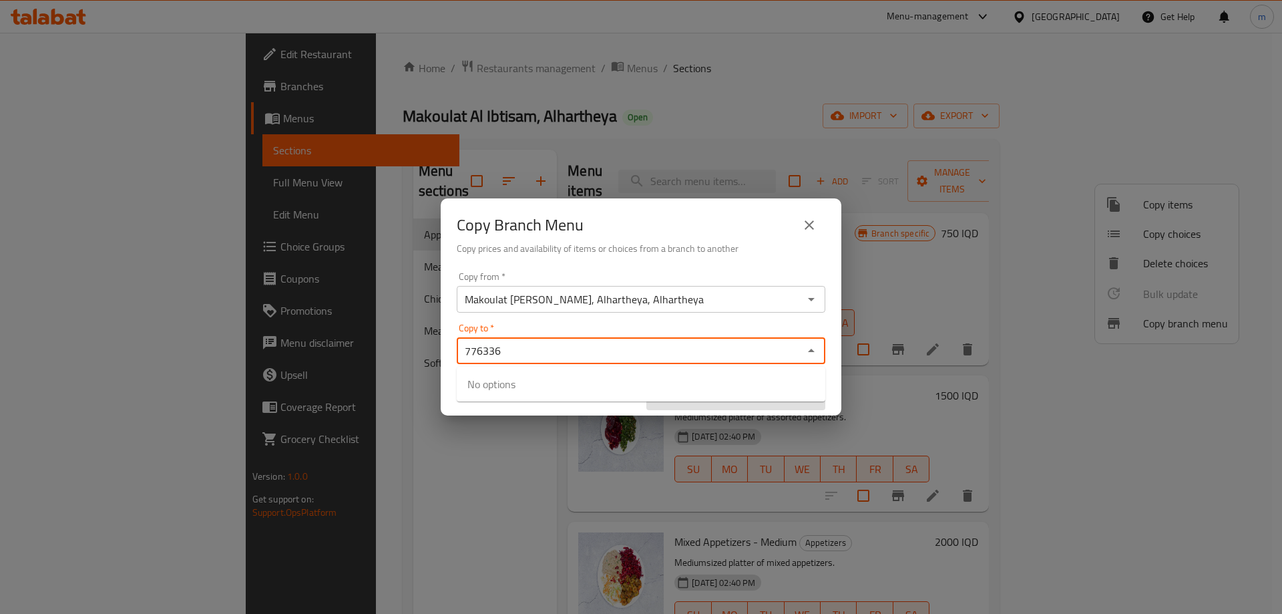
click at [637, 331] on div "Copy to   * 776336 Copy to *" at bounding box center [641, 343] width 369 height 41
click at [626, 323] on div "Copy to   * 776336 Copy to *" at bounding box center [641, 343] width 369 height 41
click at [608, 327] on div "Copy to   * 776336 Copy to *" at bounding box center [641, 343] width 369 height 41
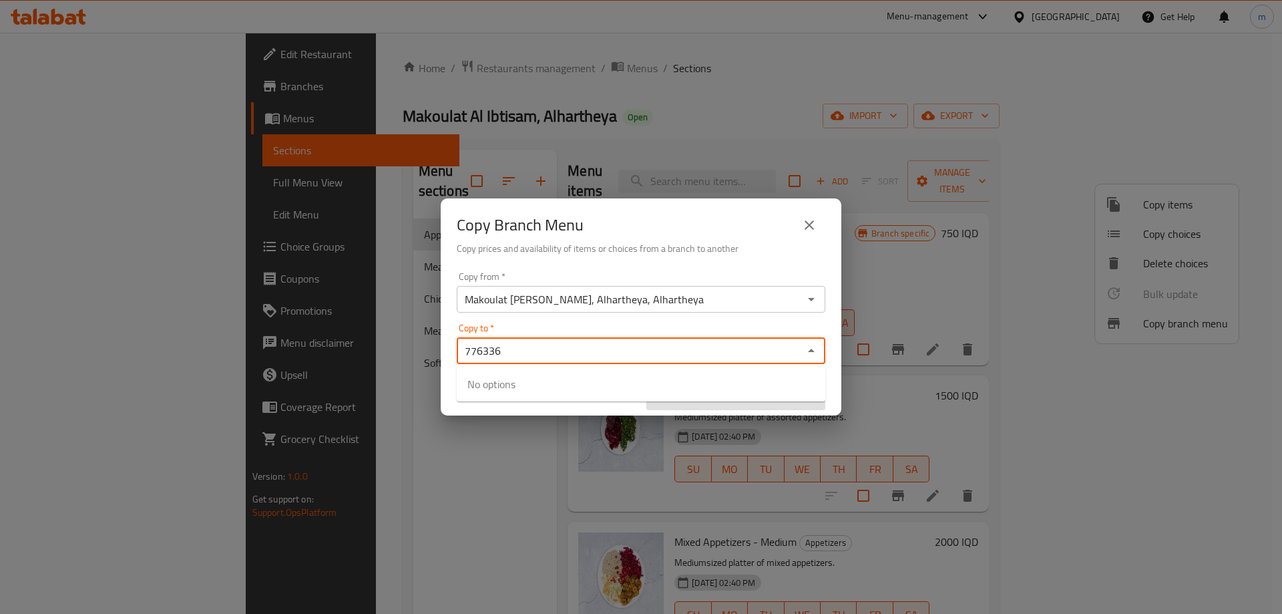
click at [608, 327] on div "Copy to   * 776336 Copy to *" at bounding box center [641, 343] width 369 height 41
click at [720, 324] on div "Copy to   * 776336 Copy to *" at bounding box center [641, 343] width 369 height 41
type input "776336"
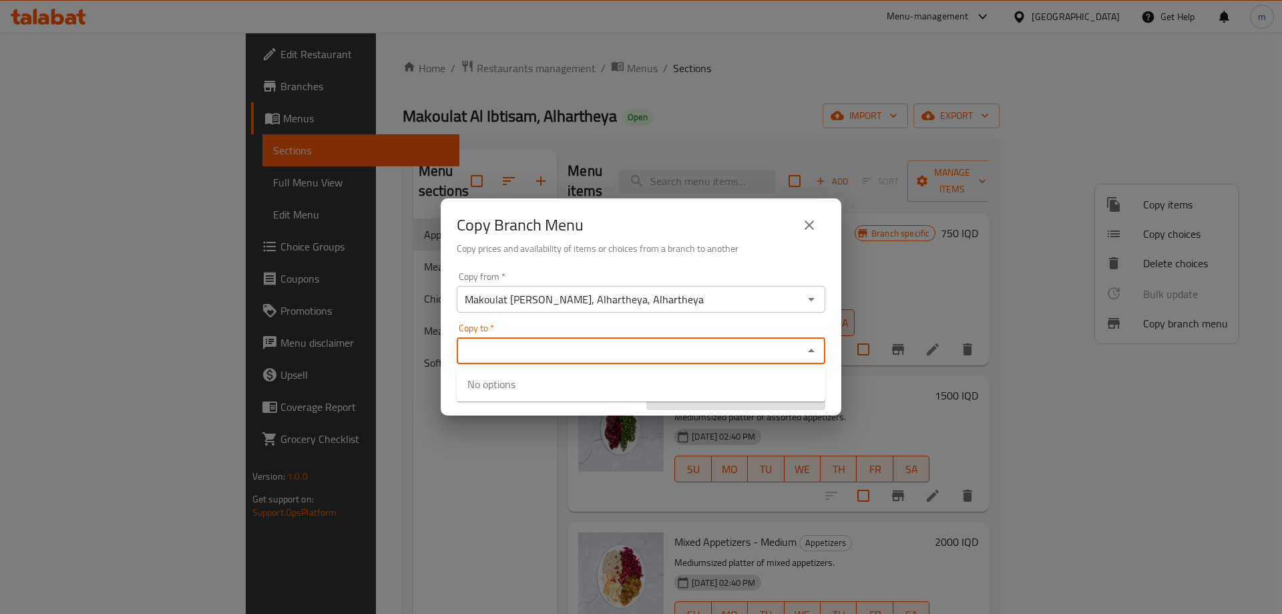
click at [753, 322] on div "Copy from   * Makoulat Al Ibtisam, Alhartheya, Alhartheya Copy from * Copy to  …" at bounding box center [641, 340] width 401 height 149
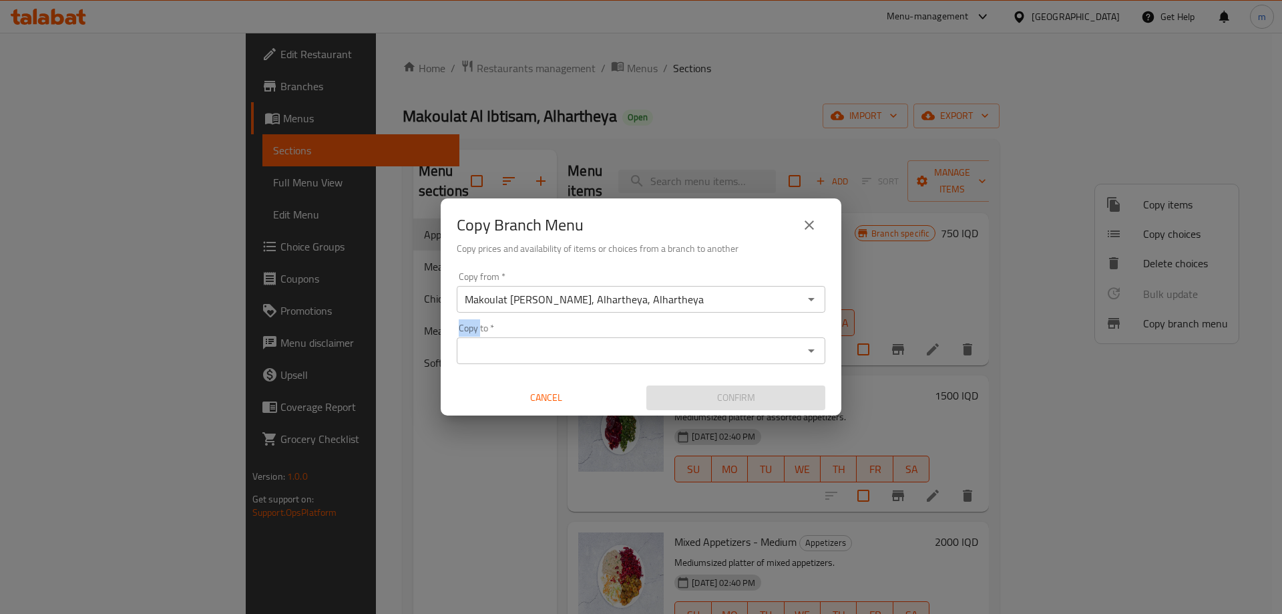
click at [753, 322] on div "Copy from   * Makoulat Al Ibtisam, Alhartheya, Alhartheya Copy from * Copy to  …" at bounding box center [641, 340] width 401 height 149
click at [765, 321] on div "Copy from   * Makoulat Al Ibtisam, Alhartheya, Alhartheya Copy from * Copy to  …" at bounding box center [641, 340] width 401 height 149
click at [709, 321] on div "Copy from   * Makoulat Al Ibtisam, Alhartheya, Alhartheya Copy from * Copy to  …" at bounding box center [641, 340] width 401 height 149
click at [810, 224] on icon "close" at bounding box center [809, 224] width 9 height 9
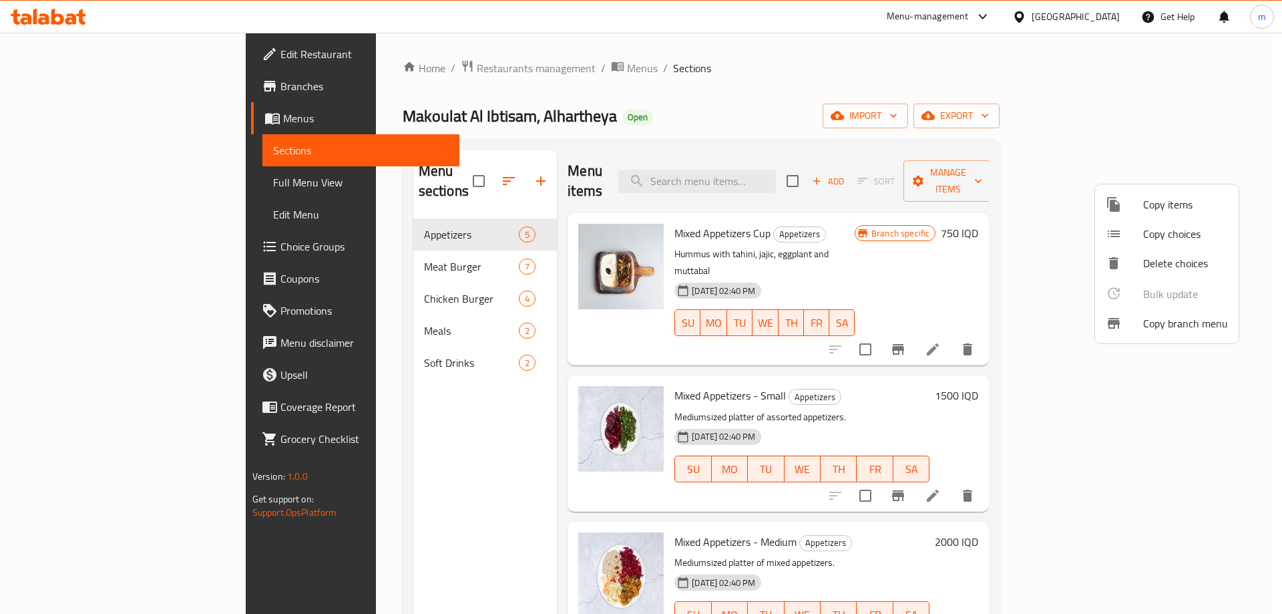
click at [485, 67] on div at bounding box center [641, 307] width 1282 height 614
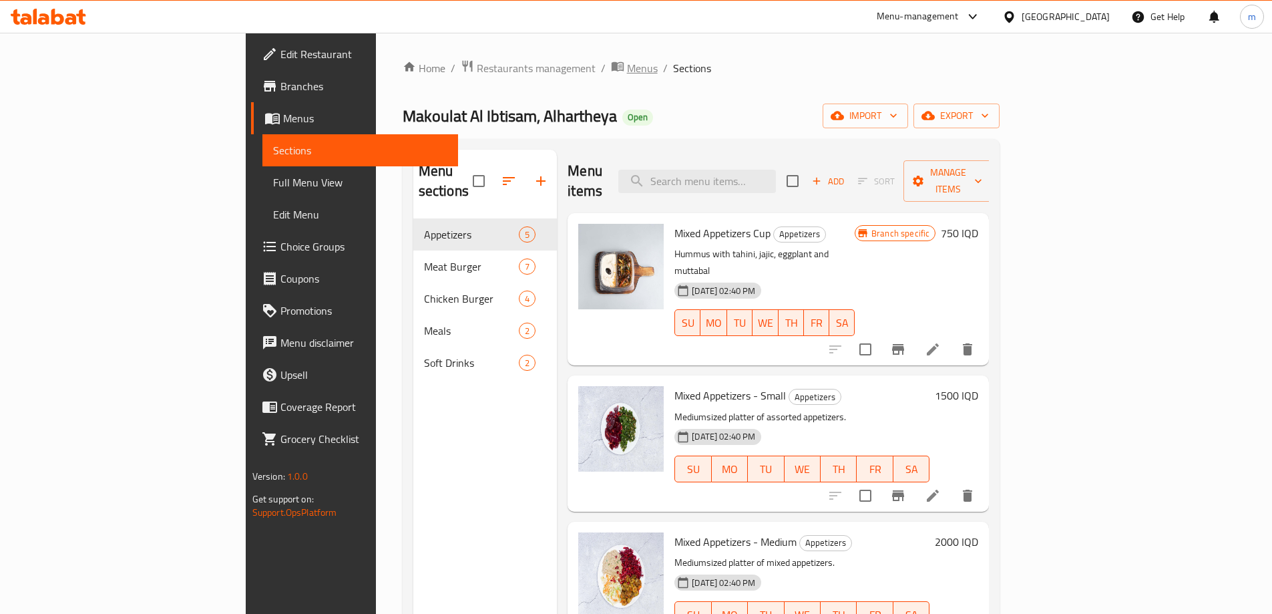
click at [611, 72] on icon "breadcrumb" at bounding box center [617, 65] width 13 height 13
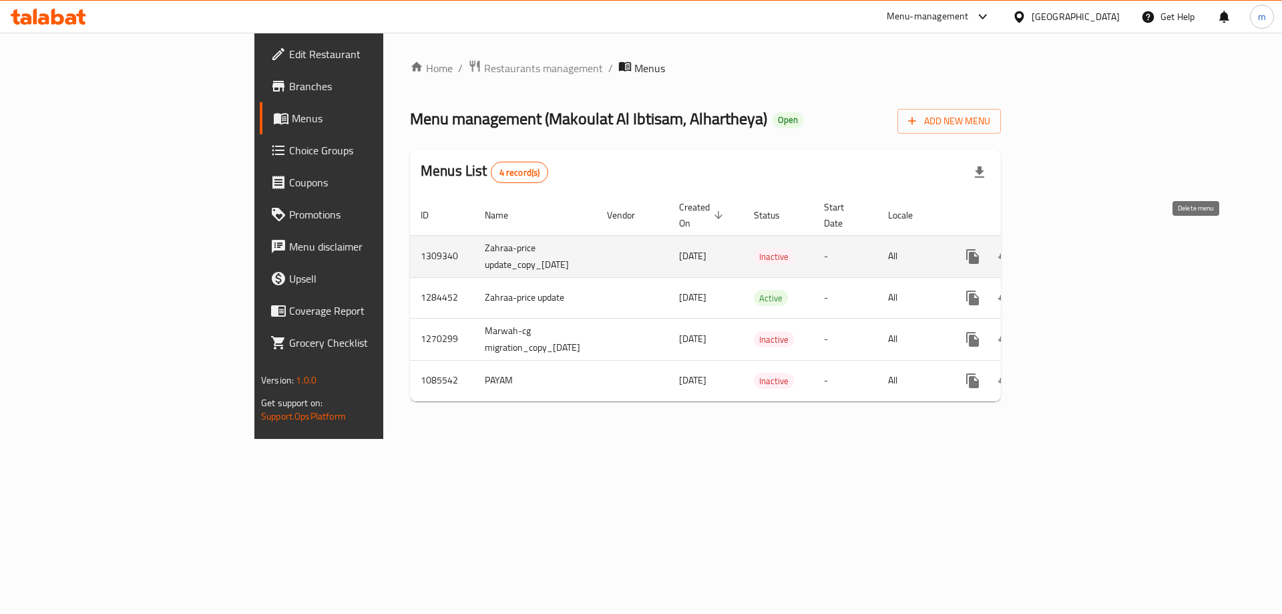
click at [1045, 248] on icon "enhanced table" at bounding box center [1037, 256] width 16 height 16
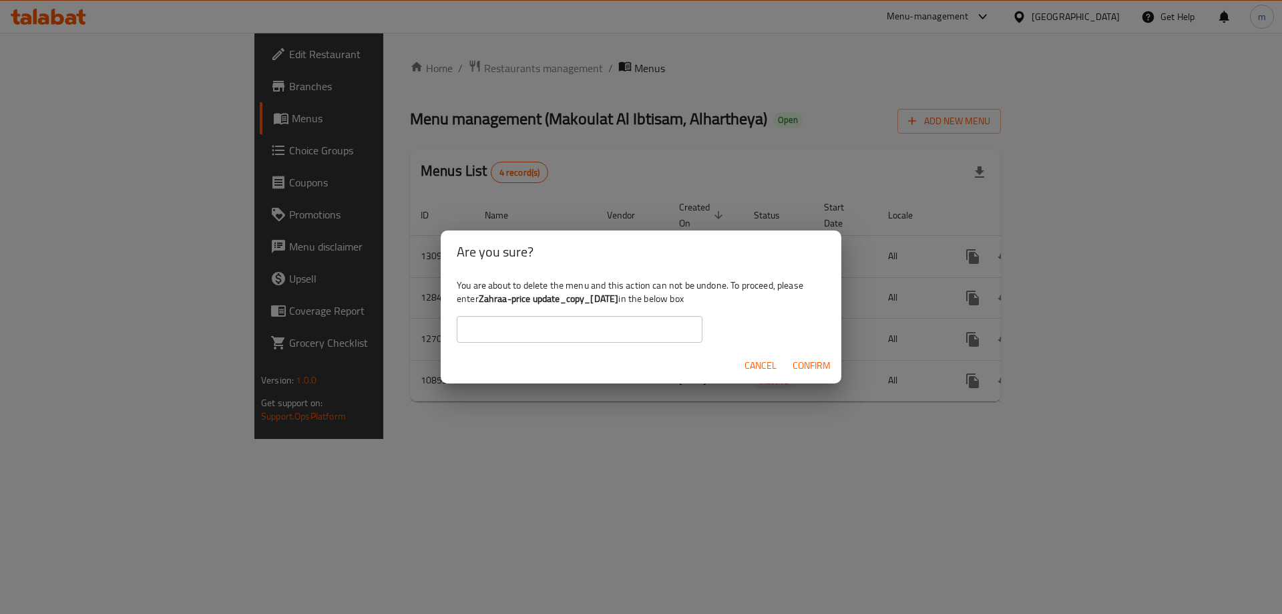
copy b "Zahraa-price update_copy_[DATE]"
drag, startPoint x: 641, startPoint y: 296, endPoint x: 482, endPoint y: 298, distance: 158.9
click at [482, 298] on b "Zahraa-price update_copy_[DATE]" at bounding box center [549, 298] width 140 height 17
click at [493, 329] on input "text" at bounding box center [580, 329] width 246 height 27
paste input "Zahraa-price update_copy_[DATE]"
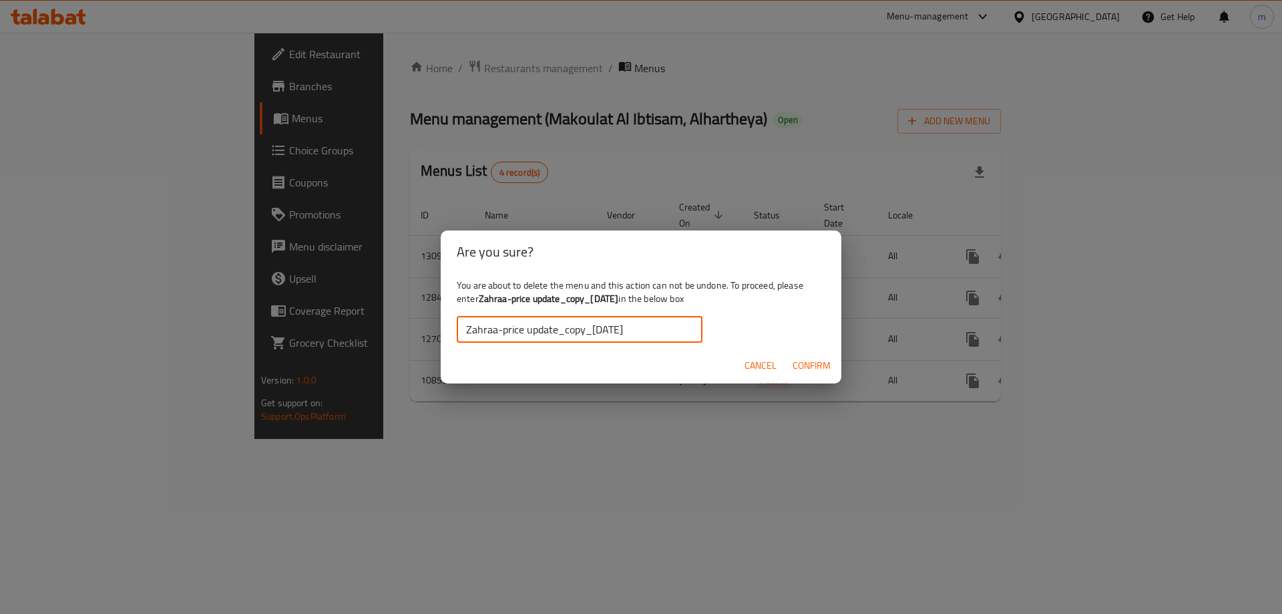
type input "Zahraa-price update_copy_[DATE]"
click at [811, 363] on span "Confirm" at bounding box center [812, 365] width 38 height 17
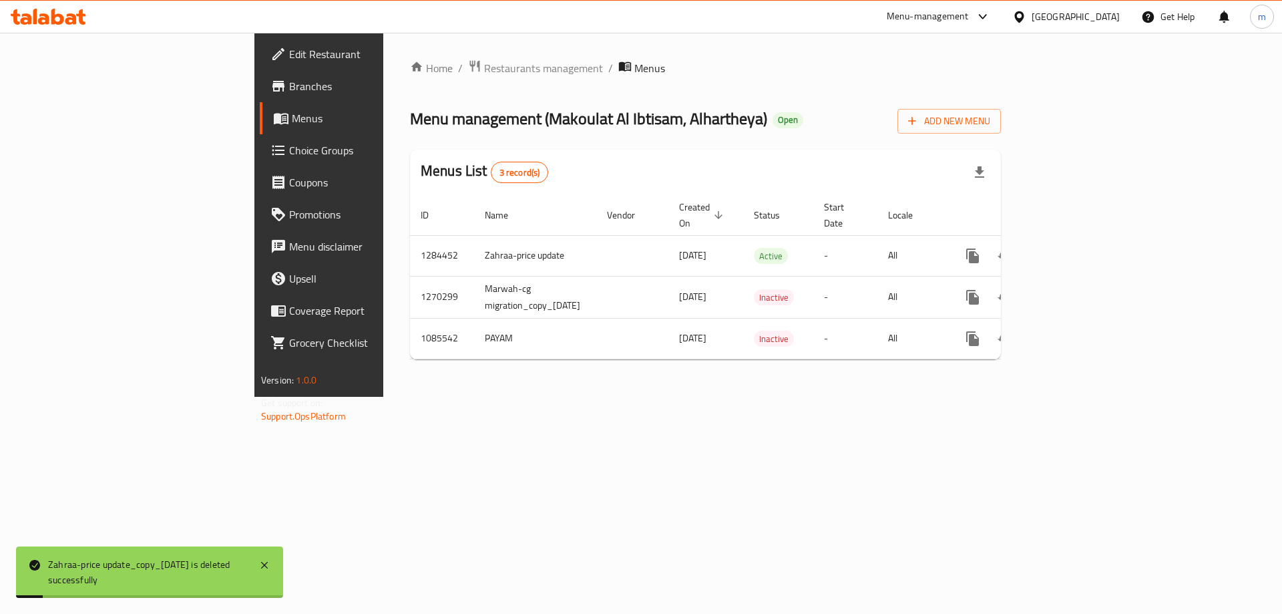
click at [720, 85] on div "Home / Restaurants management / Menus Menu management ( Makoulat Al Ibtisam, Al…" at bounding box center [705, 214] width 591 height 310
click at [289, 87] on span "Branches" at bounding box center [373, 86] width 169 height 16
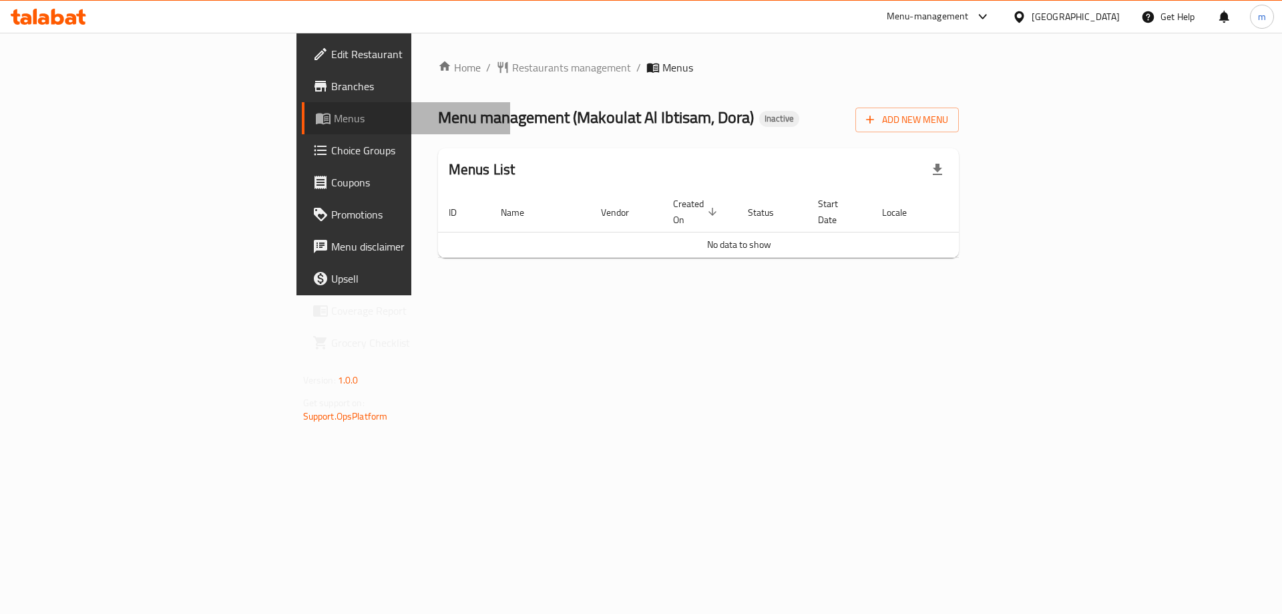
click at [334, 115] on span "Menus" at bounding box center [417, 118] width 166 height 16
click at [331, 93] on span "Branches" at bounding box center [415, 86] width 169 height 16
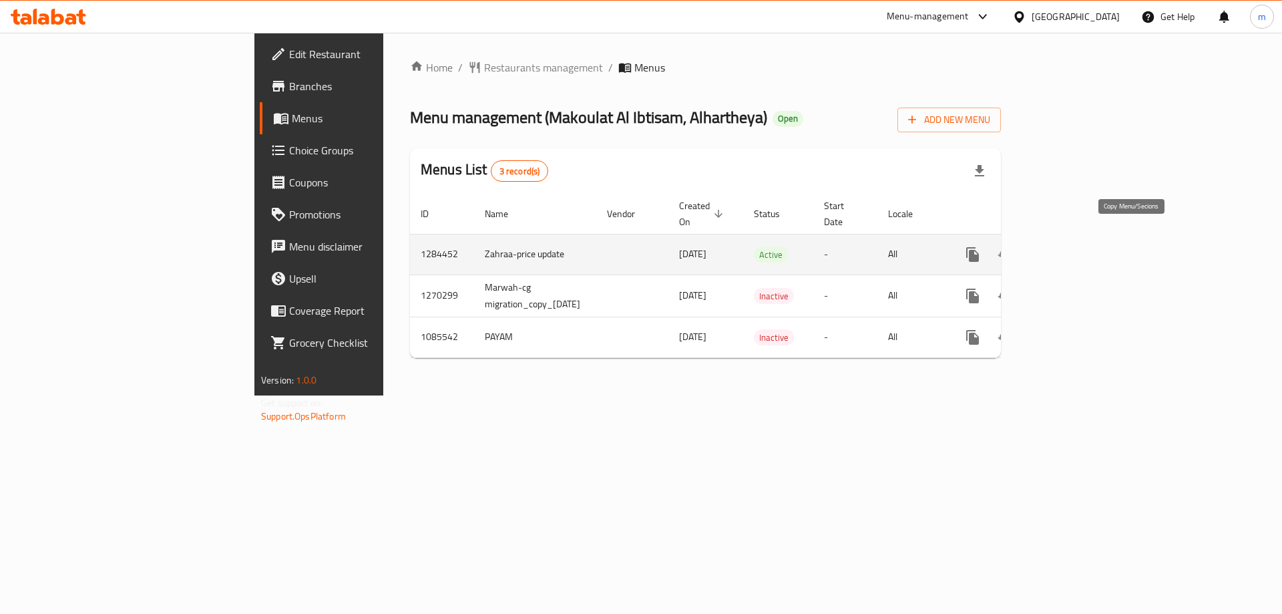
click at [981, 246] on icon "more" at bounding box center [973, 254] width 16 height 16
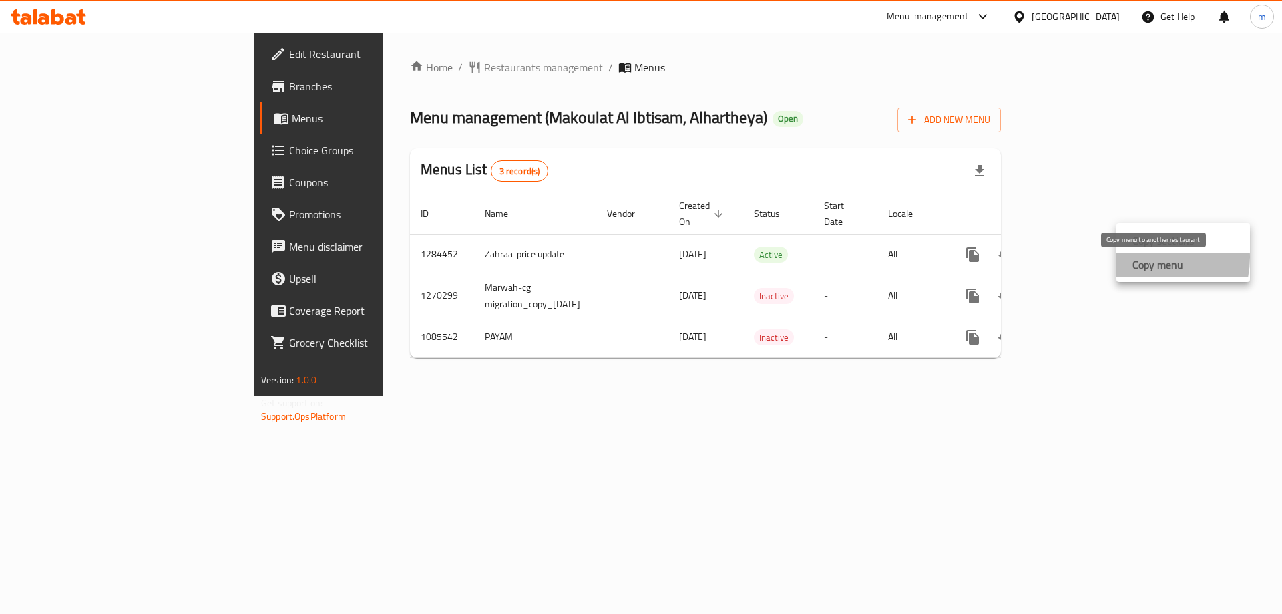
click at [1144, 257] on strong "Copy menu" at bounding box center [1157, 264] width 51 height 16
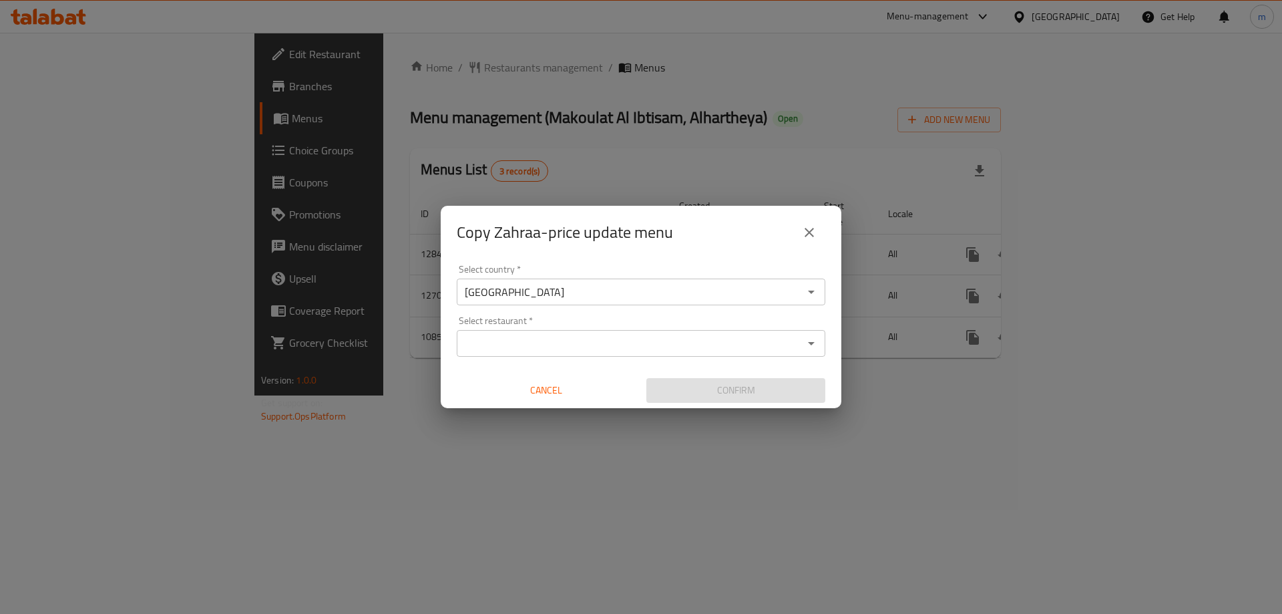
click at [586, 350] on input "Select restaurant   *" at bounding box center [630, 343] width 339 height 19
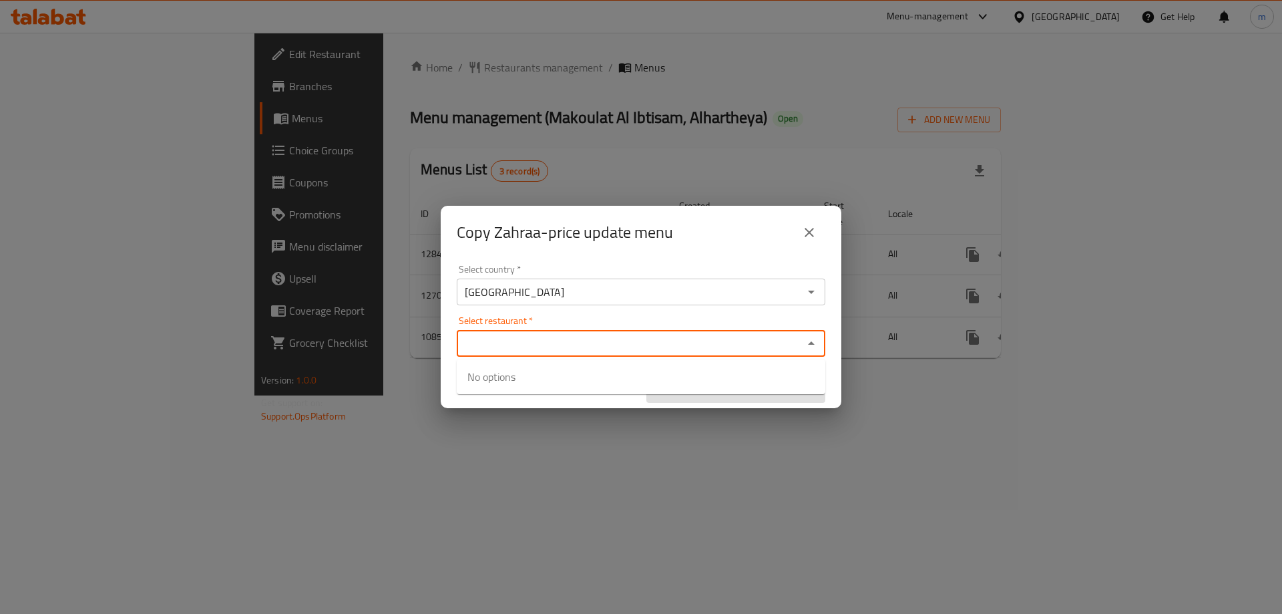
click at [565, 335] on input "Select restaurant   *" at bounding box center [630, 343] width 339 height 19
click at [576, 331] on div "Select restaurant *" at bounding box center [641, 343] width 369 height 27
type input "Ma"
paste input "Makoulat Al Ibtisam"
type input "Makoulat Al Ibtisam"
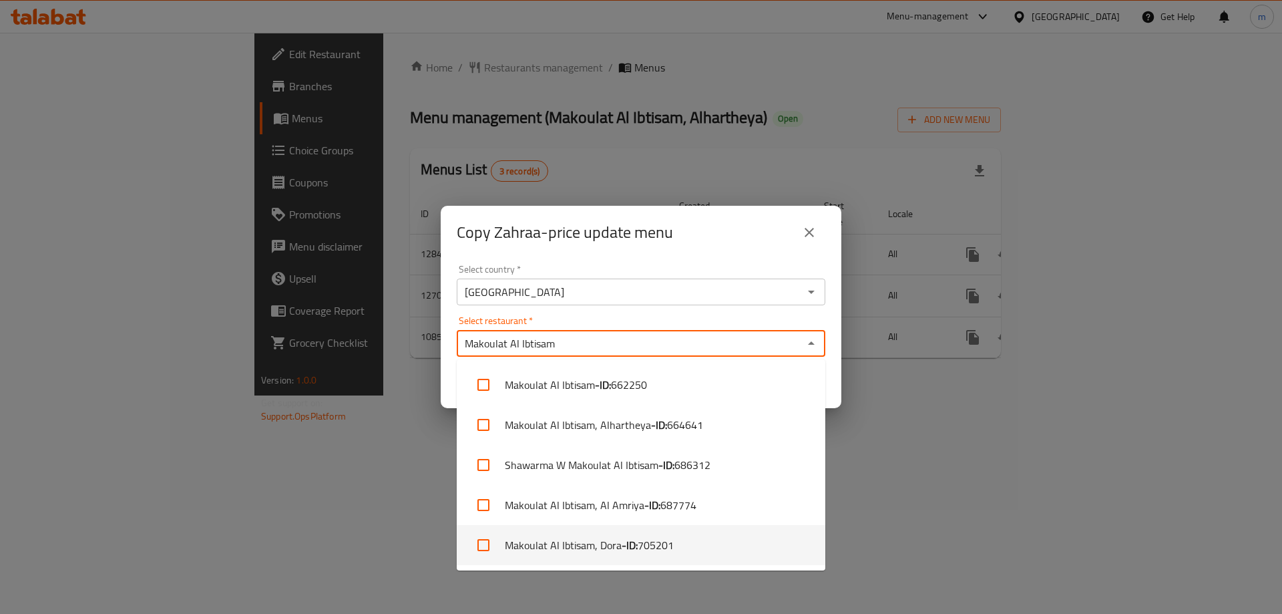
click at [482, 546] on input "checkbox" at bounding box center [483, 545] width 32 height 32
checkbox input "true"
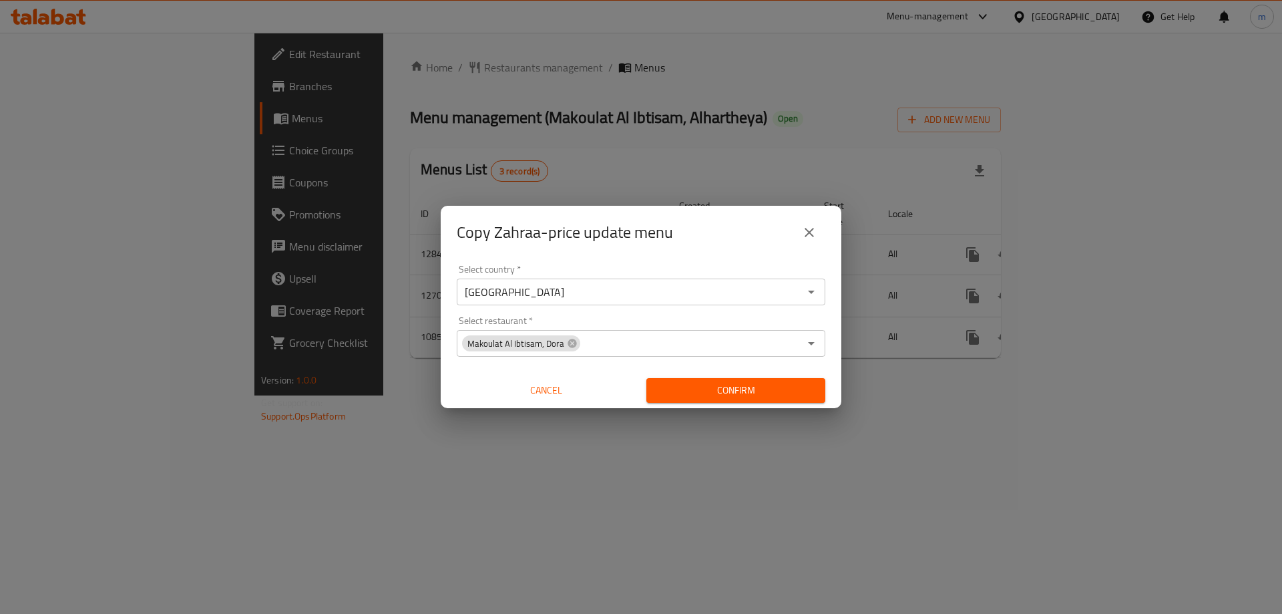
click at [443, 318] on div "Select country   * Iraq Select country * Select restaurant   * Makoulat Al Ibti…" at bounding box center [641, 333] width 401 height 149
click at [816, 230] on icon "close" at bounding box center [809, 232] width 16 height 16
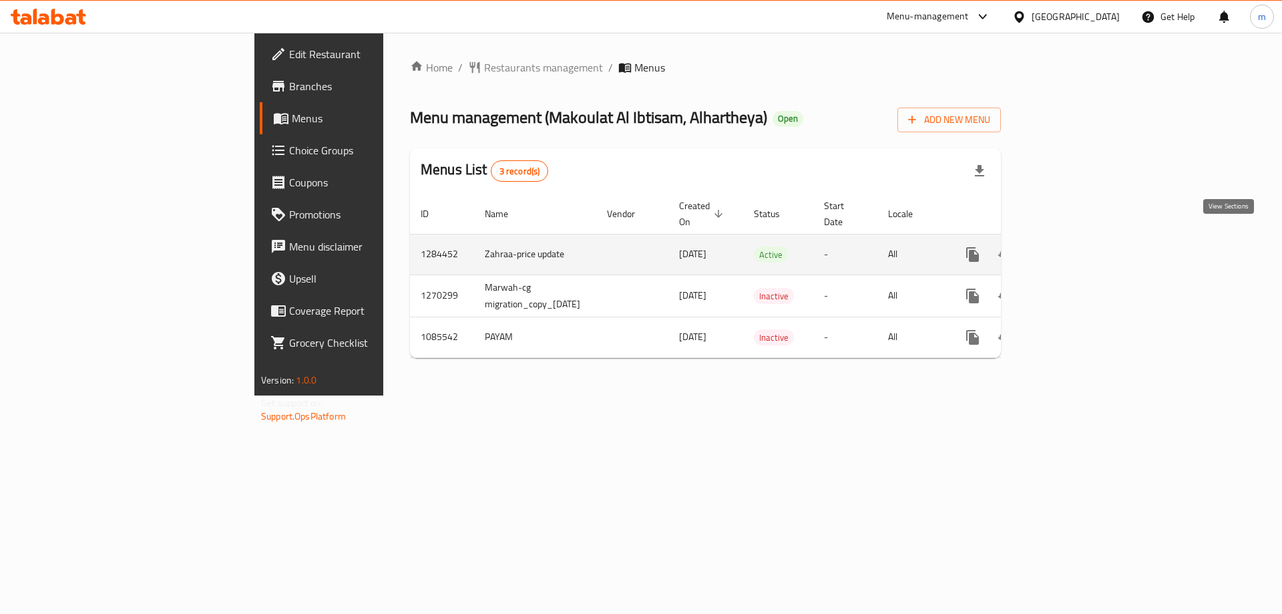
click at [1077, 246] on icon "enhanced table" at bounding box center [1069, 254] width 16 height 16
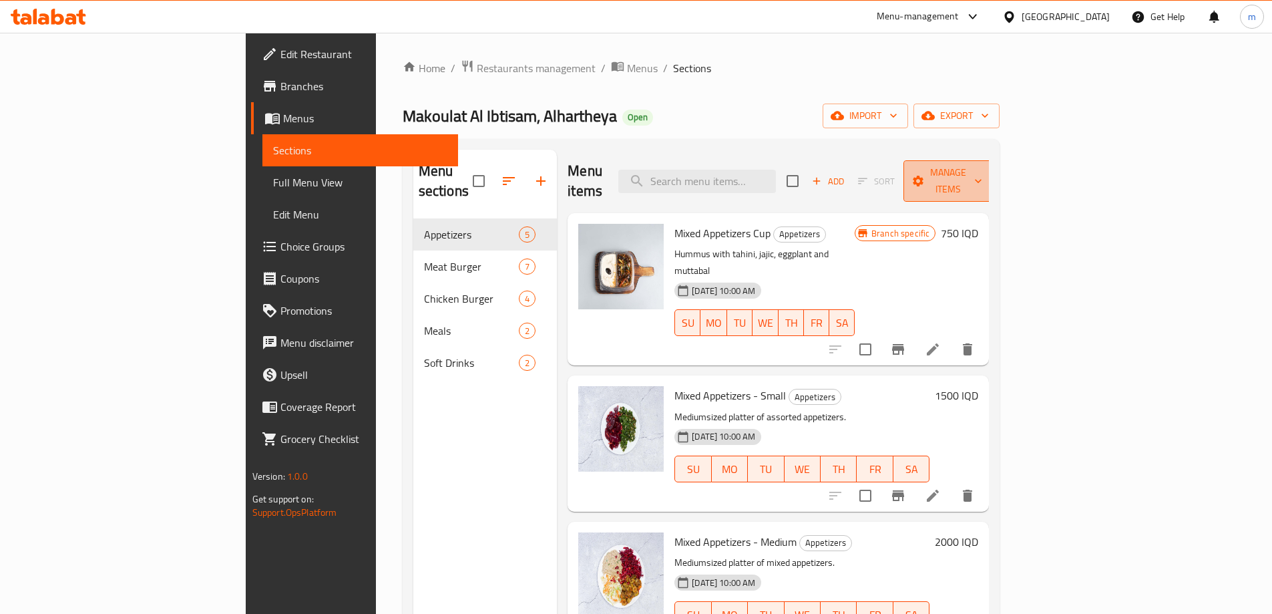
click at [982, 169] on span "Manage items" at bounding box center [948, 180] width 68 height 33
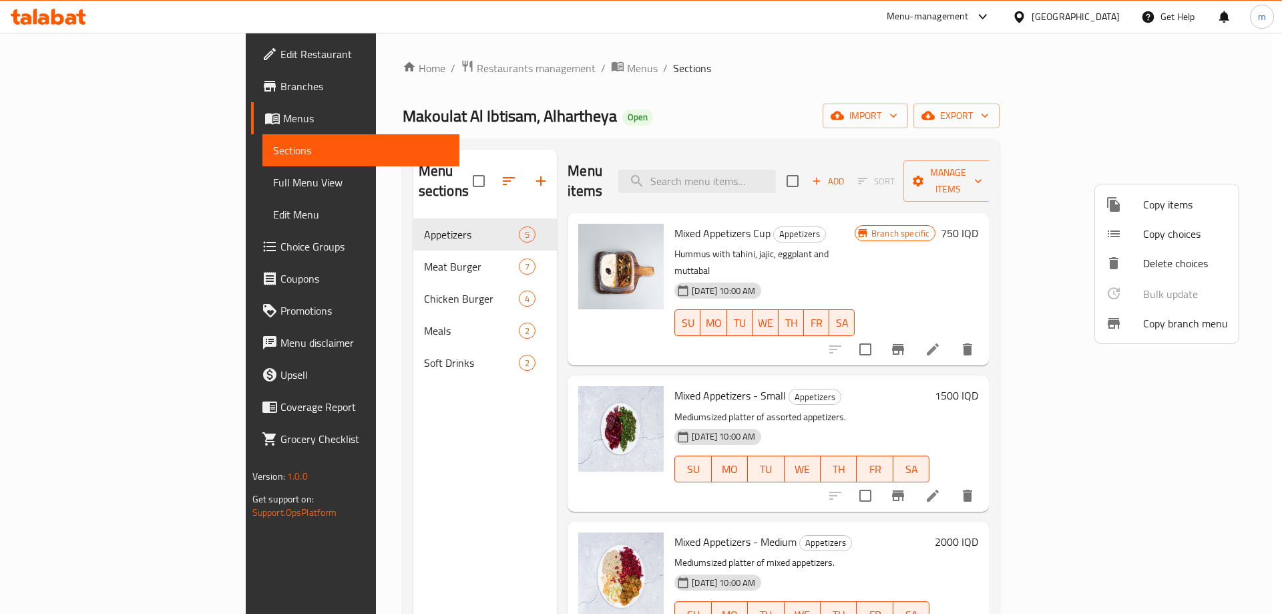
click at [1150, 324] on span "Copy branch menu" at bounding box center [1185, 323] width 85 height 16
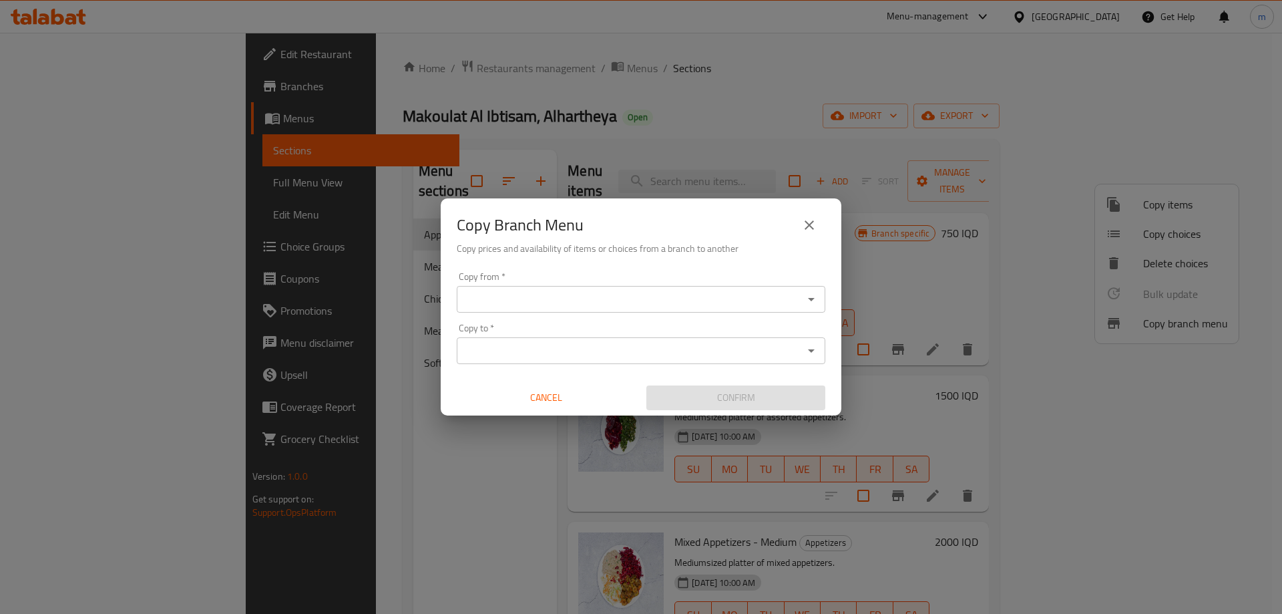
click at [696, 320] on div "Copy from   * Copy from * Copy to   * Copy to * Cancel Confirm" at bounding box center [641, 340] width 401 height 149
click at [705, 292] on input "Copy from   *" at bounding box center [630, 299] width 339 height 19
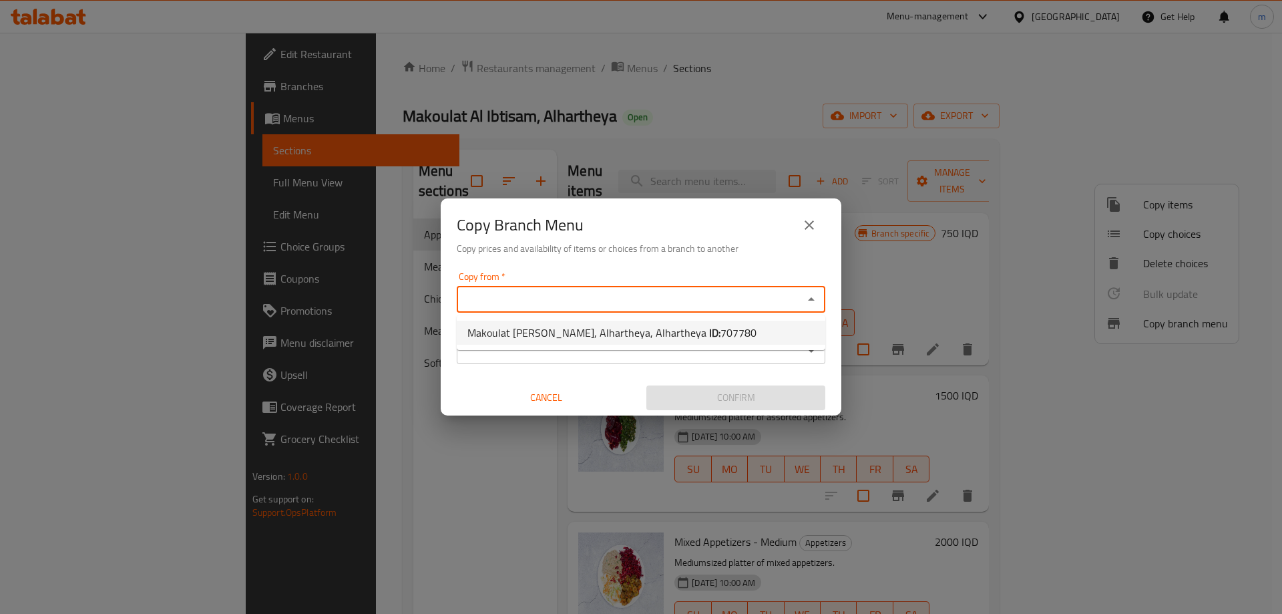
click at [582, 332] on span "Makoulat Al Ibtisam, Alhartheya, Alhartheya ID: 707780" at bounding box center [611, 332] width 289 height 16
type input "Makoulat Al Ibtisam, Alhartheya, Alhartheya"
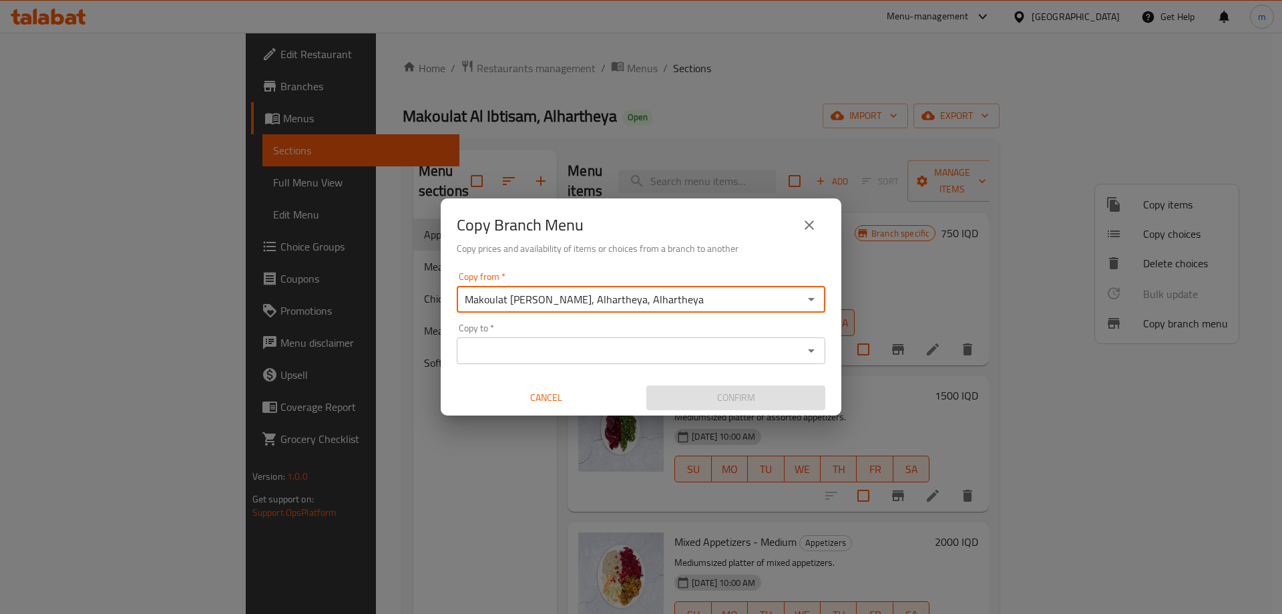
click at [580, 343] on input "Copy to   *" at bounding box center [630, 350] width 339 height 19
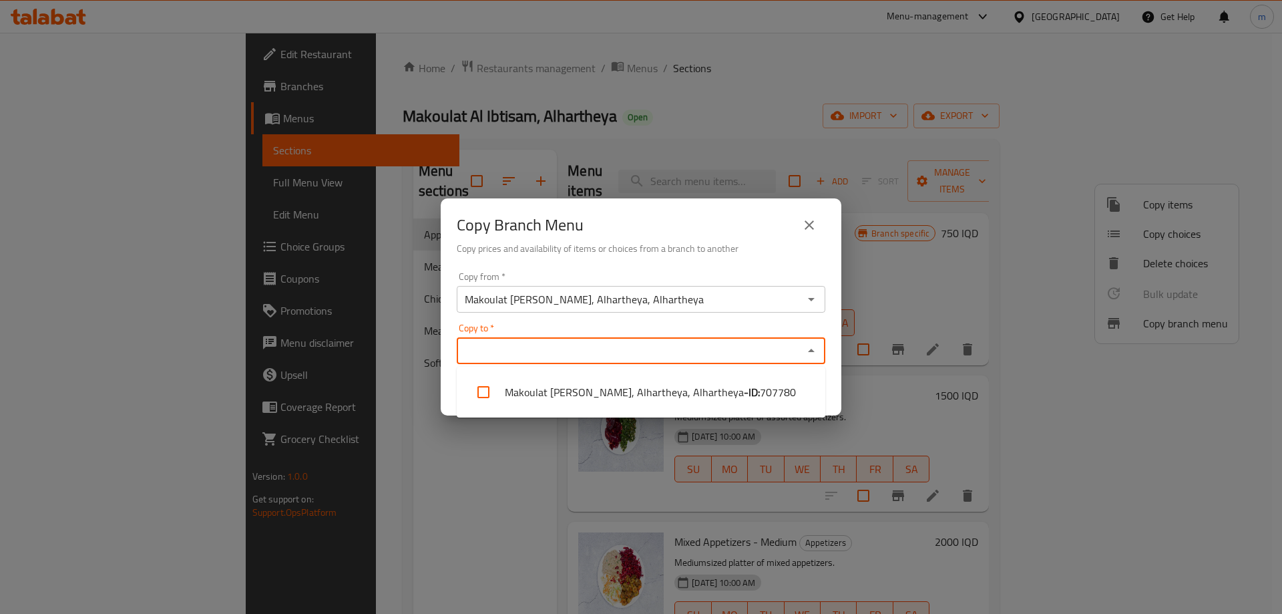
paste input "Makoulat Al Ibtisam"
type input "Makoulat Al Ibtisam"
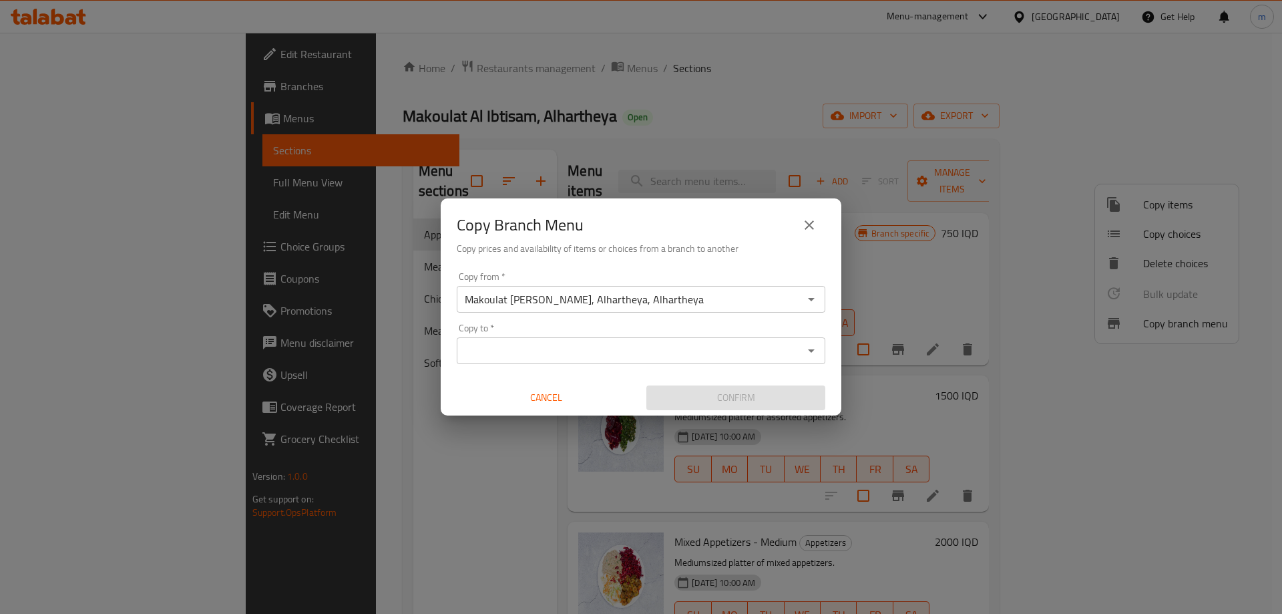
click at [646, 317] on div "Copy from   * Makoulat Al Ibtisam, Alhartheya, Alhartheya Copy from * Copy to  …" at bounding box center [641, 340] width 401 height 149
click at [601, 347] on input "Copy to   *" at bounding box center [630, 350] width 339 height 19
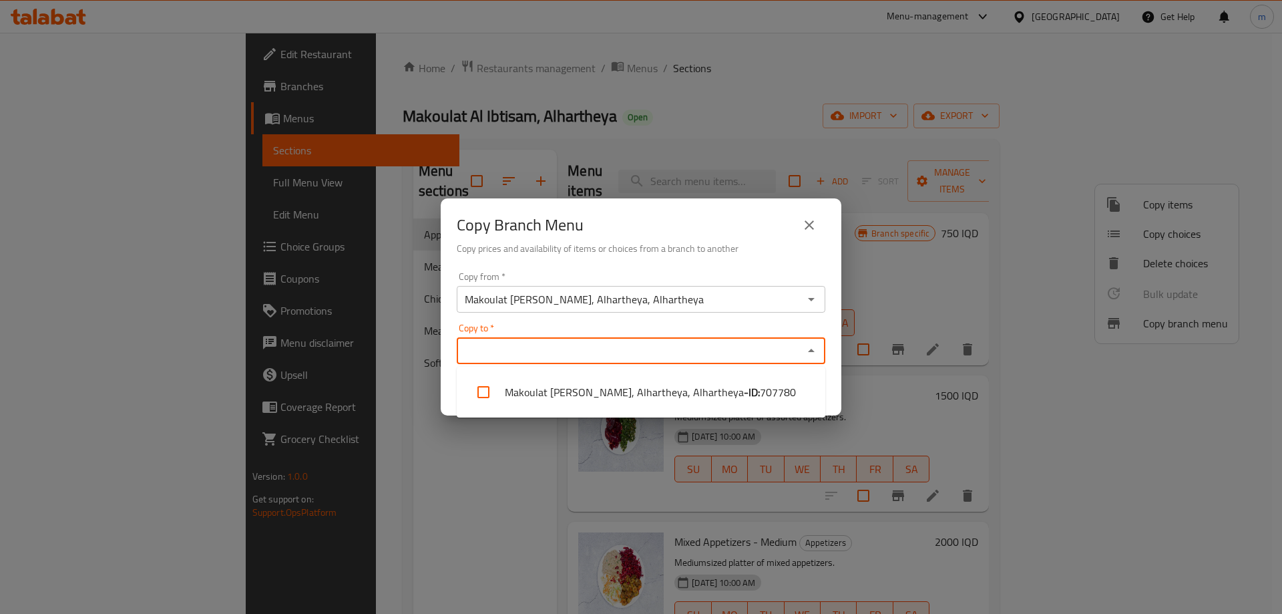
paste input "Makoulat Al Ibtisam"
type input "Makoulat Al Ibtisam"
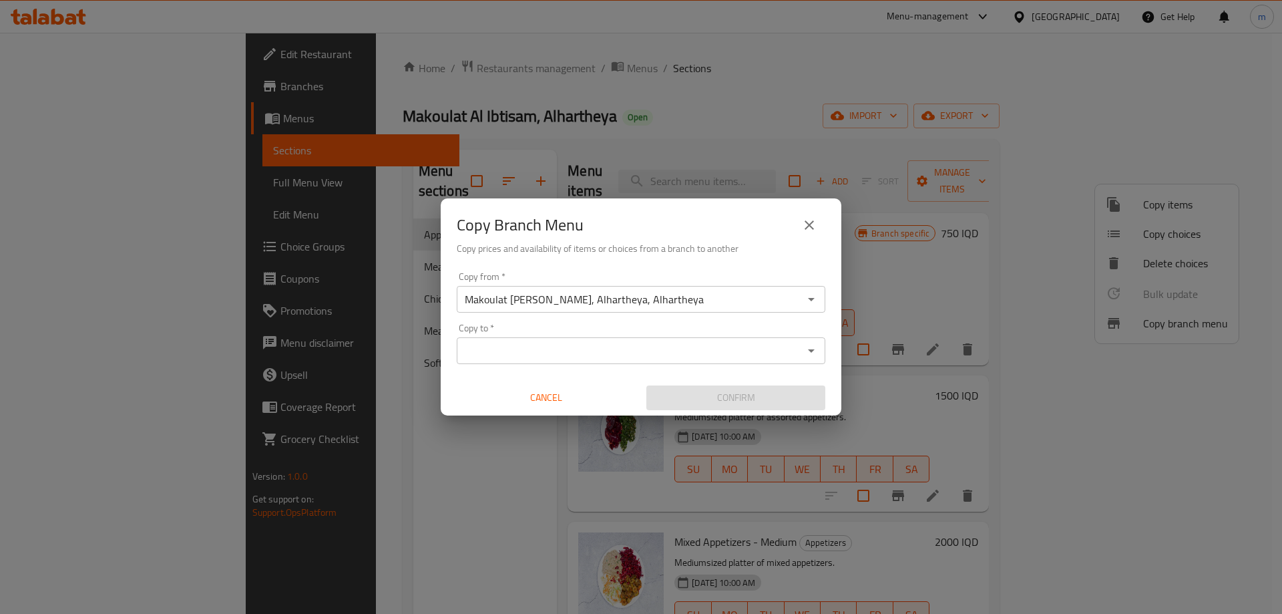
click at [621, 322] on div "Copy from   * Makoulat Al Ibtisam, Alhartheya, Alhartheya Copy from * Copy to  …" at bounding box center [641, 340] width 401 height 149
click at [616, 343] on input "Copy to   *" at bounding box center [630, 350] width 339 height 19
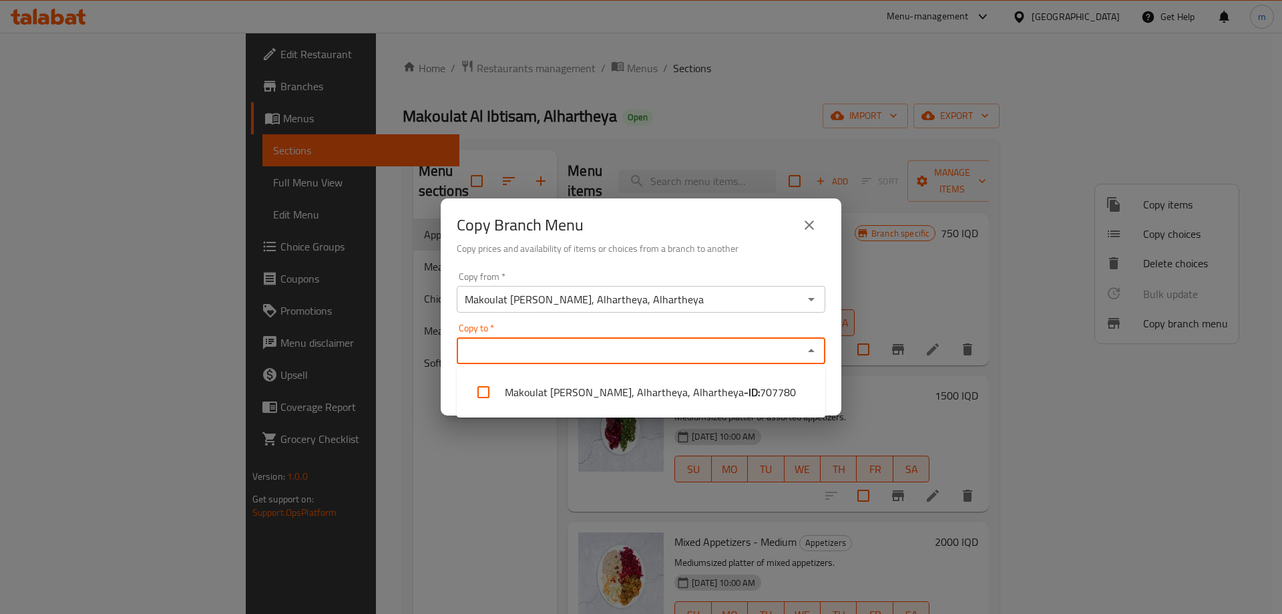
paste input "Makoulat Al Ibtisam"
type input "Makoulat Al Ibtisam,"
click at [807, 231] on icon "close" at bounding box center [809, 225] width 16 height 16
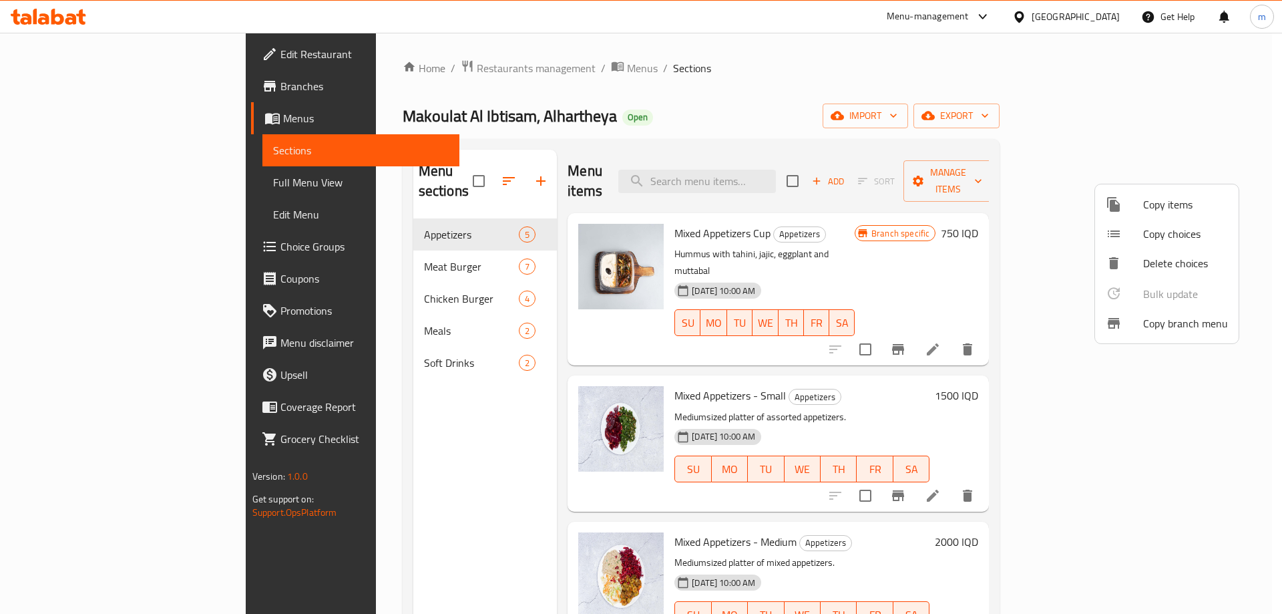
click at [463, 62] on div at bounding box center [641, 307] width 1282 height 614
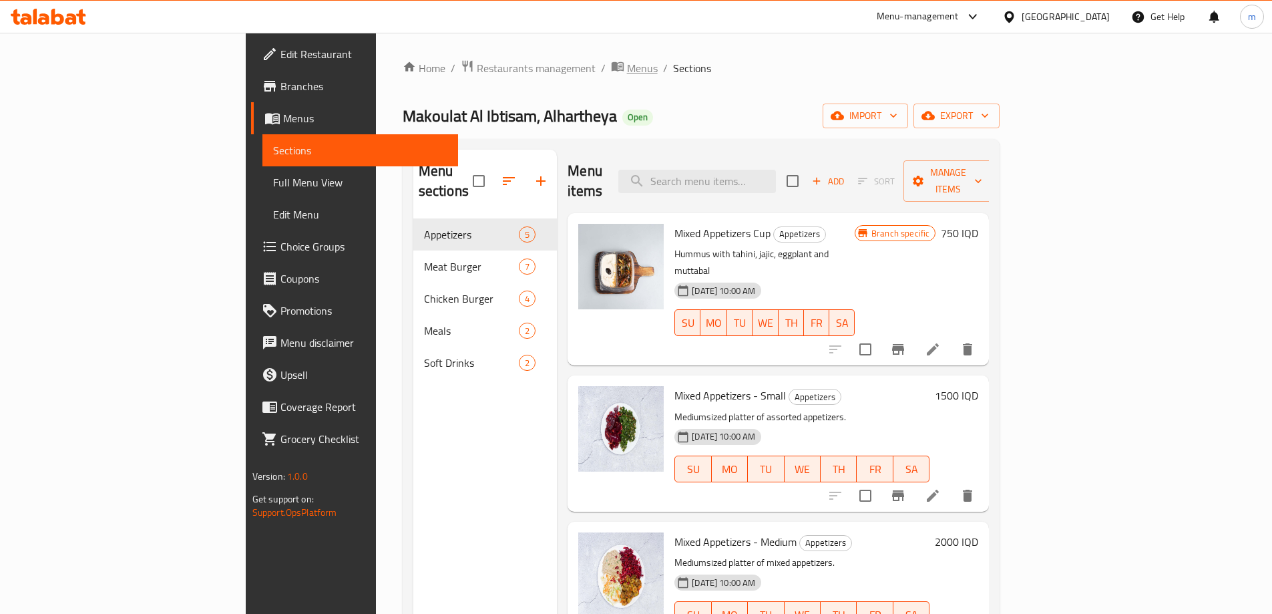
click at [627, 67] on span "Menus" at bounding box center [642, 68] width 31 height 16
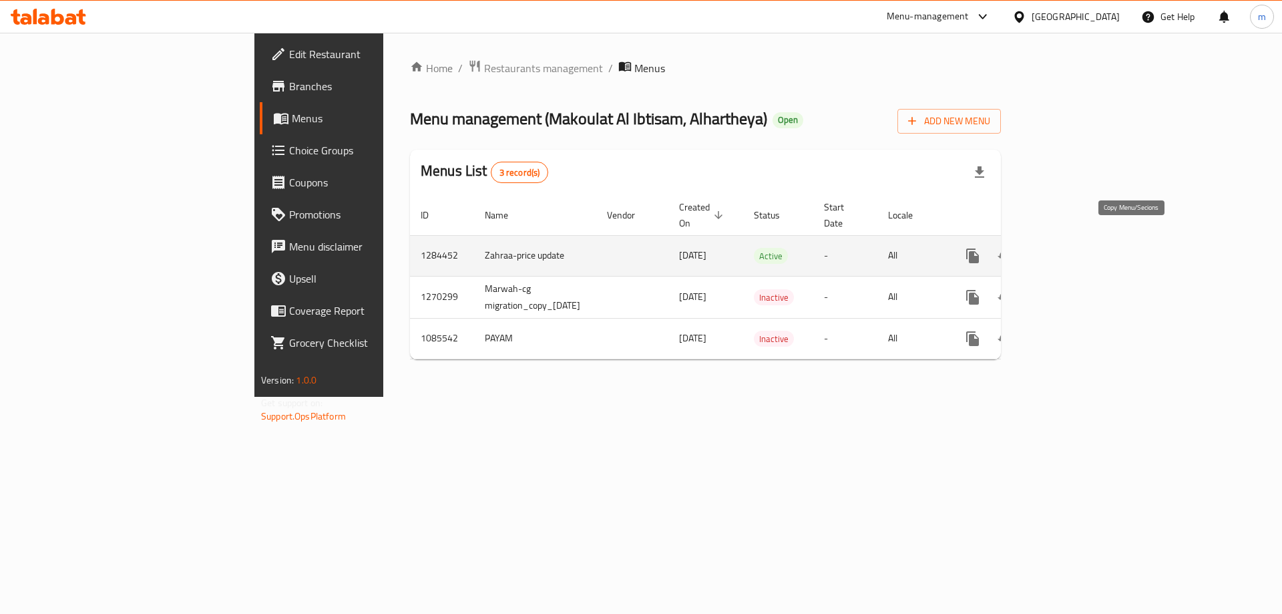
click at [979, 248] on icon "more" at bounding box center [972, 255] width 13 height 15
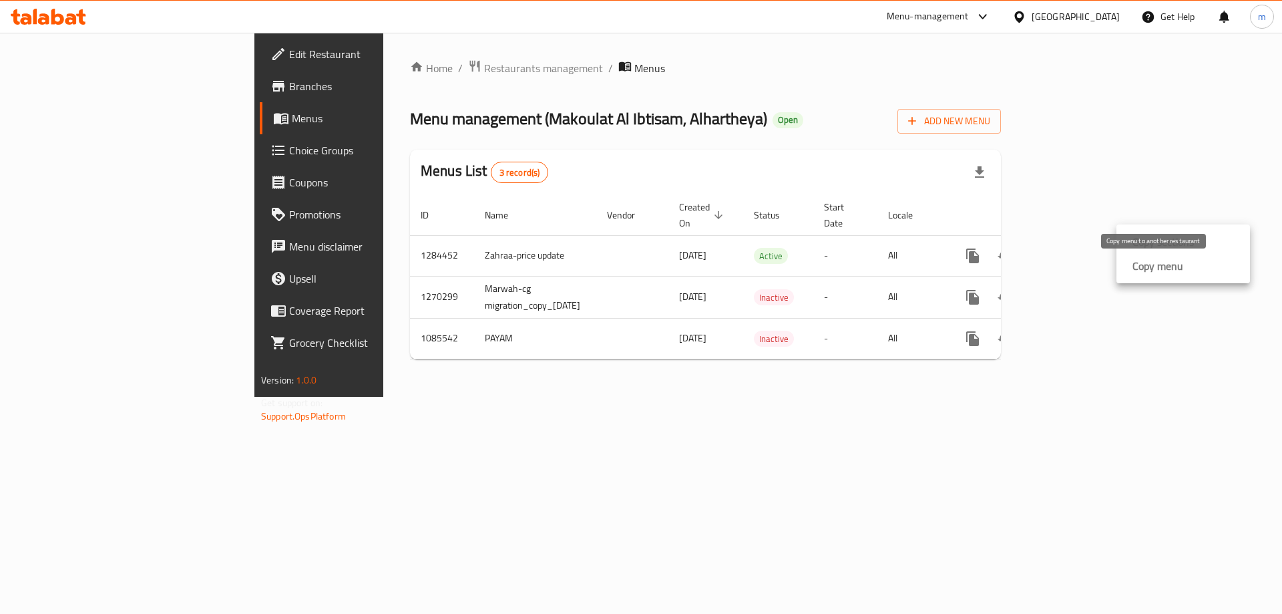
click at [1136, 268] on strong "Copy menu" at bounding box center [1157, 266] width 51 height 16
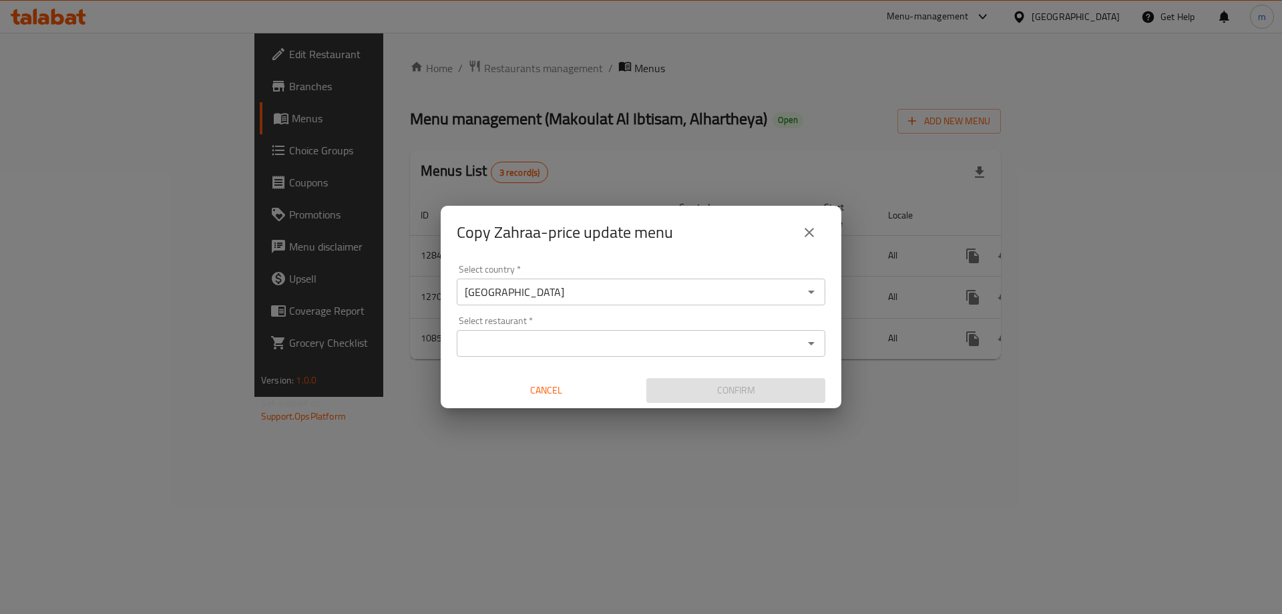
click at [620, 332] on div "Select restaurant *" at bounding box center [641, 343] width 369 height 27
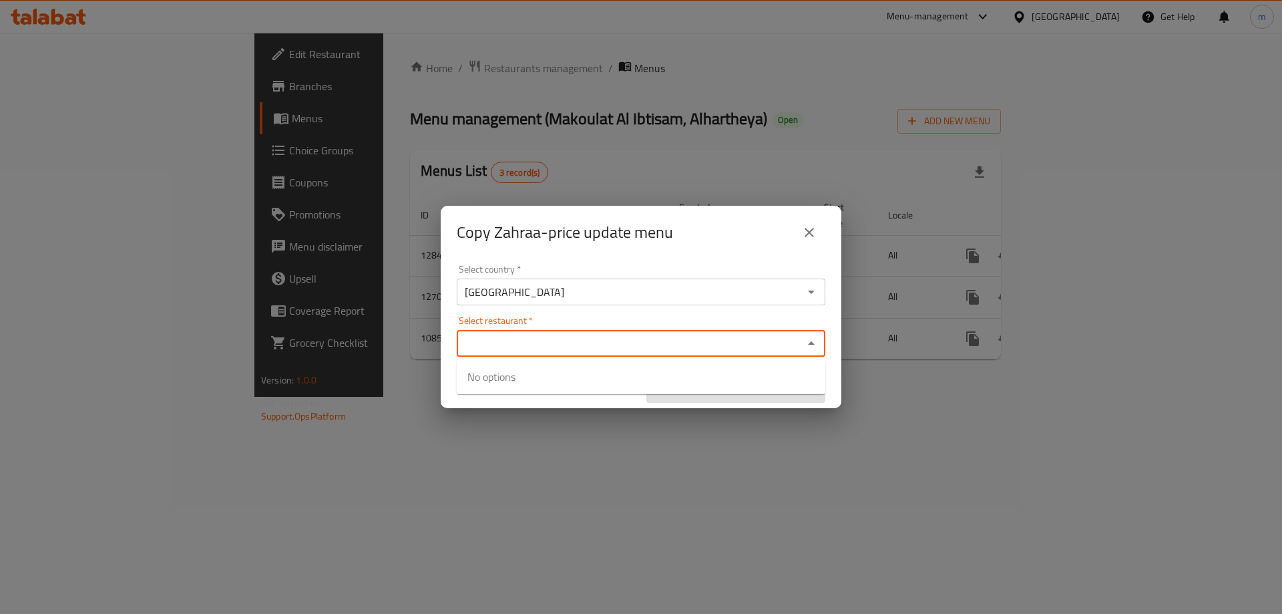
click at [604, 345] on input "Select restaurant   *" at bounding box center [630, 343] width 339 height 19
click at [604, 340] on input "Select restaurant   *" at bounding box center [630, 343] width 339 height 19
click at [604, 337] on input "Select restaurant   *" at bounding box center [630, 343] width 339 height 19
paste input "Makoulat Al Ibtisam"
type input "Makoulat Al Ibtisam"
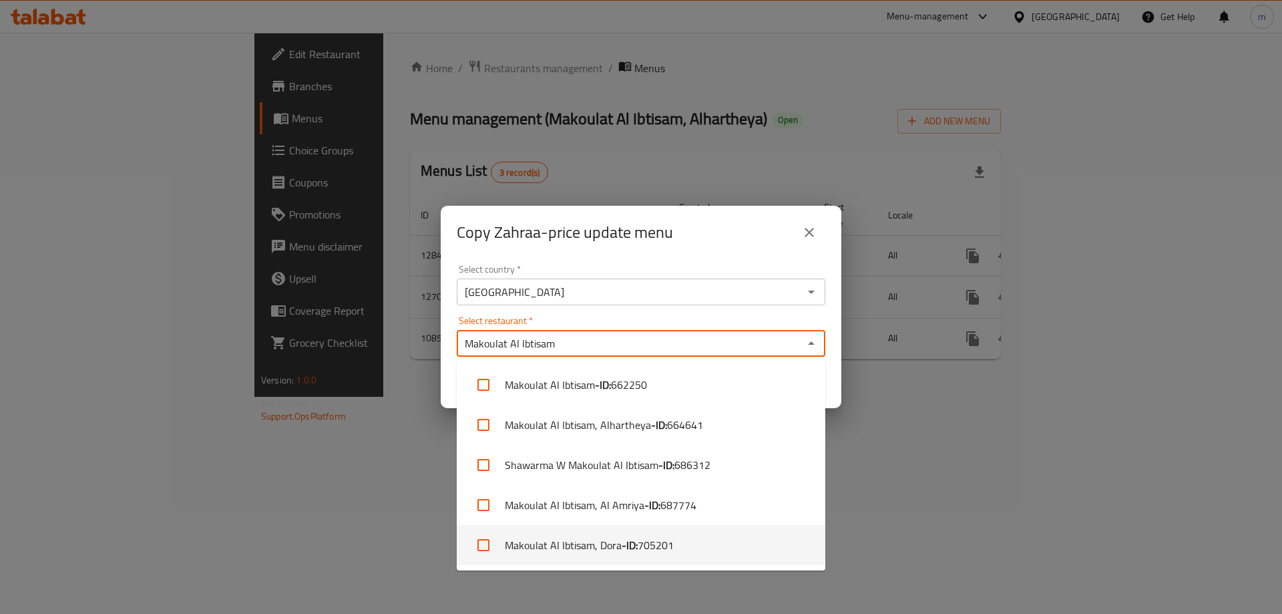
click at [606, 550] on li "Makoulat Al Ibtisam, Dora - ID: 705201" at bounding box center [641, 545] width 369 height 40
checkbox input "true"
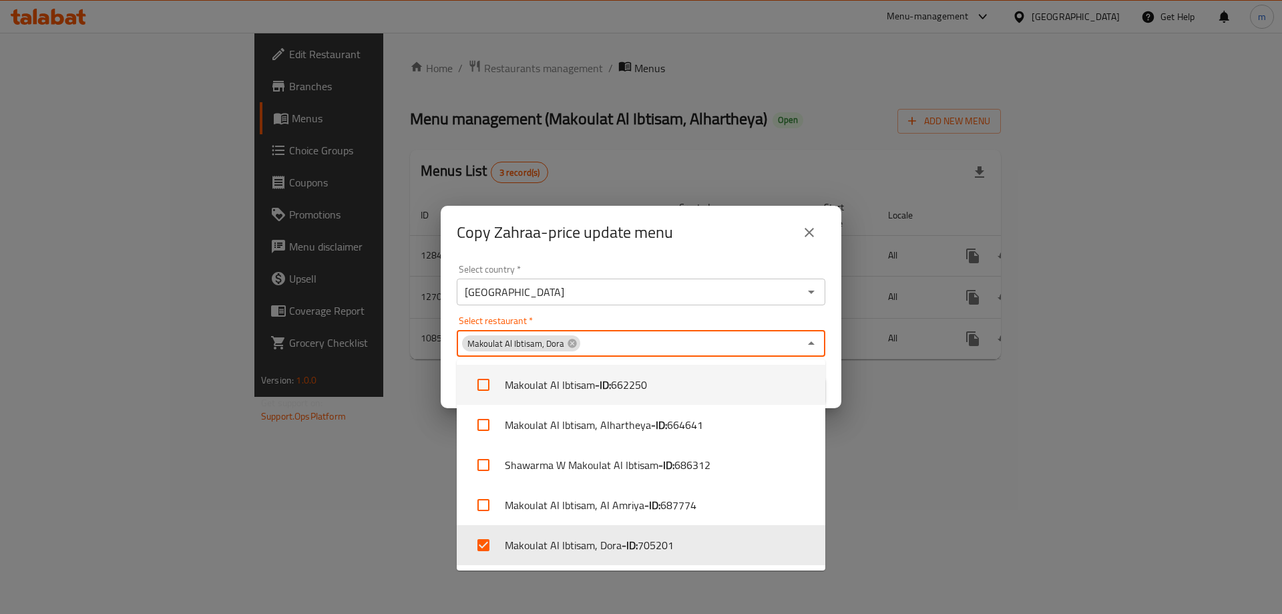
click at [630, 314] on div "Select country   * Iraq Select country * Select restaurant   * Makoulat Al Ibti…" at bounding box center [641, 333] width 401 height 149
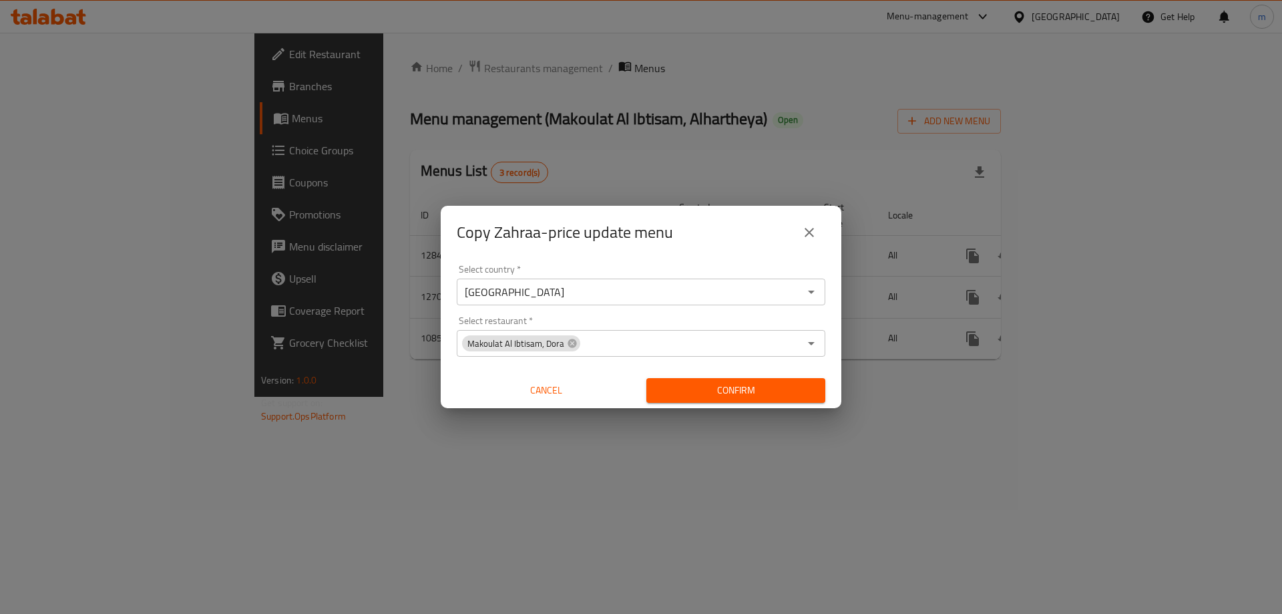
click at [718, 386] on span "Confirm" at bounding box center [736, 390] width 158 height 17
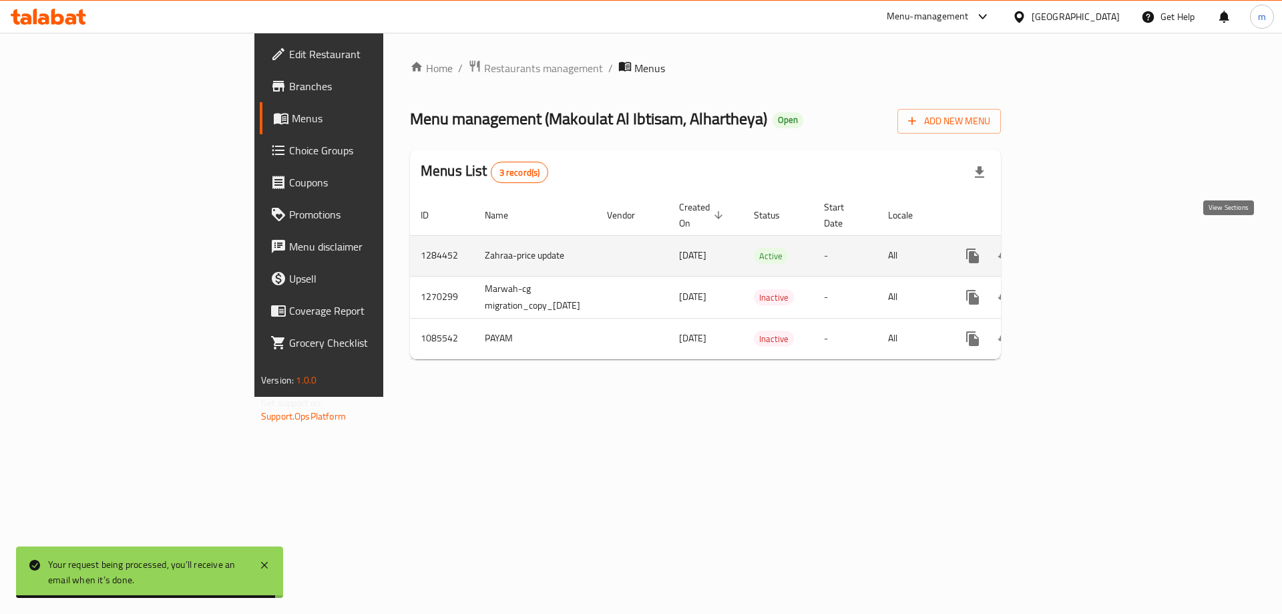
click at [1075, 250] on icon "enhanced table" at bounding box center [1069, 256] width 12 height 12
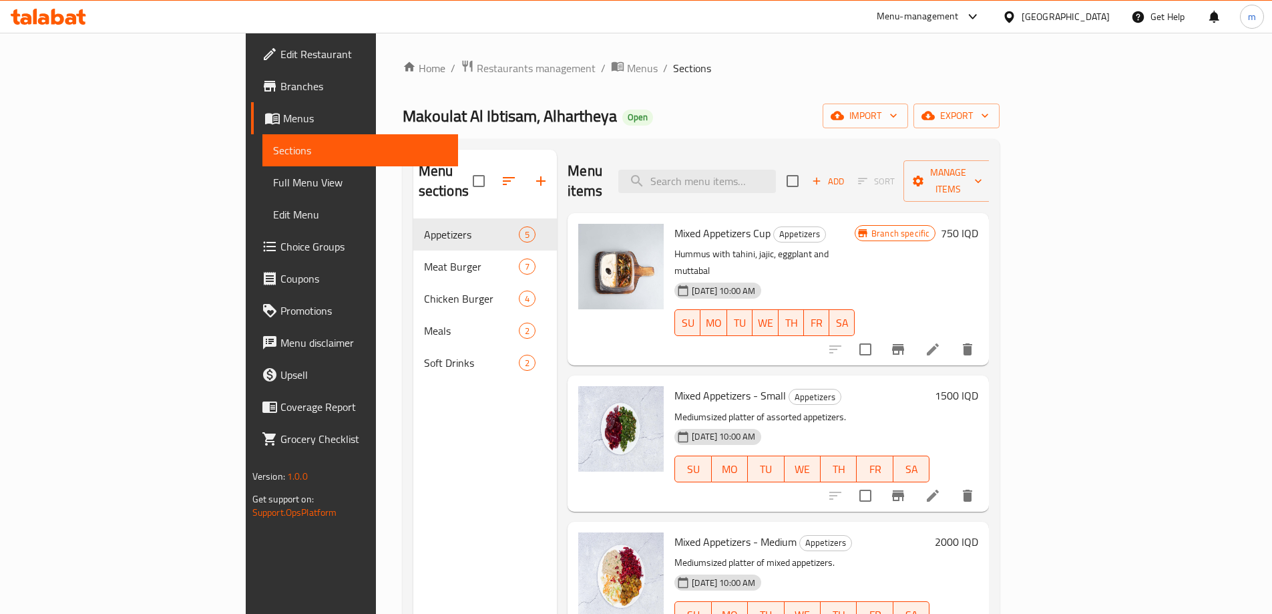
click at [273, 179] on span "Full Menu View" at bounding box center [360, 182] width 174 height 16
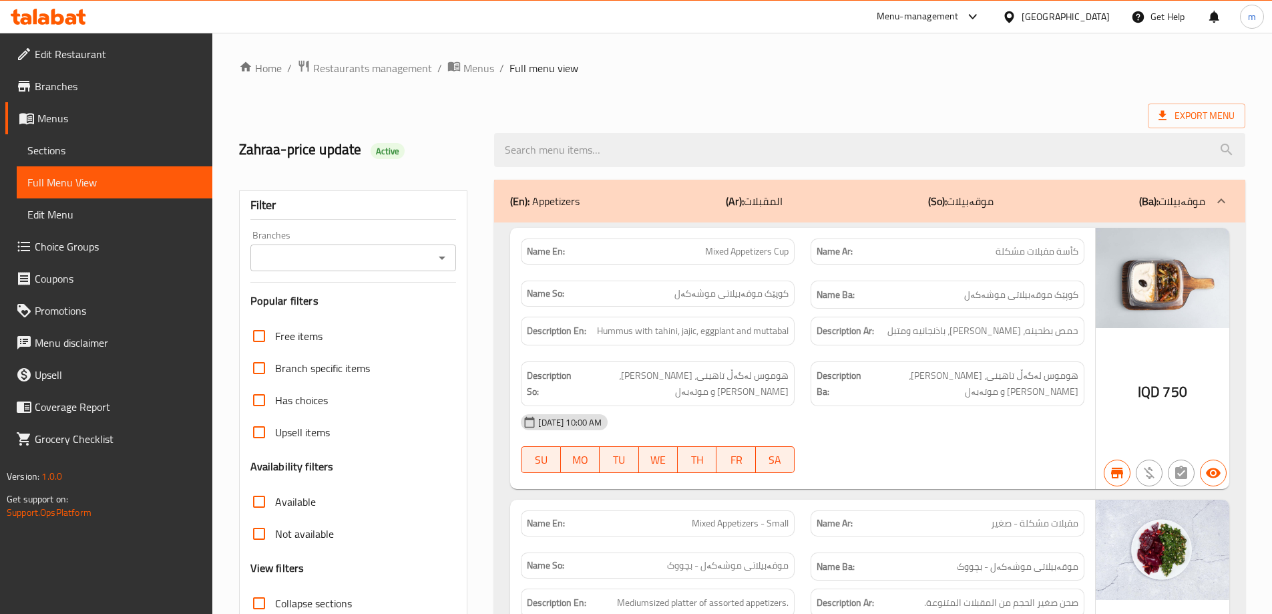
click at [437, 250] on icon "Open" at bounding box center [442, 258] width 16 height 16
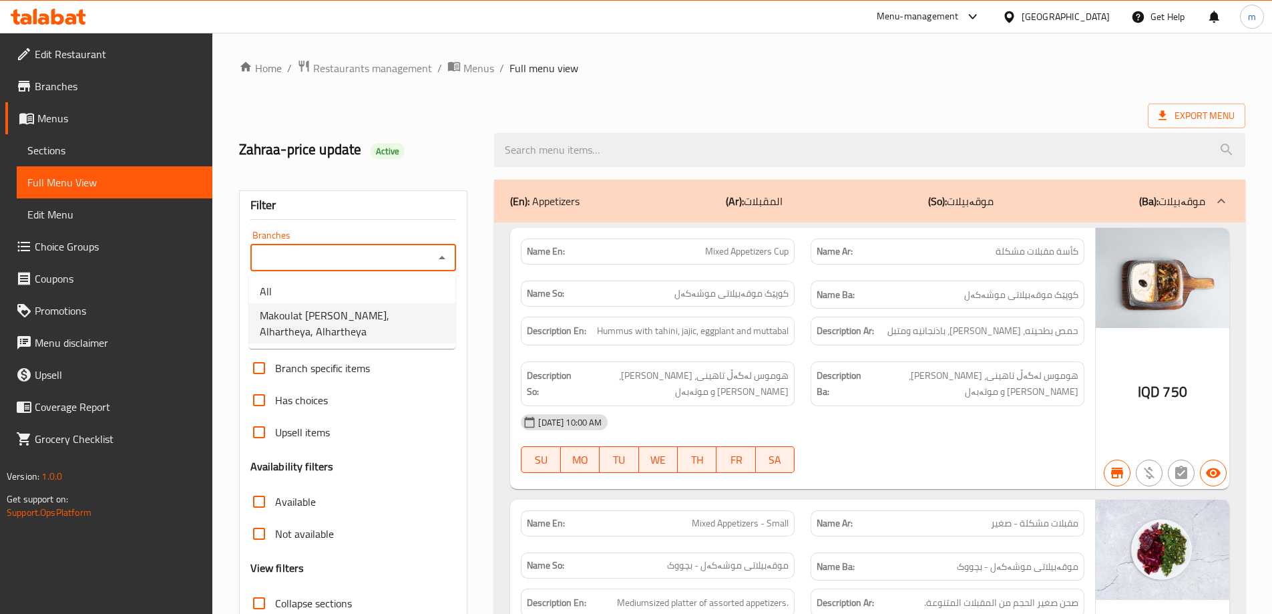
click at [348, 319] on span "Makoulat [PERSON_NAME], Alhartheya, Alhartheya" at bounding box center [352, 323] width 185 height 32
type input "Makoulat [PERSON_NAME], Alhartheya, Alhartheya"
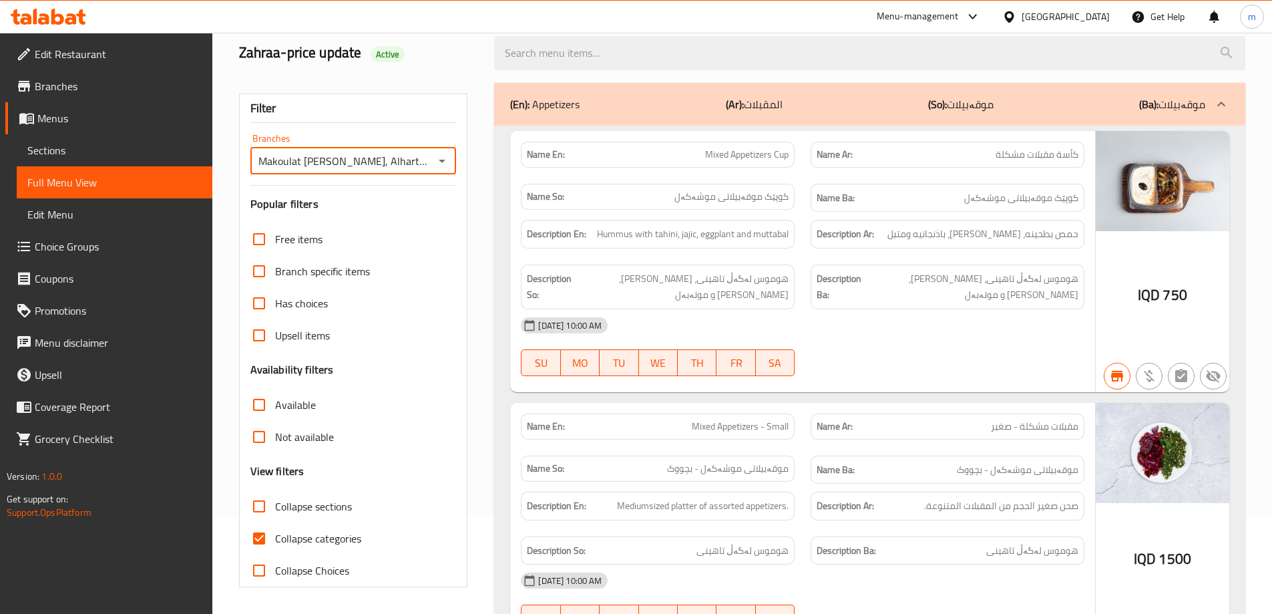
click at [256, 544] on input "Collapse categories" at bounding box center [259, 538] width 32 height 32
checkbox input "false"
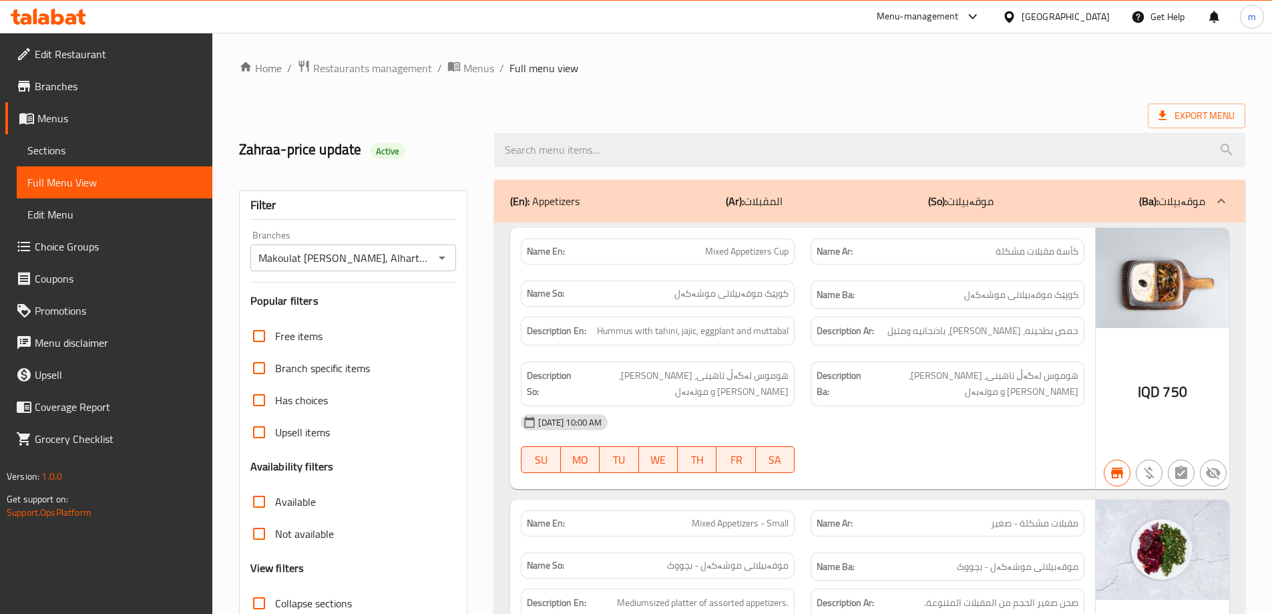
scroll to position [89, 0]
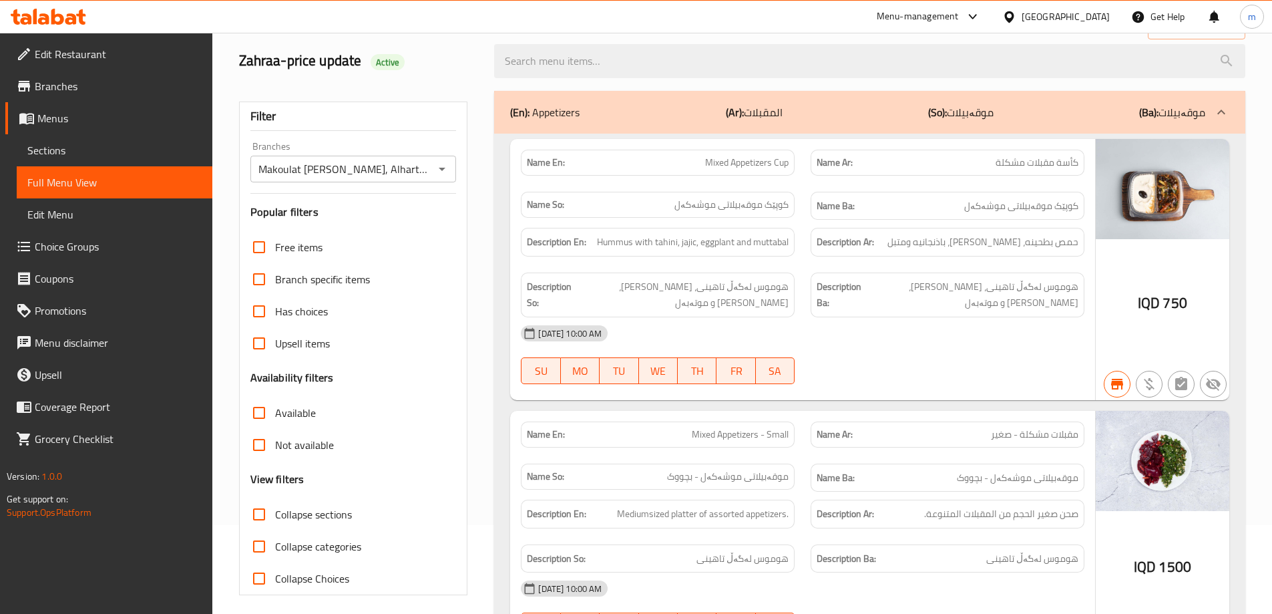
click at [295, 510] on span "Collapse sections" at bounding box center [313, 514] width 77 height 16
click at [275, 510] on input "Collapse sections" at bounding box center [259, 514] width 32 height 32
checkbox input "true"
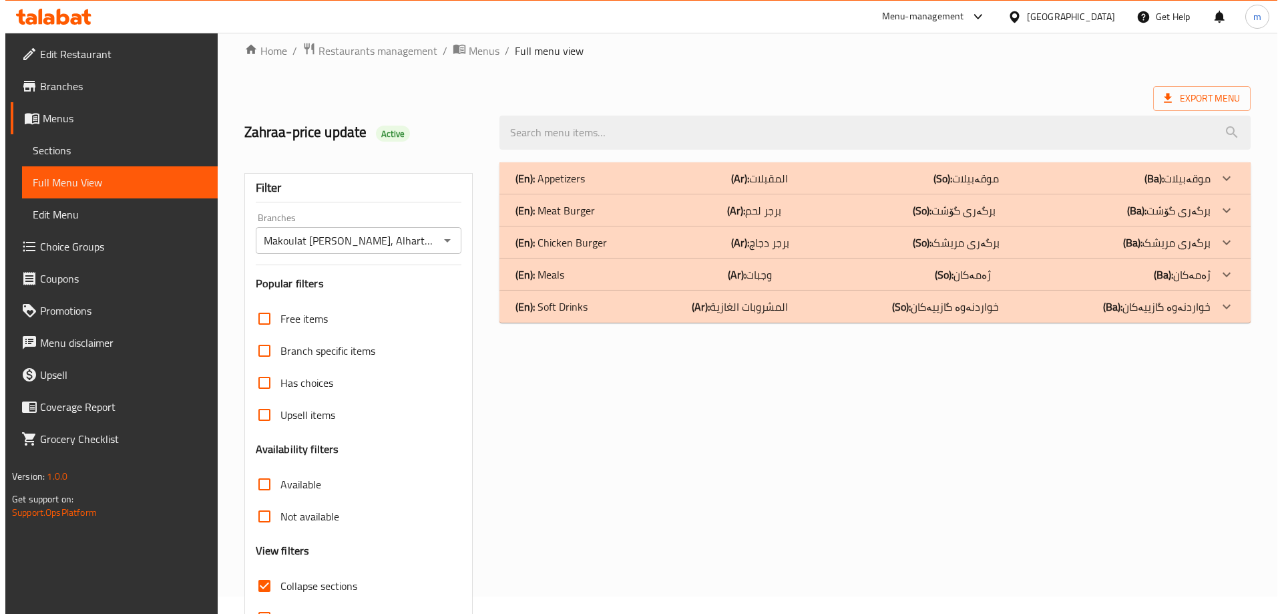
scroll to position [0, 0]
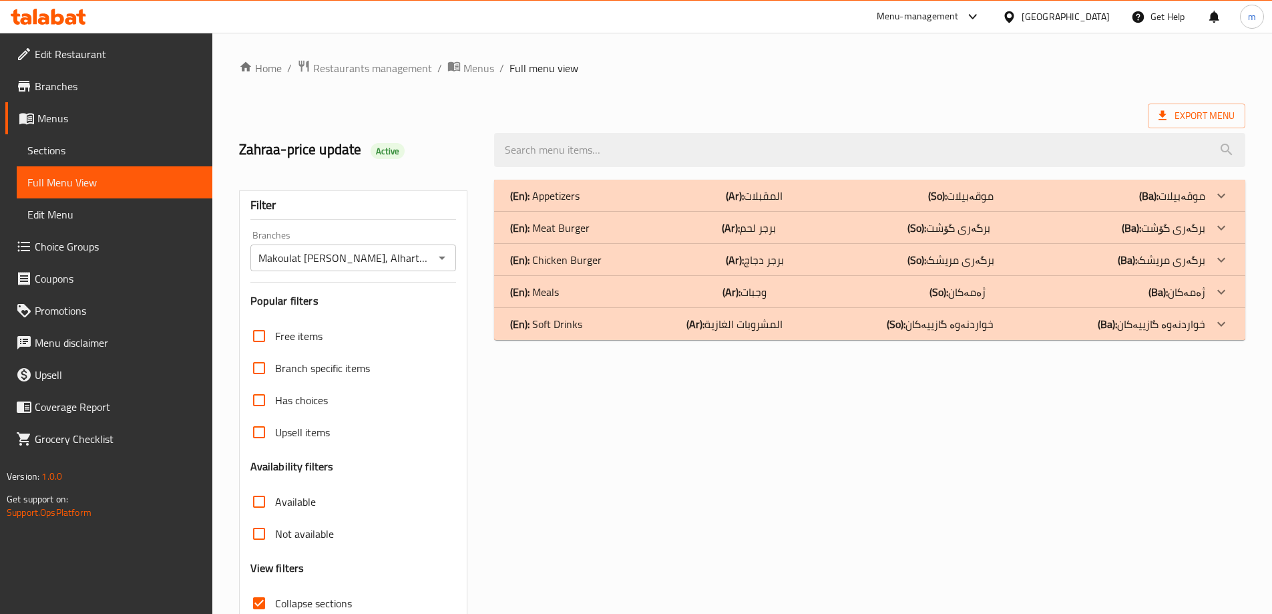
click at [103, 154] on span "Sections" at bounding box center [114, 150] width 174 height 16
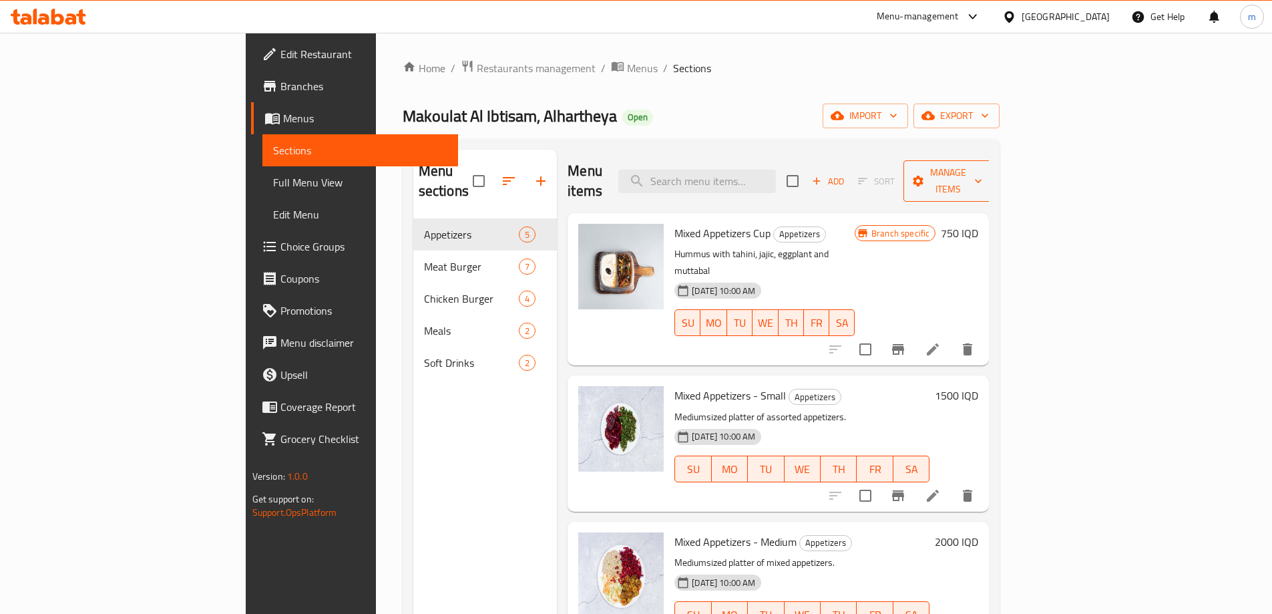
click at [982, 172] on span "Manage items" at bounding box center [948, 180] width 68 height 33
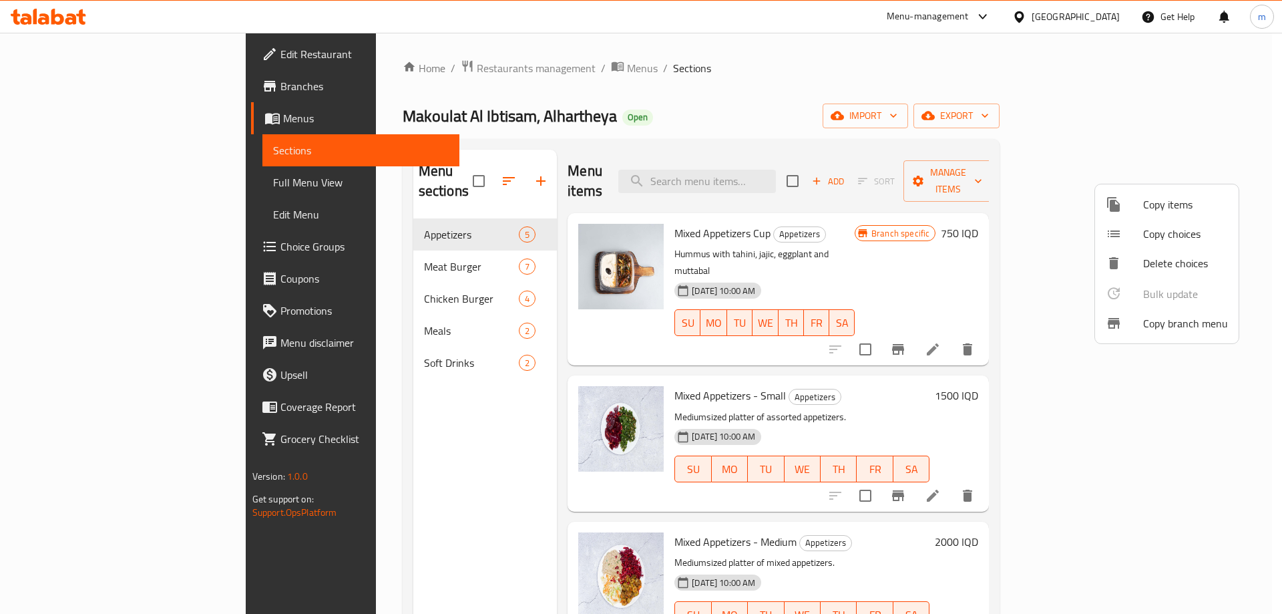
click at [1143, 320] on span "Copy branch menu" at bounding box center [1185, 323] width 85 height 16
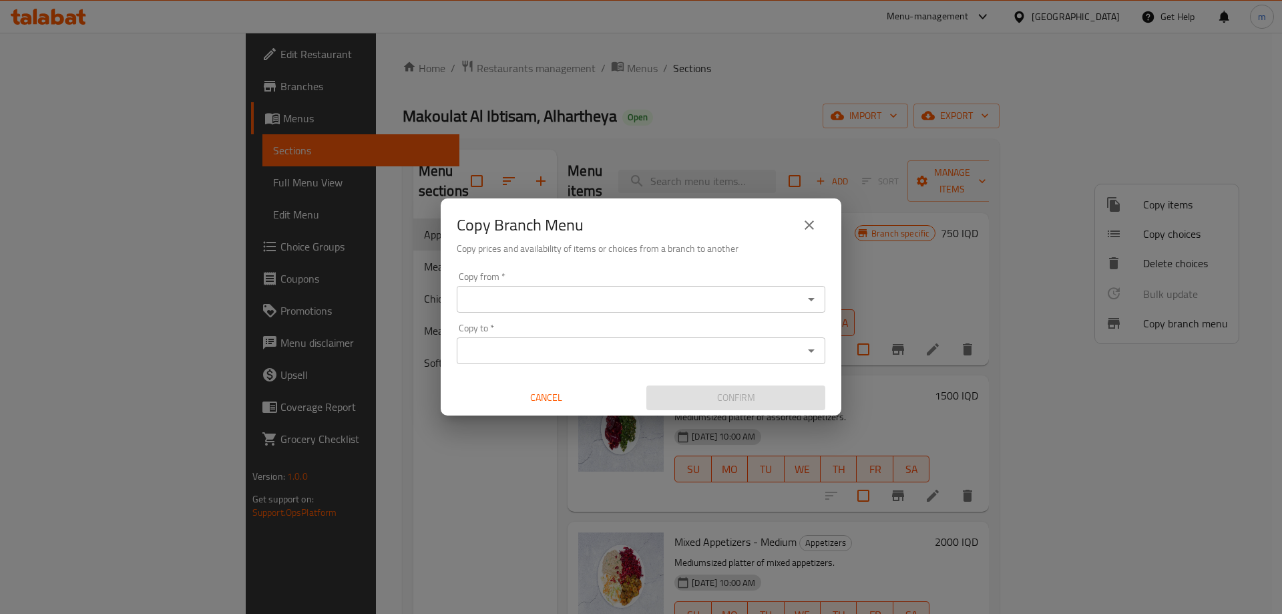
click at [674, 298] on input "Copy from   *" at bounding box center [630, 299] width 339 height 19
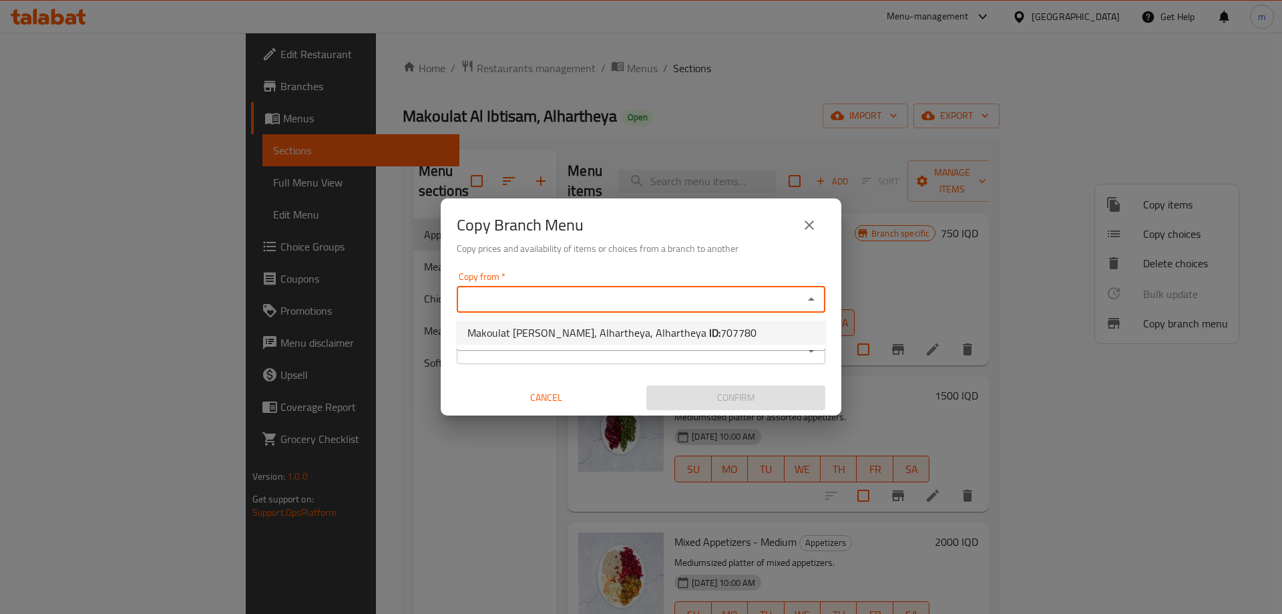
click at [612, 329] on span "Makoulat Al Ibtisam, Alhartheya, Alhartheya ID: 707780" at bounding box center [611, 332] width 289 height 16
type input "Makoulat [PERSON_NAME], Alhartheya, Alhartheya"
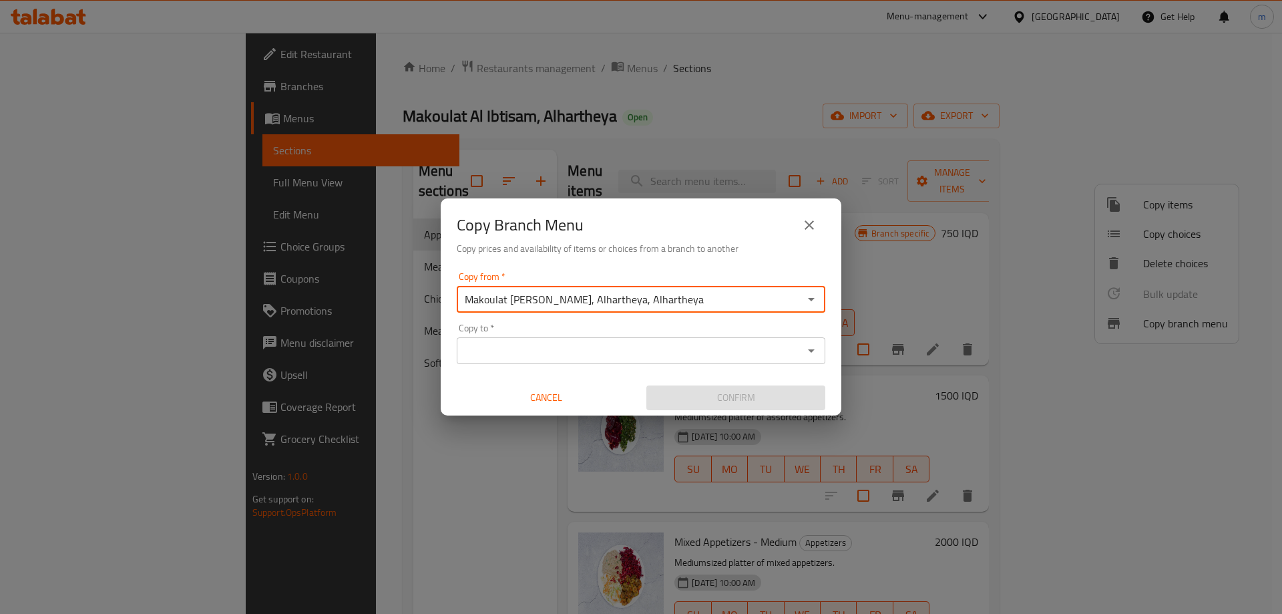
click at [625, 347] on input "Copy to   *" at bounding box center [630, 350] width 339 height 19
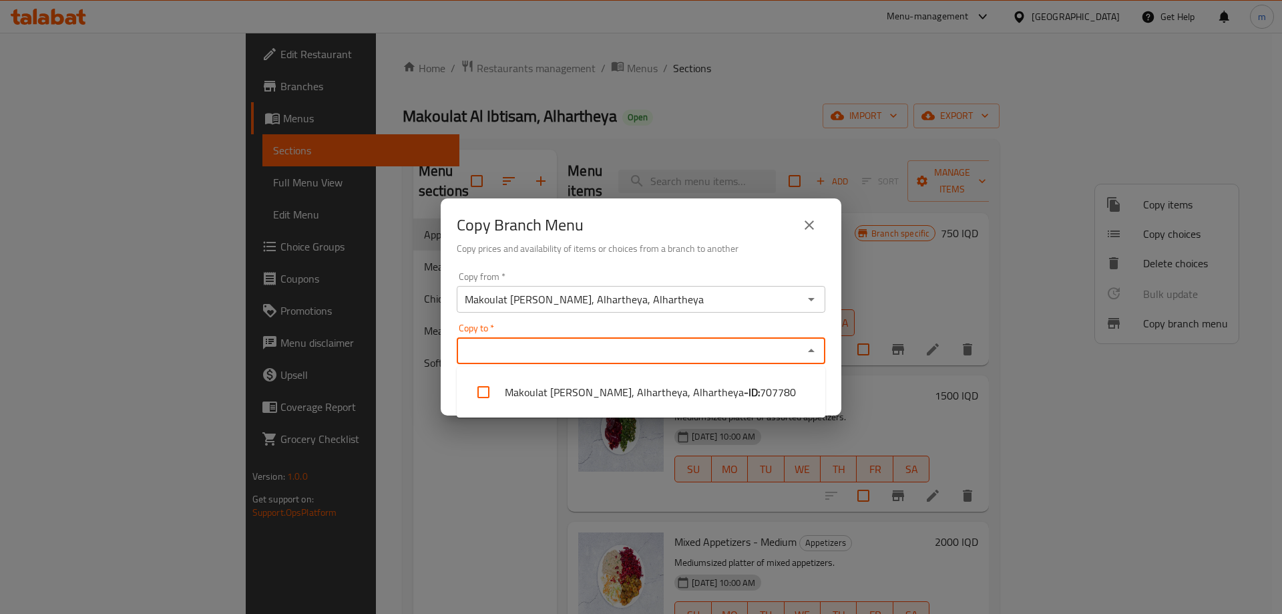
paste input "Makoulat Al Ibtisam"
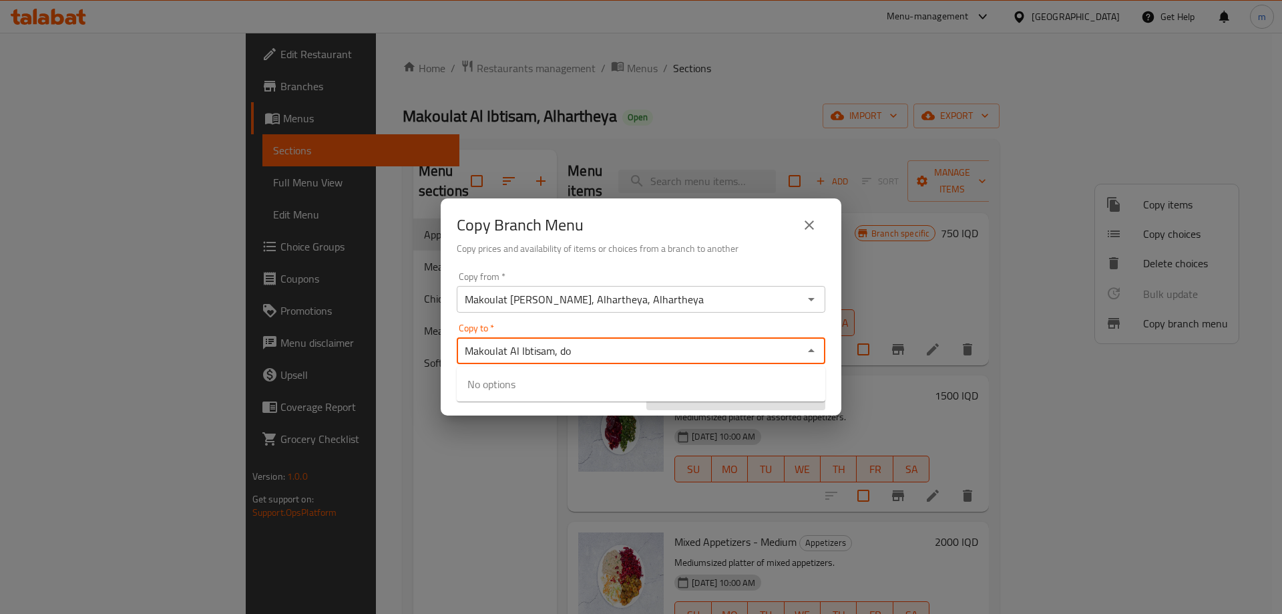
type input "Makoulat Al Ibtisam, do"
click at [651, 91] on div "Copy Branch Menu Copy prices and availability of items or choices from a branch…" at bounding box center [641, 307] width 1282 height 614
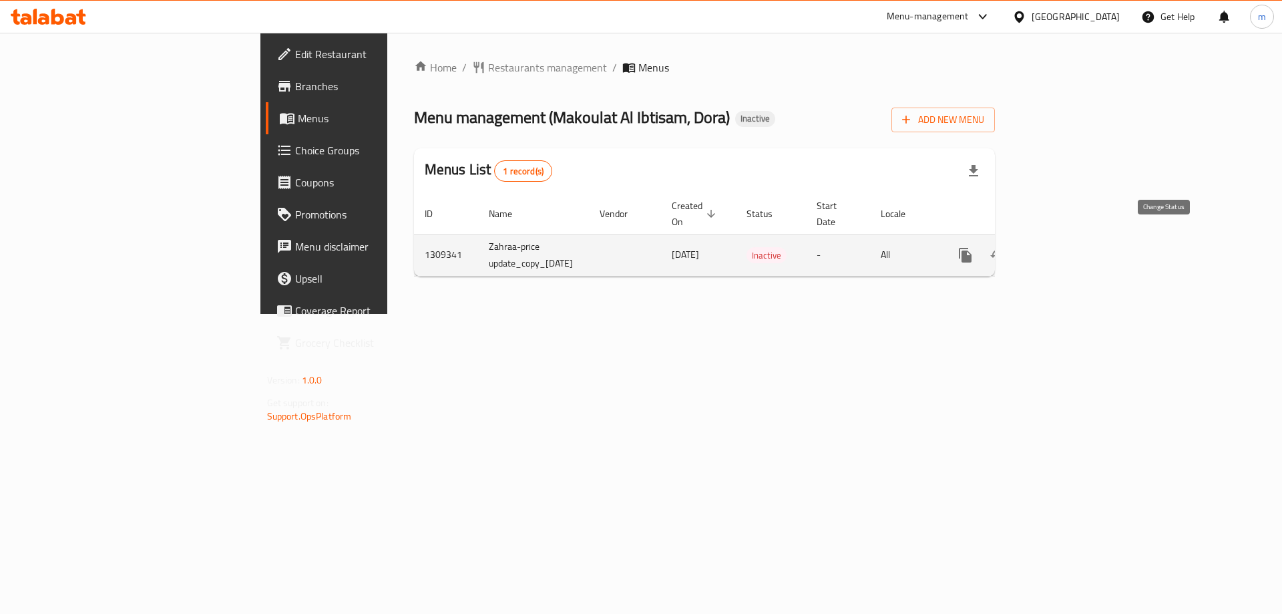
click at [1006, 247] on icon "enhanced table" at bounding box center [998, 255] width 16 height 16
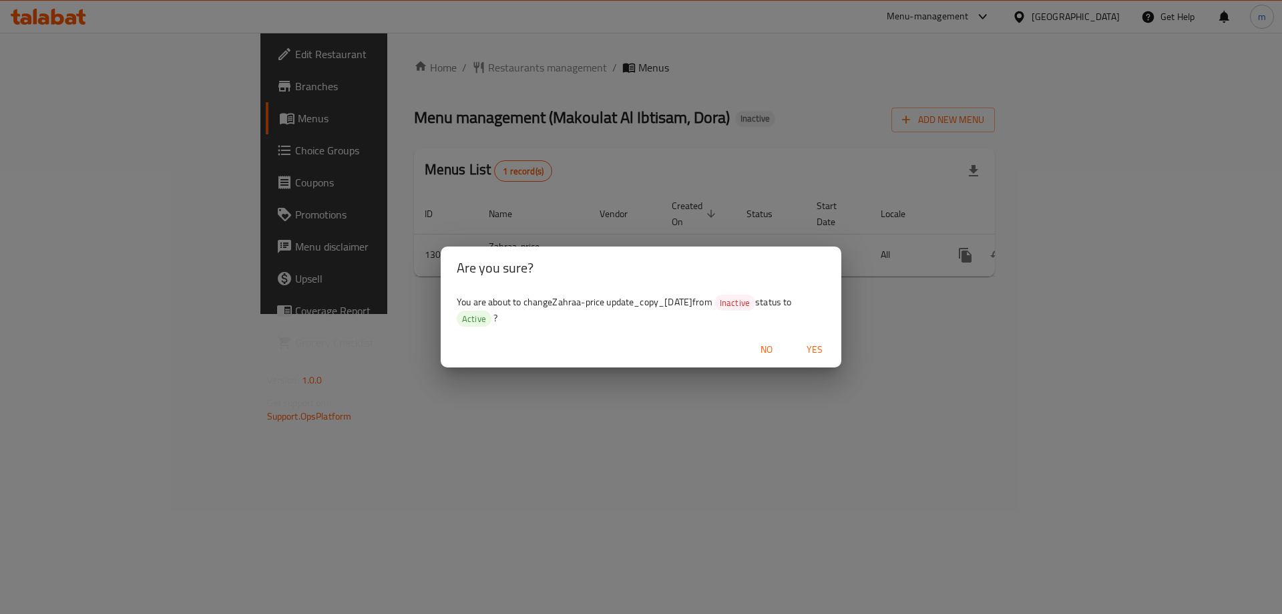
click at [809, 346] on span "Yes" at bounding box center [815, 349] width 32 height 17
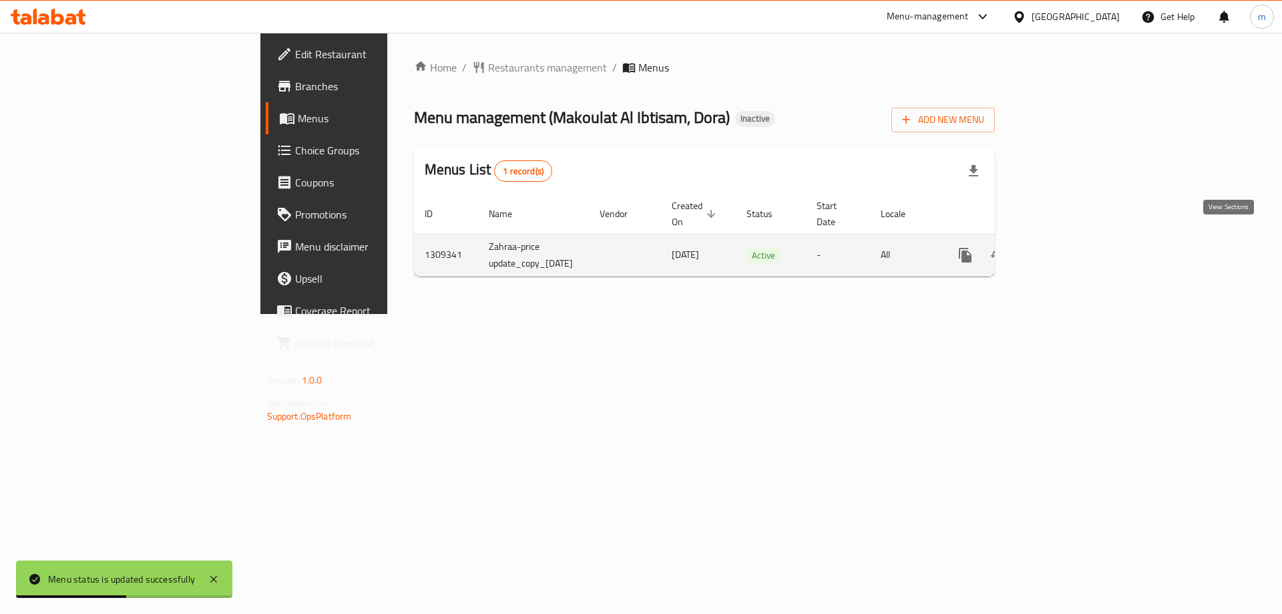
click at [1070, 247] on icon "enhanced table" at bounding box center [1062, 255] width 16 height 16
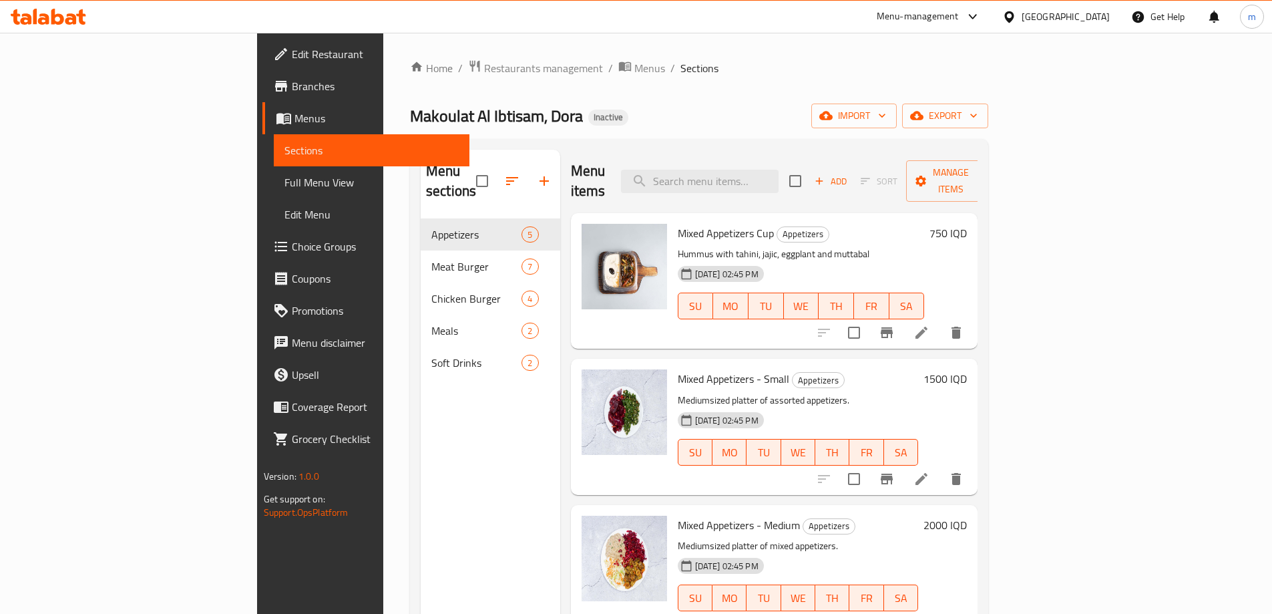
click at [284, 189] on span "Full Menu View" at bounding box center [371, 182] width 174 height 16
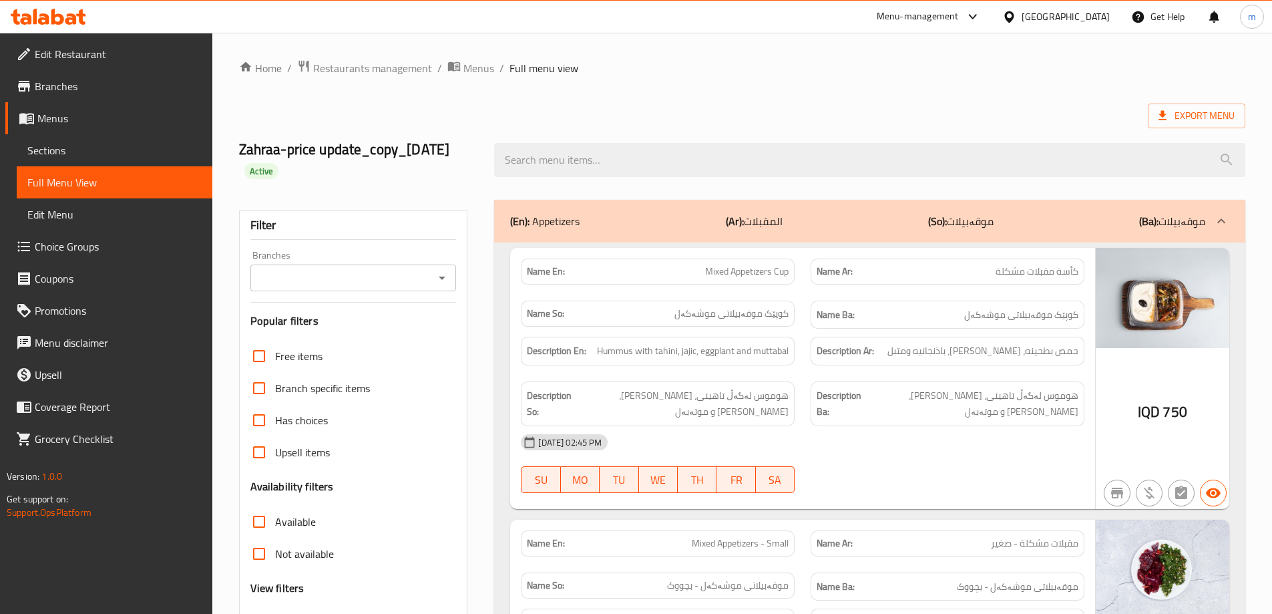
click at [441, 283] on icon "Open" at bounding box center [442, 278] width 16 height 16
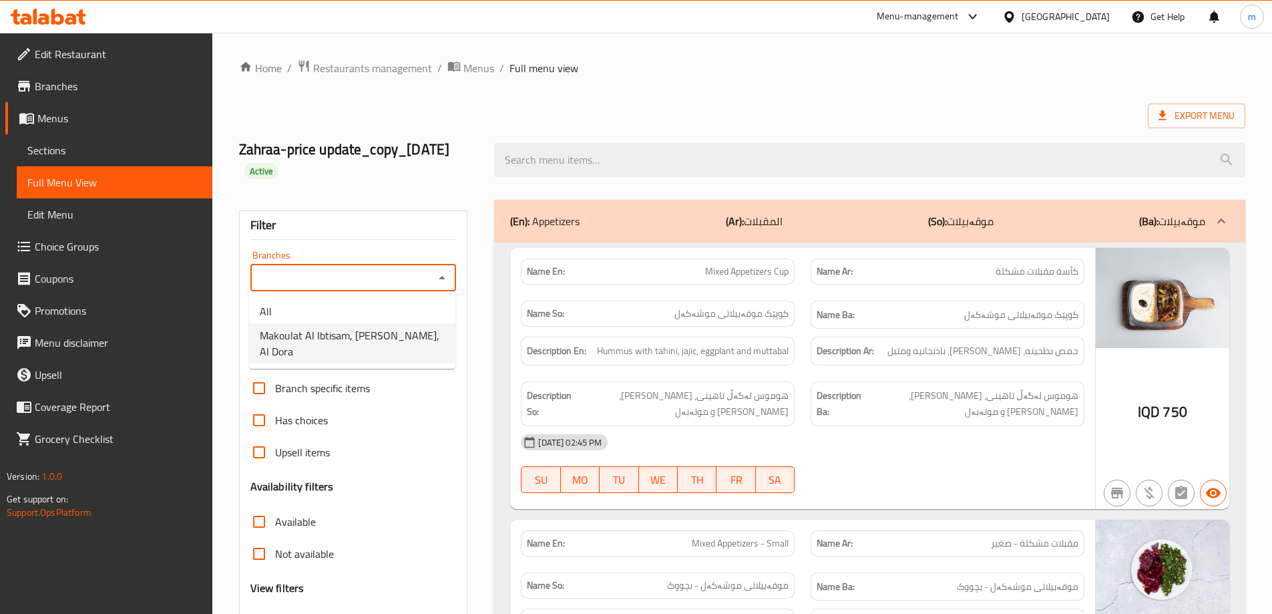
click at [394, 331] on span "Makoulat Al Ibtisam, [PERSON_NAME], Al Dora" at bounding box center [352, 343] width 185 height 32
type input "Makoulat Al Ibtisam, [PERSON_NAME], Al Dora"
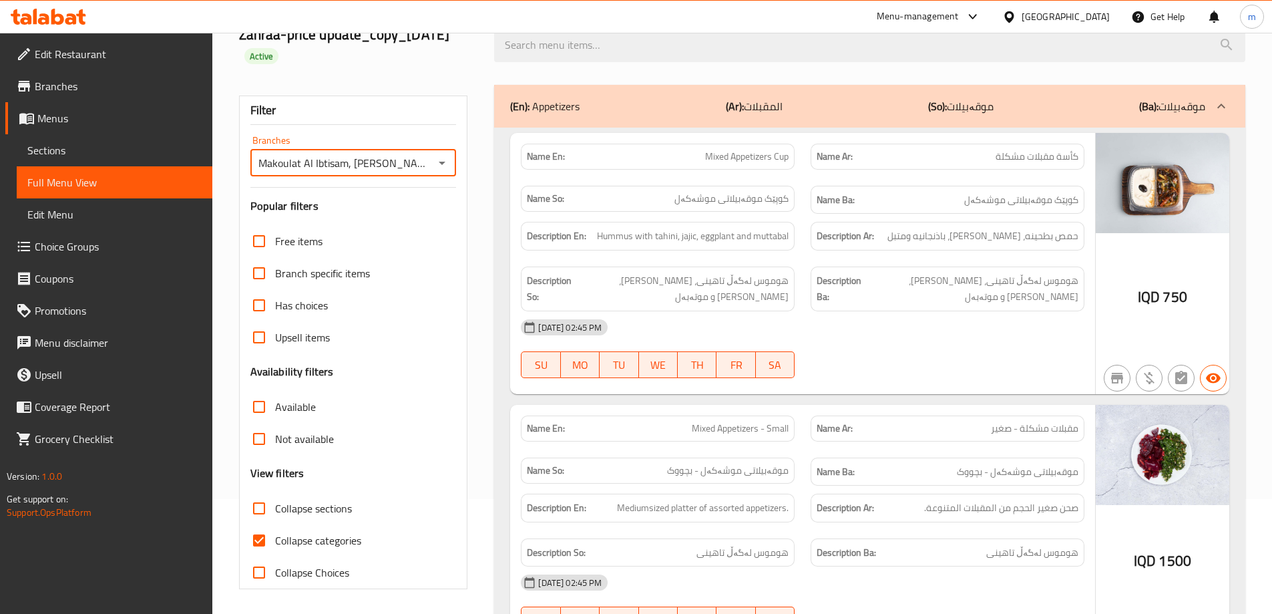
scroll to position [117, 0]
click at [271, 535] on input "Collapse categories" at bounding box center [259, 538] width 32 height 32
checkbox input "false"
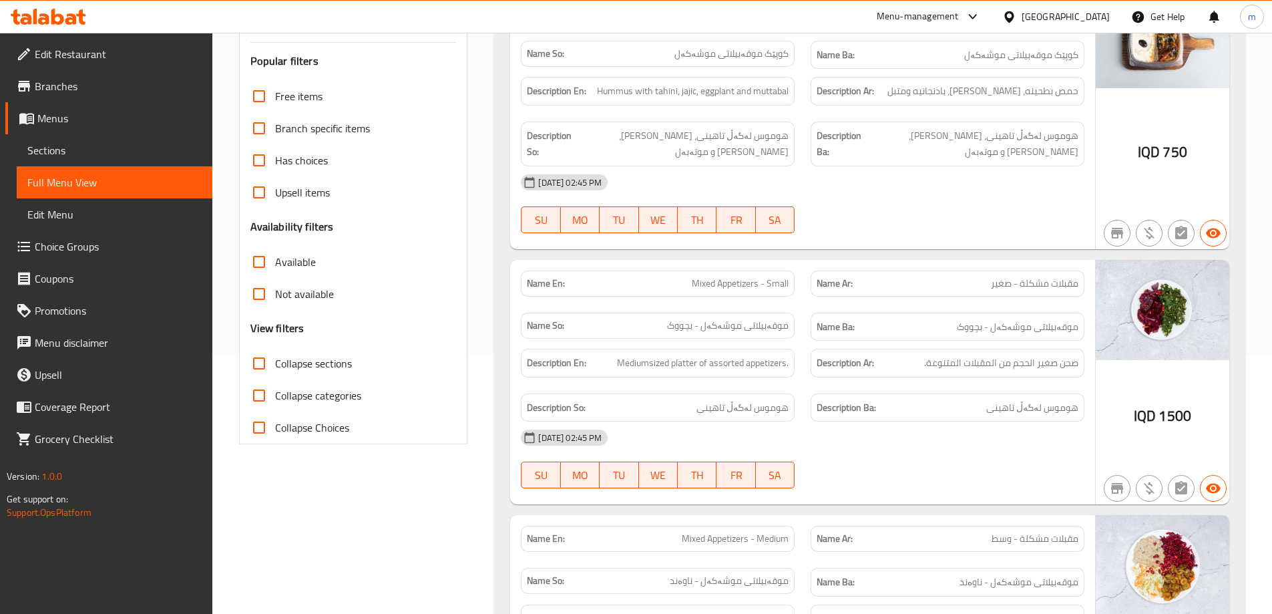
scroll to position [267, 0]
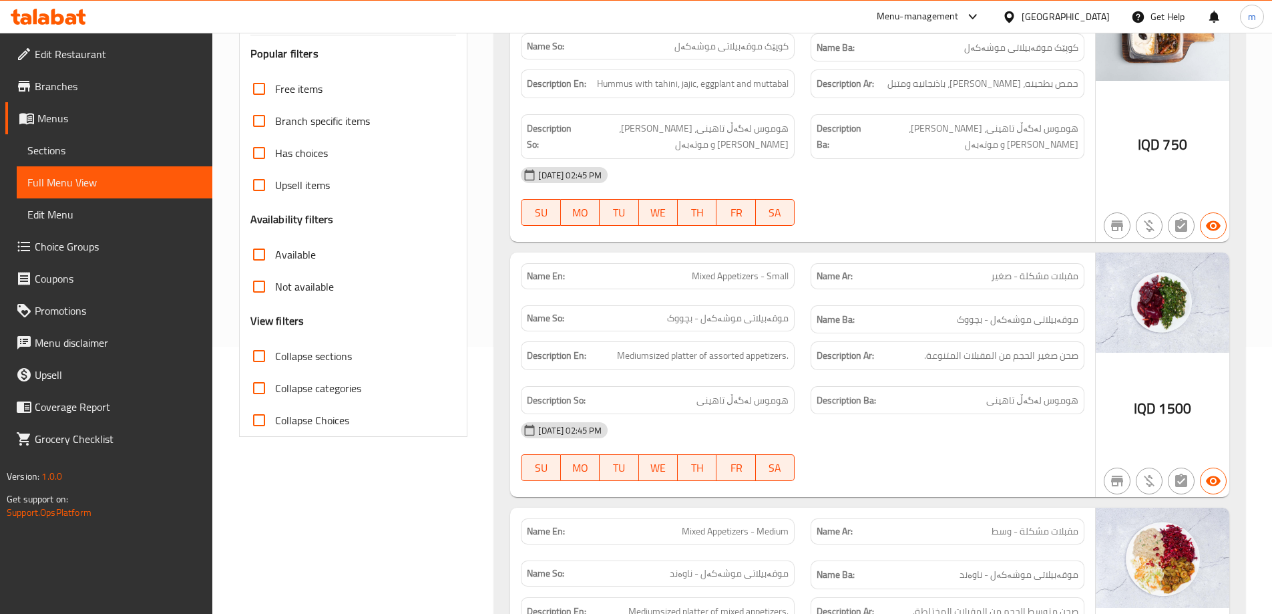
click at [312, 366] on label "Collapse sections" at bounding box center [297, 356] width 109 height 32
click at [275, 366] on input "Collapse sections" at bounding box center [259, 356] width 32 height 32
checkbox input "true"
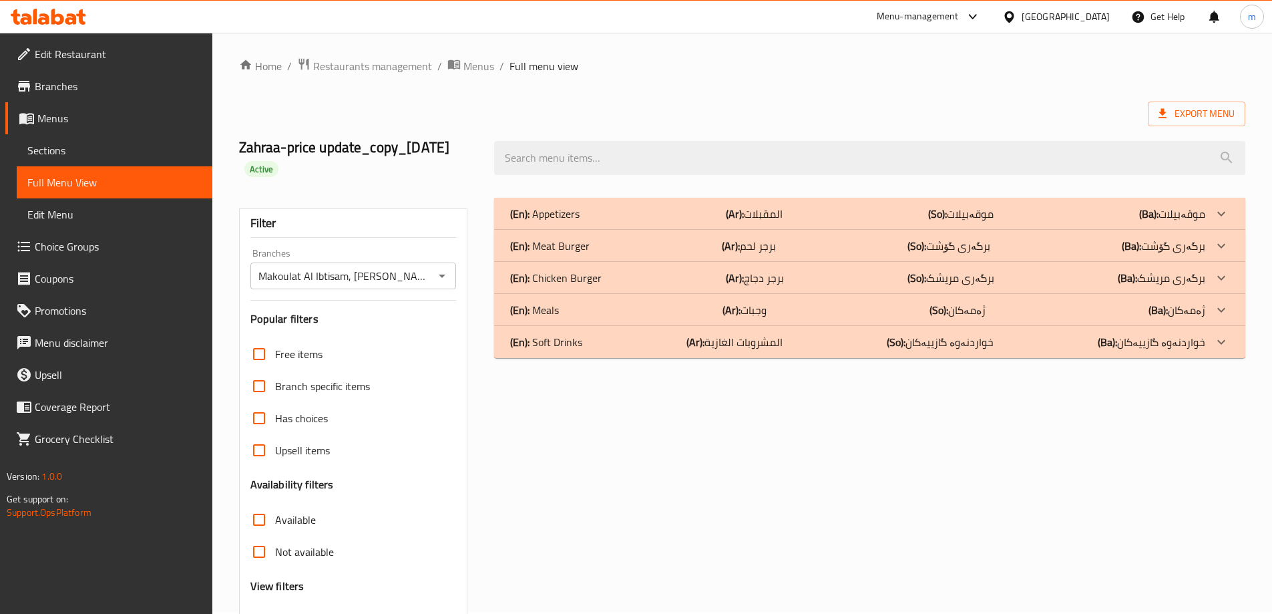
scroll to position [0, 0]
click at [98, 162] on link "Sections" at bounding box center [115, 150] width 196 height 32
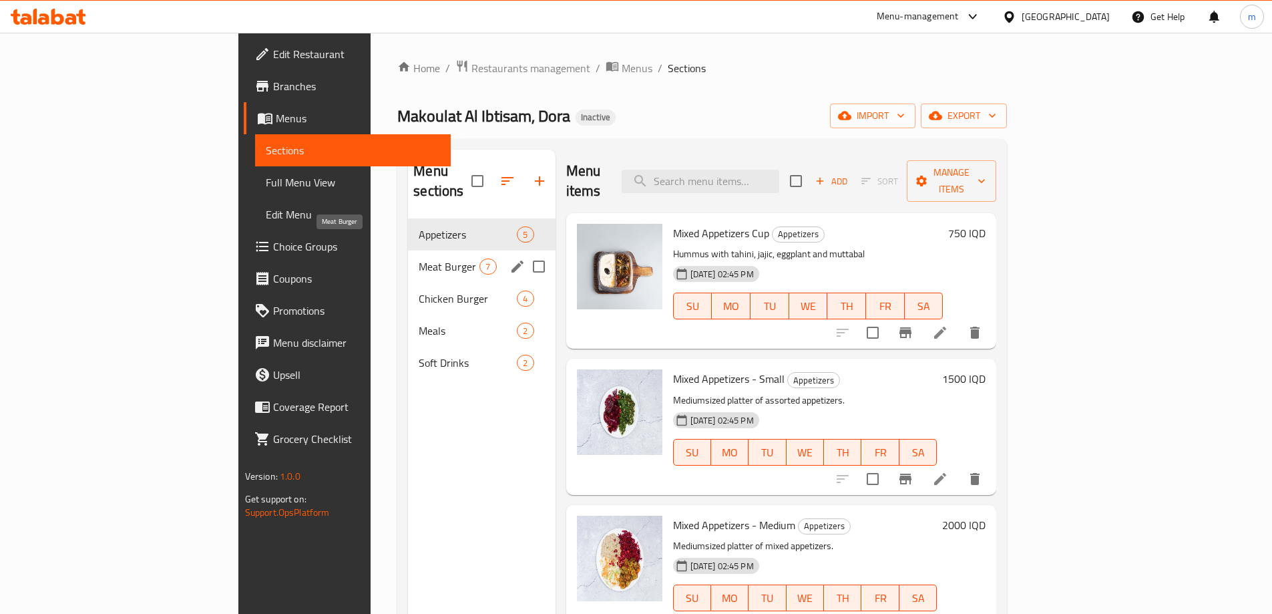
click at [419, 258] on span "Meat Burger" at bounding box center [449, 266] width 61 height 16
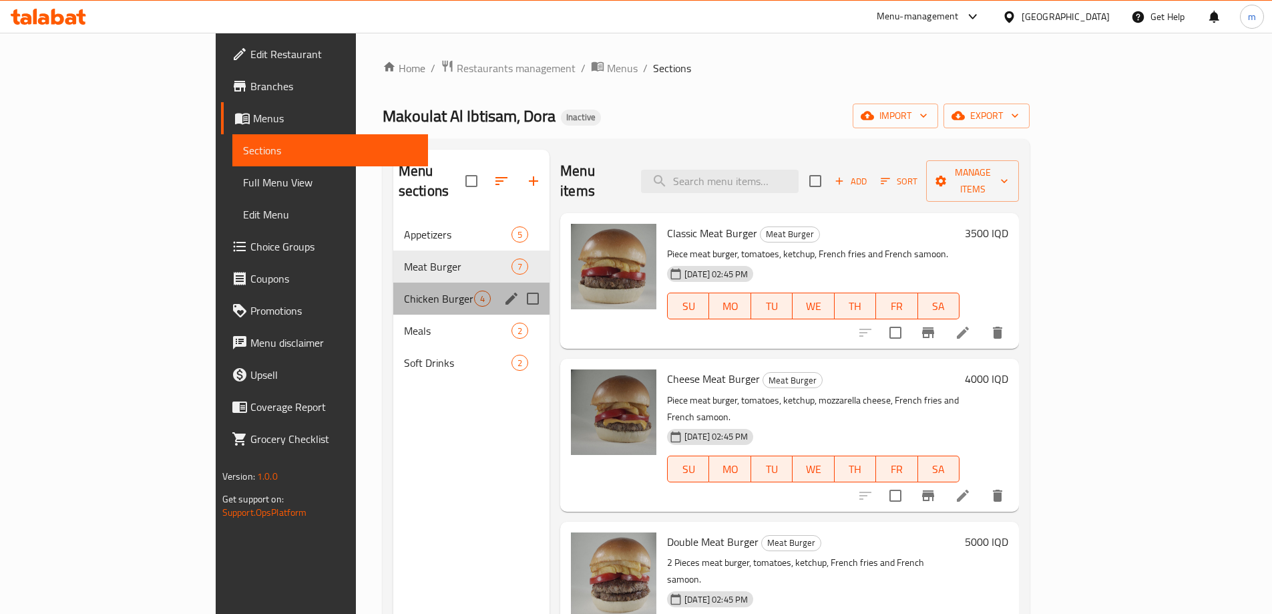
click at [393, 282] on div "Chicken Burger 4" at bounding box center [471, 298] width 156 height 32
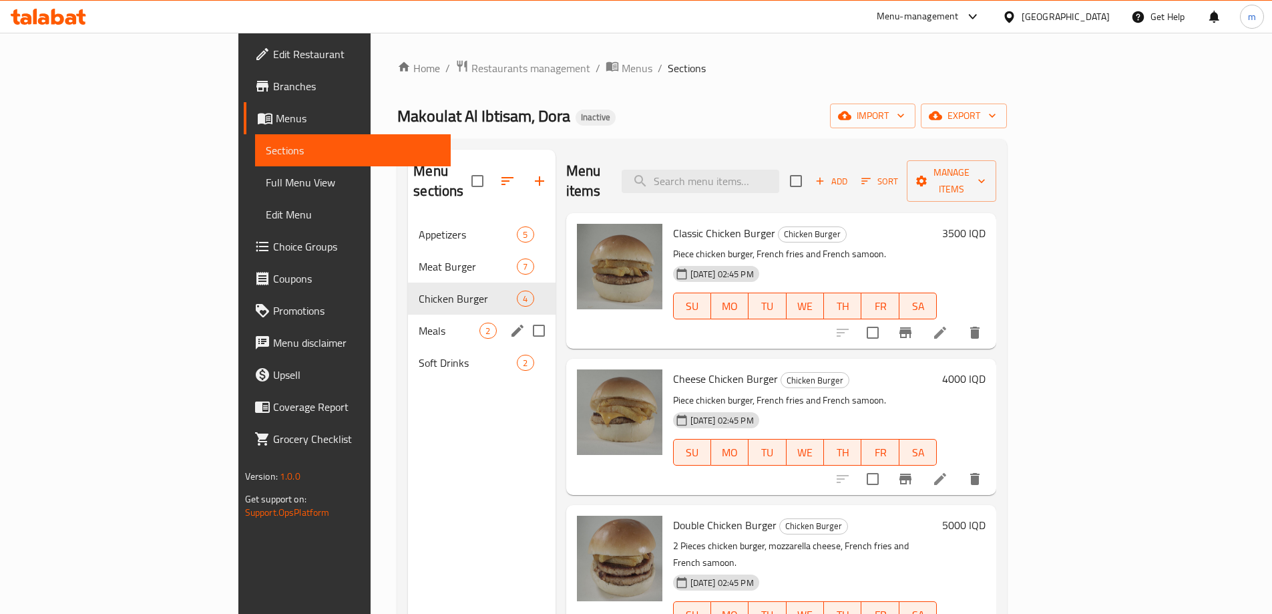
click at [408, 314] on div "Meals 2" at bounding box center [481, 330] width 147 height 32
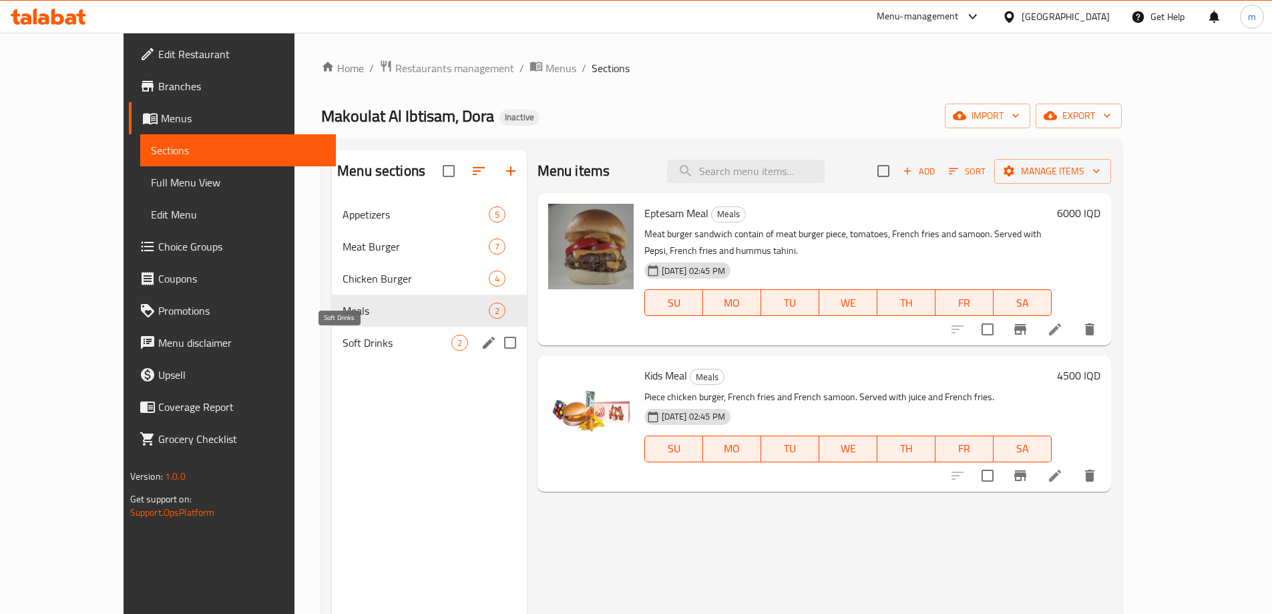
click at [343, 343] on span "Soft Drinks" at bounding box center [397, 343] width 108 height 16
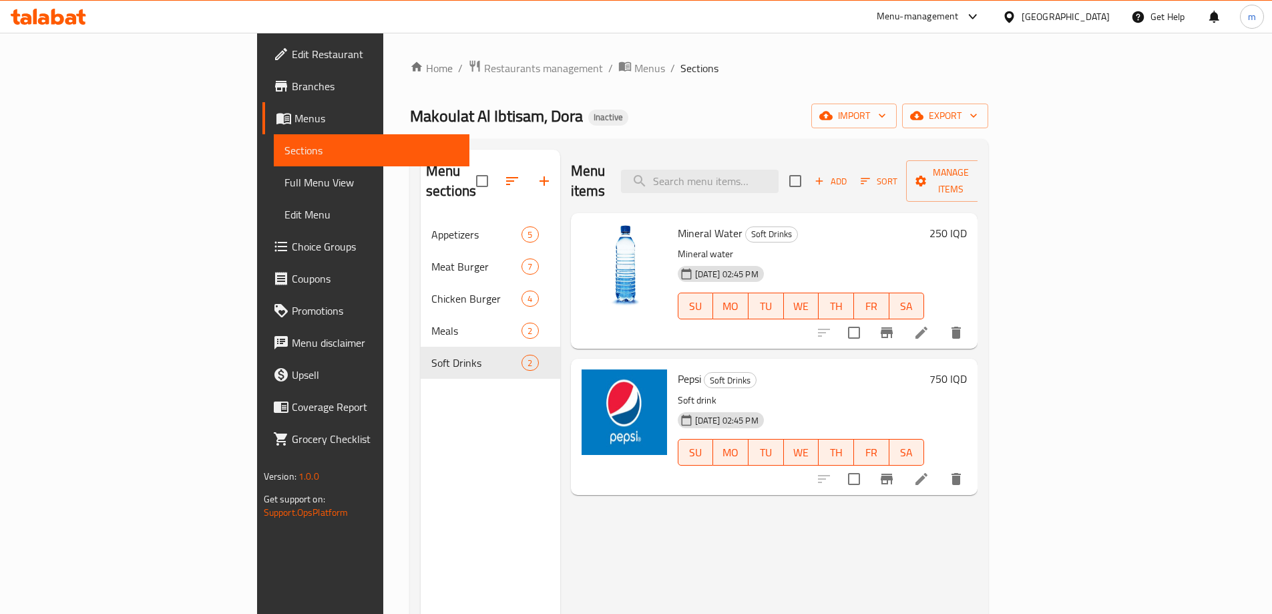
click at [284, 187] on span "Full Menu View" at bounding box center [371, 182] width 174 height 16
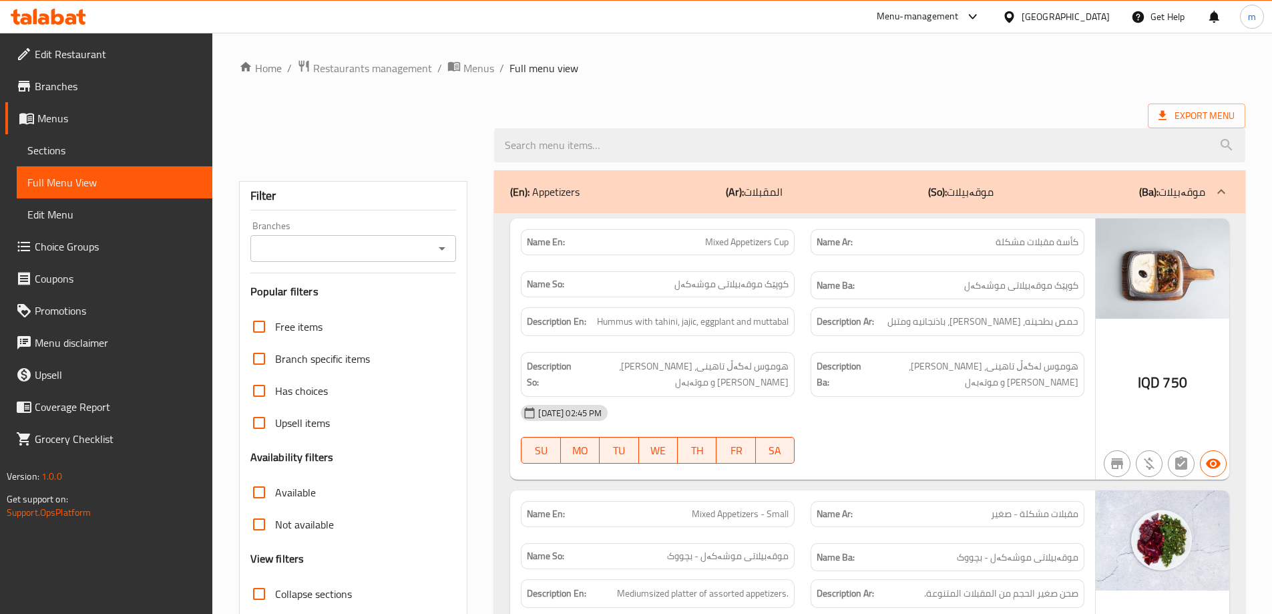
click at [442, 255] on icon "Open" at bounding box center [442, 248] width 16 height 16
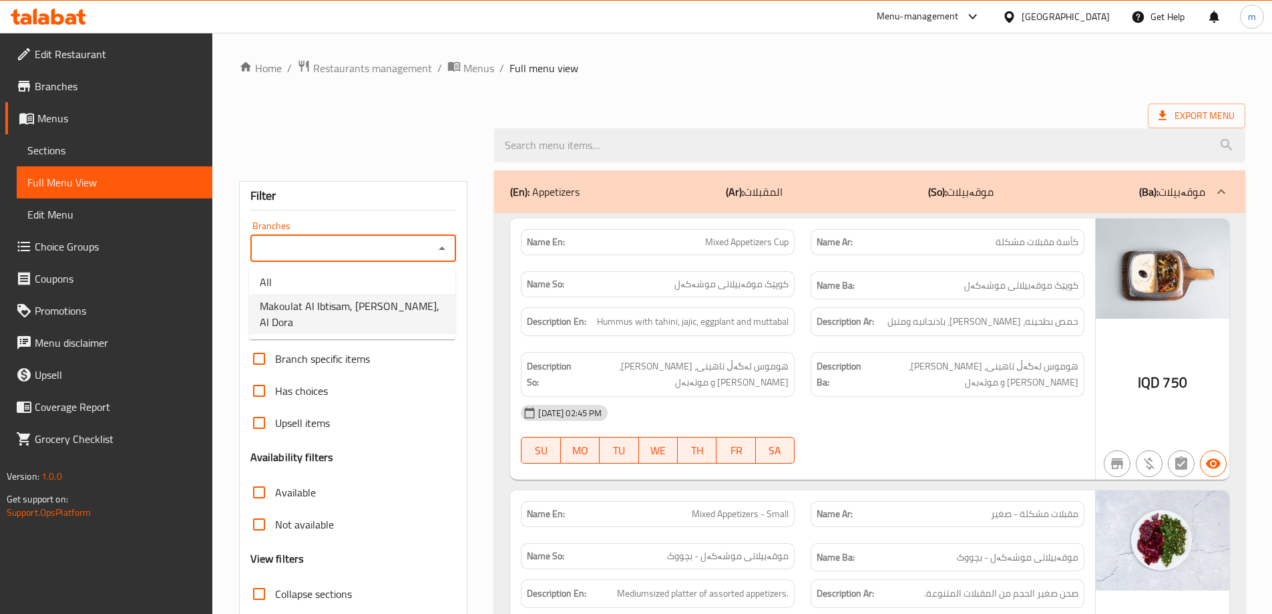
click at [372, 302] on span "Makoulat Al Ibtisam, Dora, Al Dora" at bounding box center [352, 314] width 185 height 32
type input "Makoulat Al Ibtisam, Dora, Al Dora"
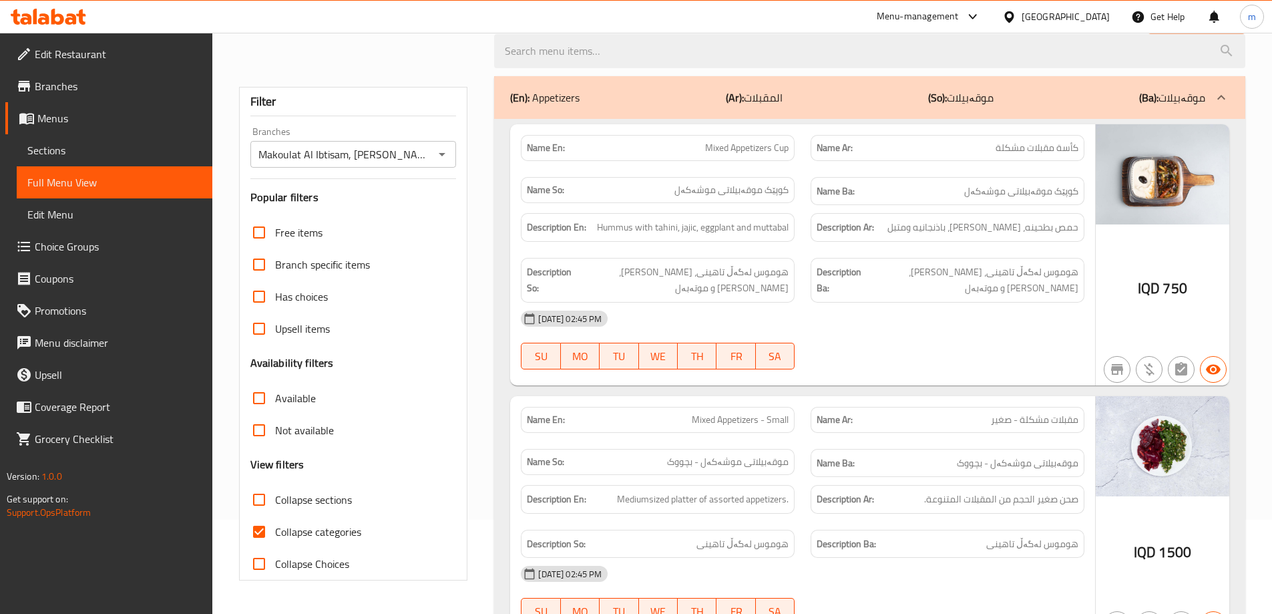
scroll to position [222, 0]
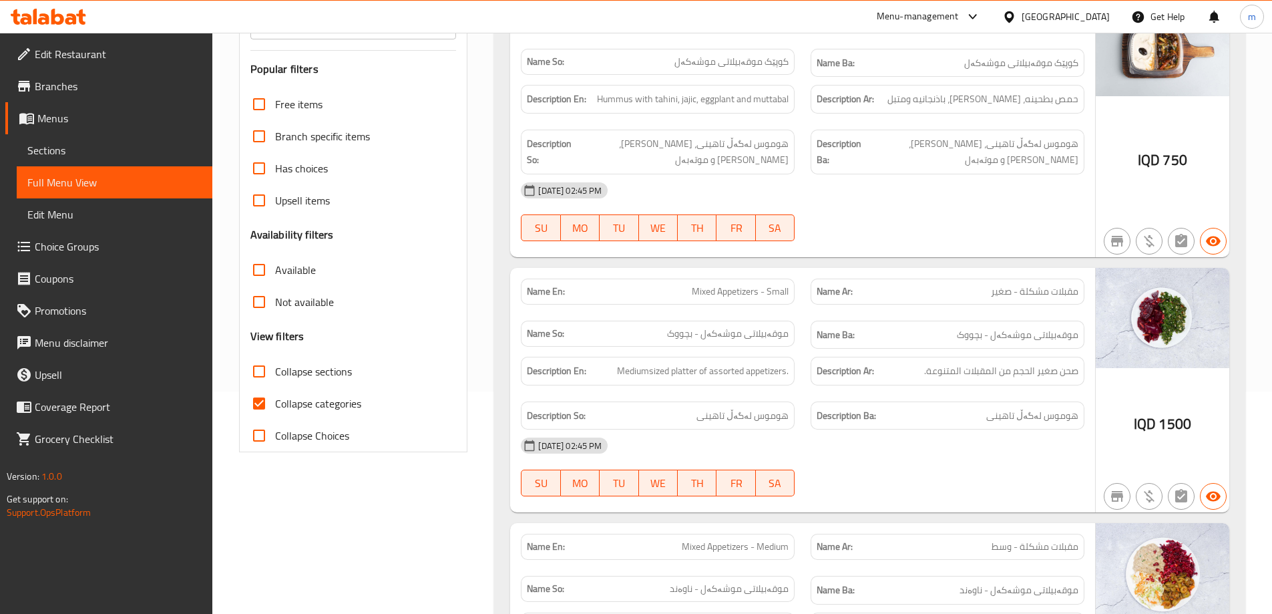
click at [329, 395] on span "Collapse categories" at bounding box center [318, 403] width 86 height 16
click at [275, 393] on input "Collapse categories" at bounding box center [259, 403] width 32 height 32
checkbox input "false"
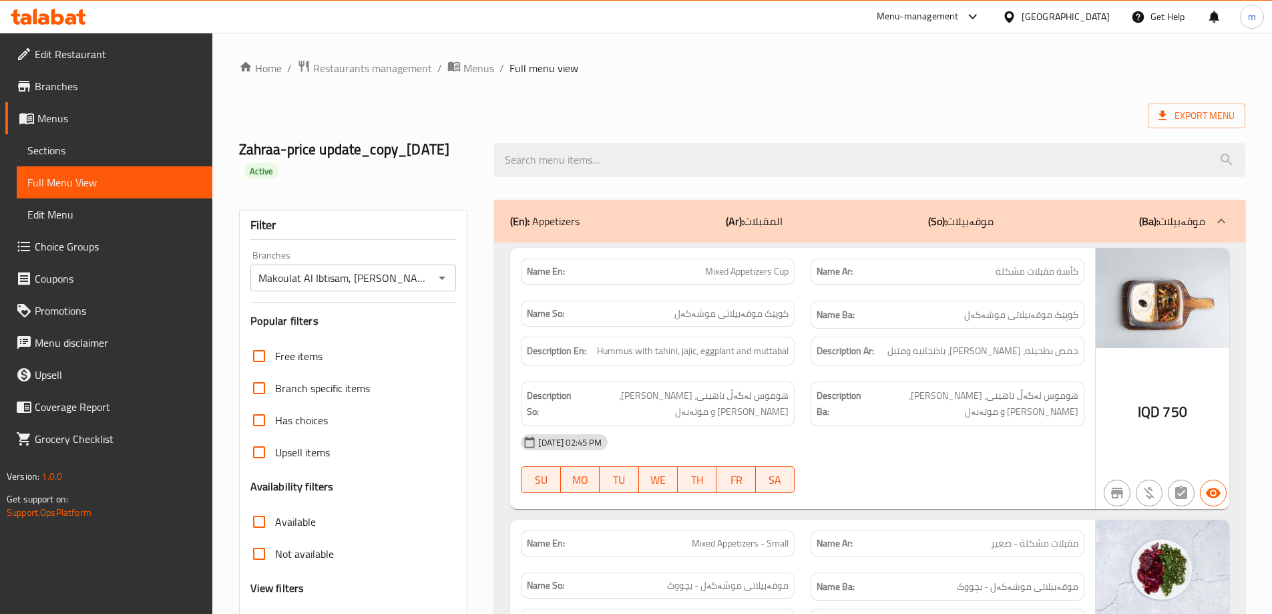
scroll to position [178, 0]
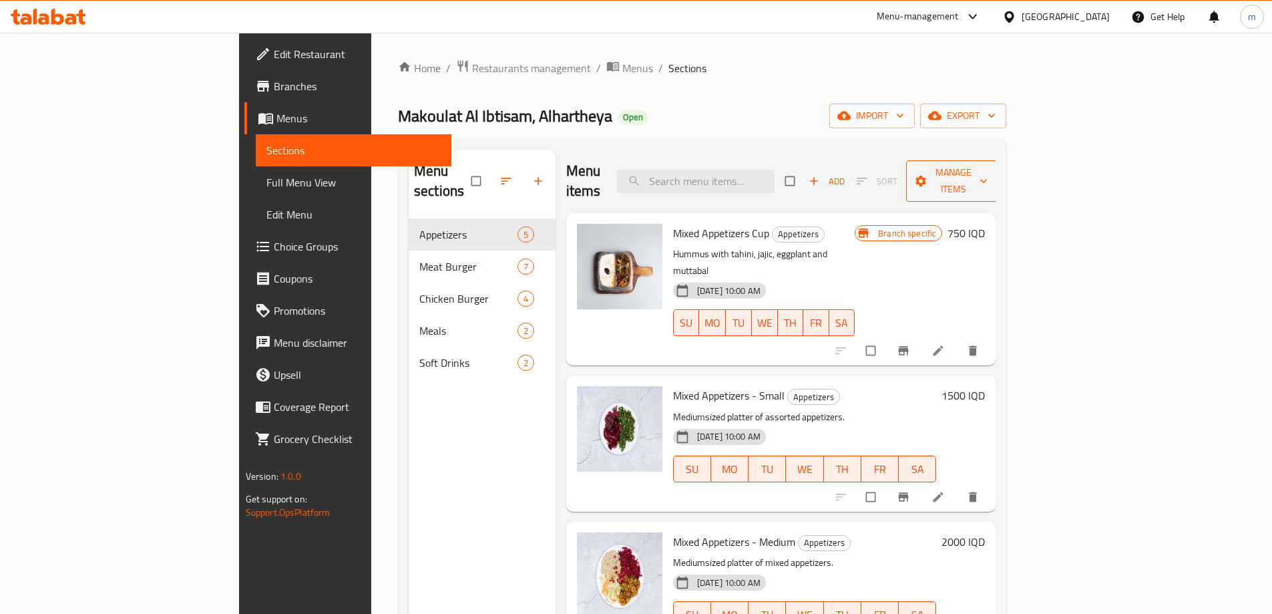
click at [990, 167] on span "Manage items" at bounding box center [953, 180] width 73 height 33
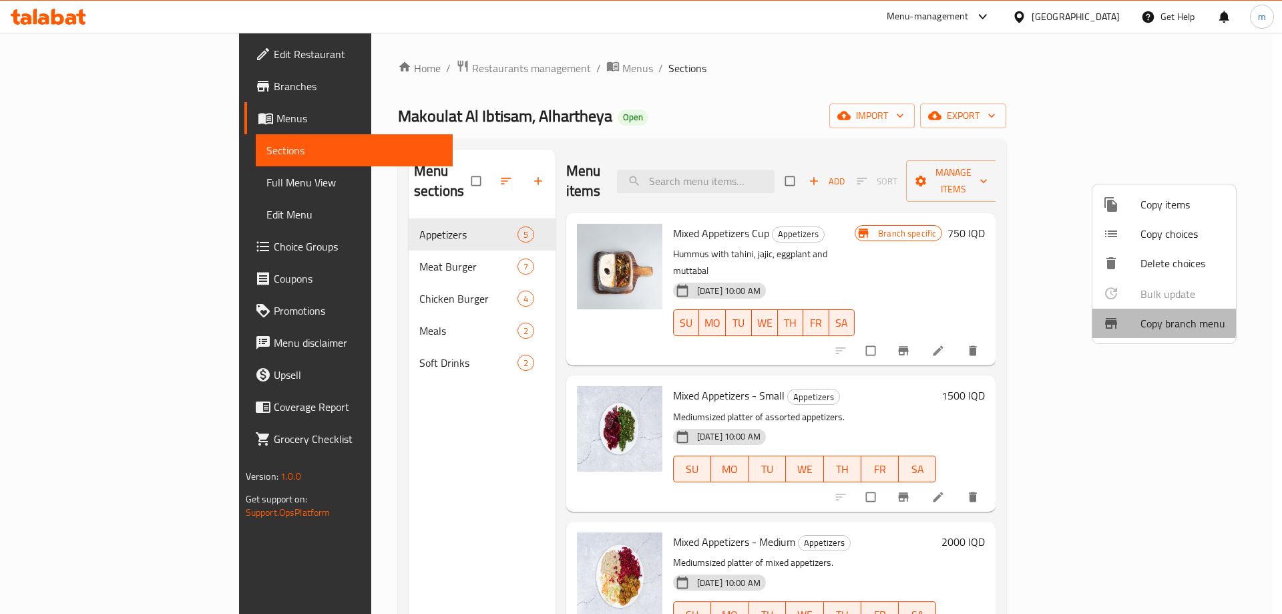
click at [1151, 320] on span "Copy branch menu" at bounding box center [1182, 323] width 85 height 16
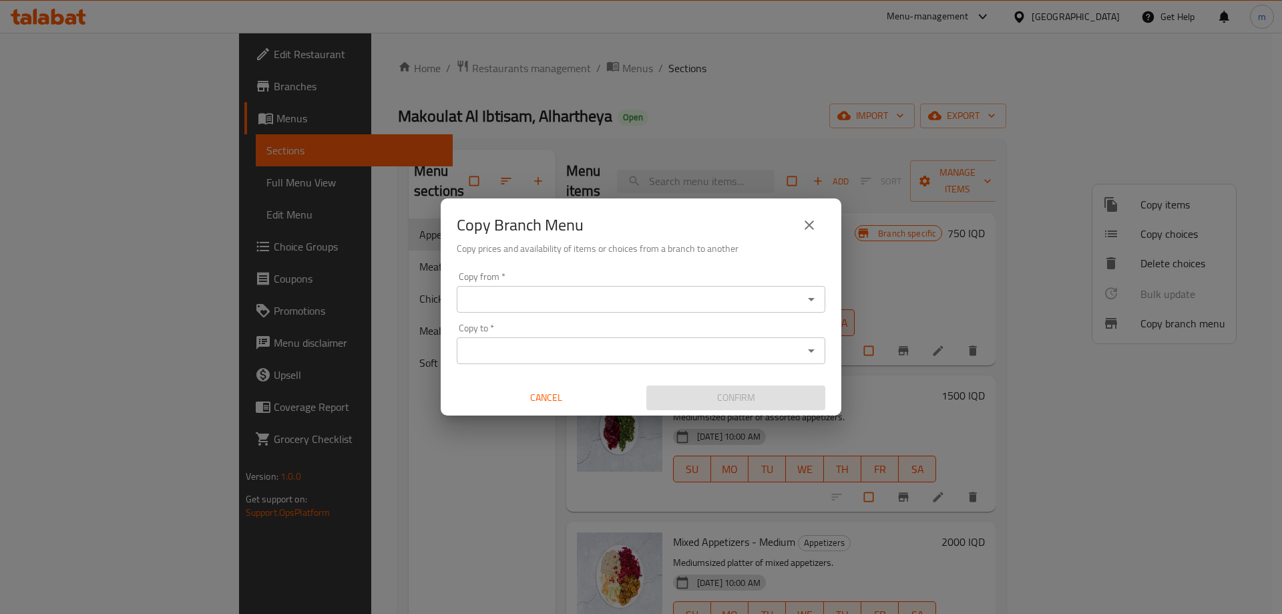
click at [636, 300] on input "Copy from   *" at bounding box center [630, 299] width 339 height 19
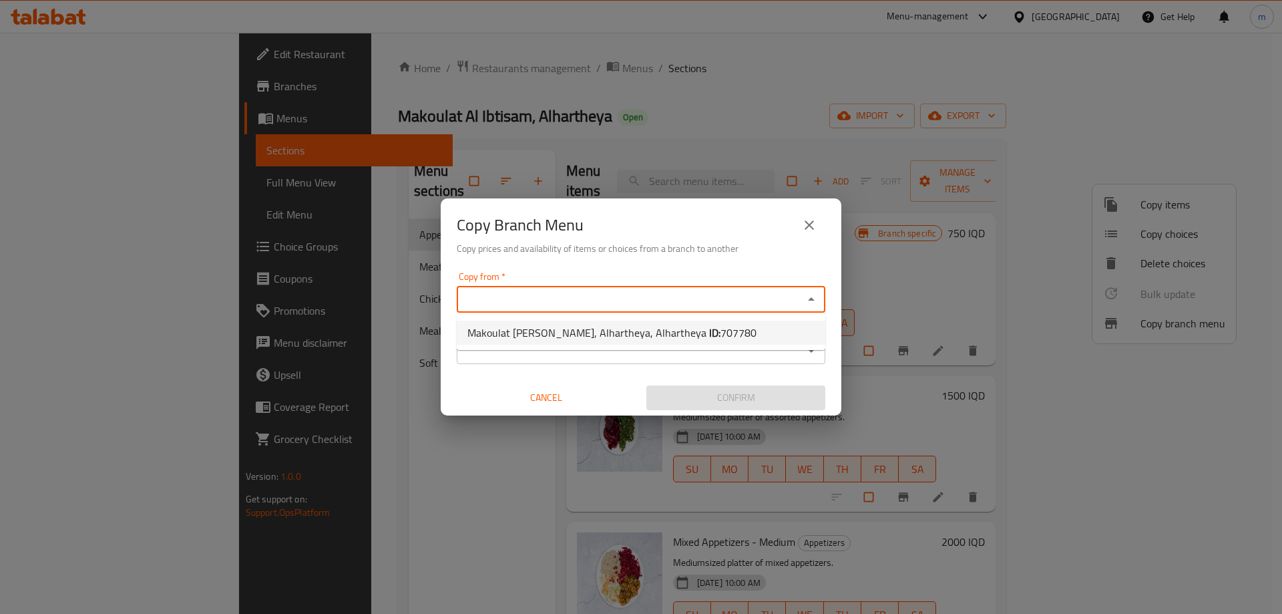
click at [610, 324] on span "Makoulat Al Ibtisam, Alhartheya, Alhartheya ID: 707780" at bounding box center [611, 332] width 289 height 16
type input "Makoulat [PERSON_NAME], Alhartheya, Alhartheya"
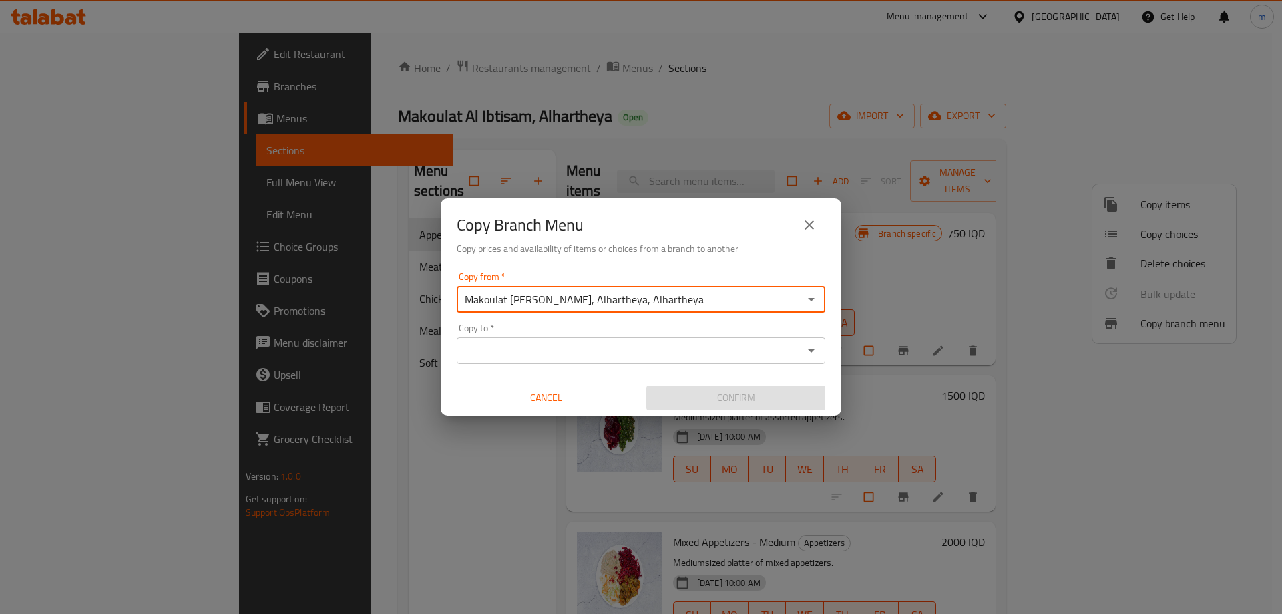
click at [610, 337] on div "Copy to *" at bounding box center [641, 350] width 369 height 27
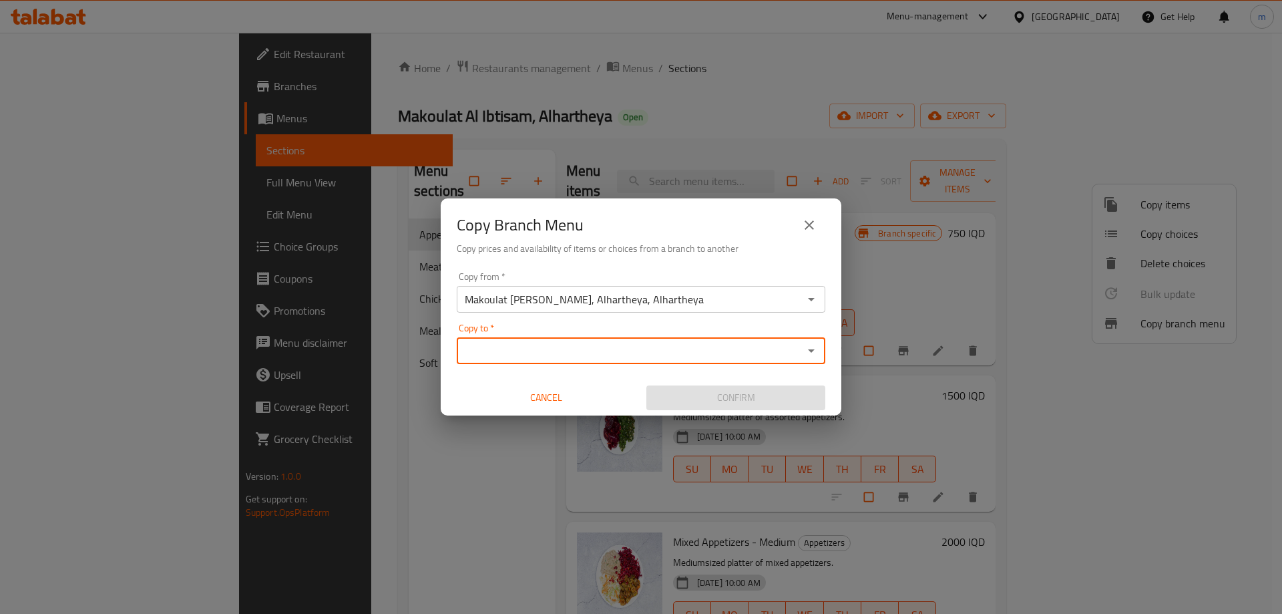
paste input "Makoulat Al Ibtisam"
click at [606, 335] on div "Copy to   * Makoulat Al [PERSON_NAME] to *" at bounding box center [641, 343] width 369 height 41
click at [619, 329] on div "Copy to   * Makoulat Al [PERSON_NAME] to *" at bounding box center [641, 343] width 369 height 41
click at [638, 325] on div "Copy to   * Makoulat Al [PERSON_NAME] to *" at bounding box center [641, 343] width 369 height 41
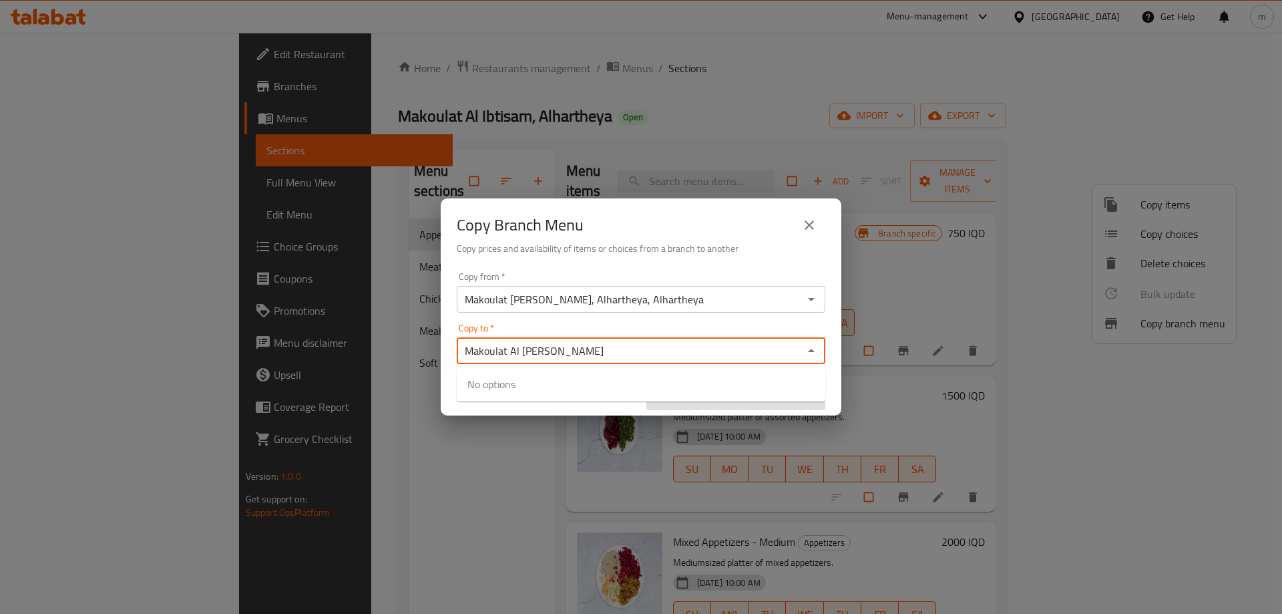
click at [638, 325] on div "Copy to   * Makoulat Al [PERSON_NAME] to *" at bounding box center [641, 343] width 369 height 41
click at [651, 323] on div "Copy to   * Makoulat Al [PERSON_NAME] to *" at bounding box center [641, 343] width 369 height 41
type input "Makoulat Al [PERSON_NAME]"
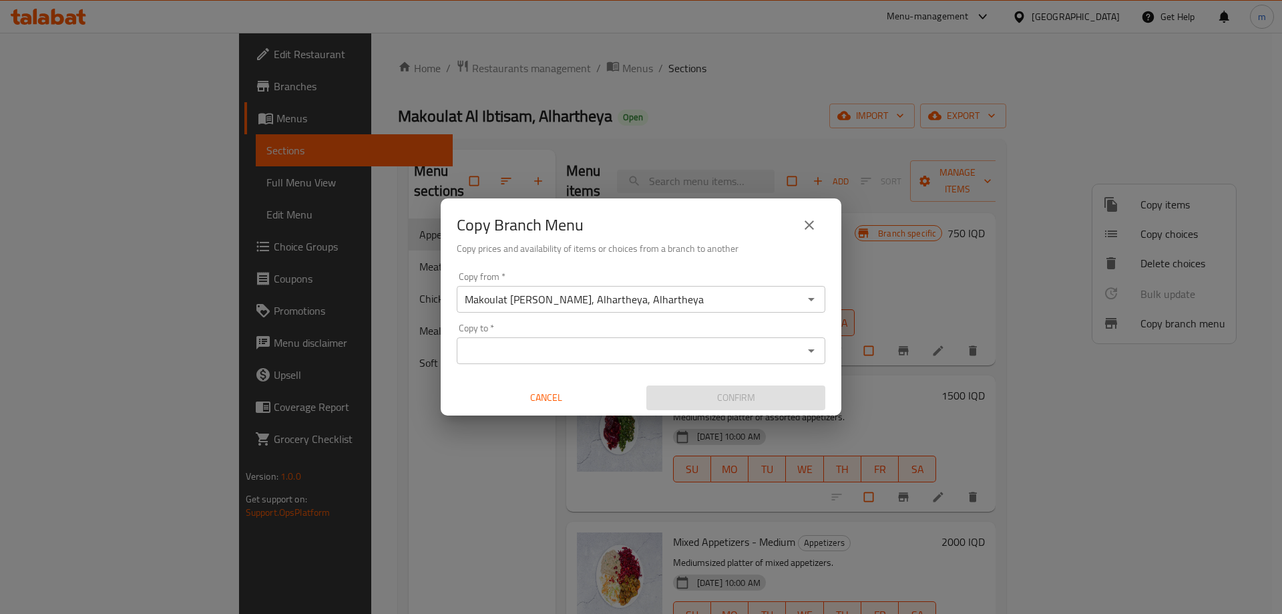
click at [716, 322] on div "Copy from   * Makoulat Al Ibtisam, Alhartheya, Alhartheya Copy from * Copy to  …" at bounding box center [641, 340] width 401 height 149
click at [726, 322] on div "Copy from   * Makoulat Al Ibtisam, Alhartheya, Alhartheya Copy from * Copy to  …" at bounding box center [641, 340] width 401 height 149
click at [682, 349] on input "Copy to   *" at bounding box center [630, 350] width 339 height 19
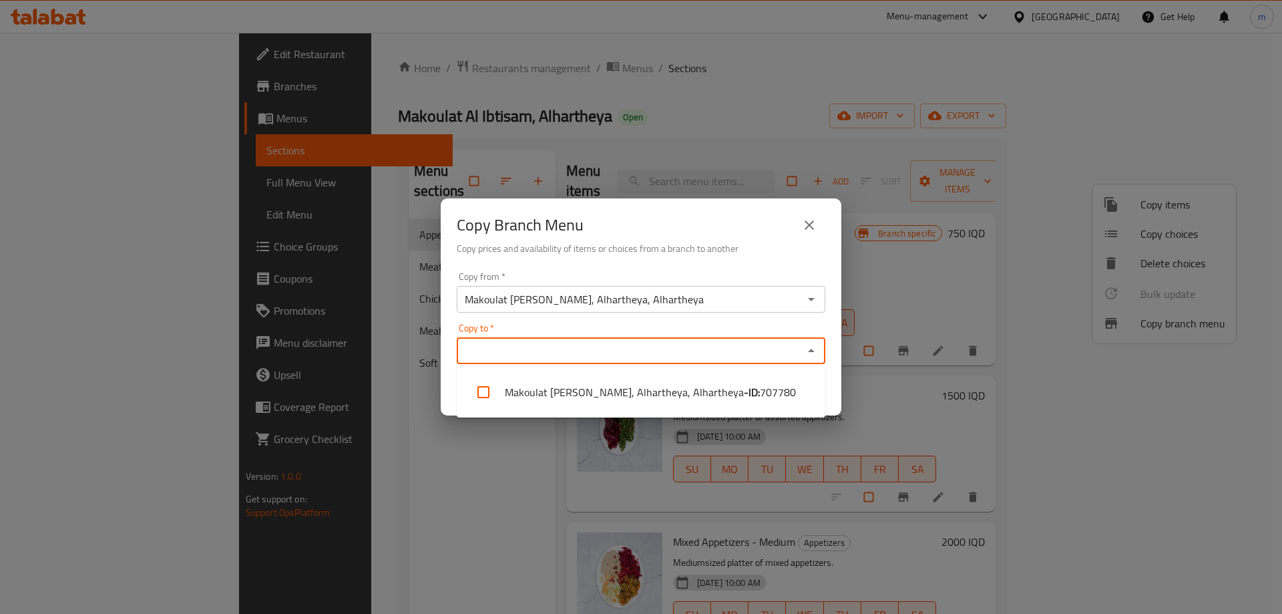
click at [808, 222] on icon "close" at bounding box center [809, 225] width 16 height 16
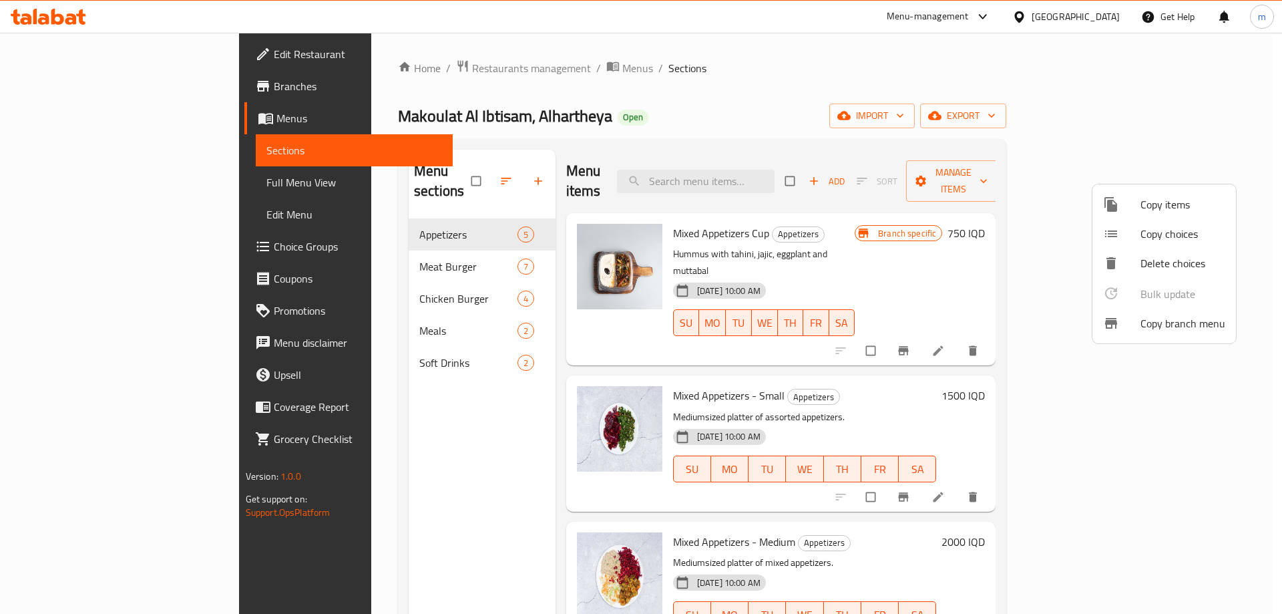
click at [67, 182] on div at bounding box center [641, 307] width 1282 height 614
